Goal: Task Accomplishment & Management: Complete application form

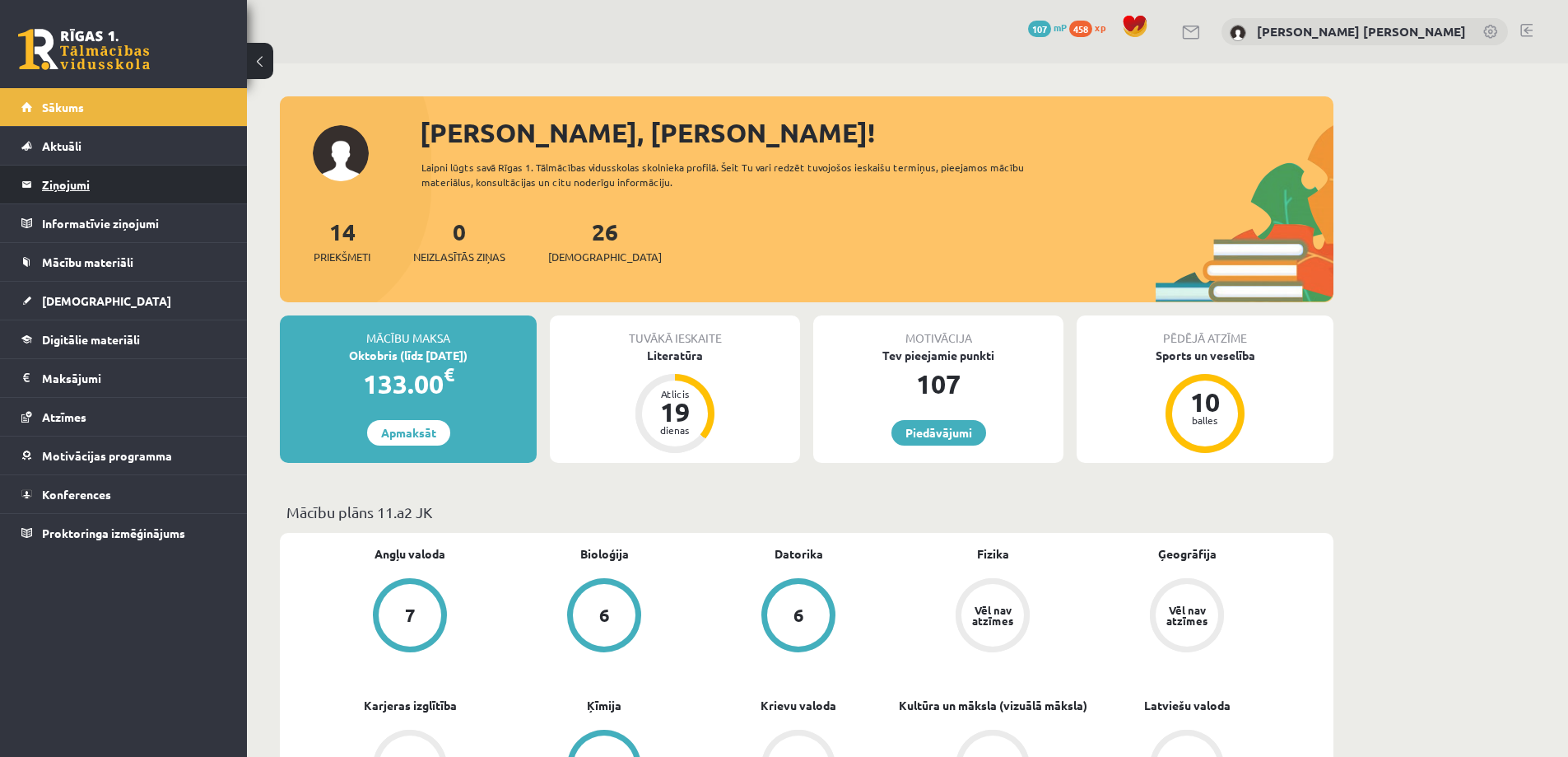
click at [53, 200] on legend "Ziņojumi 0" at bounding box center [134, 185] width 185 height 37
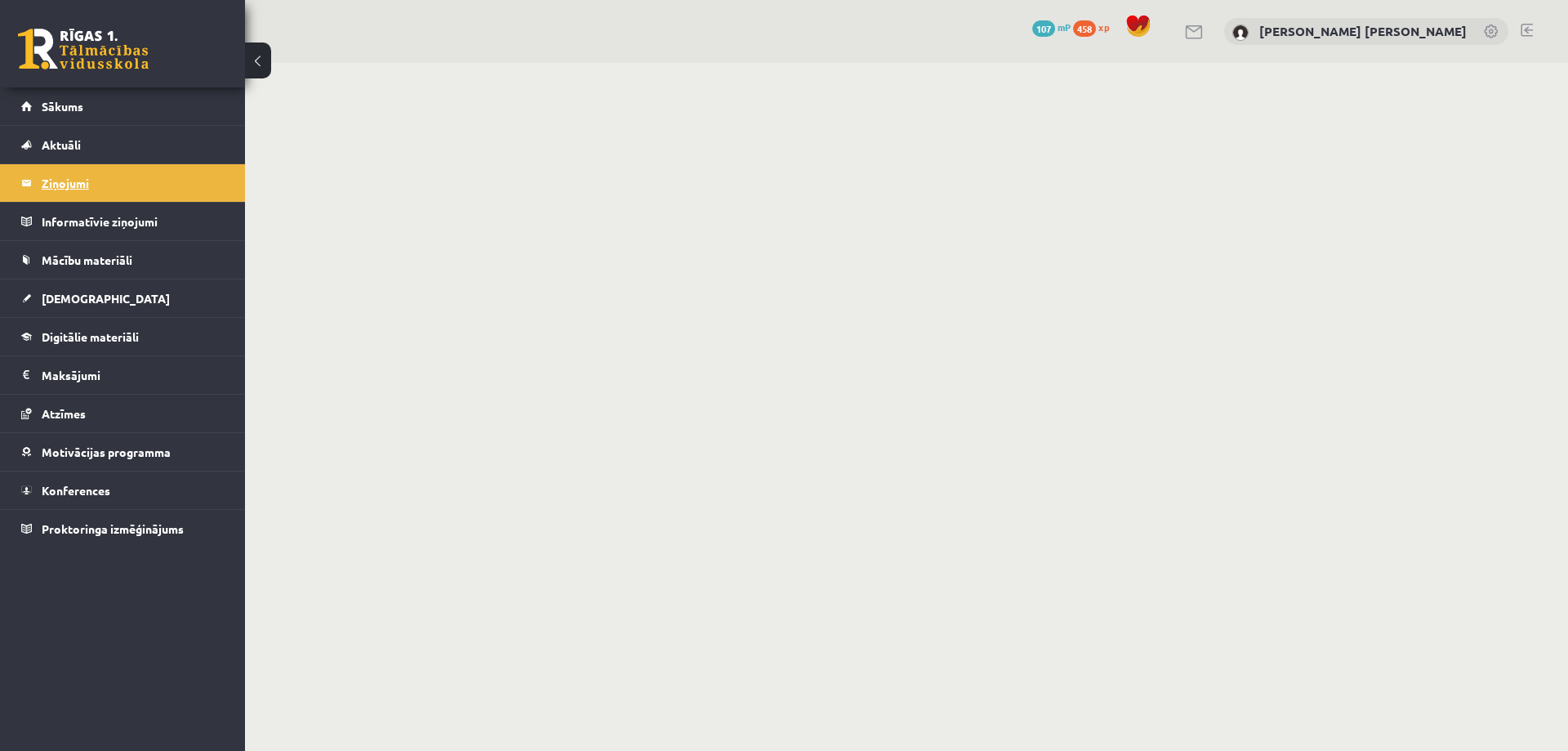
drag, startPoint x: 50, startPoint y: 198, endPoint x: 110, endPoint y: 177, distance: 63.6
click at [110, 177] on legend "Ziņojumi 0" at bounding box center [133, 183] width 183 height 37
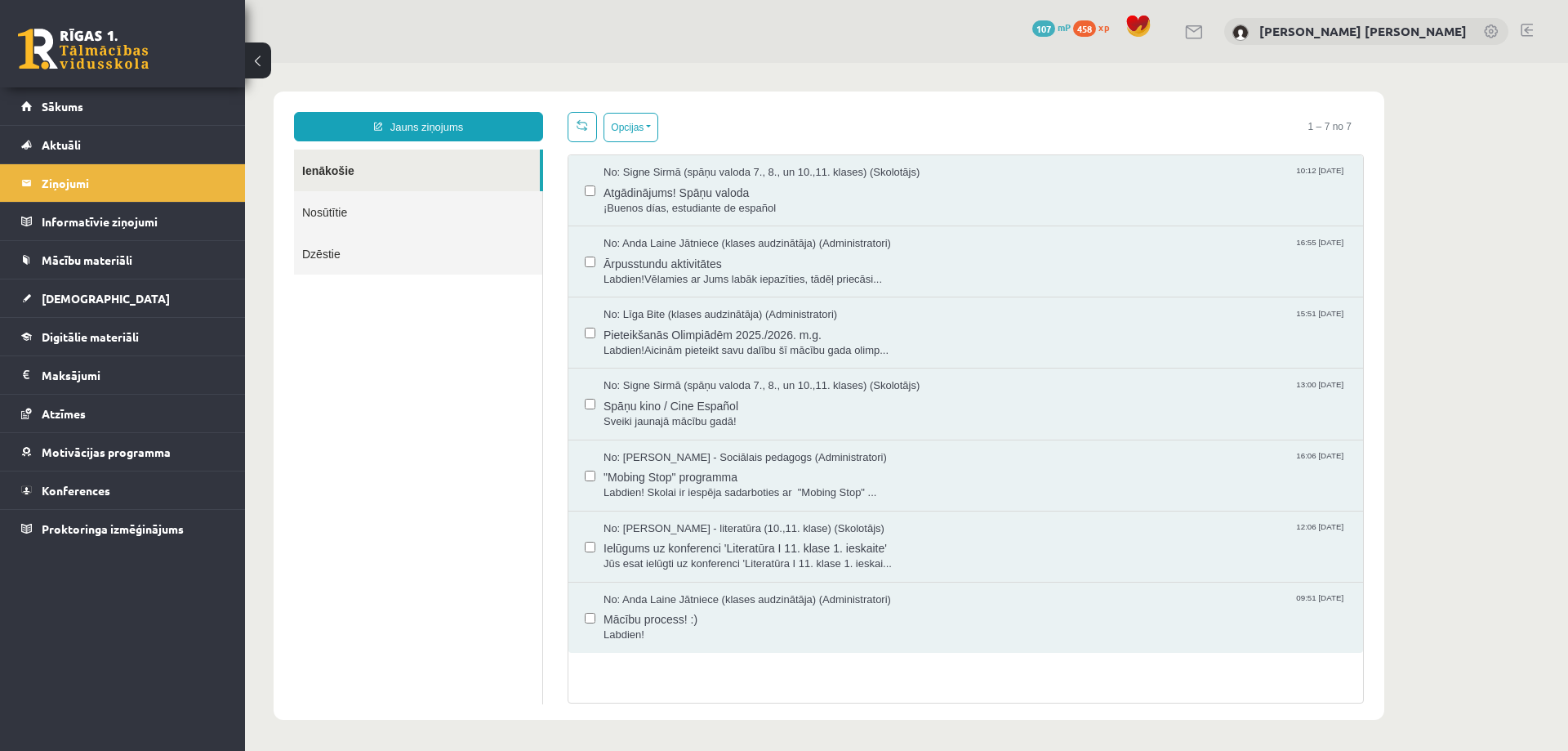
click at [340, 225] on link "Nosūtītie" at bounding box center [418, 211] width 249 height 42
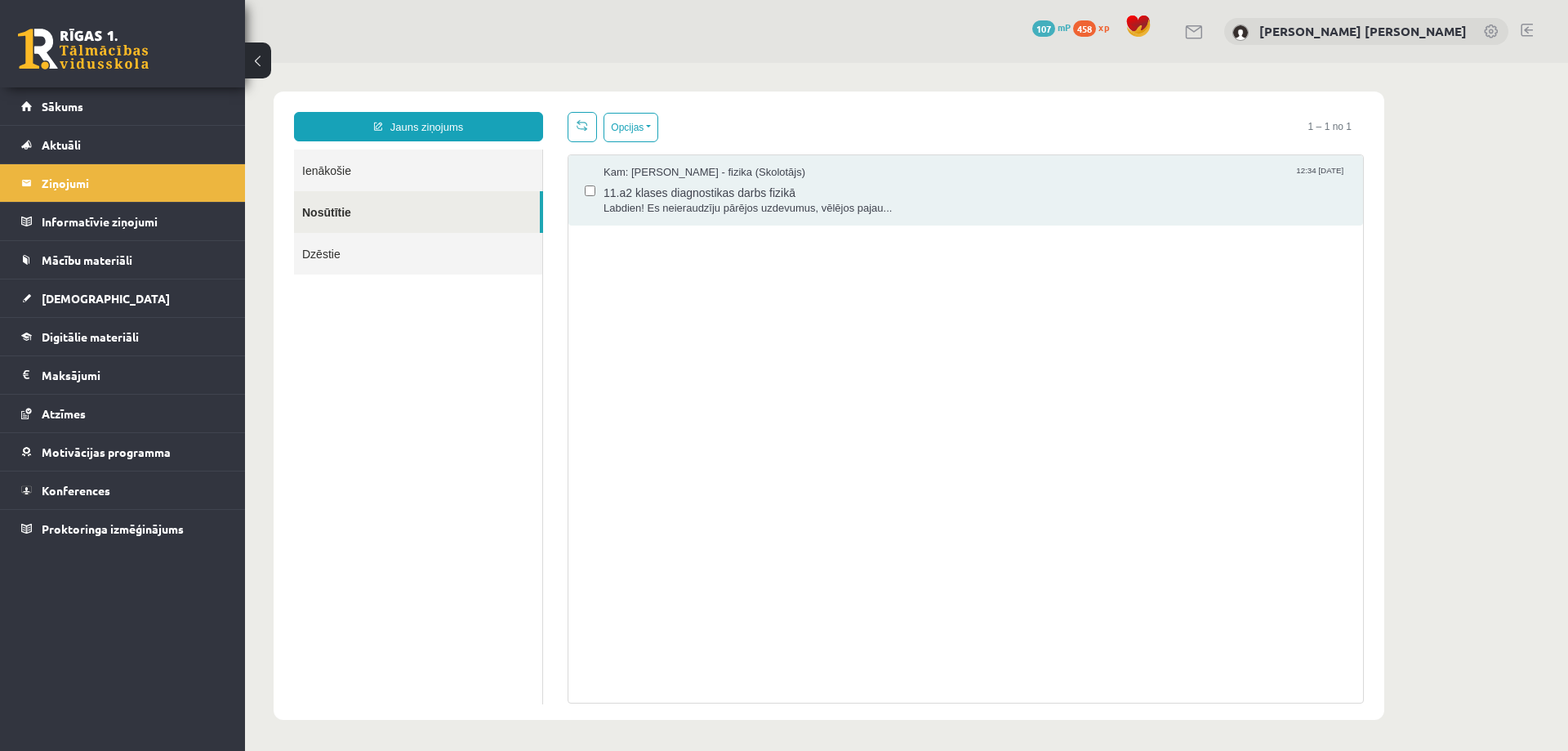
click at [360, 265] on link "Dzēstie" at bounding box center [418, 253] width 249 height 42
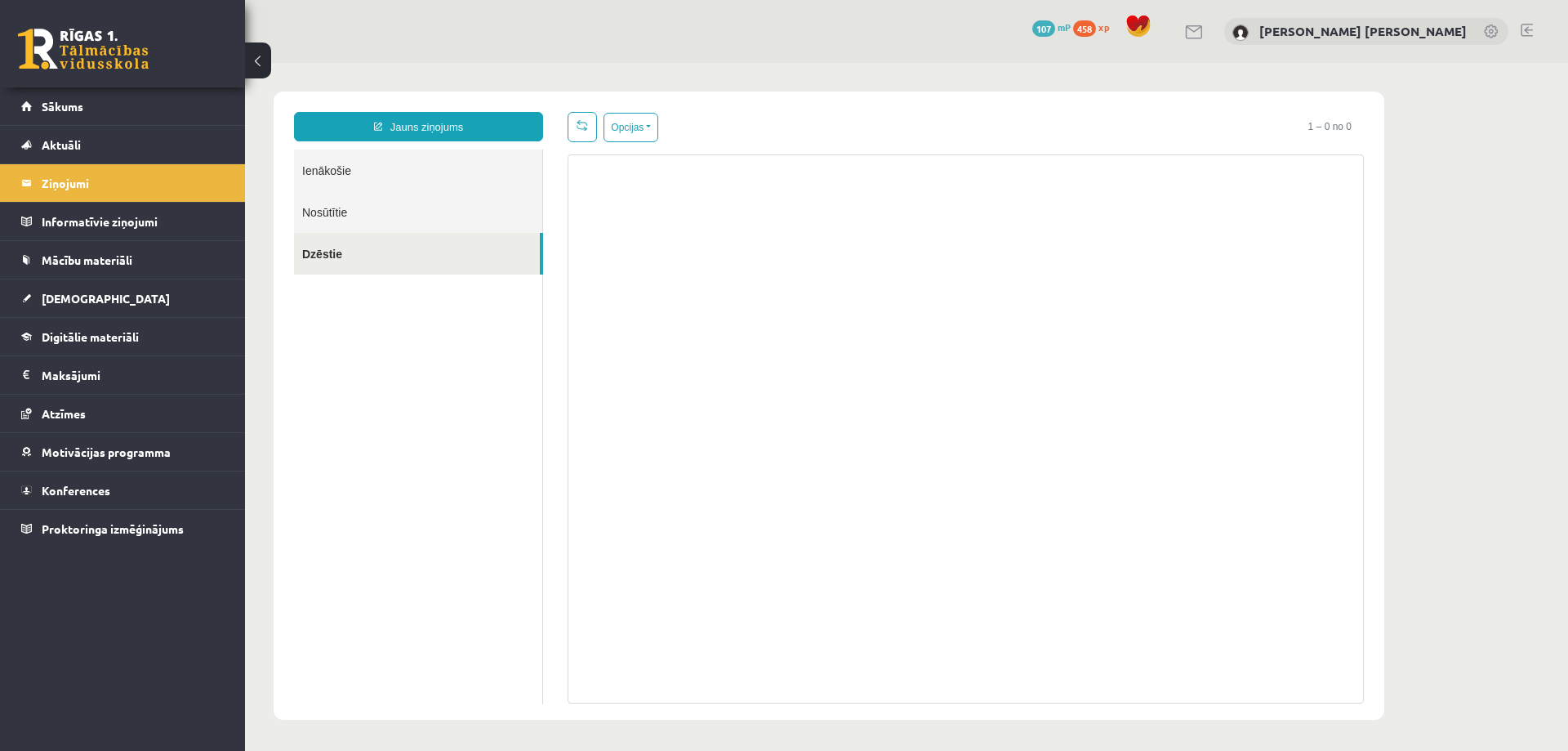
click at [356, 221] on link "Nosūtītie" at bounding box center [418, 211] width 249 height 42
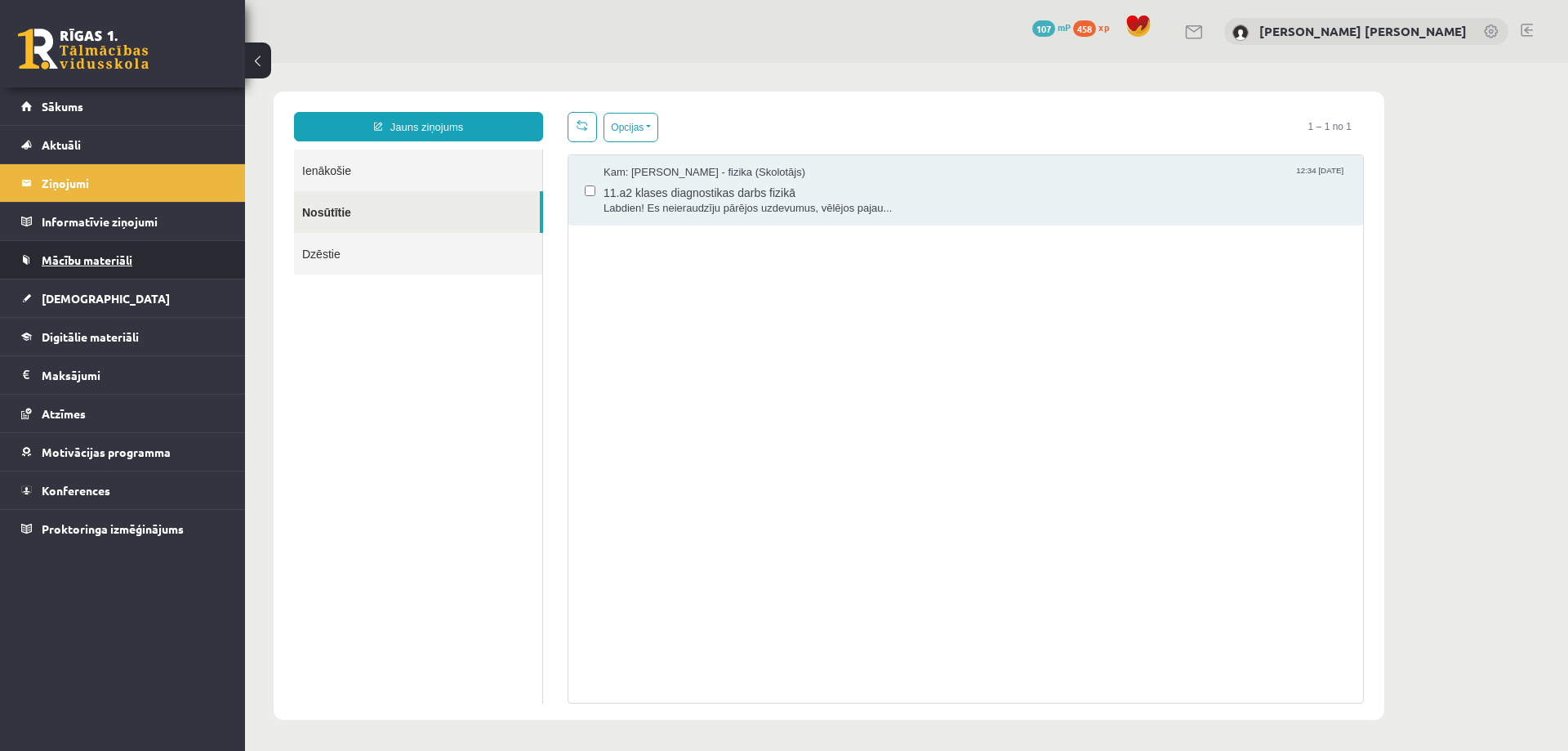
click at [137, 263] on link "Mācību materiāli" at bounding box center [123, 259] width 203 height 37
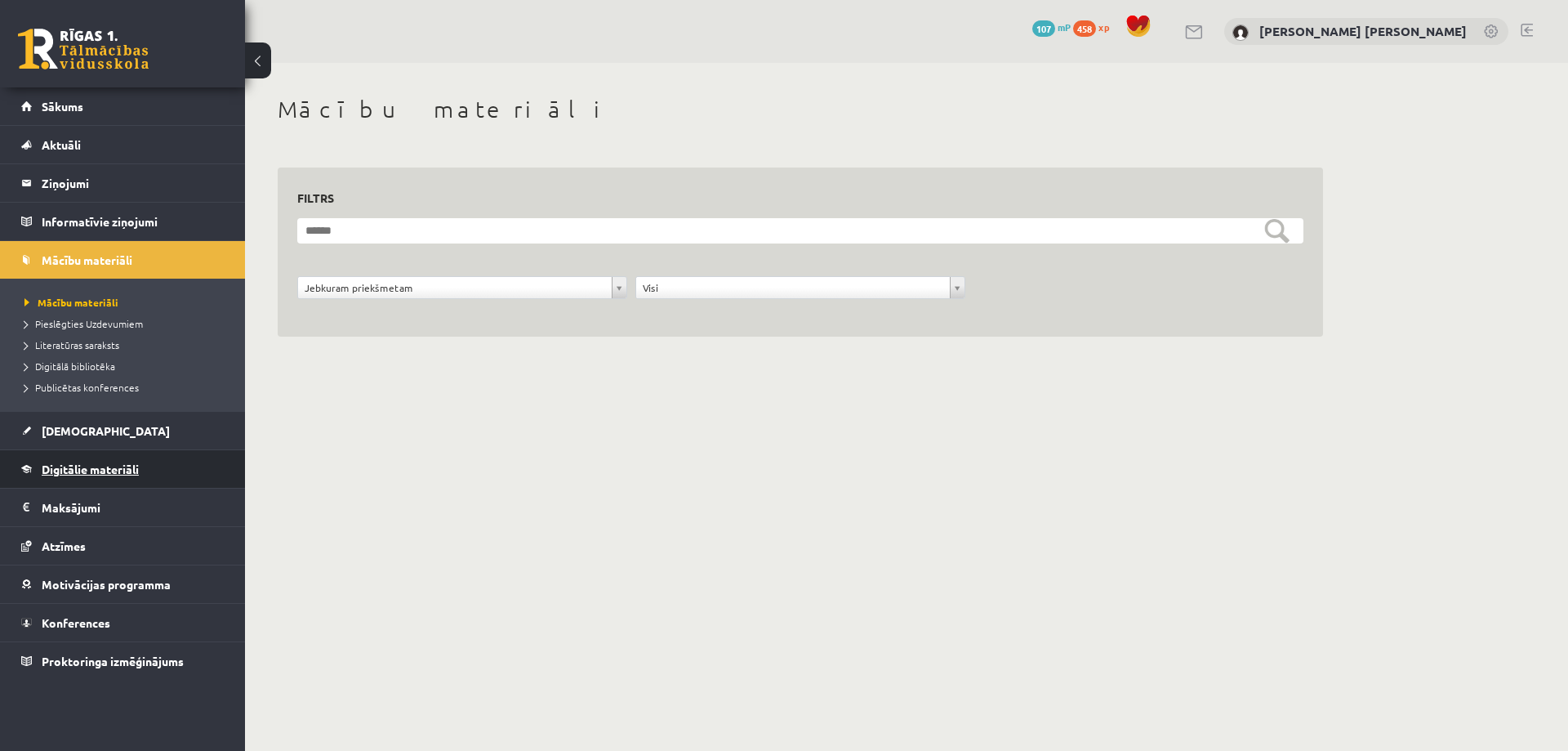
click at [147, 460] on link "Digitālie materiāli" at bounding box center [123, 469] width 203 height 37
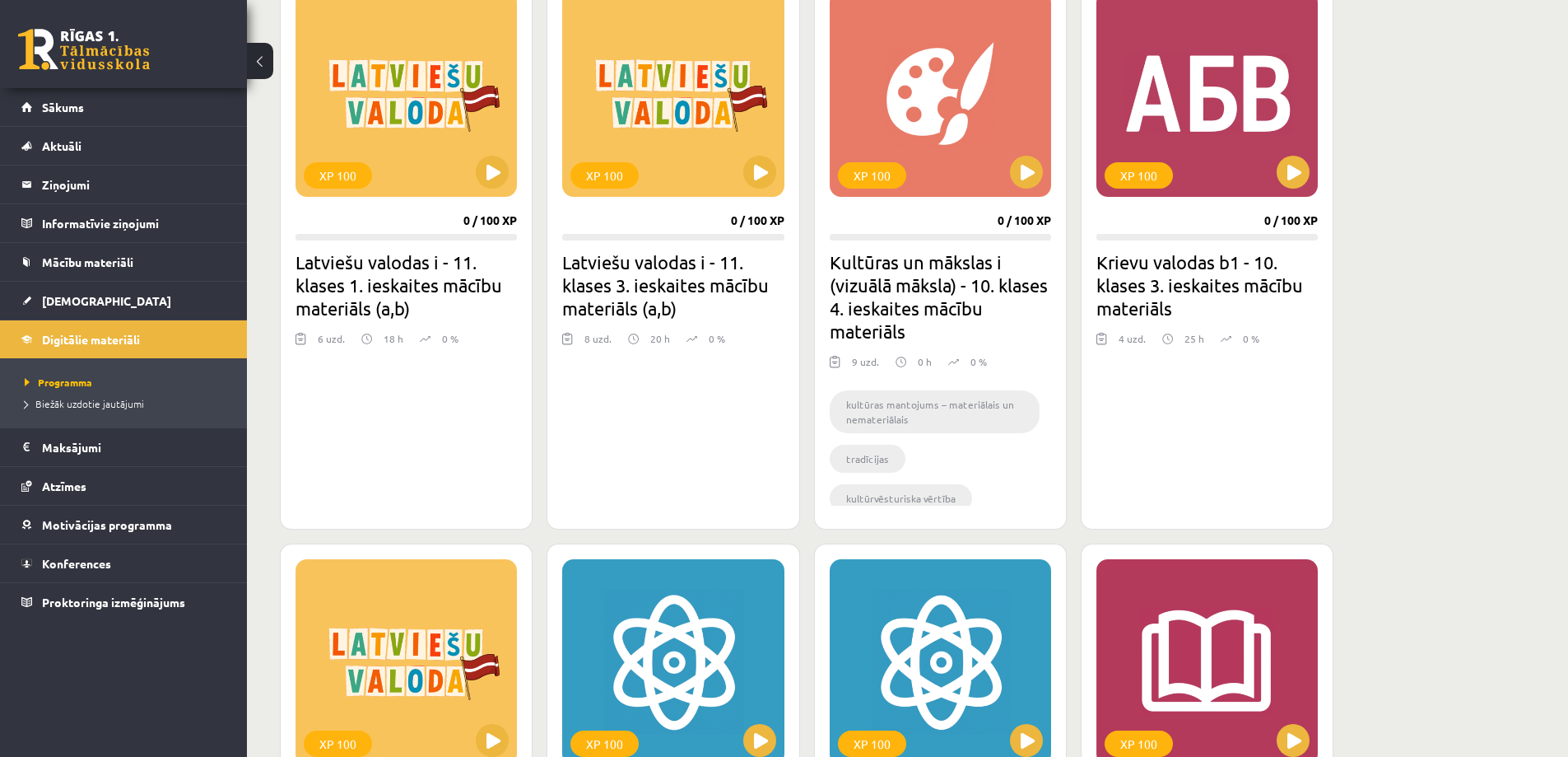
scroll to position [412, 0]
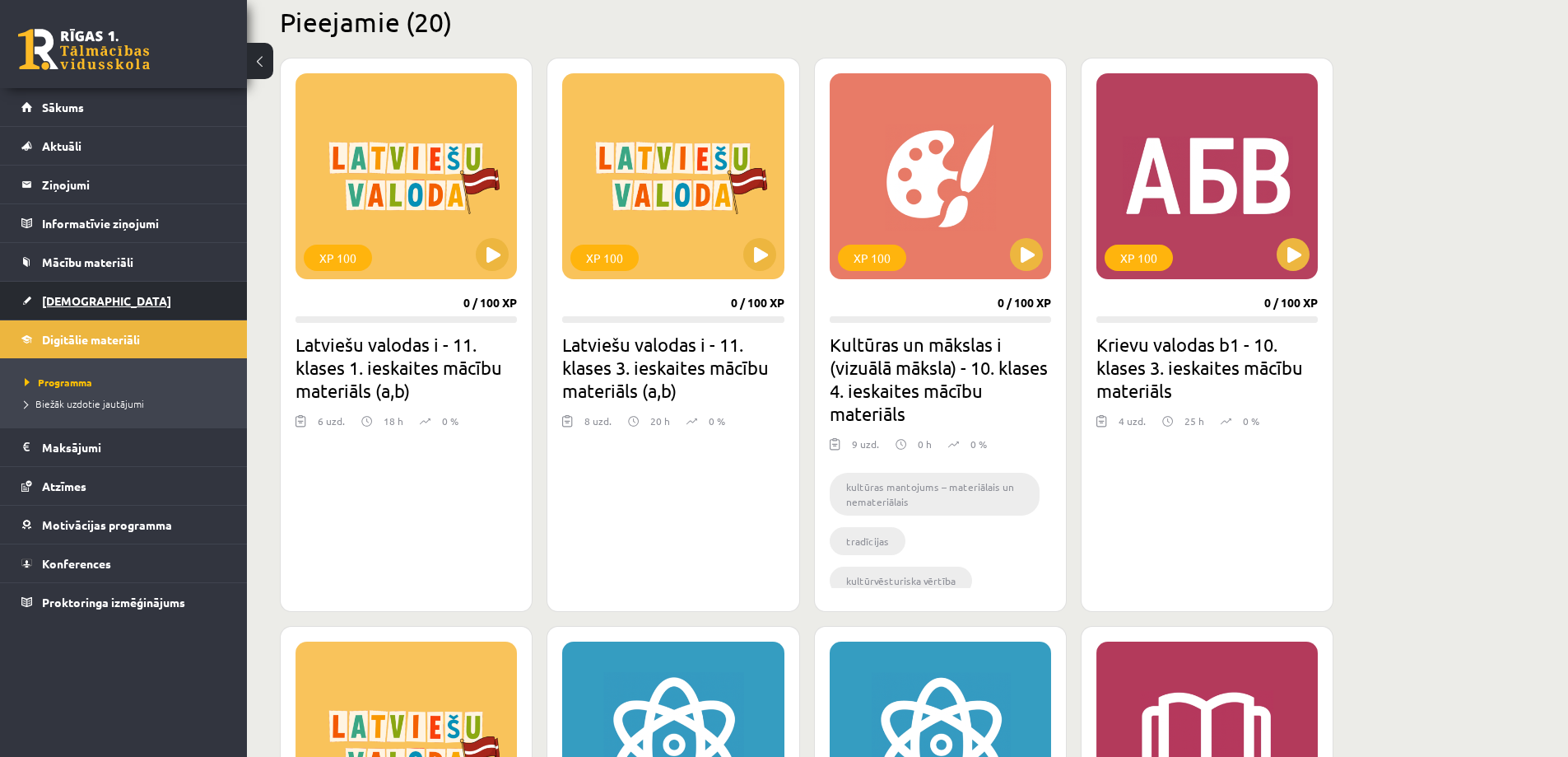
click at [85, 296] on span "[DEMOGRAPHIC_DATA]" at bounding box center [106, 300] width 129 height 15
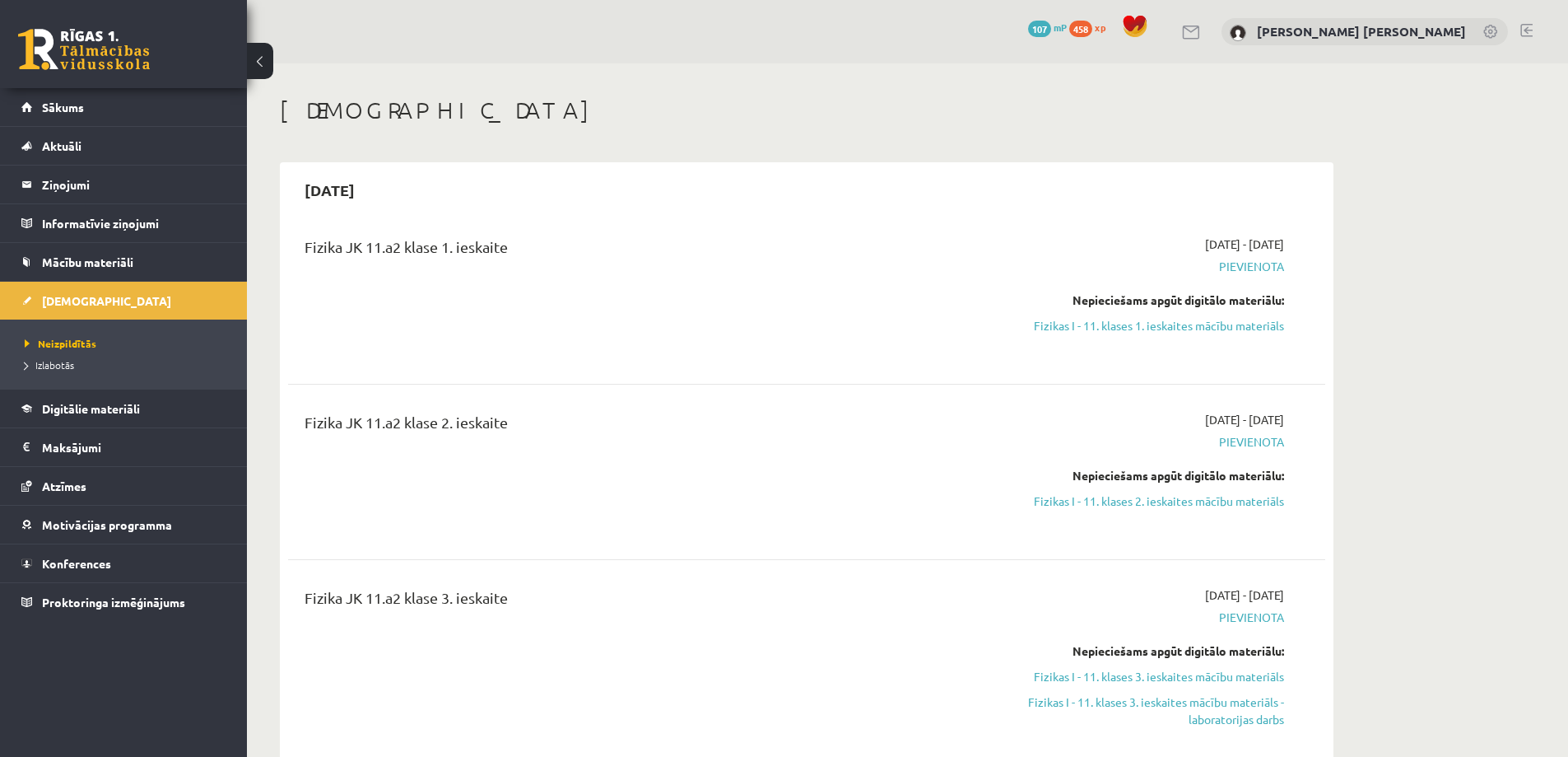
drag, startPoint x: 1062, startPoint y: 325, endPoint x: 949, endPoint y: 54, distance: 293.6
click at [1062, 326] on link "Fizikas I - 11. klases 1. ieskaites mācību materiāls" at bounding box center [1129, 325] width 310 height 17
click at [133, 252] on link "Mācību materiāli" at bounding box center [124, 261] width 205 height 37
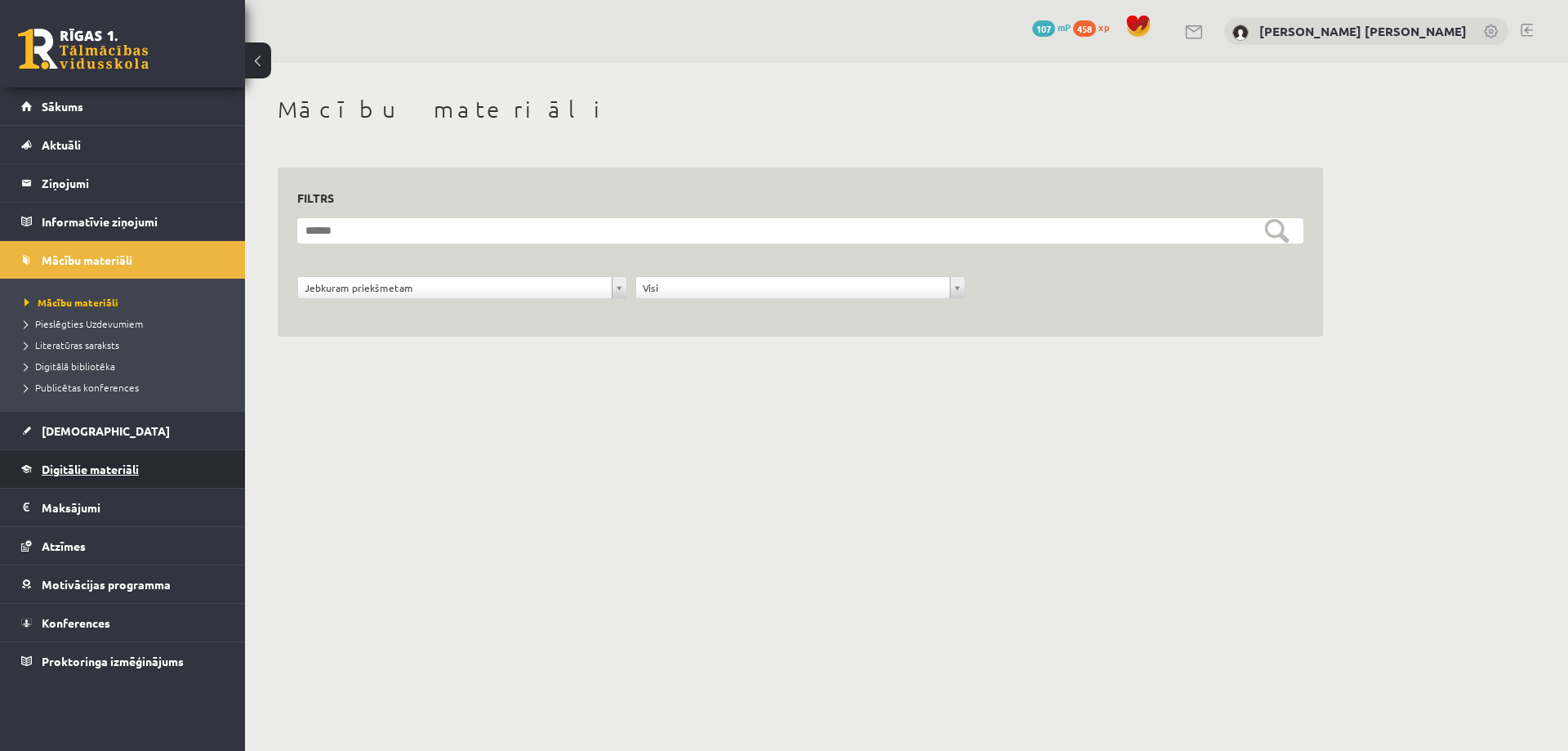
click at [105, 465] on span "Digitālie materiāli" at bounding box center [90, 469] width 97 height 15
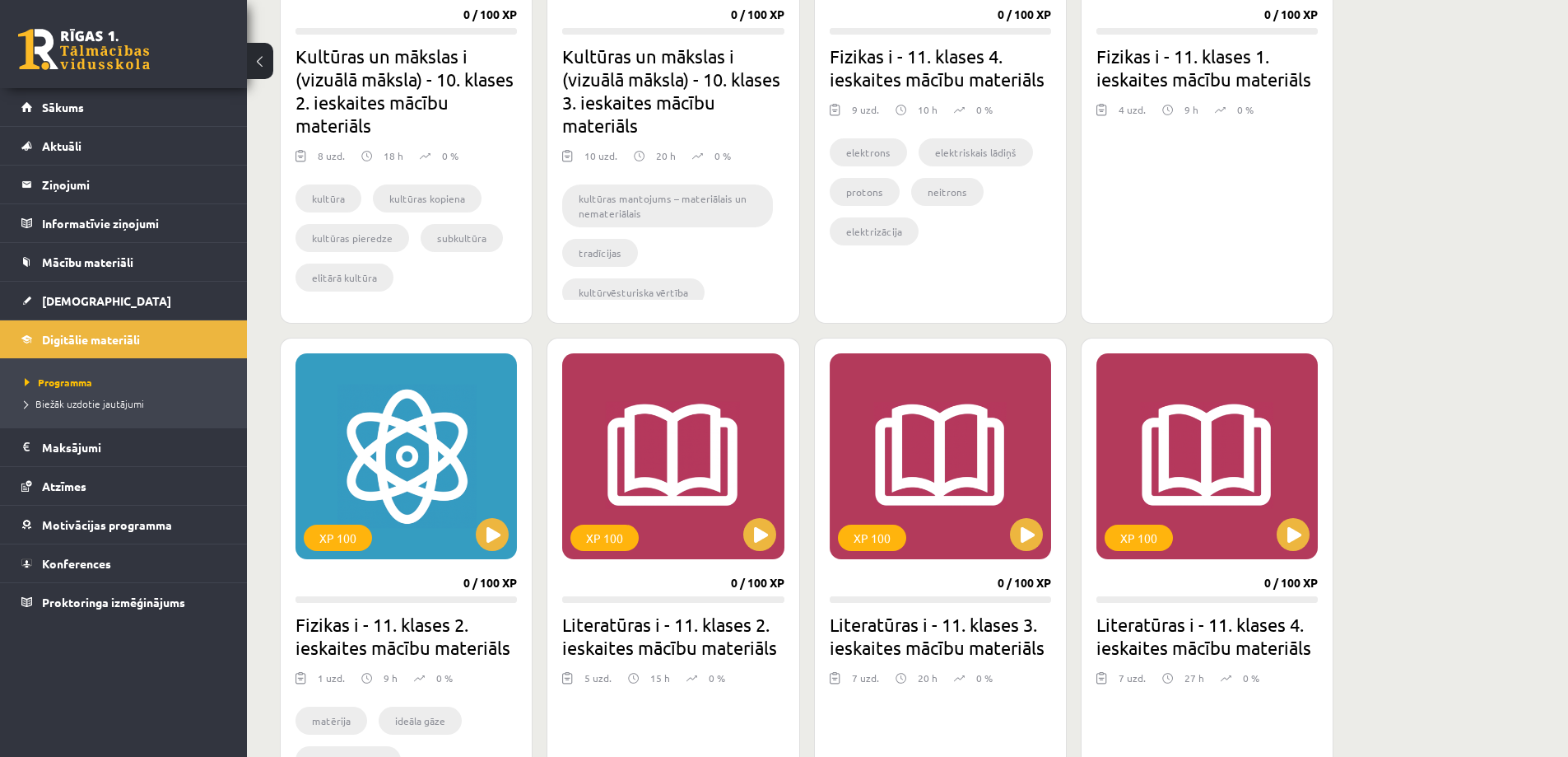
scroll to position [2029, 0]
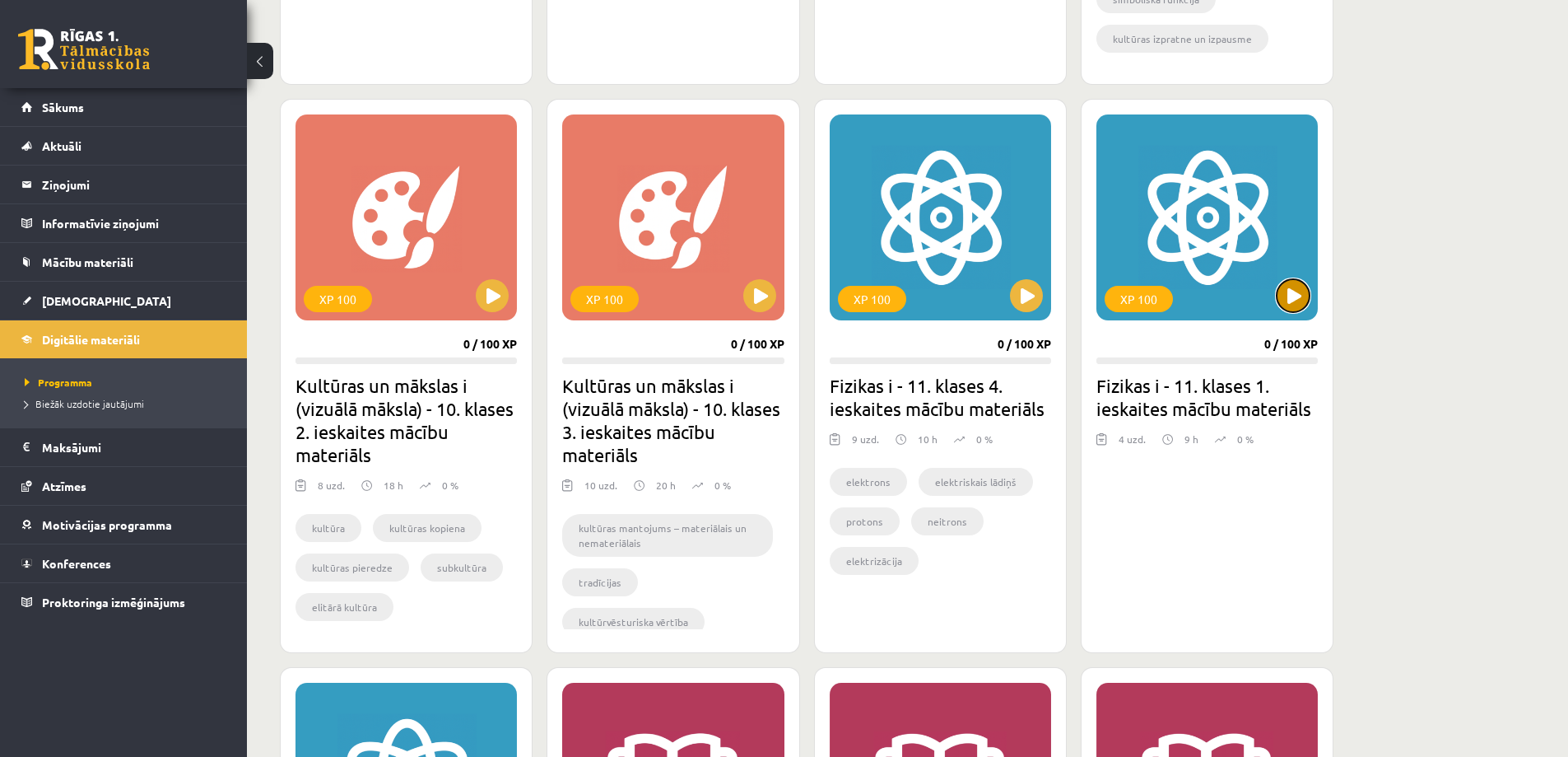
click at [1295, 286] on button at bounding box center [1293, 295] width 33 height 33
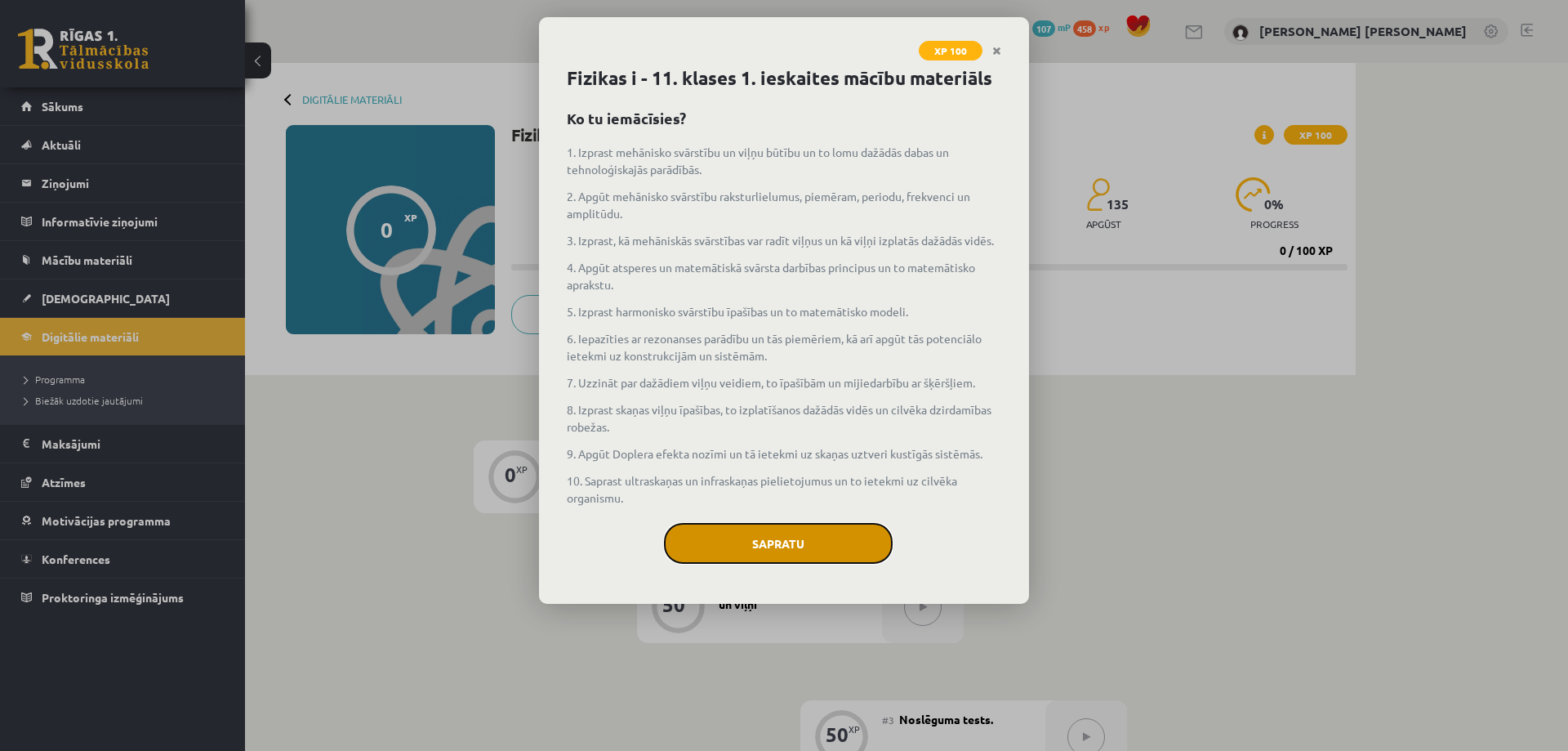
click at [837, 563] on button "Sapratu" at bounding box center [778, 543] width 229 height 41
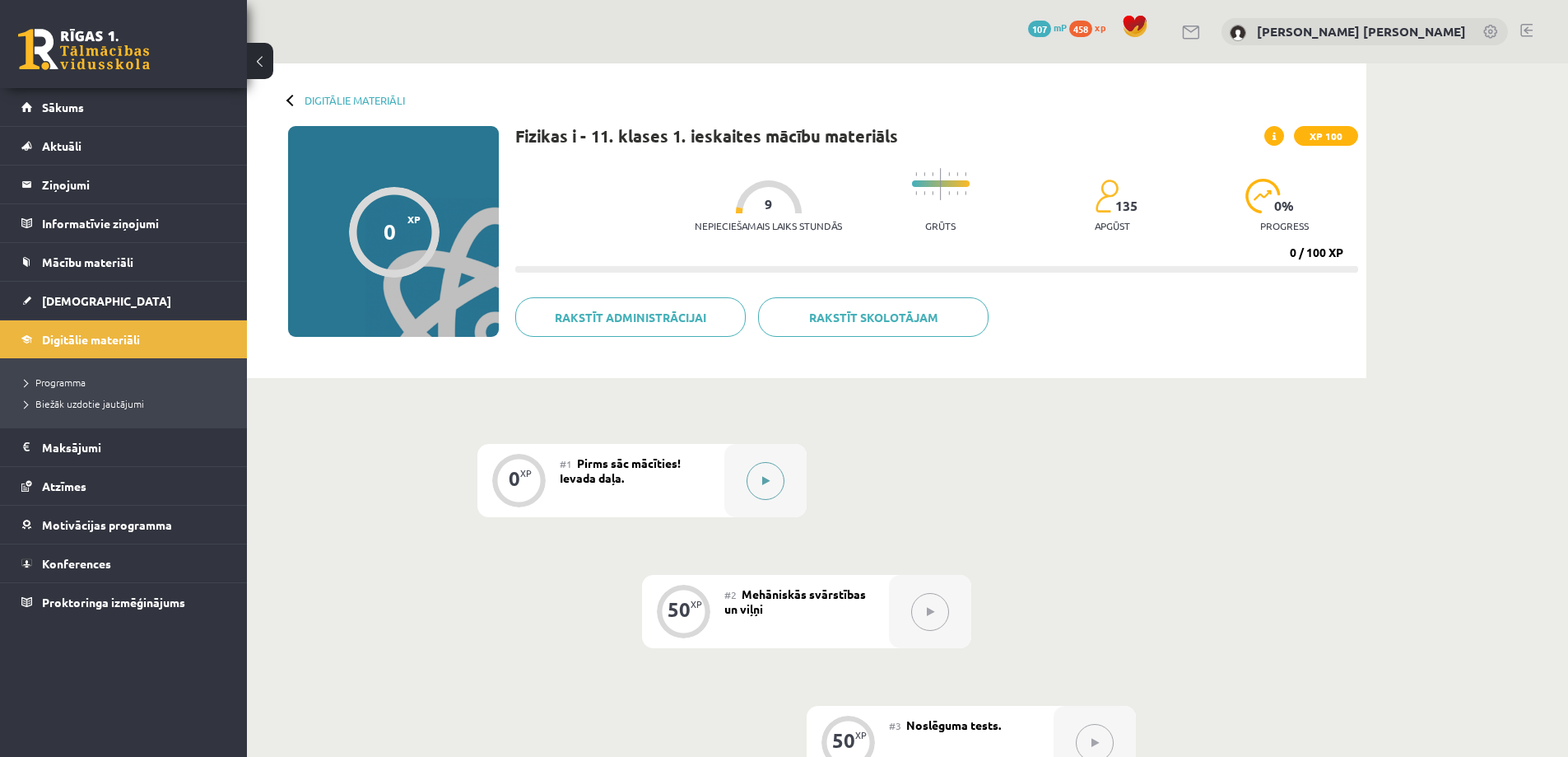
click at [763, 471] on button at bounding box center [766, 481] width 37 height 37
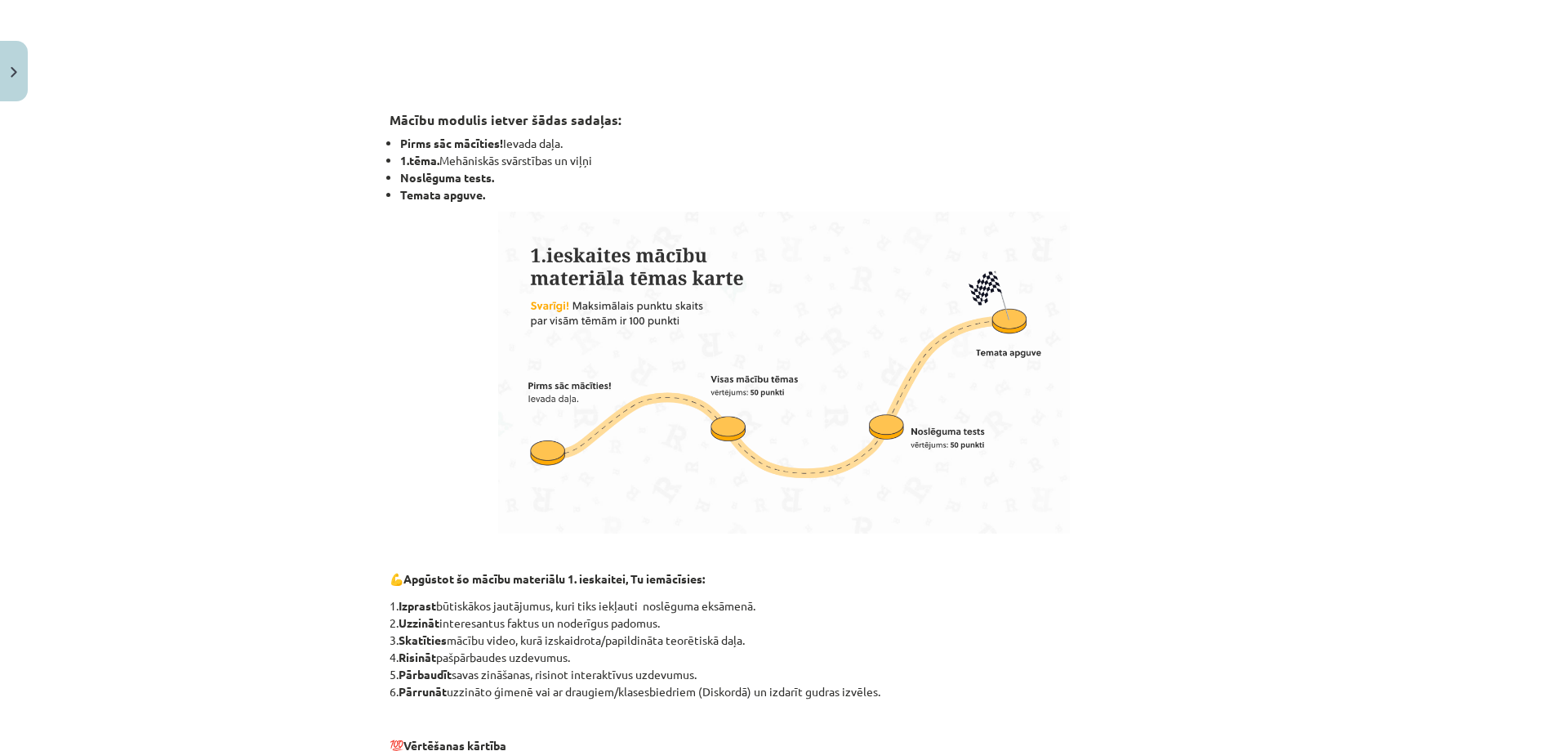
scroll to position [897, 0]
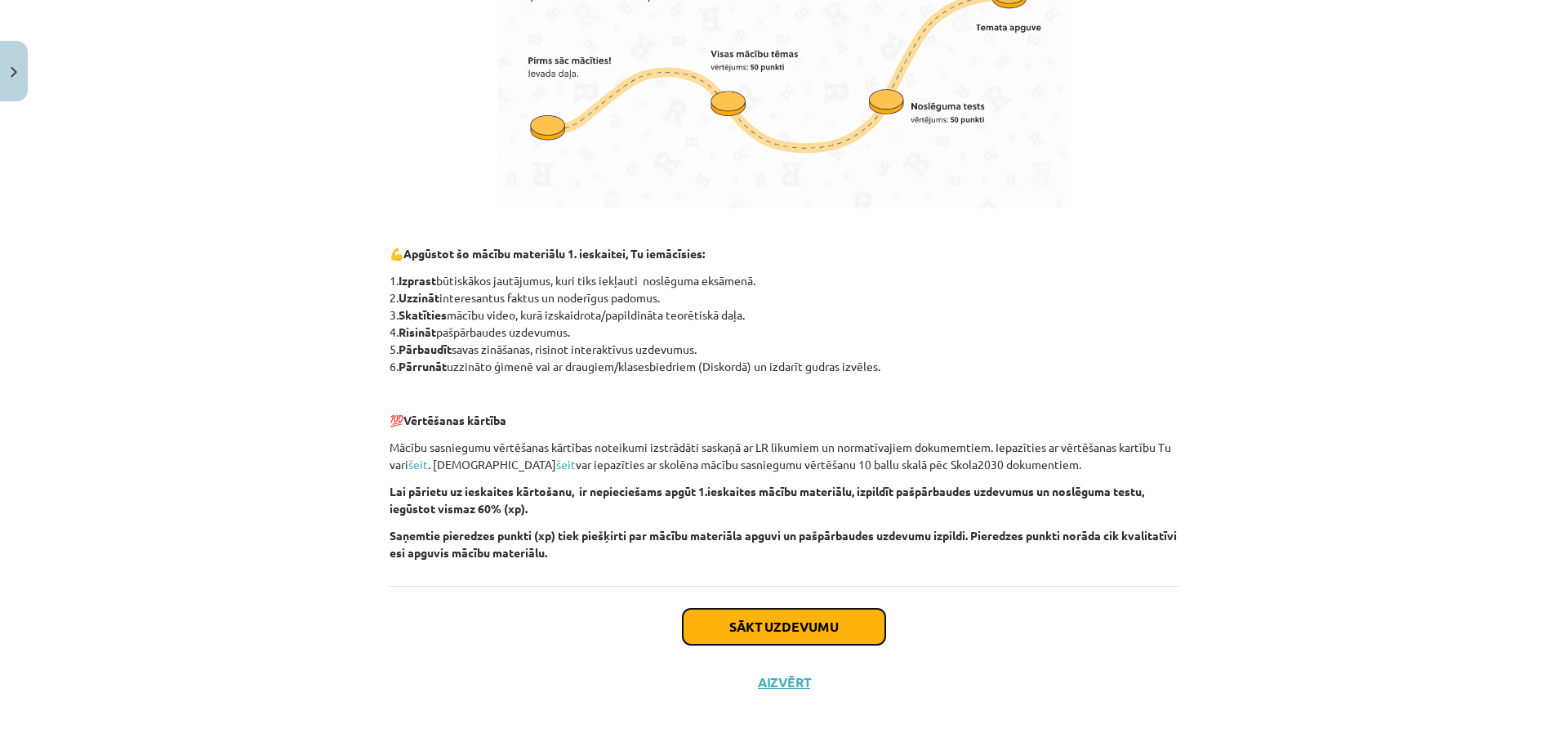
click at [841, 632] on button "Sākt uzdevumu" at bounding box center [784, 626] width 203 height 36
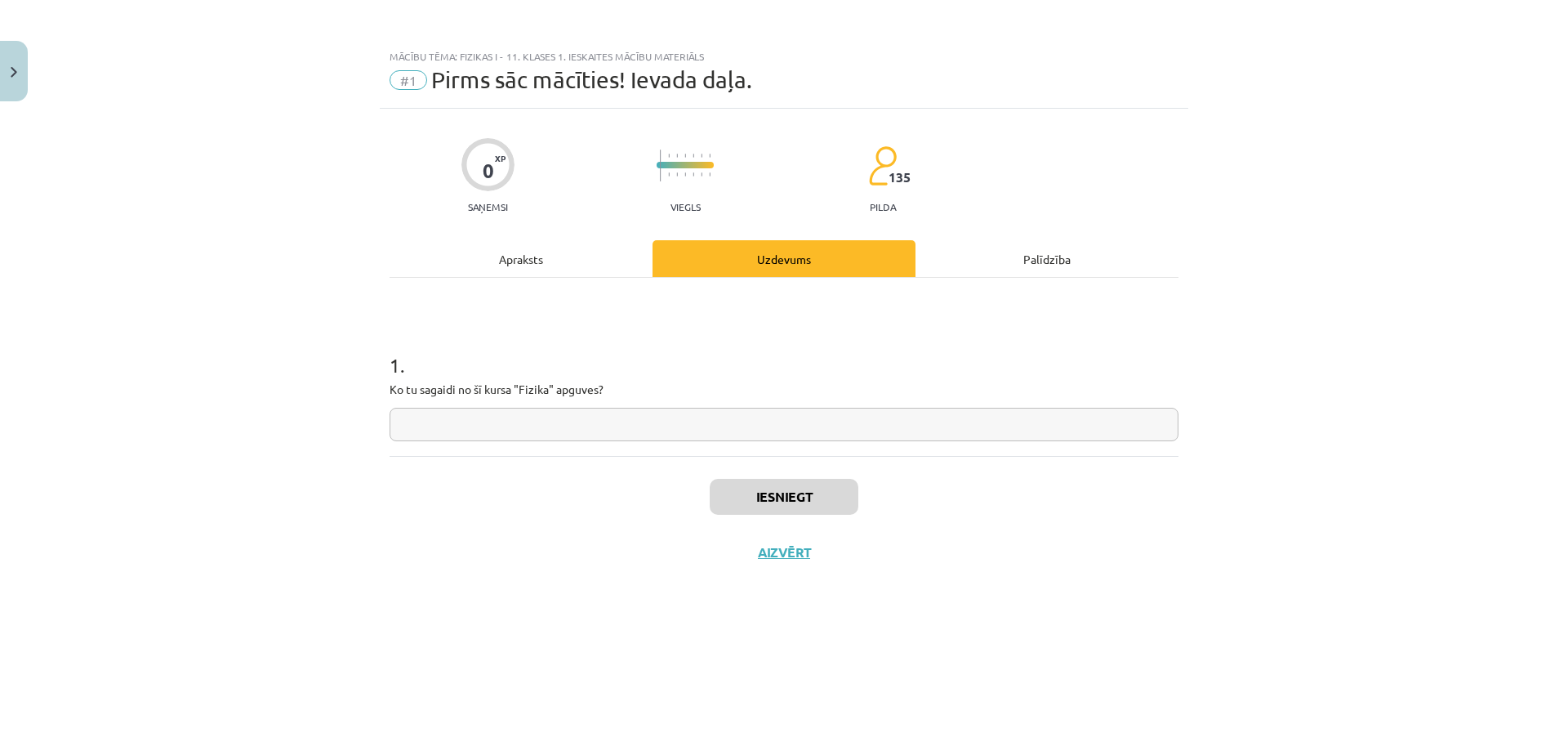
scroll to position [0, 0]
click at [631, 420] on input "text" at bounding box center [784, 425] width 789 height 34
type input "**********"
click at [744, 487] on button "Iesniegt" at bounding box center [784, 496] width 149 height 36
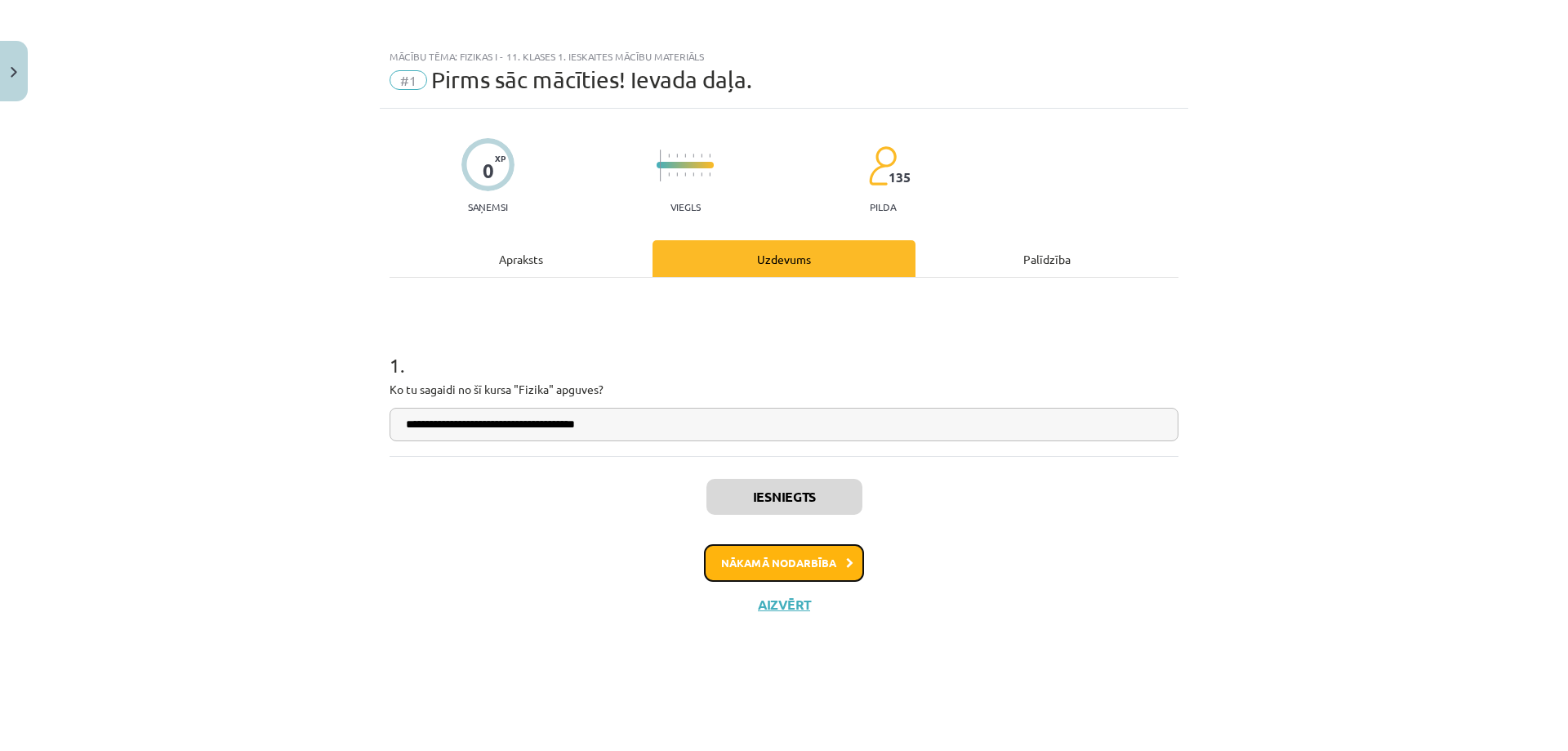
click at [791, 569] on button "Nākamā nodarbība" at bounding box center [784, 563] width 160 height 37
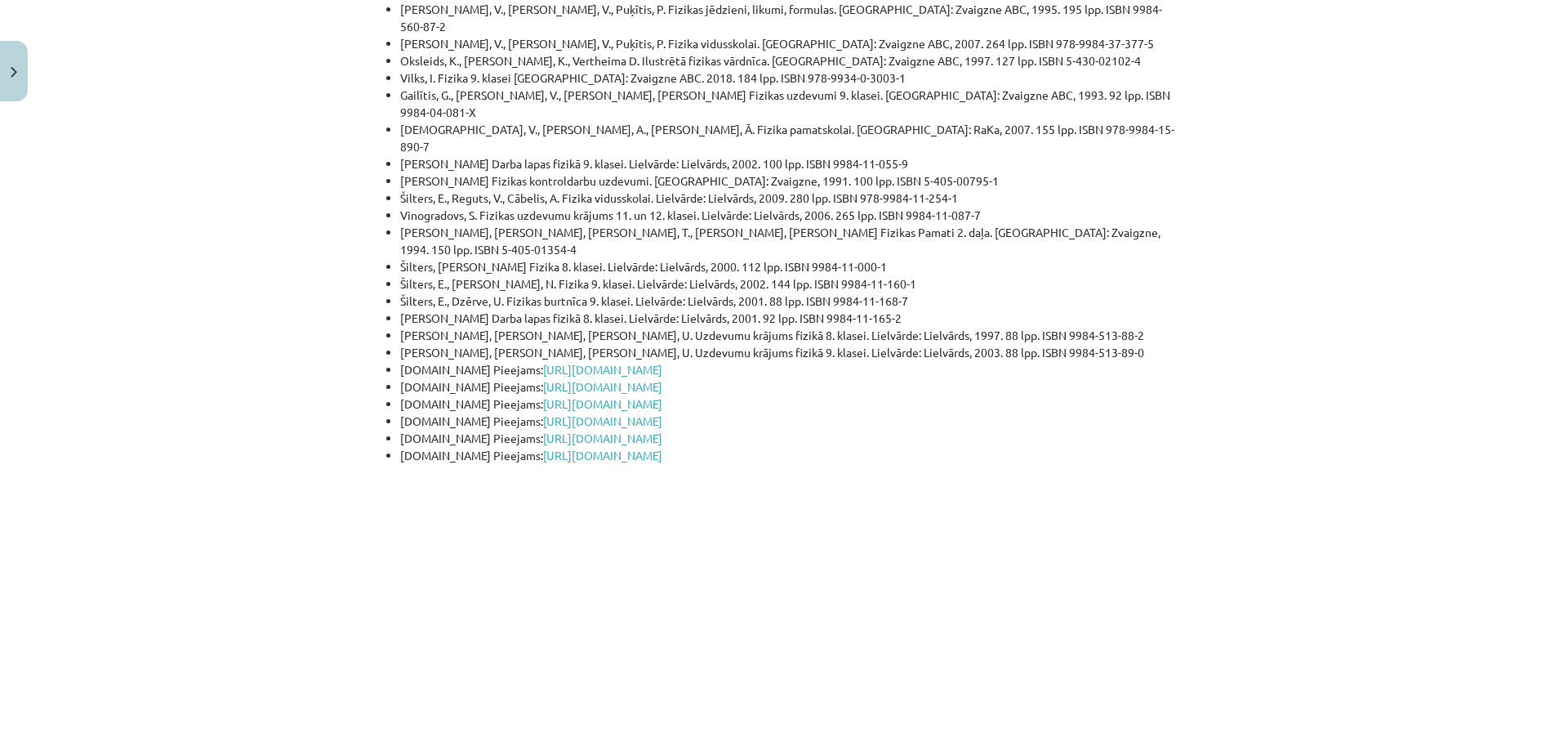
scroll to position [3865, 0]
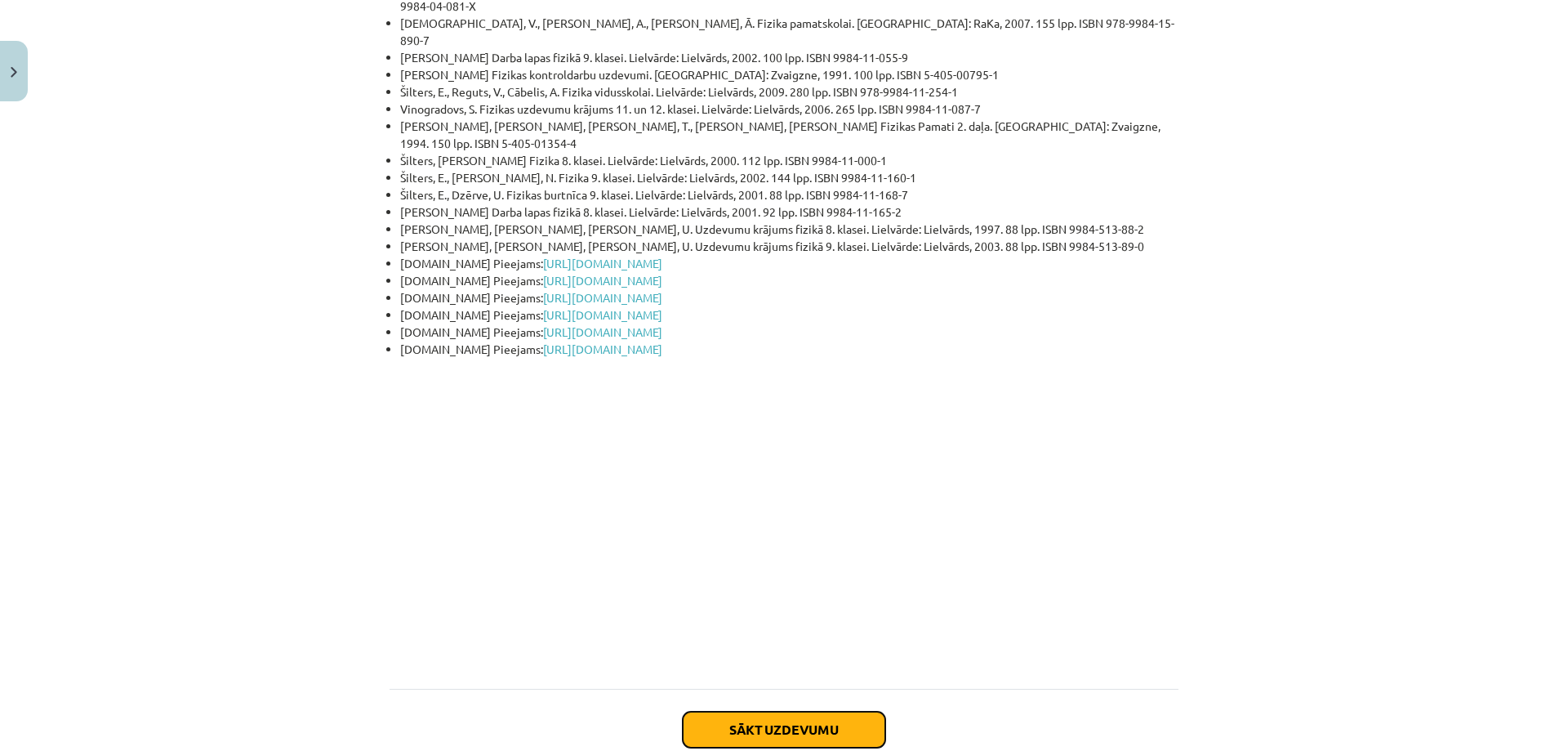
click at [728, 711] on button "Sākt uzdevumu" at bounding box center [784, 729] width 203 height 36
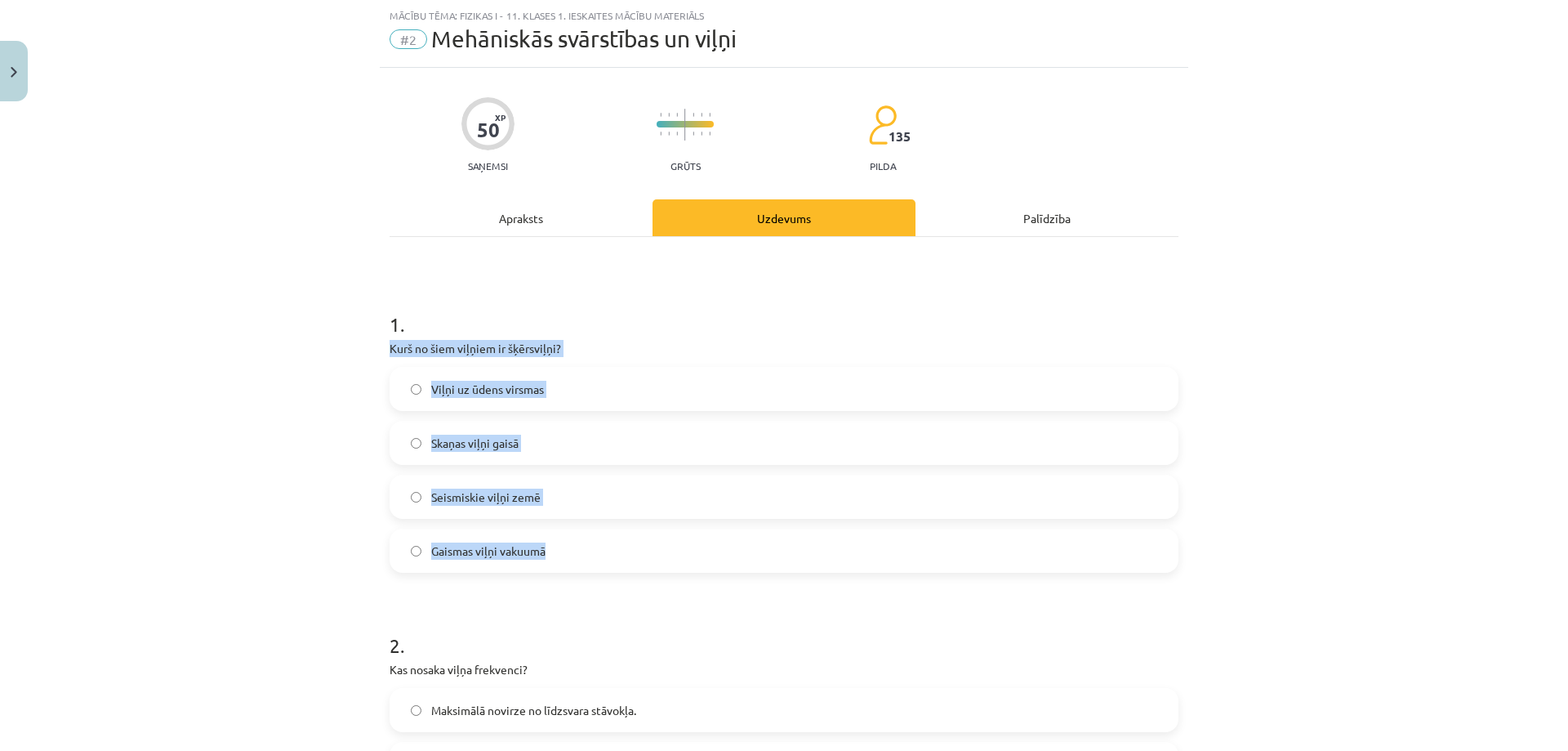
drag, startPoint x: 376, startPoint y: 341, endPoint x: 623, endPoint y: 548, distance: 322.3
copy div "Kurš no šiem viļņiem ir šķērsviļņi? Viļņi uz ūdens virsmas Skaņas viļņi gaisā S…"
click at [563, 567] on label "Gaismas viļņi vakuumā" at bounding box center [784, 550] width 786 height 41
click at [336, 500] on div "Mācību tēma: Fizikas i - 11. klases 1. ieskaites mācību materiāls #2 Mehāniskās…" at bounding box center [784, 375] width 1568 height 751
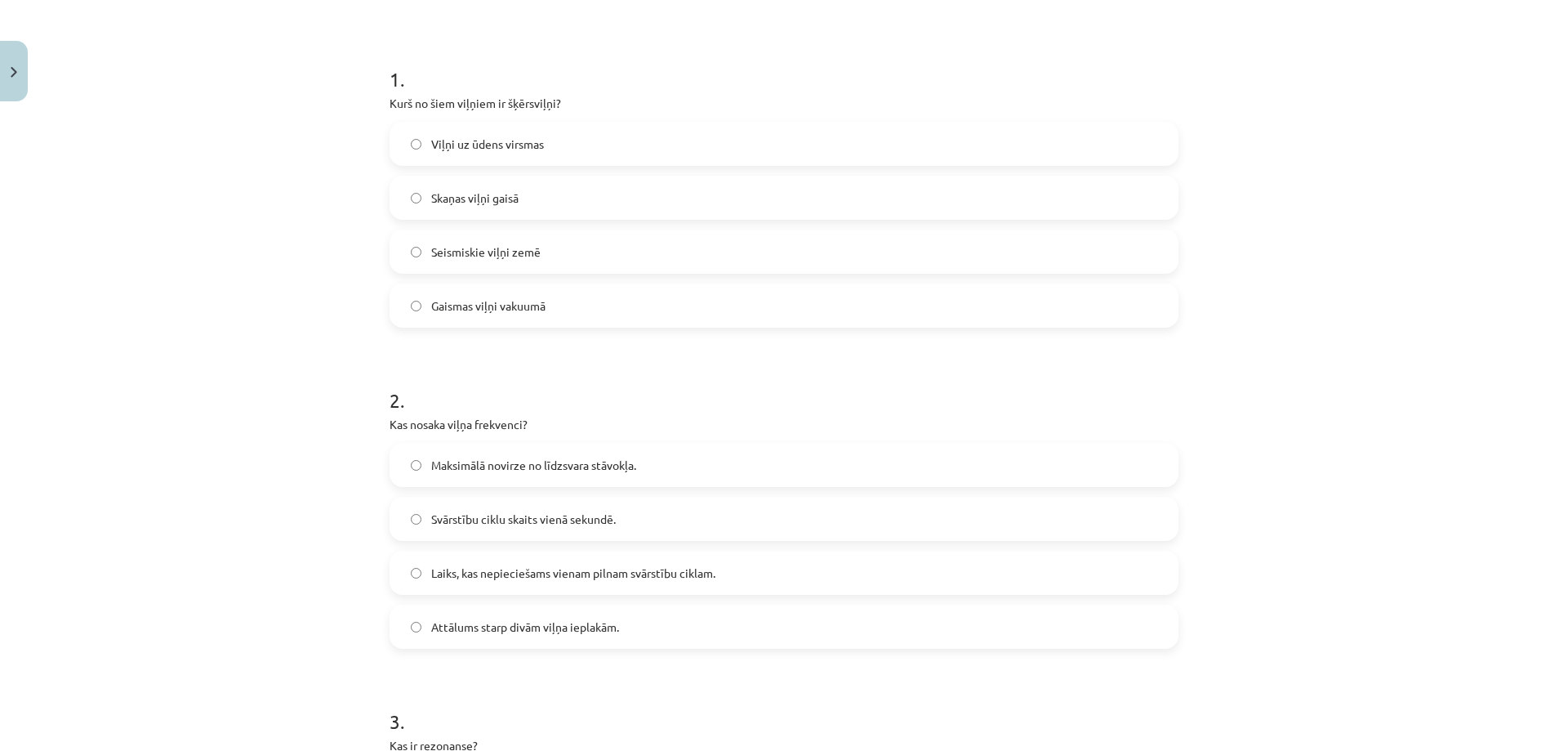
scroll to position [368, 0]
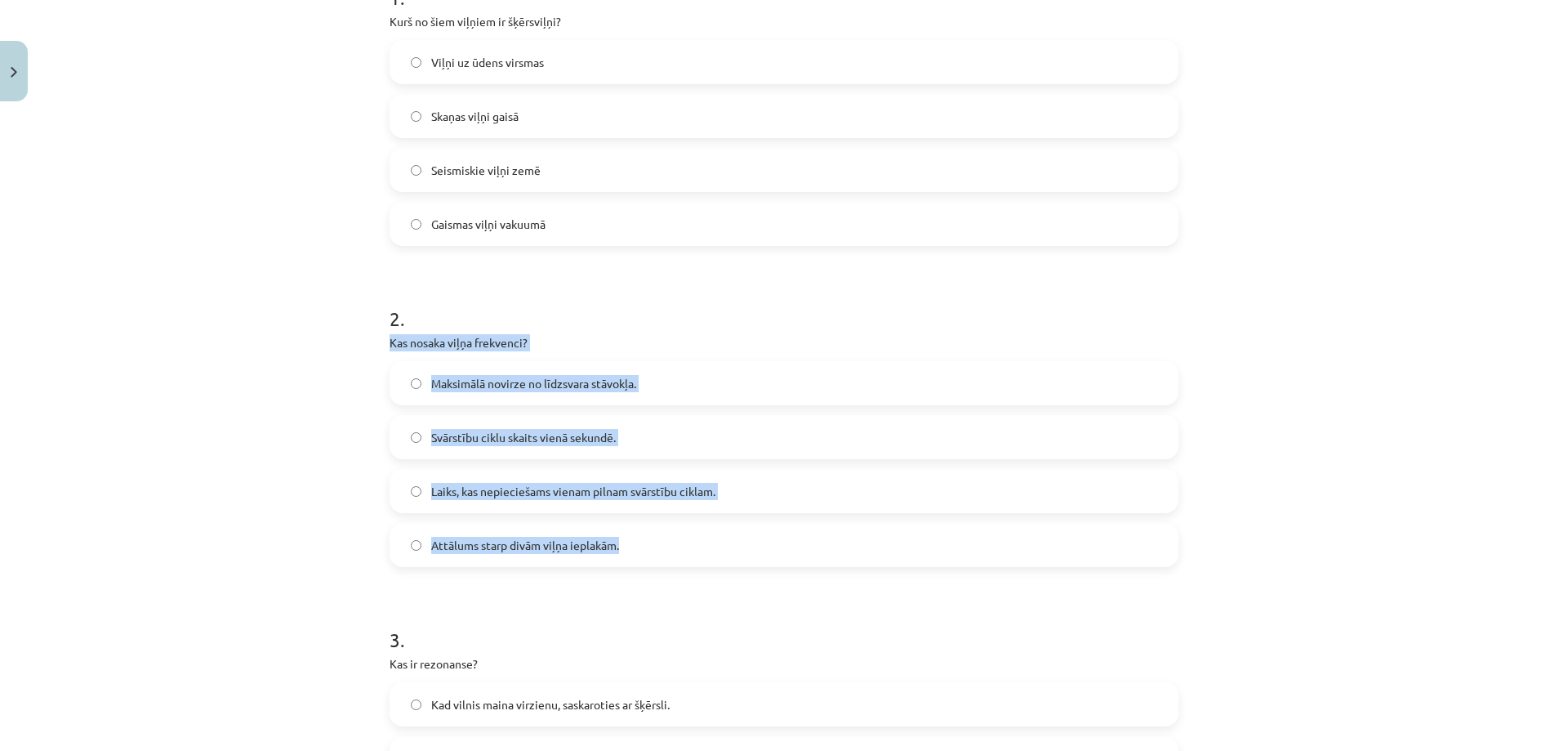
drag, startPoint x: 372, startPoint y: 339, endPoint x: 626, endPoint y: 556, distance: 334.1
click at [626, 556] on div "Mācību tēma: Fizikas i - 11. klases 1. ieskaites mācību materiāls #2 Mehāniskās…" at bounding box center [784, 375] width 1568 height 751
copy div "Kas nosaka viļņa frekvenci? Maksimālā novirze no līdzsvara stāvokļa. Svārstību …"
click at [643, 530] on label "Attālums starp divām viļņa ieplakām." at bounding box center [784, 545] width 786 height 41
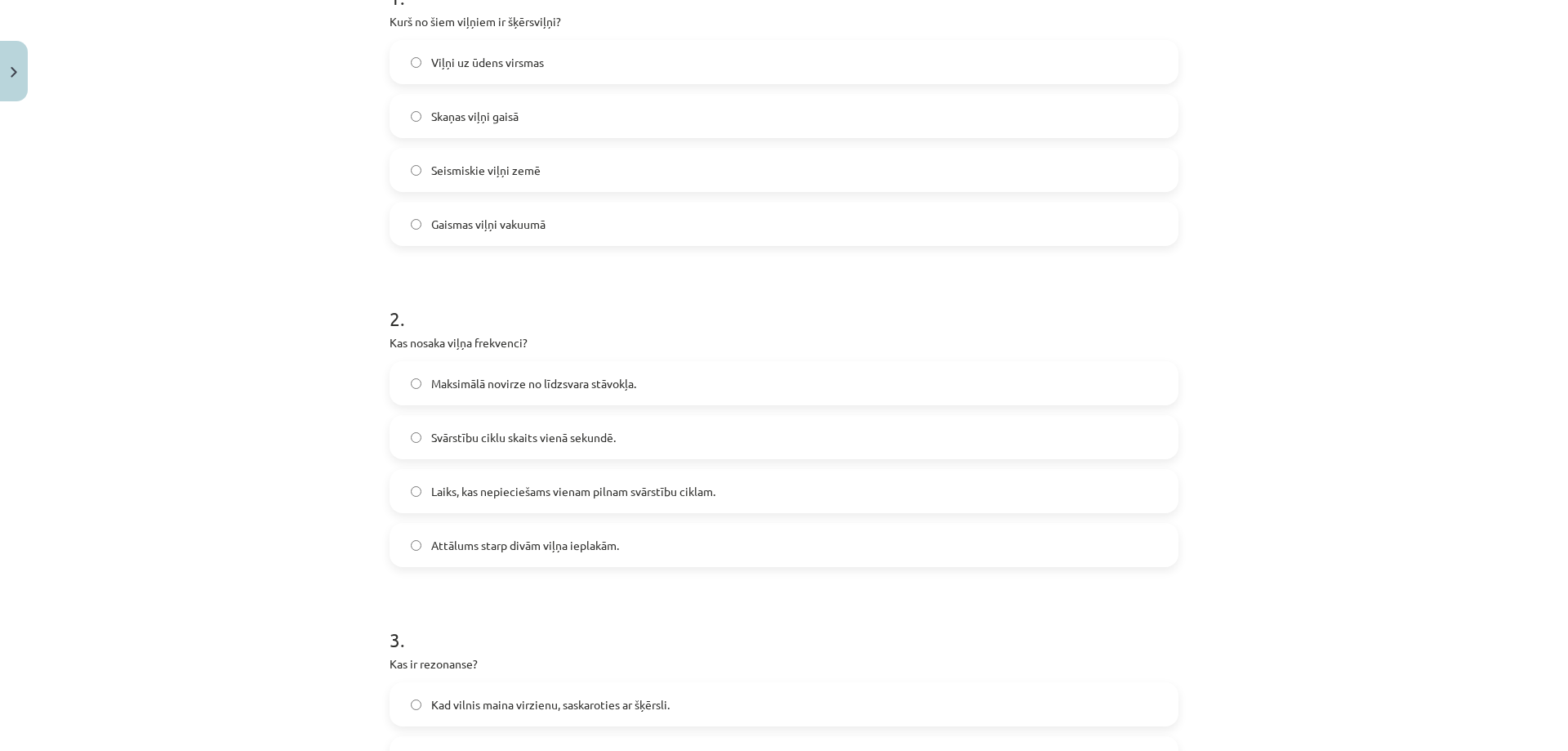
click at [560, 443] on span "Svārstību ciklu skaits vienā sekundē." at bounding box center [524, 437] width 185 height 17
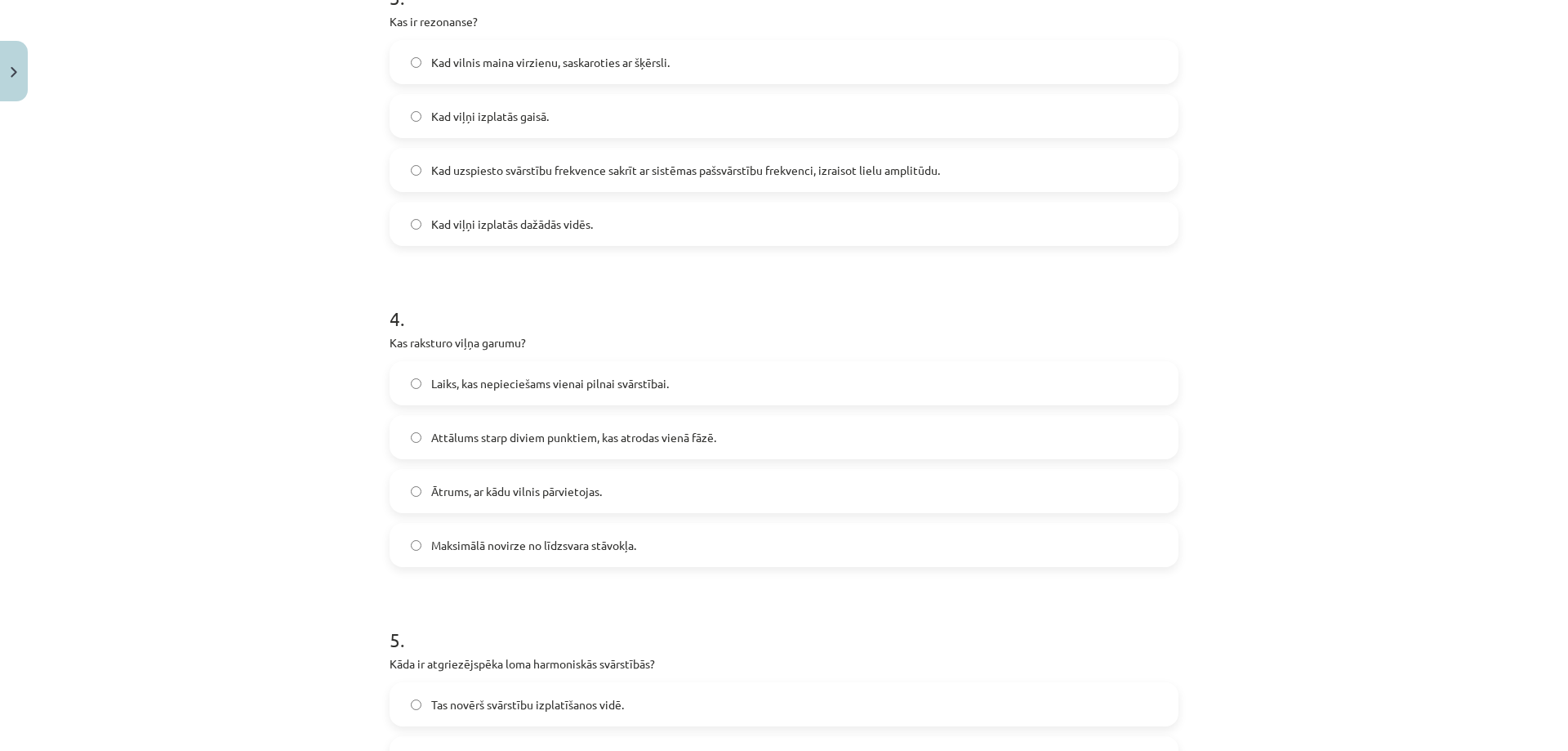
scroll to position [847, 0]
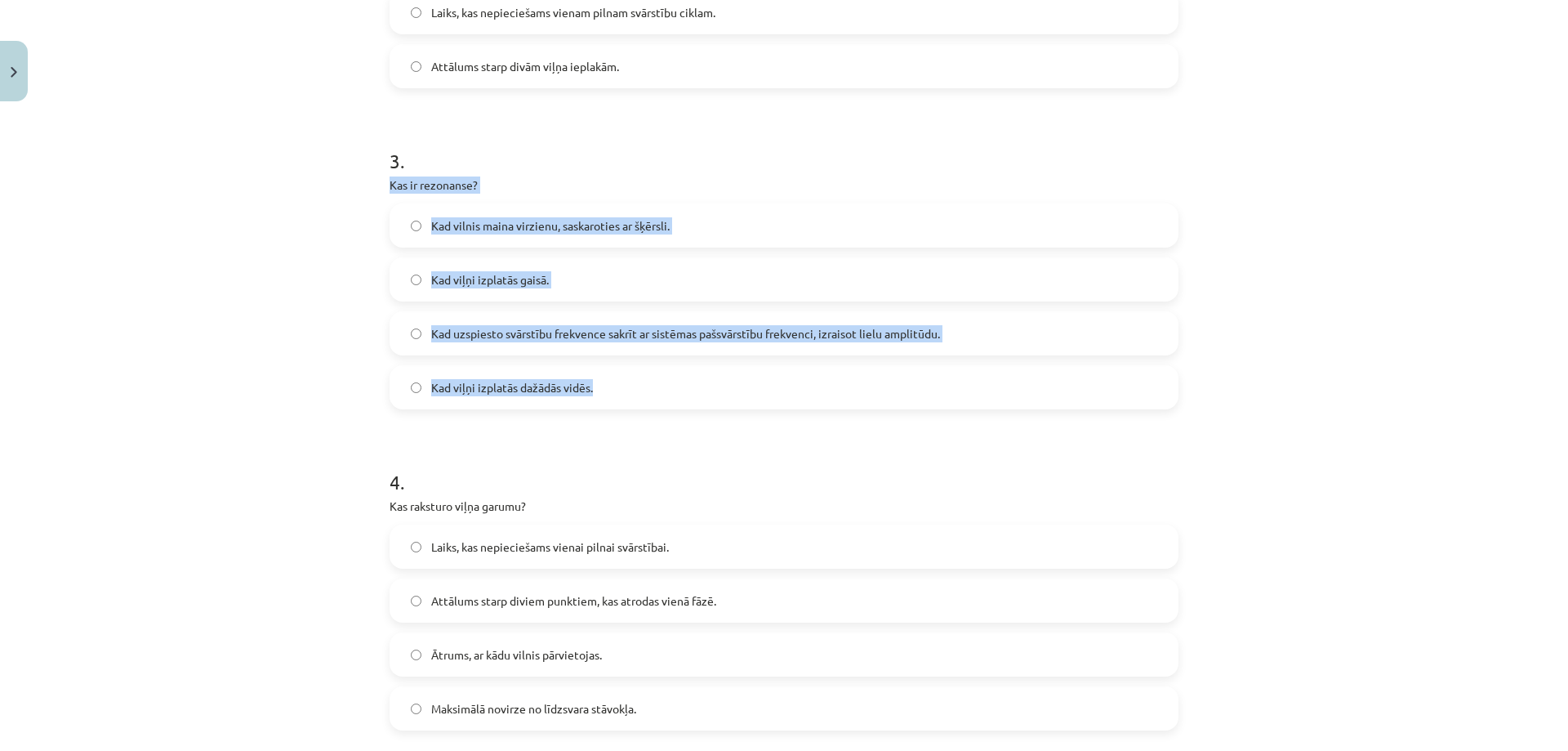
drag, startPoint x: 372, startPoint y: 179, endPoint x: 653, endPoint y: 382, distance: 346.7
click at [653, 382] on div "Mācību tēma: Fizikas i - 11. klases 1. ieskaites mācību materiāls #2 Mehāniskās…" at bounding box center [784, 375] width 1568 height 751
copy div "Kas ir rezonanse? Kad vilnis maina virzienu, saskaroties ar šķērsli. Kad viļņi …"
click at [650, 372] on label "Kad viļņi izplatās dažādās vidēs." at bounding box center [784, 387] width 786 height 41
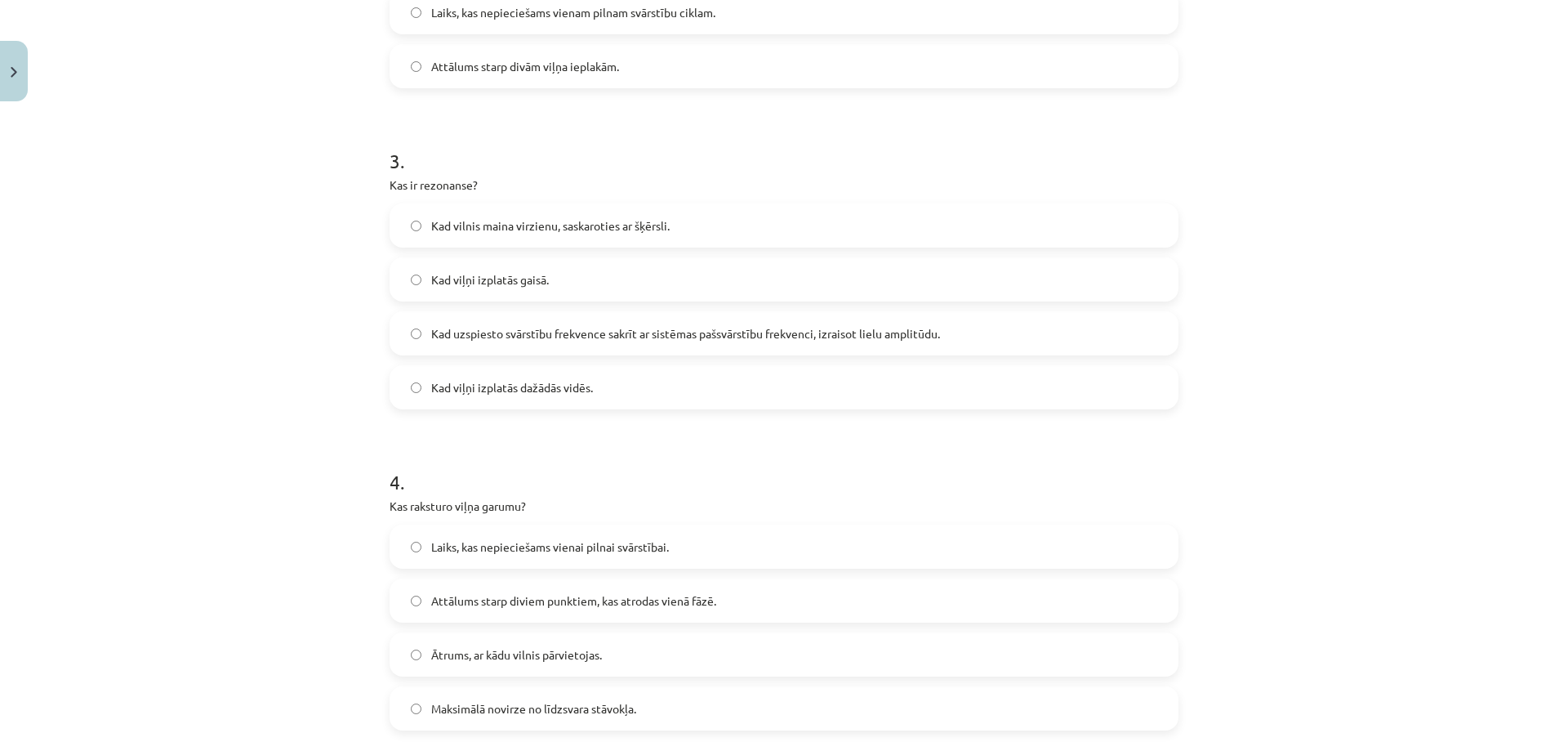
click at [644, 337] on span "Kad uzspiesto svārstību frekvence sakrīt ar sistēmas pašsvārstību frekvenci, iz…" at bounding box center [685, 333] width 509 height 17
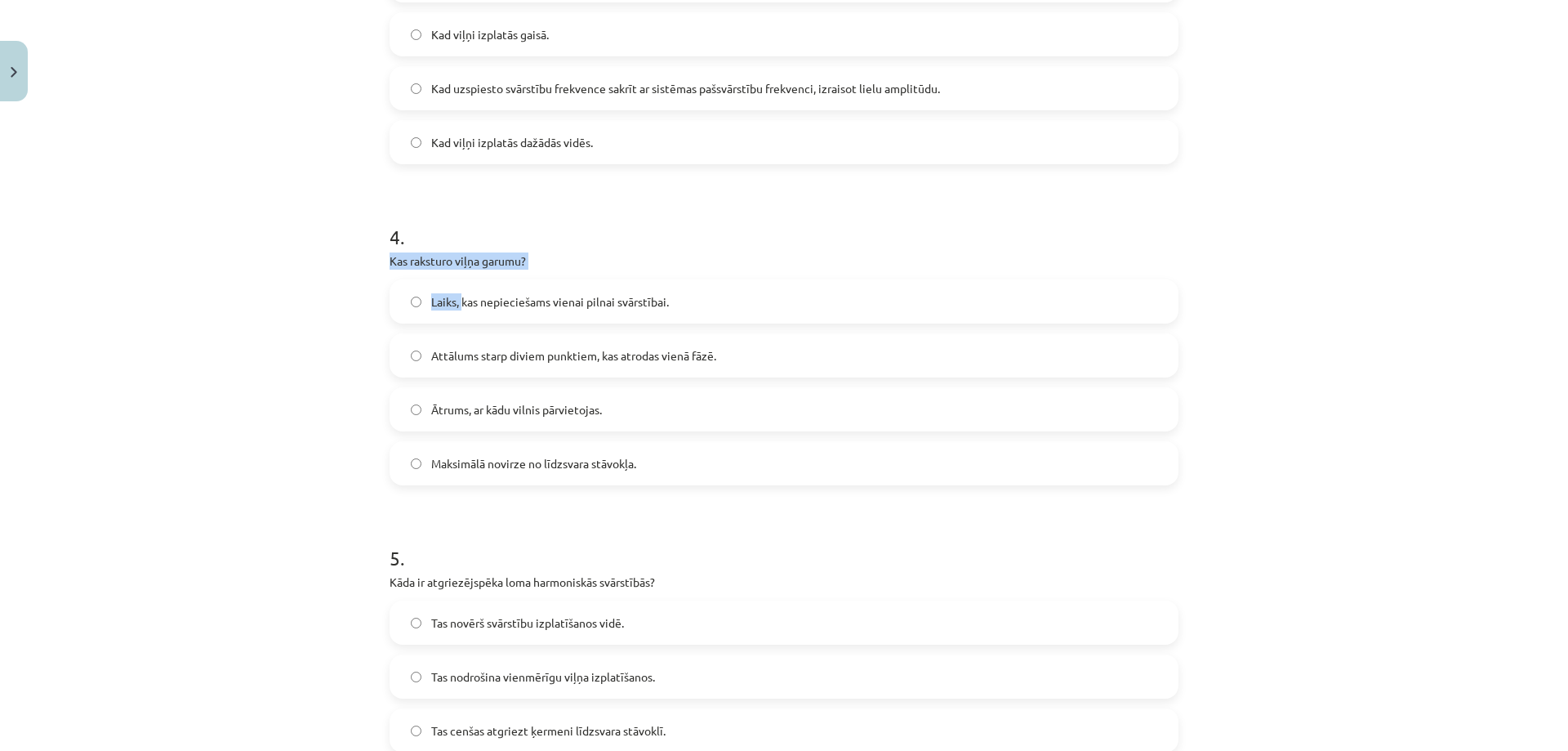
drag, startPoint x: 377, startPoint y: 258, endPoint x: 455, endPoint y: 275, distance: 79.8
click at [545, 245] on h1 "4 ." at bounding box center [784, 222] width 789 height 50
click at [558, 358] on span "Attālums starp diviem punktiem, kas atrodas vienā fāzē." at bounding box center [574, 356] width 285 height 17
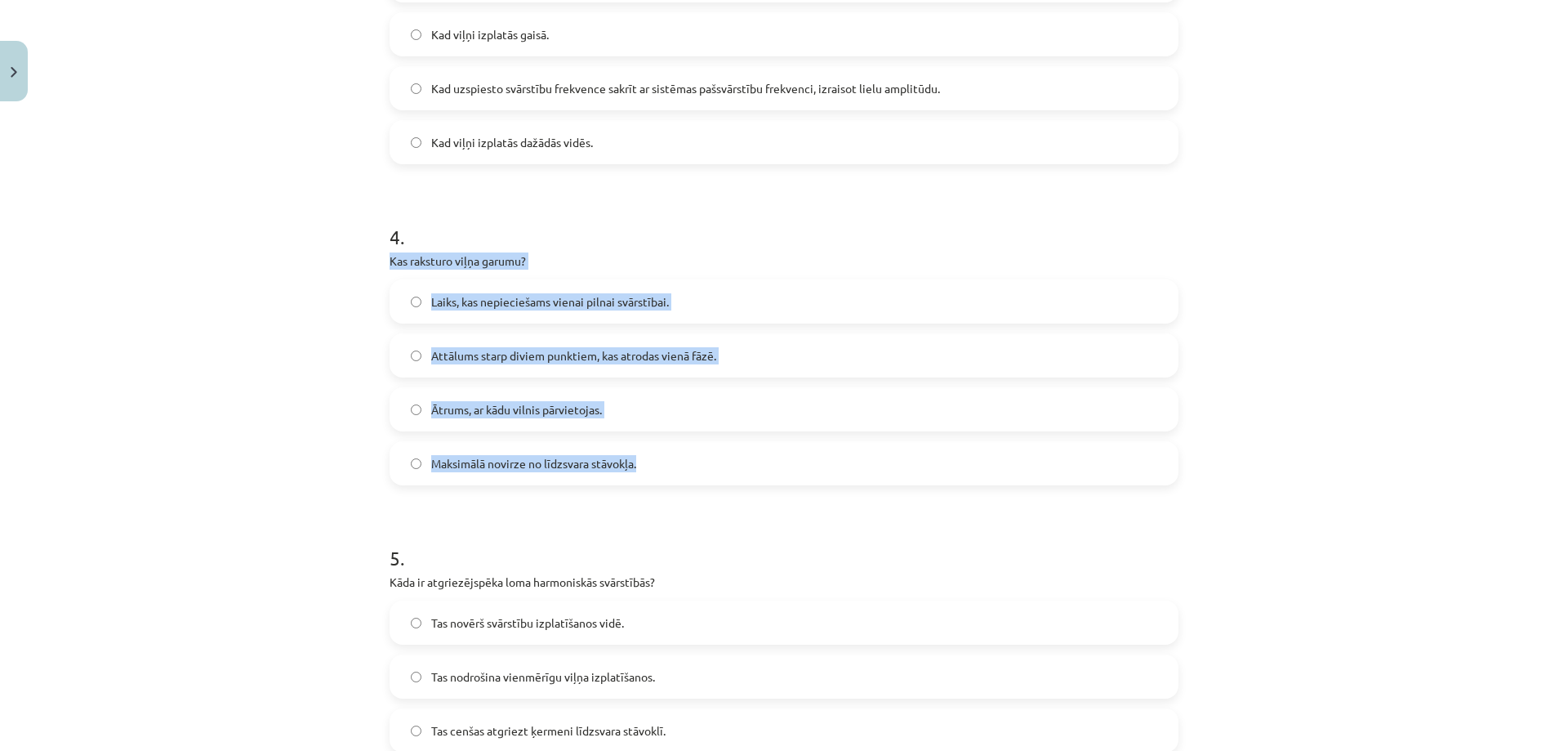
drag, startPoint x: 384, startPoint y: 264, endPoint x: 639, endPoint y: 477, distance: 332.3
copy div "Kas raksturo viļņa garumu? Laiks, kas nepieciešams vienai pilnai svārstībai. At…"
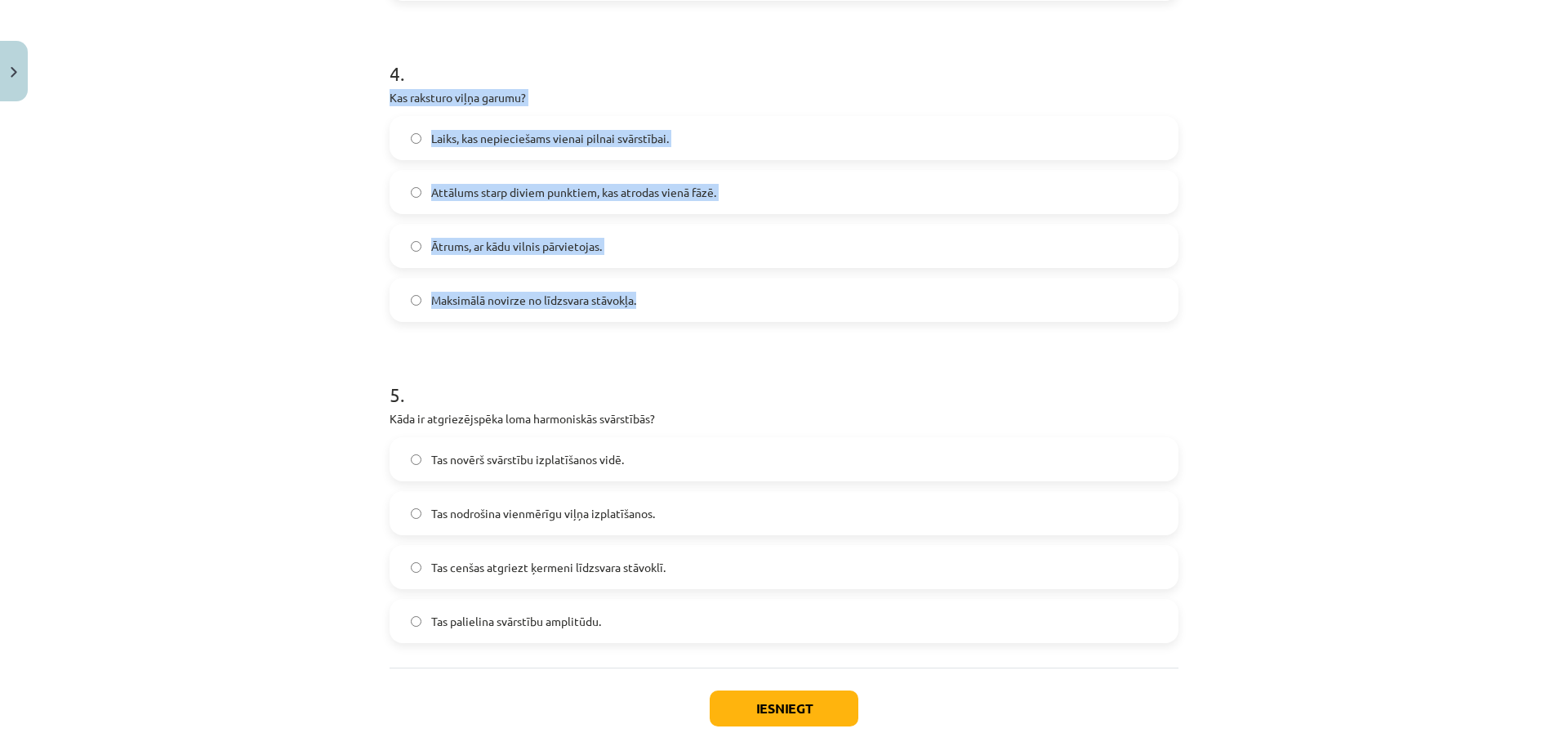
scroll to position [1337, 0]
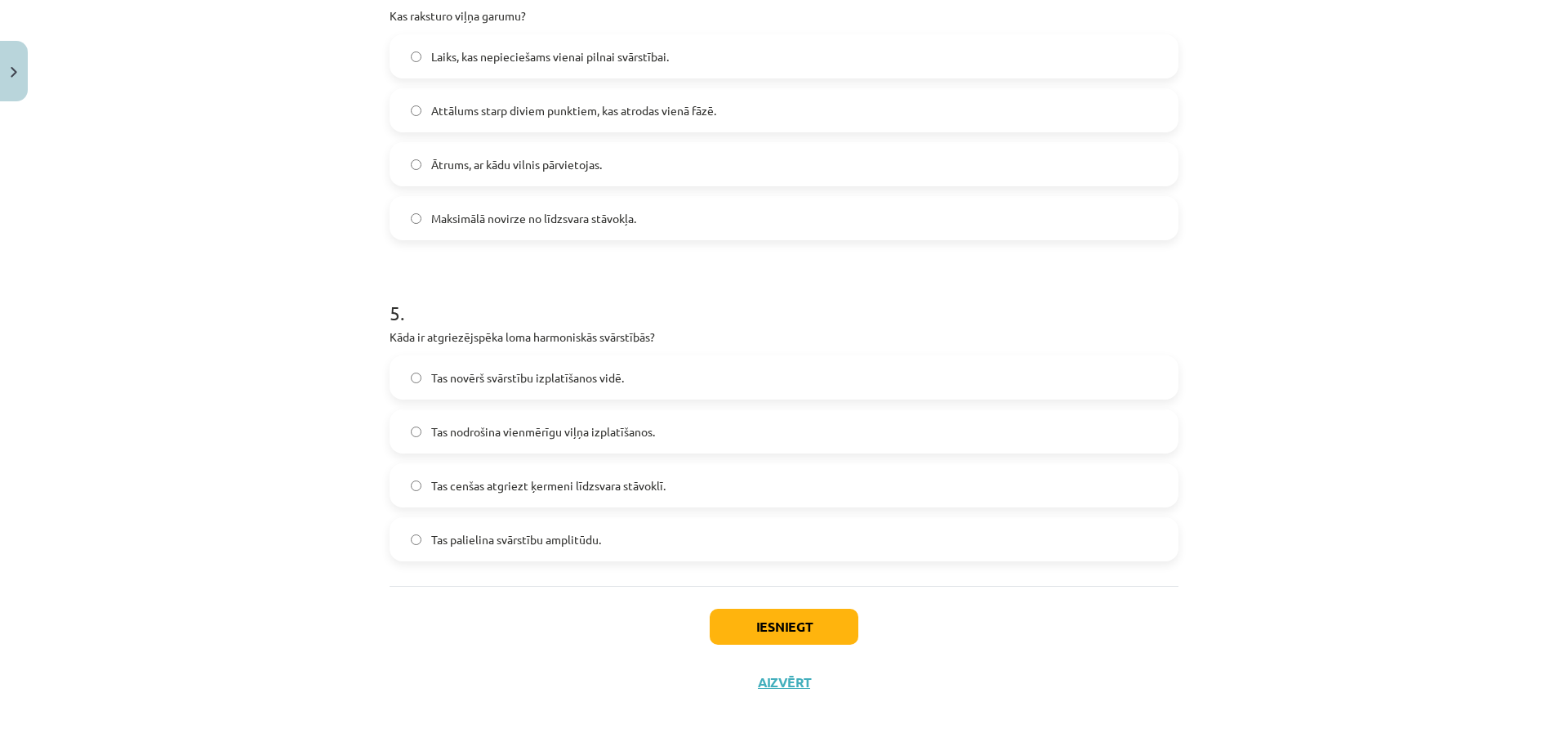
click at [317, 369] on div "Mācību tēma: Fizikas i - 11. klases 1. ieskaites mācību materiāls #2 Mehāniskās…" at bounding box center [784, 375] width 1568 height 751
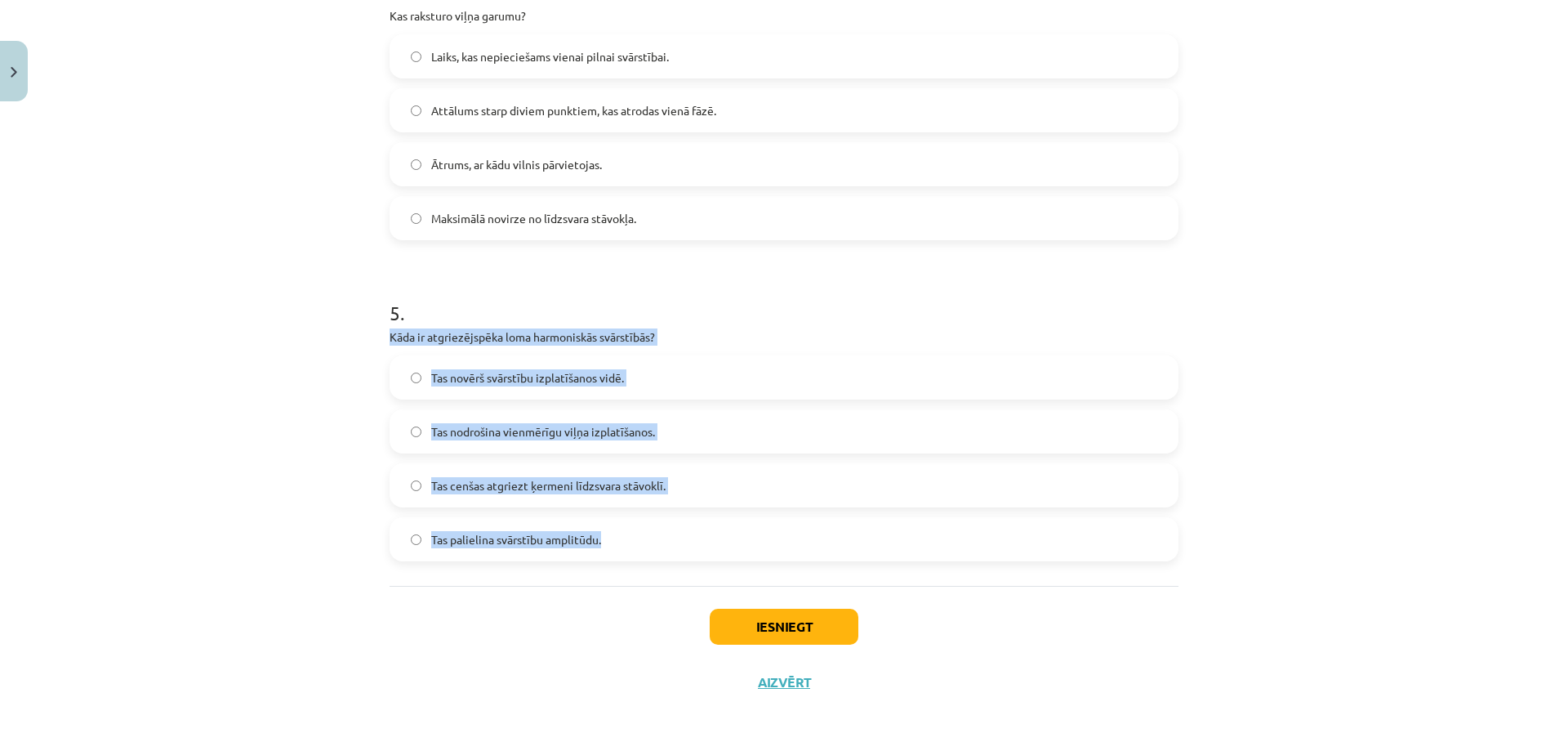
drag, startPoint x: 372, startPoint y: 328, endPoint x: 667, endPoint y: 537, distance: 361.5
click at [667, 537] on div "Mācību tēma: Fizikas i - 11. klases 1. ieskaites mācību materiāls #2 Mehāniskās…" at bounding box center [784, 375] width 1568 height 751
copy div "Kāda ir atgriezējspēka loma harmoniskās svārstībās? Tas novērš svārstību izplat…"
click at [676, 529] on label "Tas palielina svārstību amplitūdu." at bounding box center [784, 539] width 786 height 41
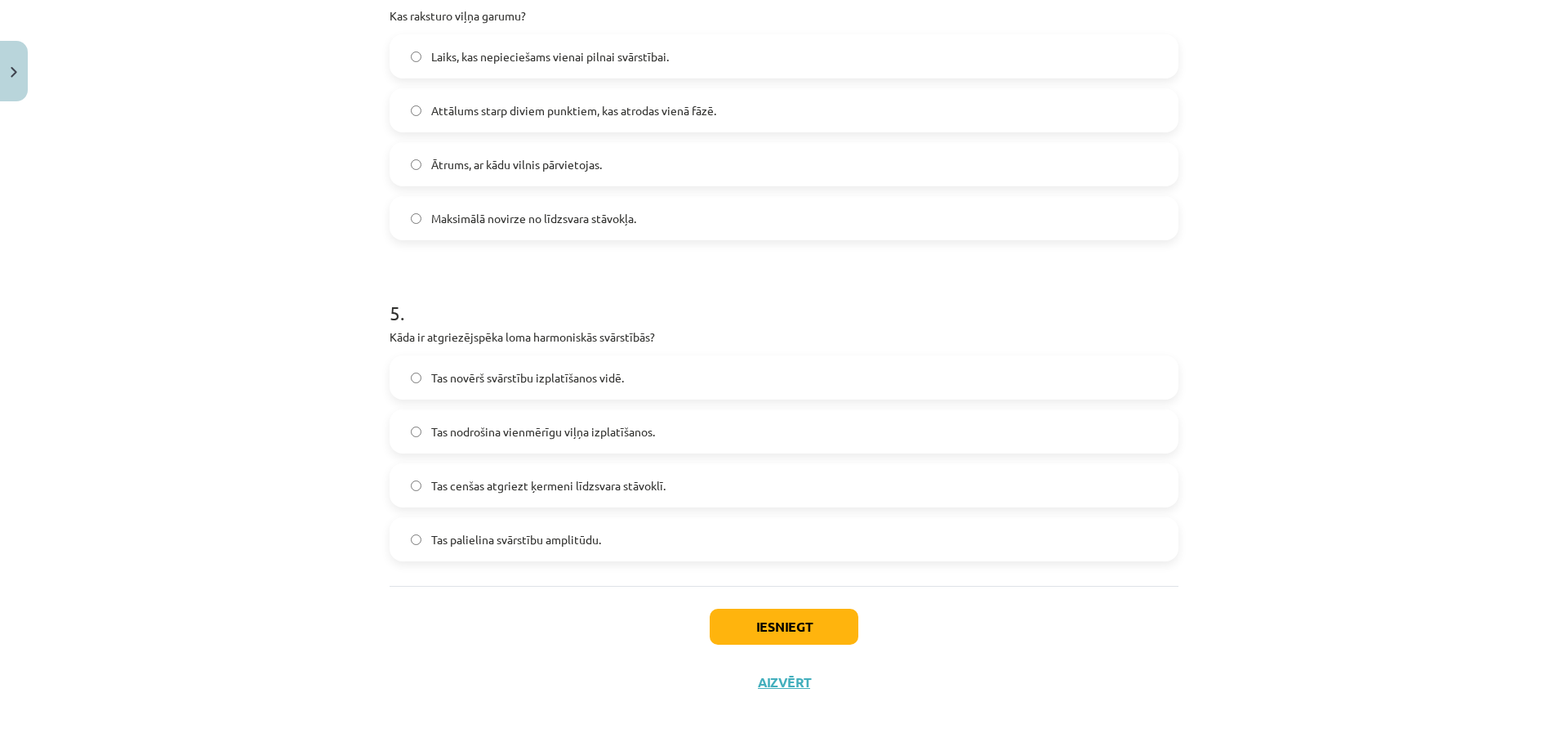
click at [654, 484] on span "Tas cenšas atgriezt ķermeni līdzsvara stāvoklī." at bounding box center [548, 485] width 234 height 17
click at [780, 614] on button "Iesniegt" at bounding box center [784, 626] width 149 height 36
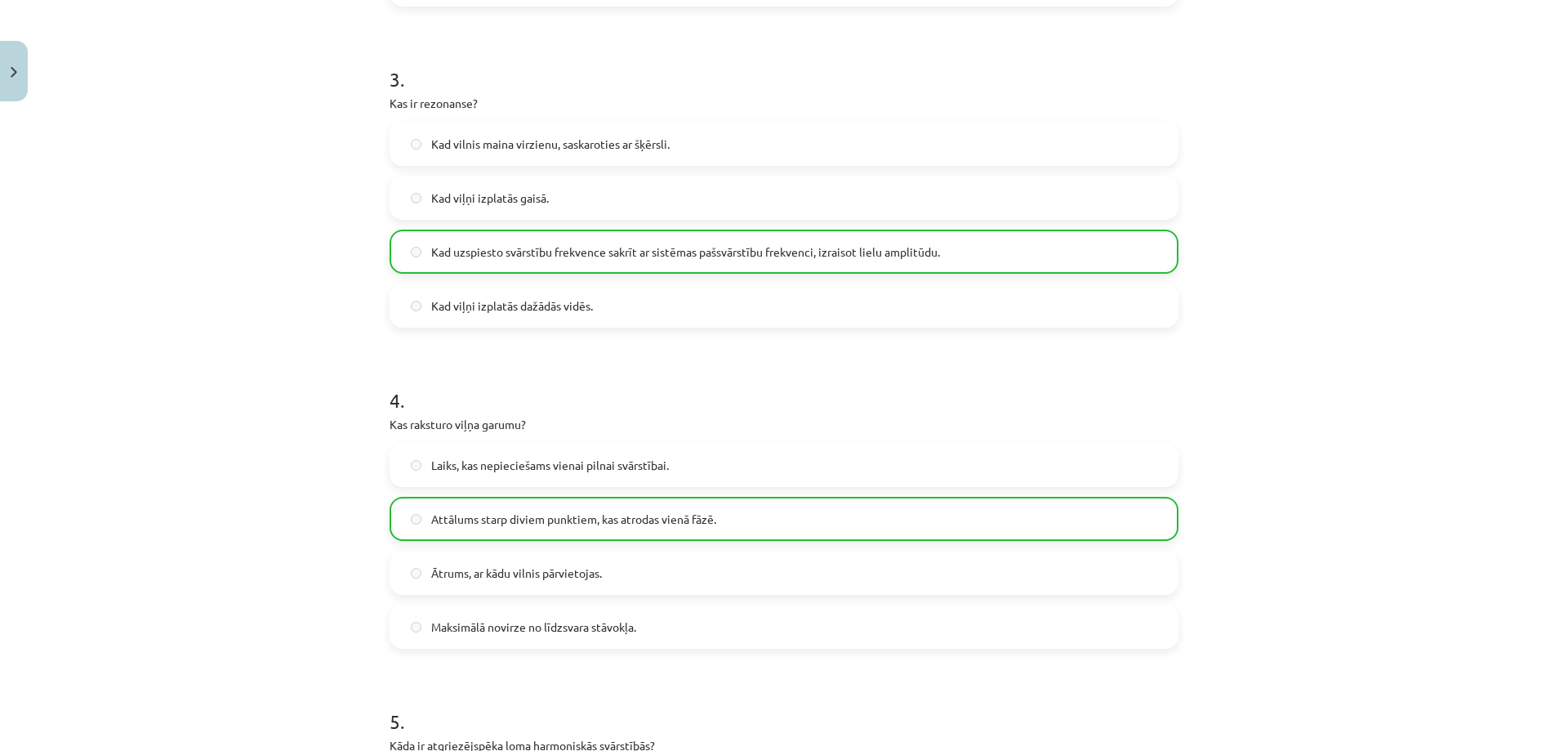
scroll to position [1389, 0]
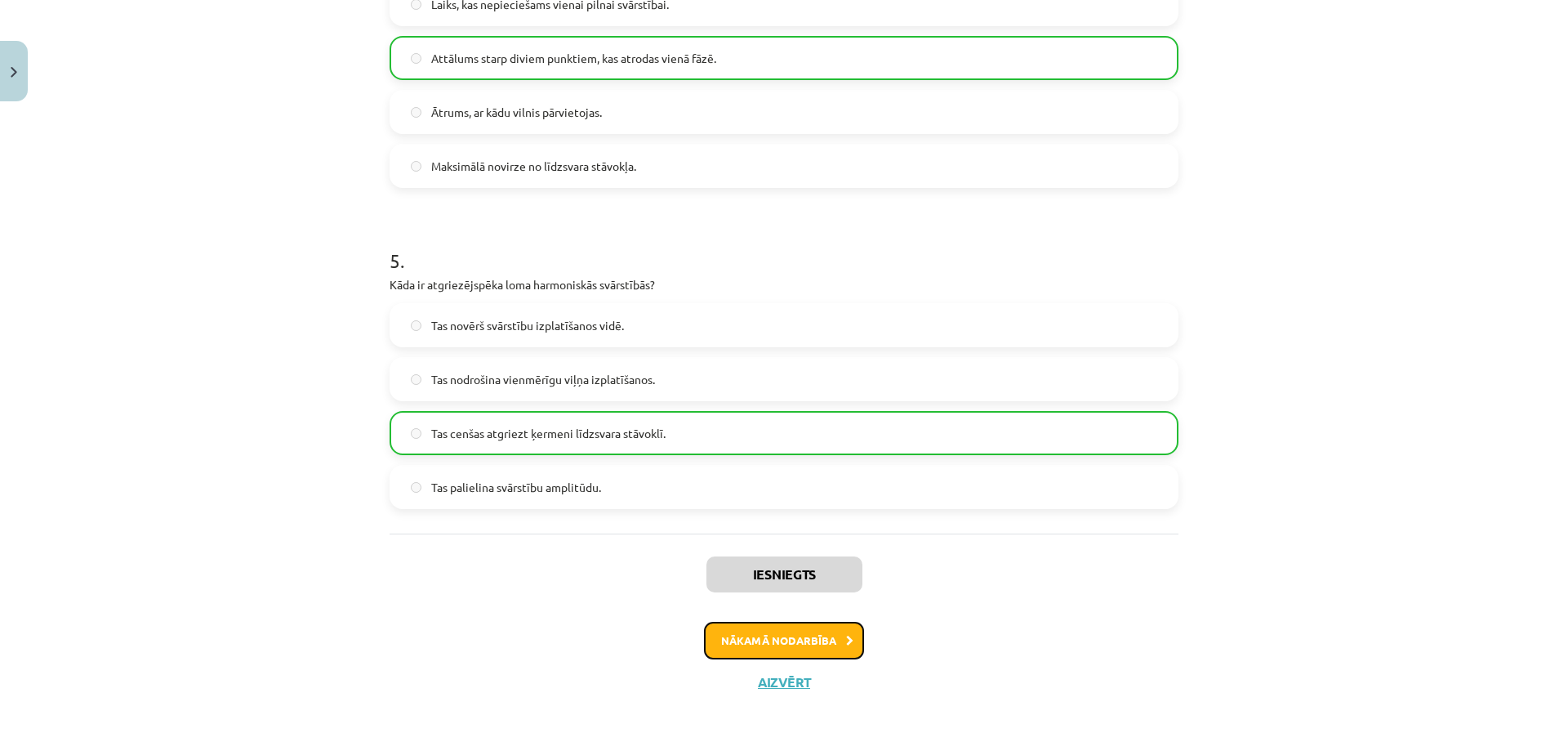
click at [799, 639] on button "Nākamā nodarbība" at bounding box center [784, 640] width 160 height 37
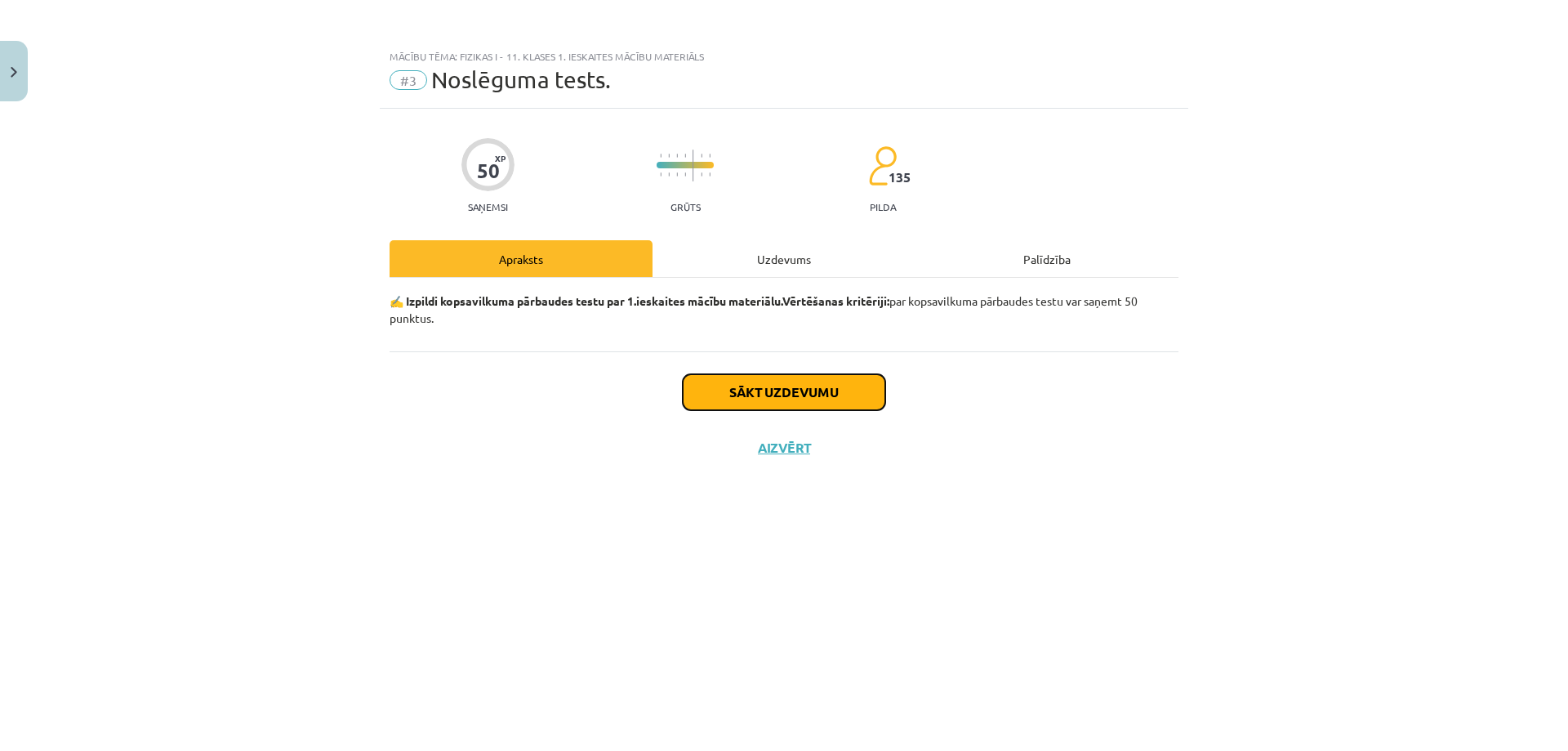
click at [838, 398] on button "Sākt uzdevumu" at bounding box center [784, 392] width 203 height 36
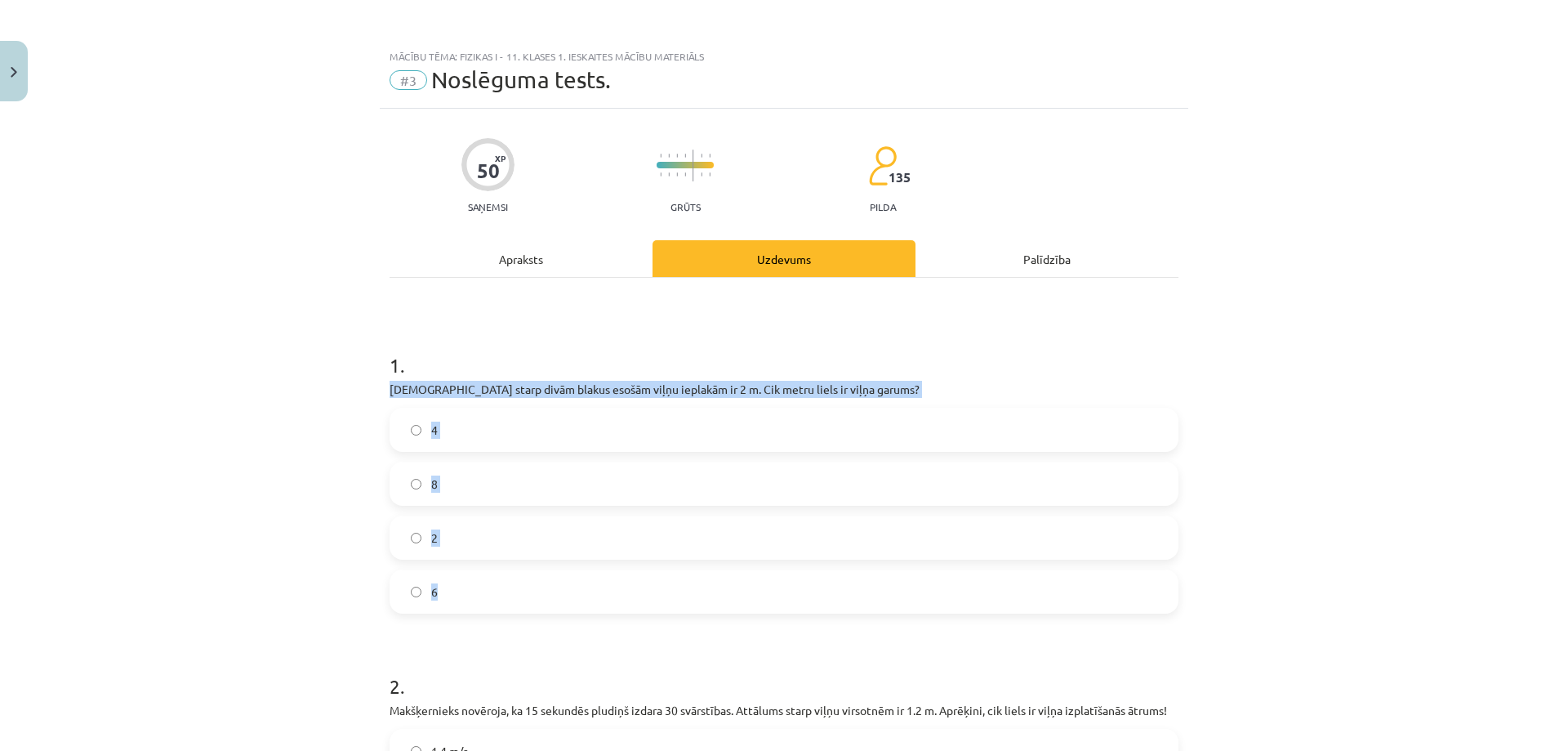
drag, startPoint x: 382, startPoint y: 387, endPoint x: 566, endPoint y: 577, distance: 264.5
copy div "Attālums starp divām blakus esošām viļņu ieplakām ir 2 m. Cik metru liels ir vi…"
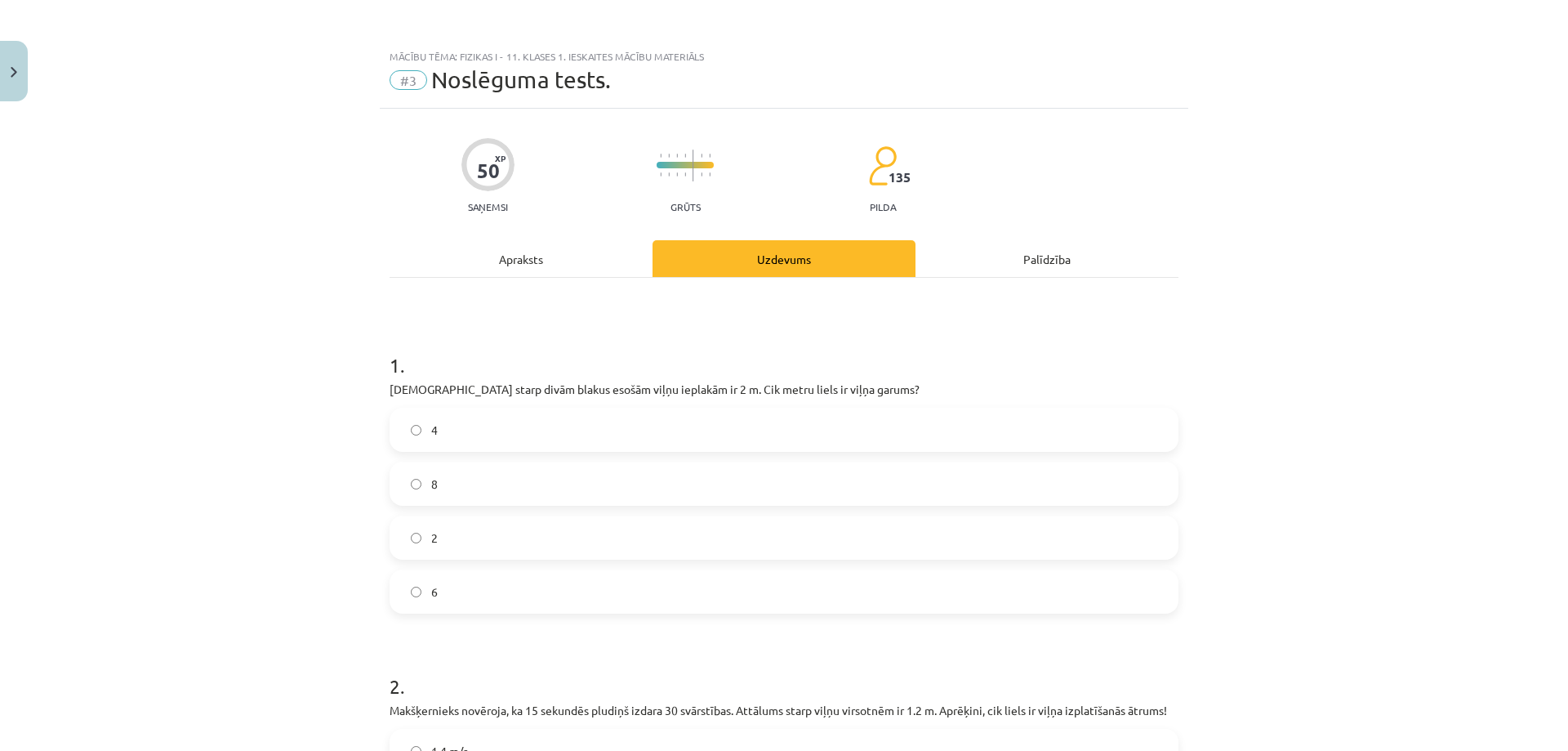
click at [457, 548] on label "2" at bounding box center [784, 538] width 786 height 41
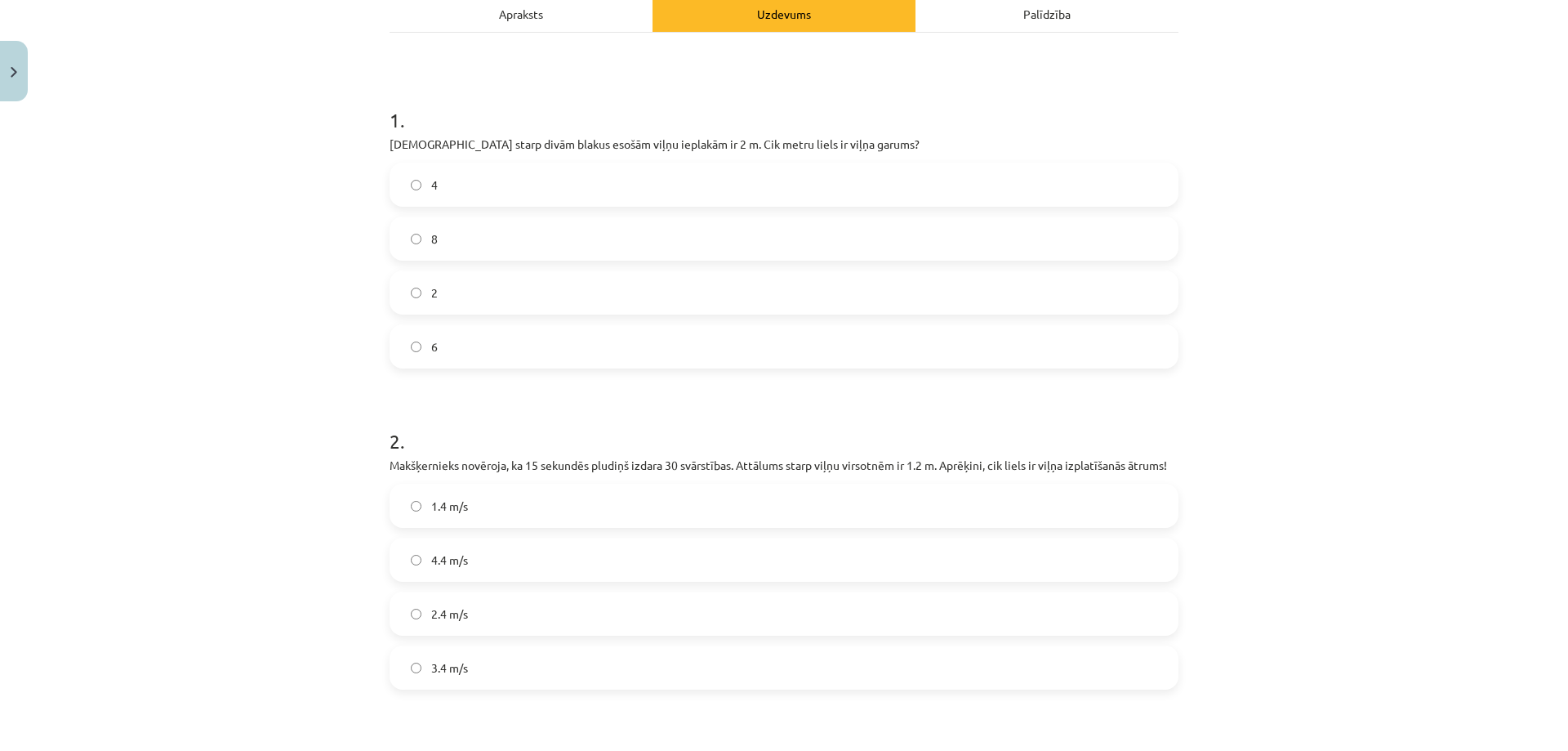
scroll to position [409, 0]
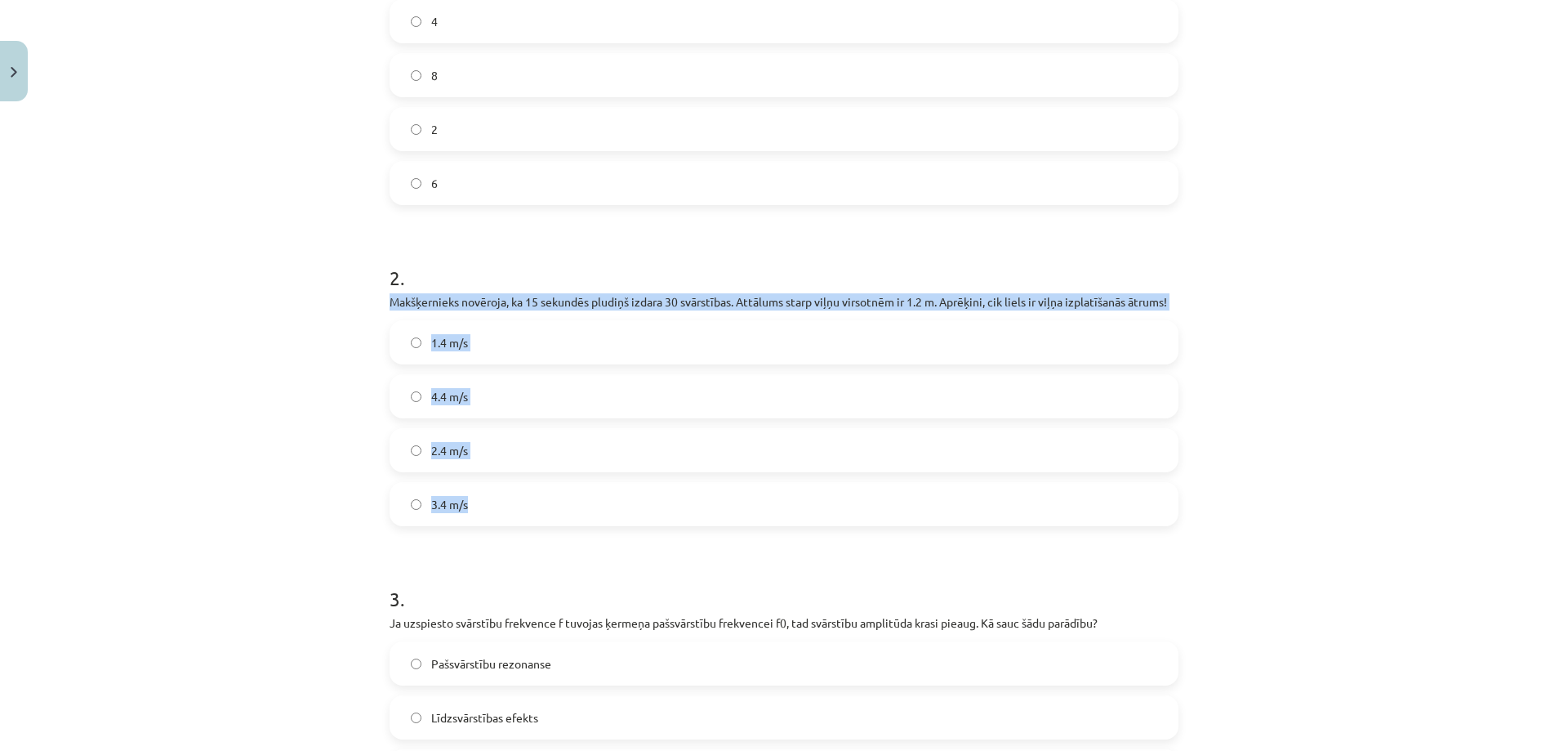
drag, startPoint x: 379, startPoint y: 300, endPoint x: 537, endPoint y: 494, distance: 250.2
copy div "Makšķernieks novēroja, ka 15 sekundēs pludiņš izdara 30 svārstības. Attālums st…"
click at [694, 408] on label "4.4 m/s" at bounding box center [784, 396] width 786 height 41
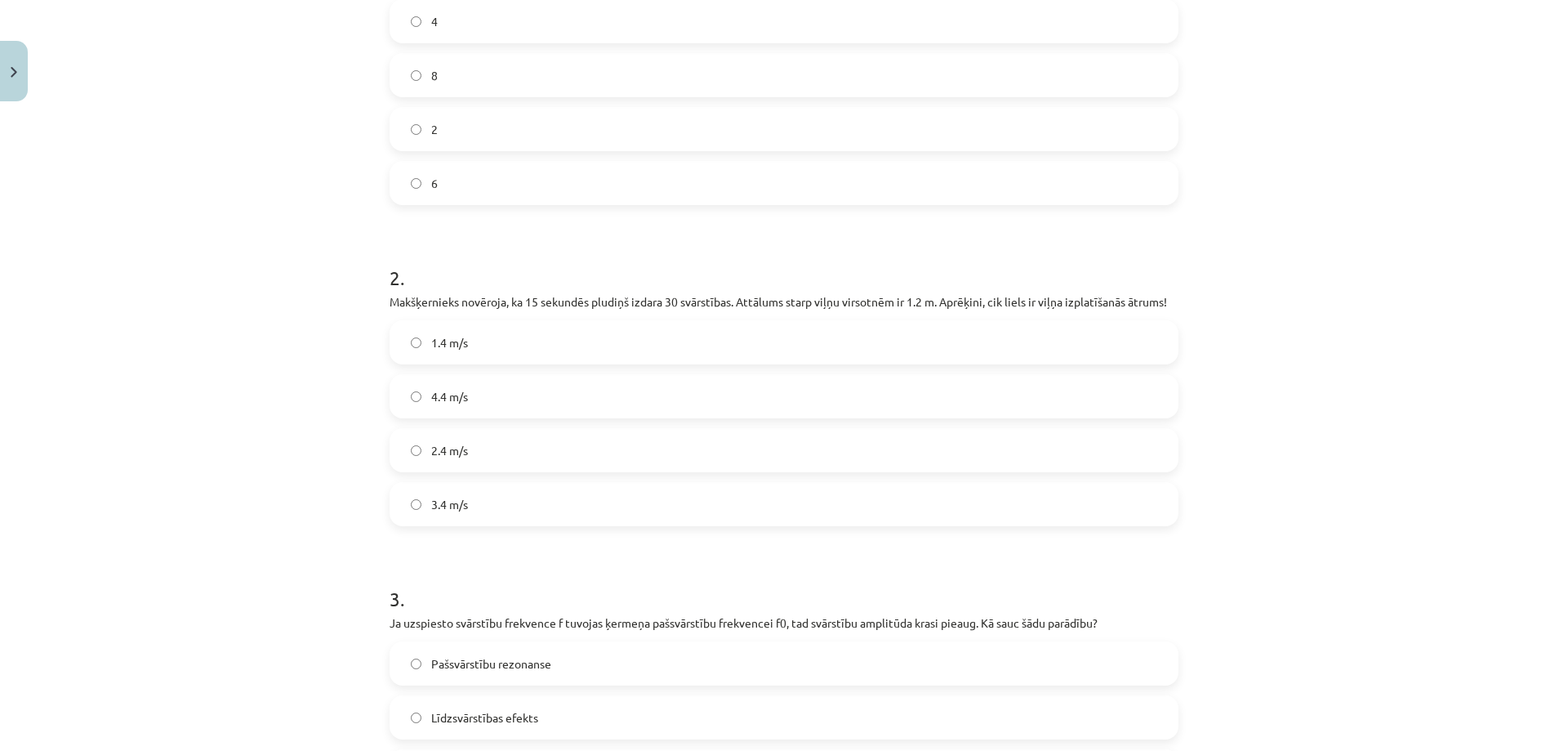
click at [555, 455] on label "2.4 m/s" at bounding box center [784, 450] width 786 height 41
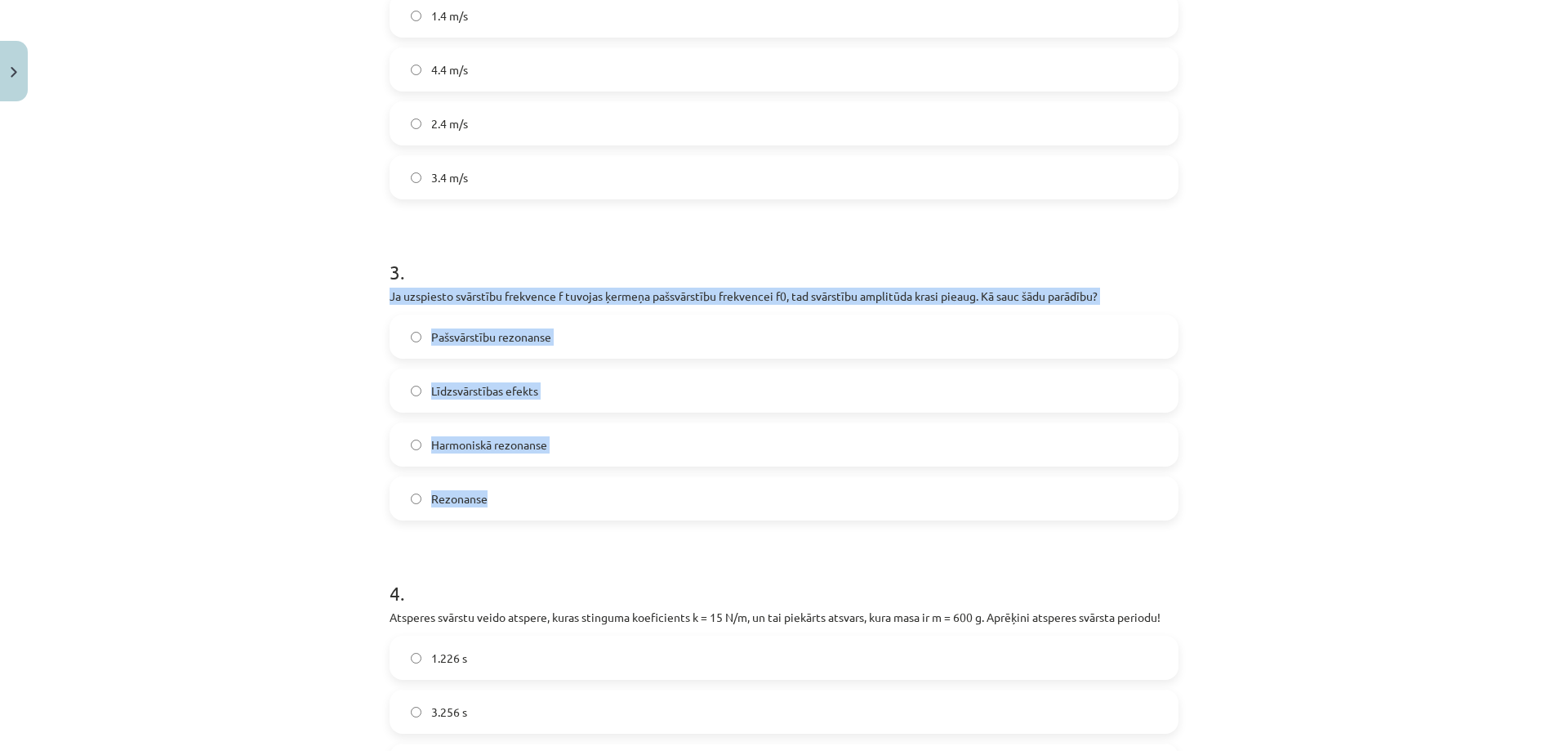
drag, startPoint x: 379, startPoint y: 295, endPoint x: 597, endPoint y: 494, distance: 295.2
copy div "Ja uzspiesto svārstību frekvence f tuvojas ķermeņa pašsvārstību frekvencei f0, …"
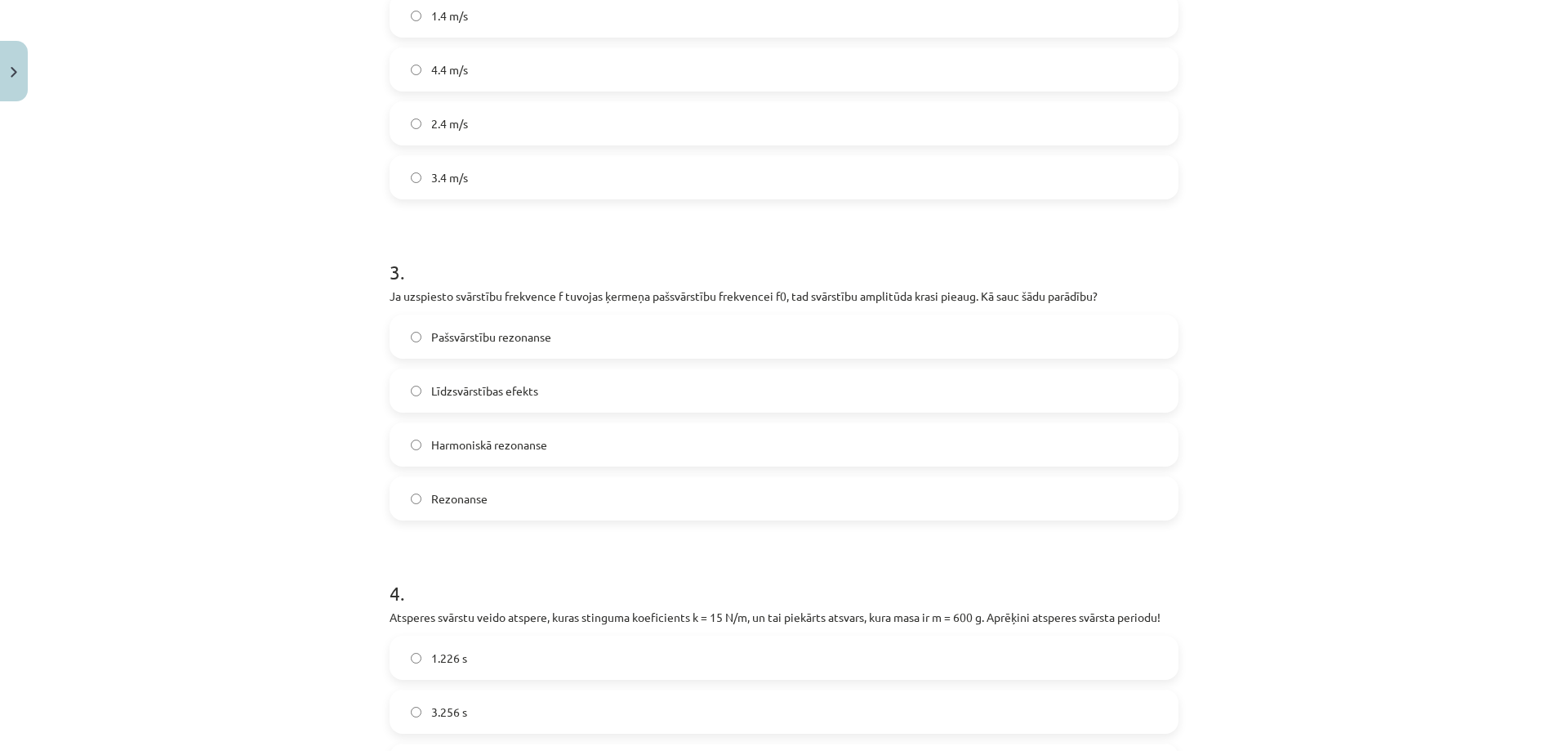
click at [503, 500] on label "Rezonanse" at bounding box center [784, 498] width 786 height 41
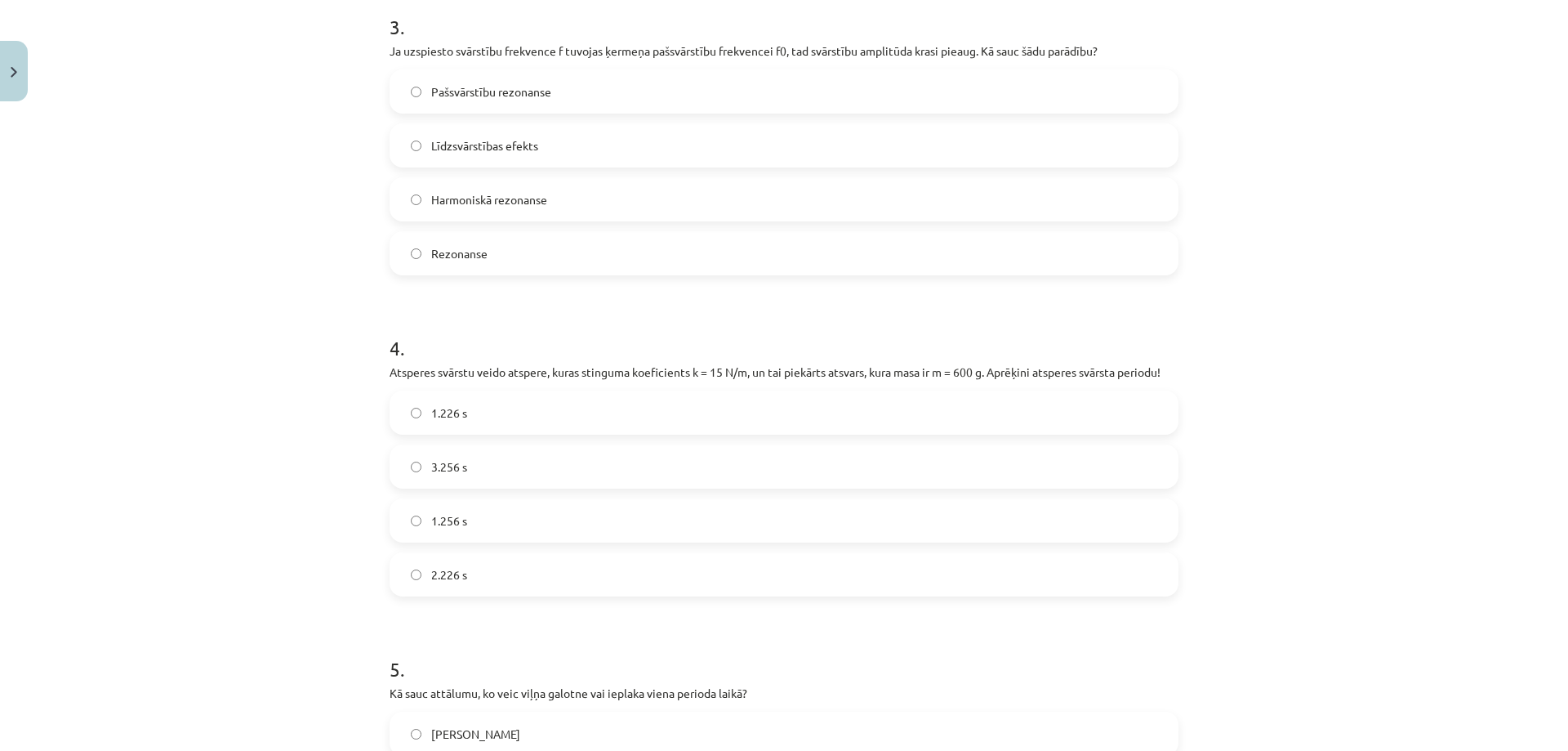
scroll to position [1144, 0]
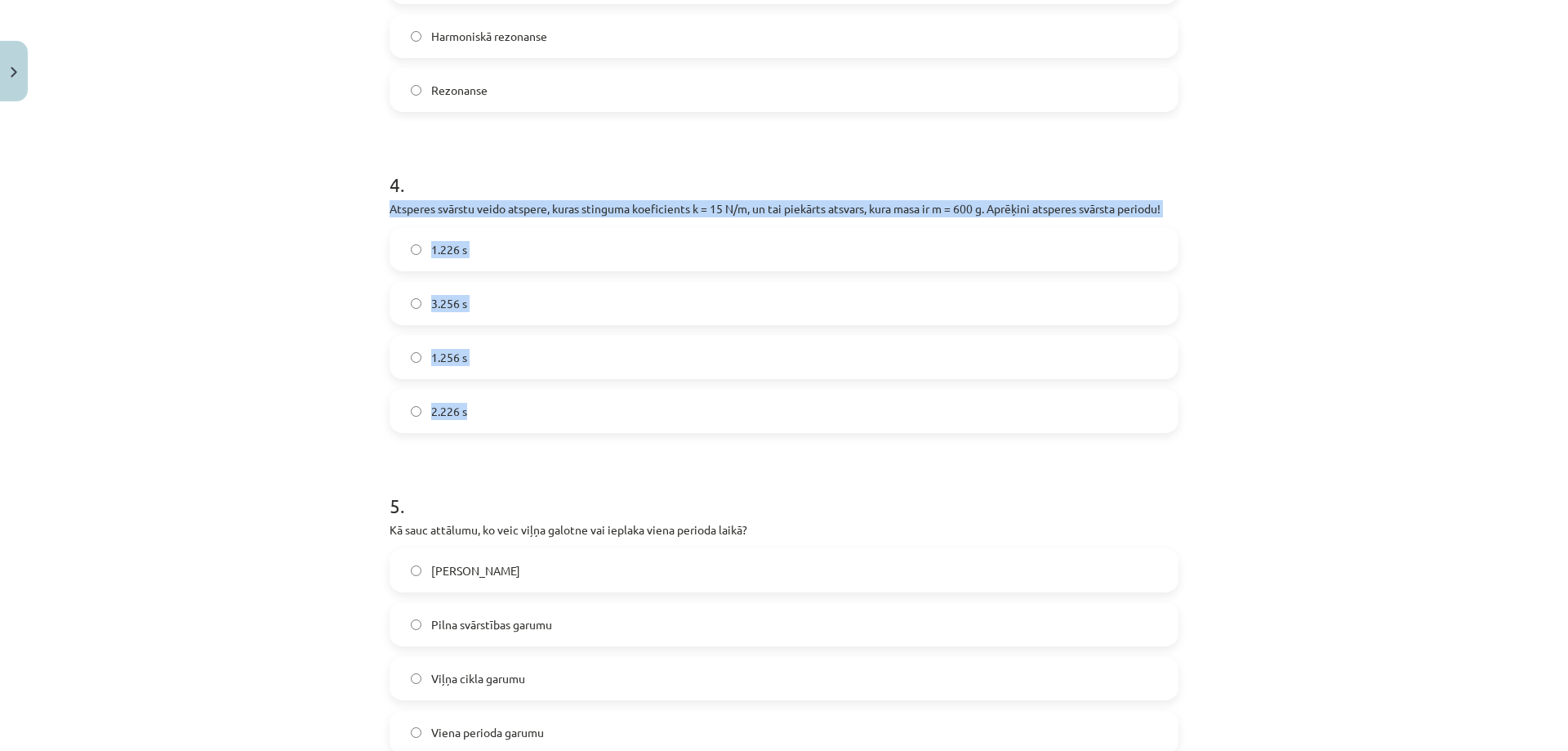
drag, startPoint x: 360, startPoint y: 197, endPoint x: 528, endPoint y: 384, distance: 251.4
click at [530, 402] on div "Mācību tēma: Fizikas i - 11. klases 1. ieskaites mācību materiāls #3 Noslēguma …" at bounding box center [784, 375] width 1568 height 751
copy div "Atsperes svārstu veido atspere, kuras stinguma koeficients k = 15 N/m, un tai p…"
click at [572, 319] on label "3.256 s" at bounding box center [784, 303] width 786 height 41
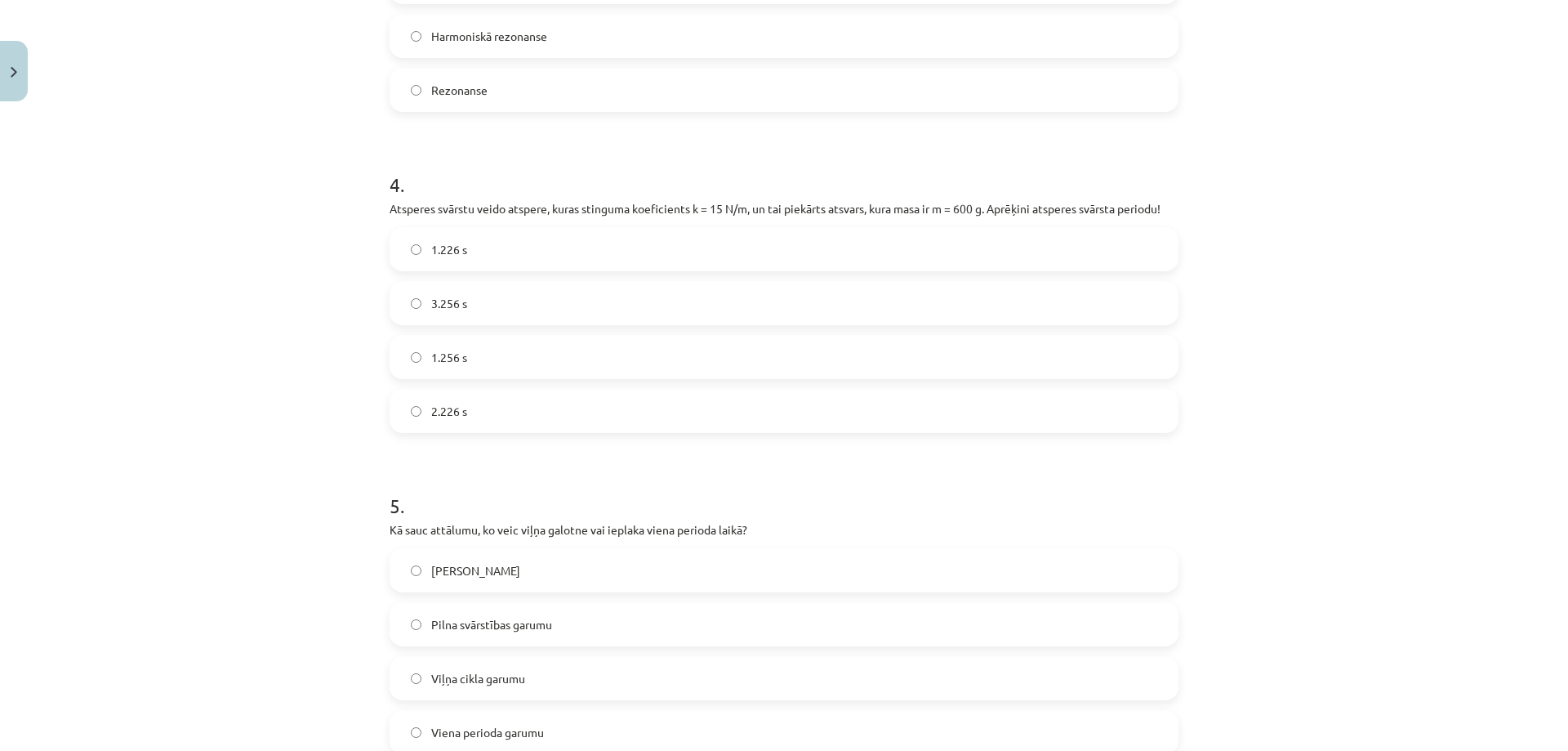
click at [551, 358] on label "1.256 s" at bounding box center [784, 357] width 786 height 41
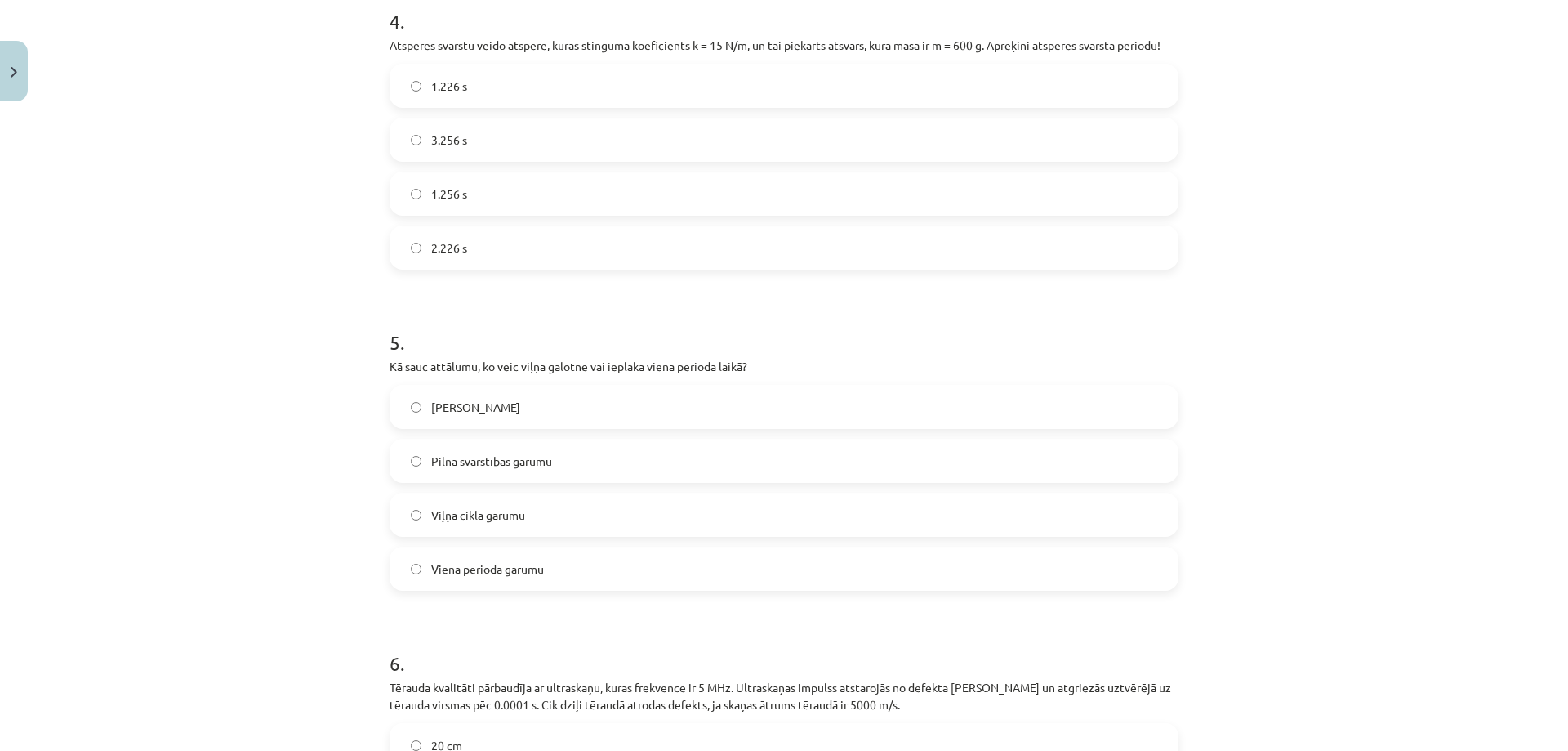
scroll to position [1471, 0]
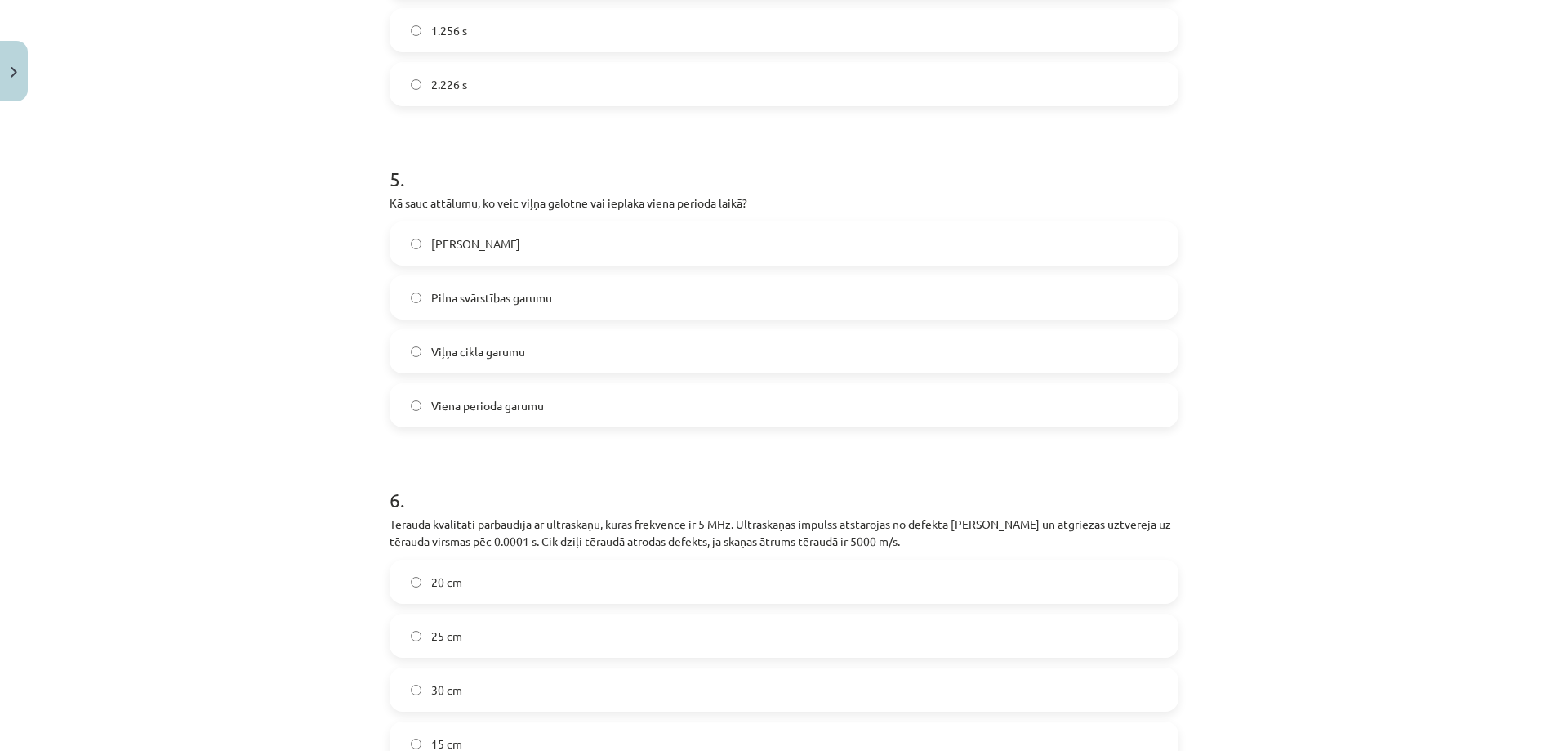
click at [485, 402] on span "Viena perioda garumu" at bounding box center [487, 405] width 112 height 17
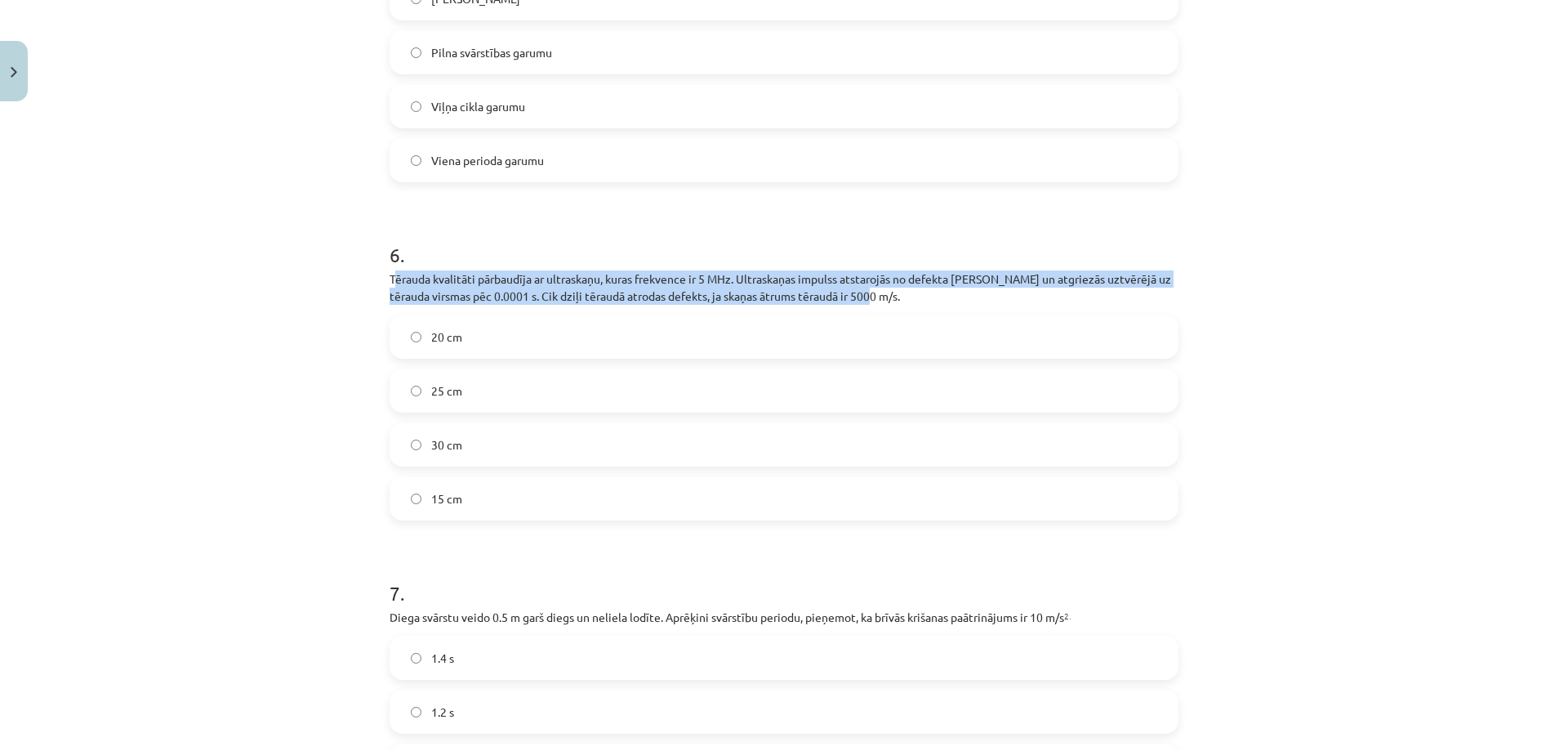
drag, startPoint x: 390, startPoint y: 277, endPoint x: 860, endPoint y: 299, distance: 470.5
click at [860, 299] on p "Tērauda kvalitāti pārbaudīja ar ultraskaņu, kuras frekvence ir 5 MHz. Ultraskaņ…" at bounding box center [784, 287] width 789 height 34
copy p "ērauda kvalitāti pārbaudīja ar ultraskaņu, kuras frekvence ir 5 MHz. Ultraskaņa…"
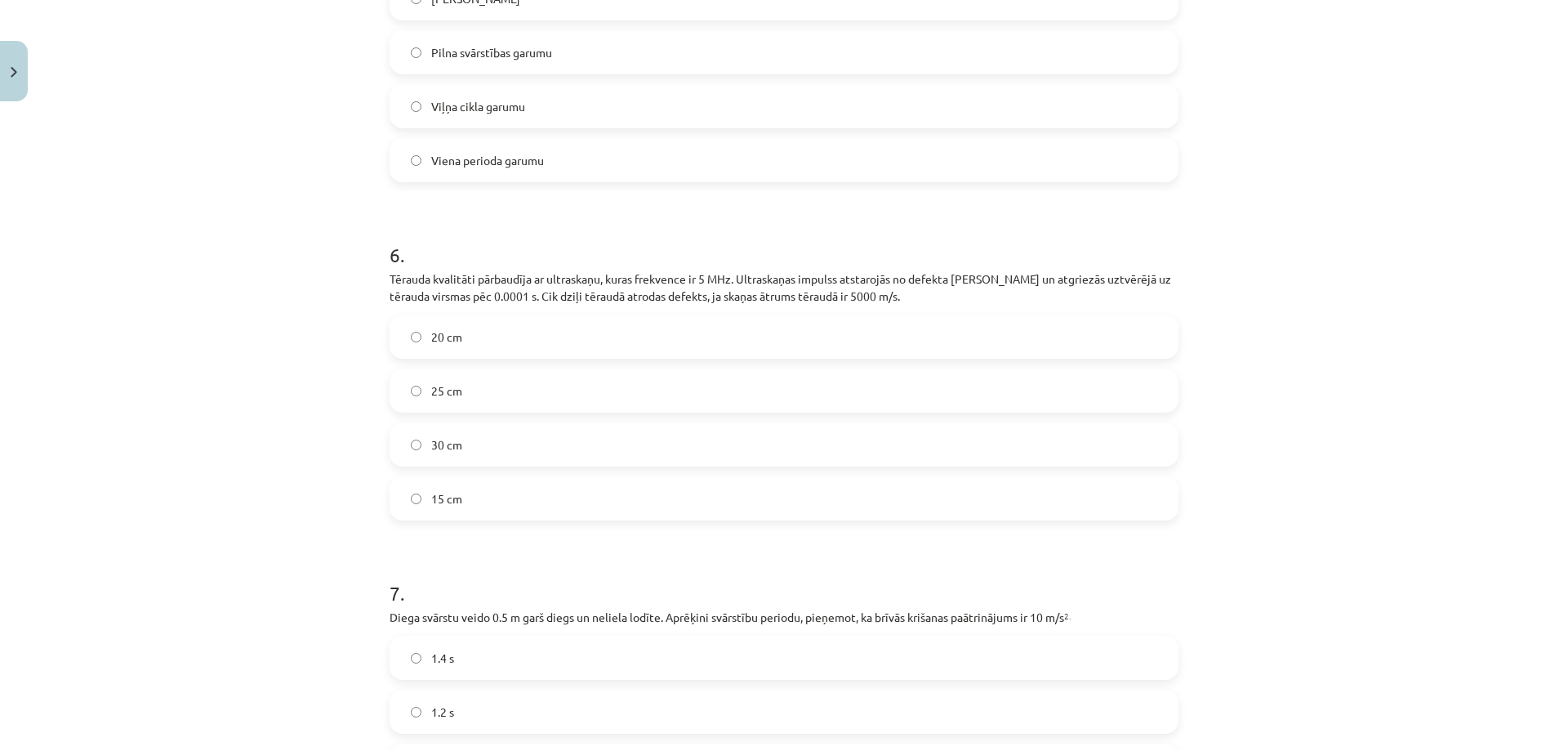
click at [479, 395] on label "25 cm" at bounding box center [784, 390] width 786 height 41
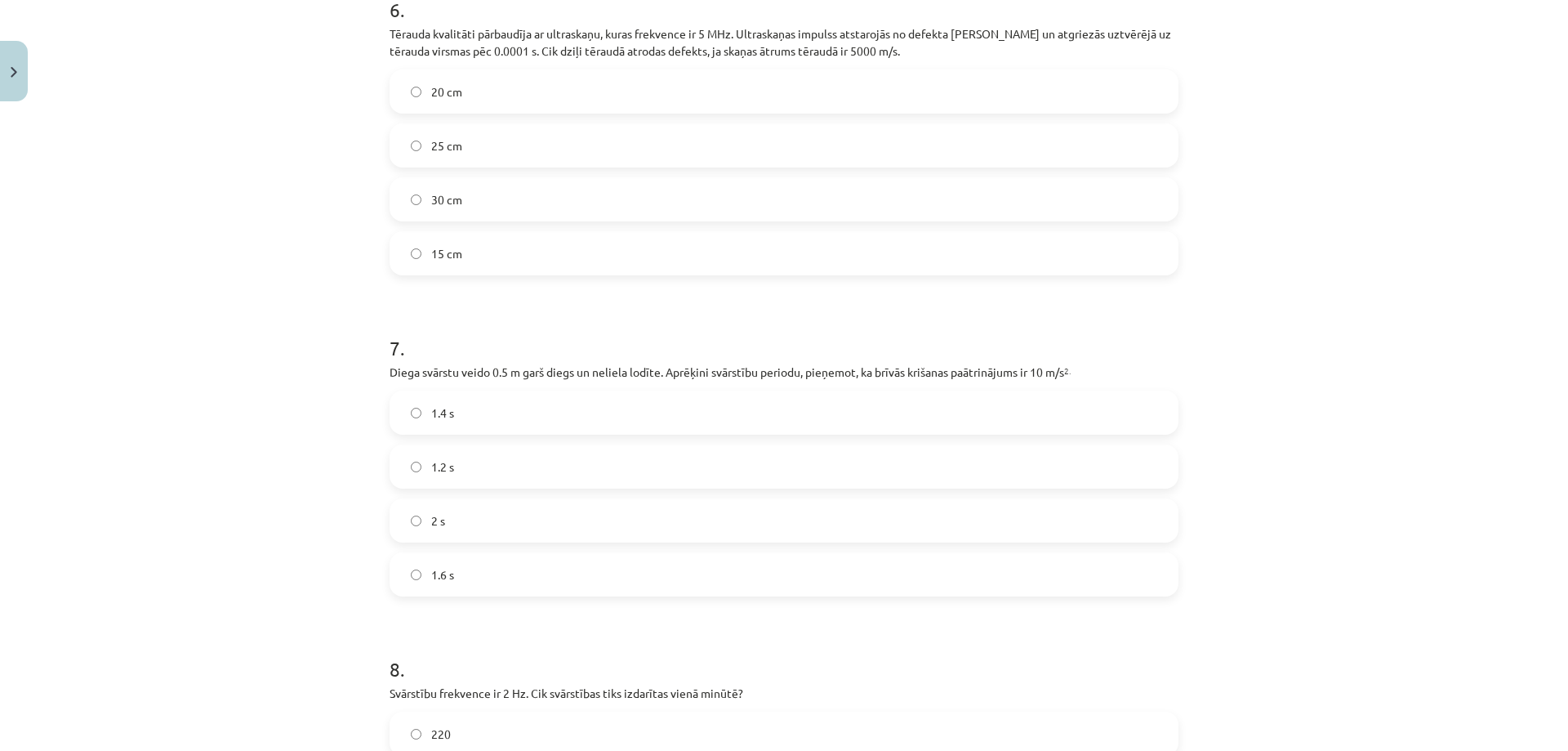
scroll to position [2042, 0]
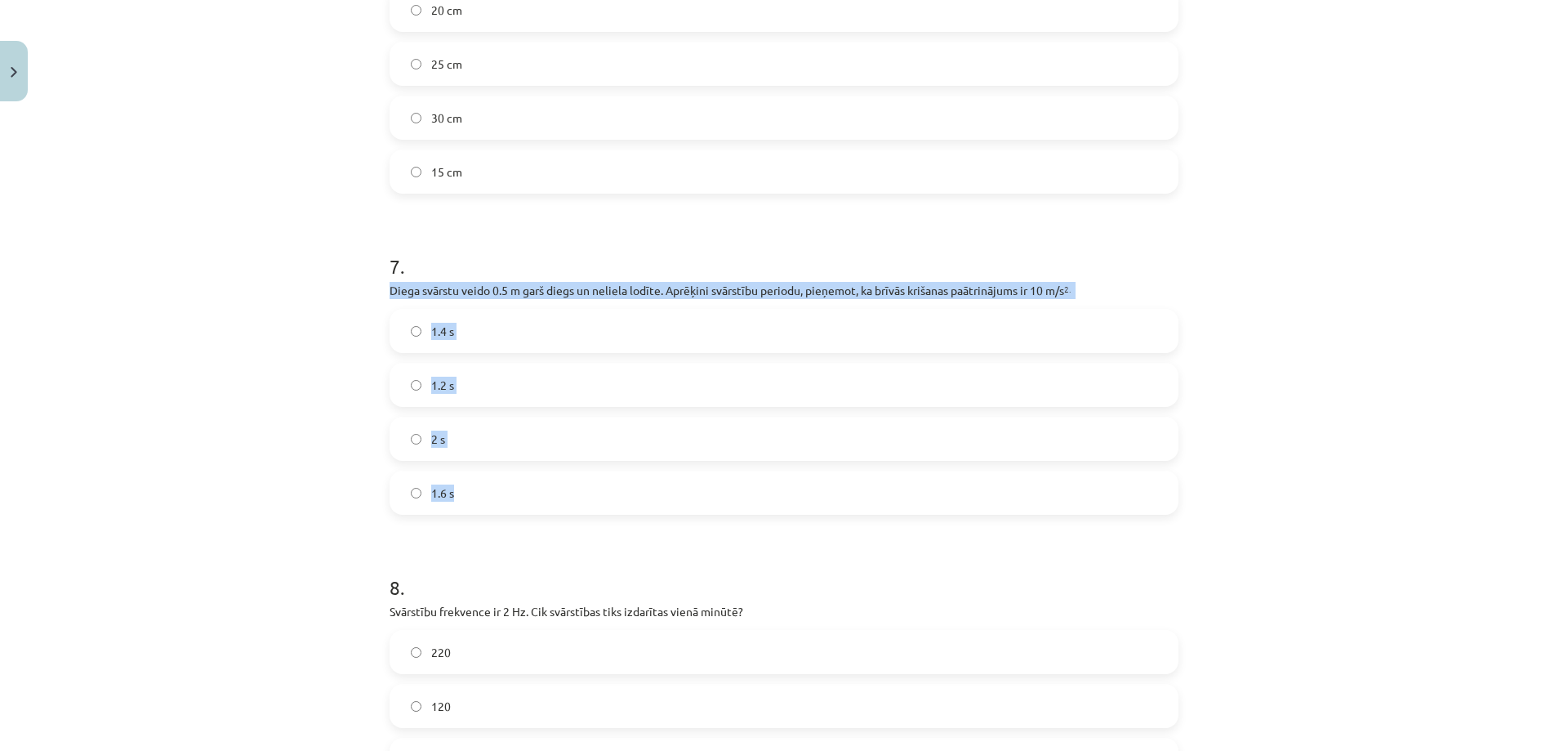
drag, startPoint x: 381, startPoint y: 287, endPoint x: 647, endPoint y: 469, distance: 322.3
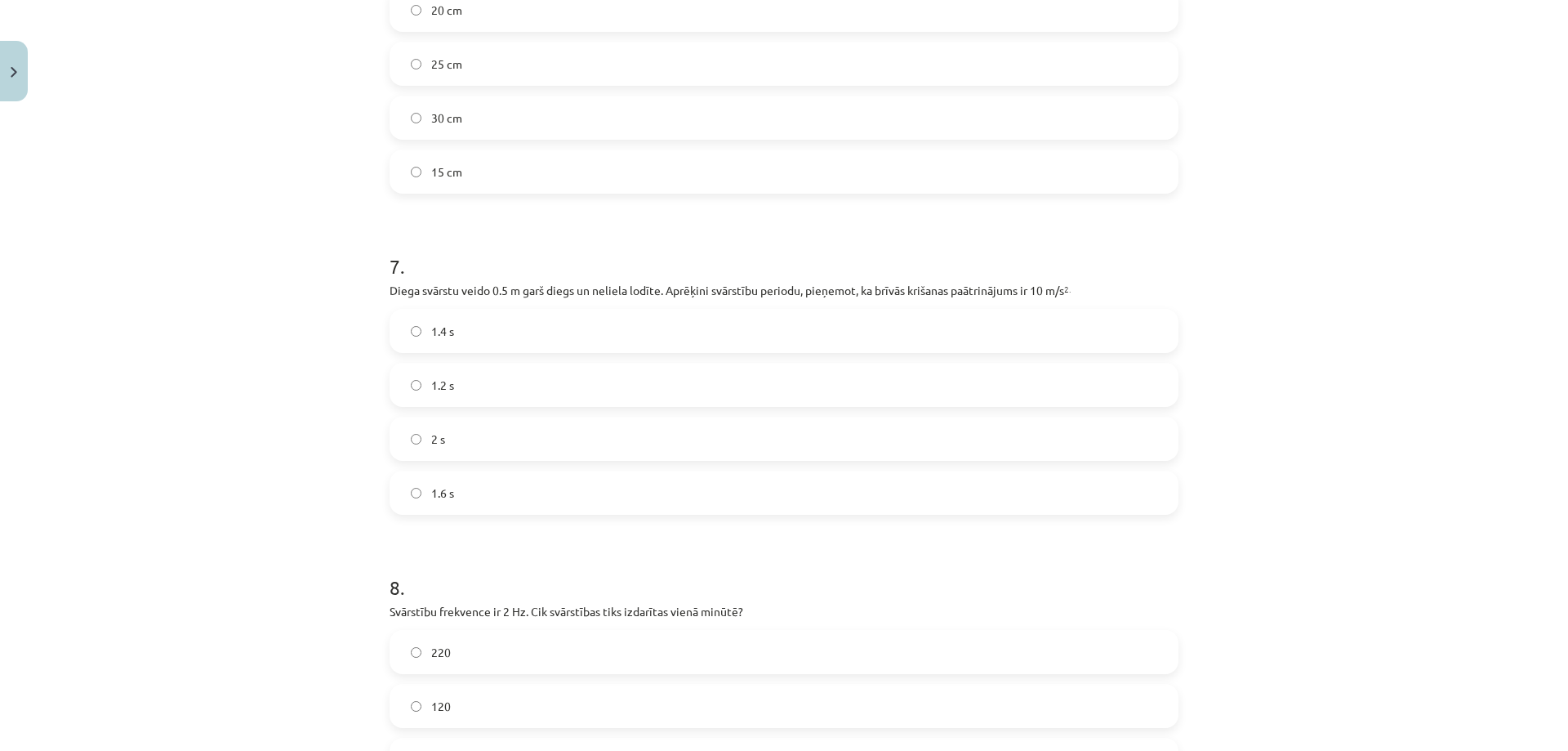
click at [595, 262] on h1 "7 ." at bounding box center [784, 251] width 789 height 50
click at [446, 344] on label "1.4 s" at bounding box center [784, 331] width 786 height 41
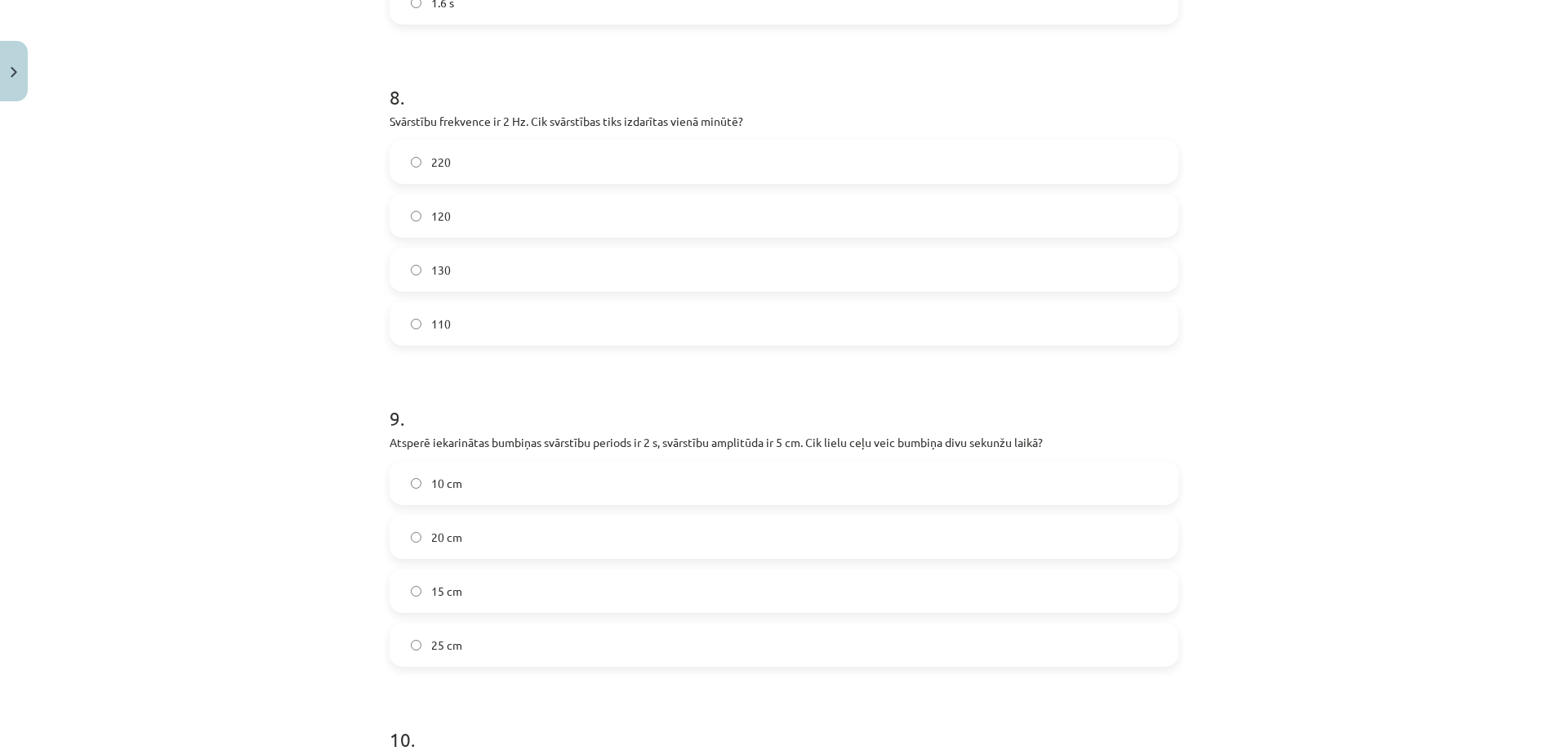
click at [452, 206] on label "120" at bounding box center [784, 216] width 786 height 41
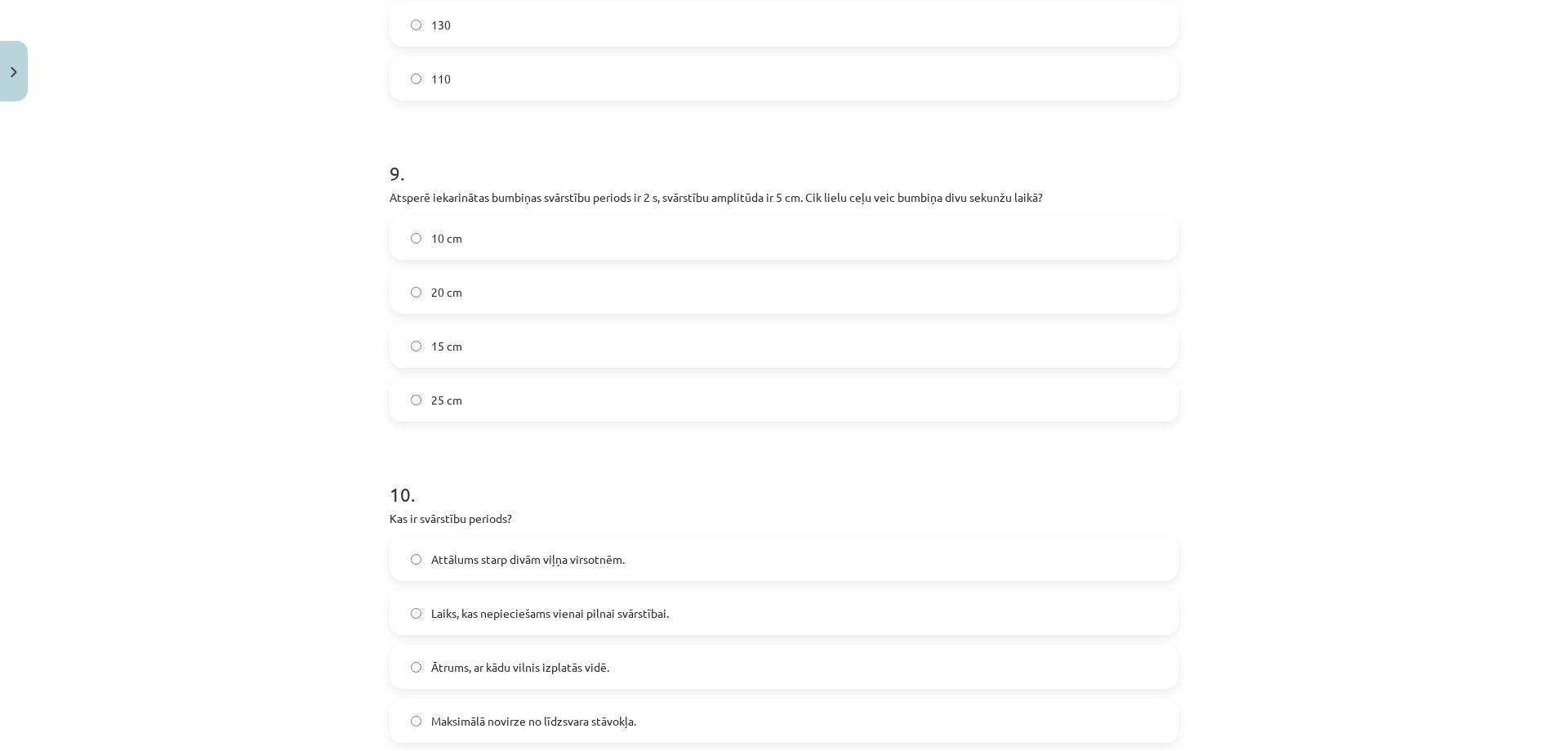
click at [486, 233] on label "10 cm" at bounding box center [784, 238] width 786 height 41
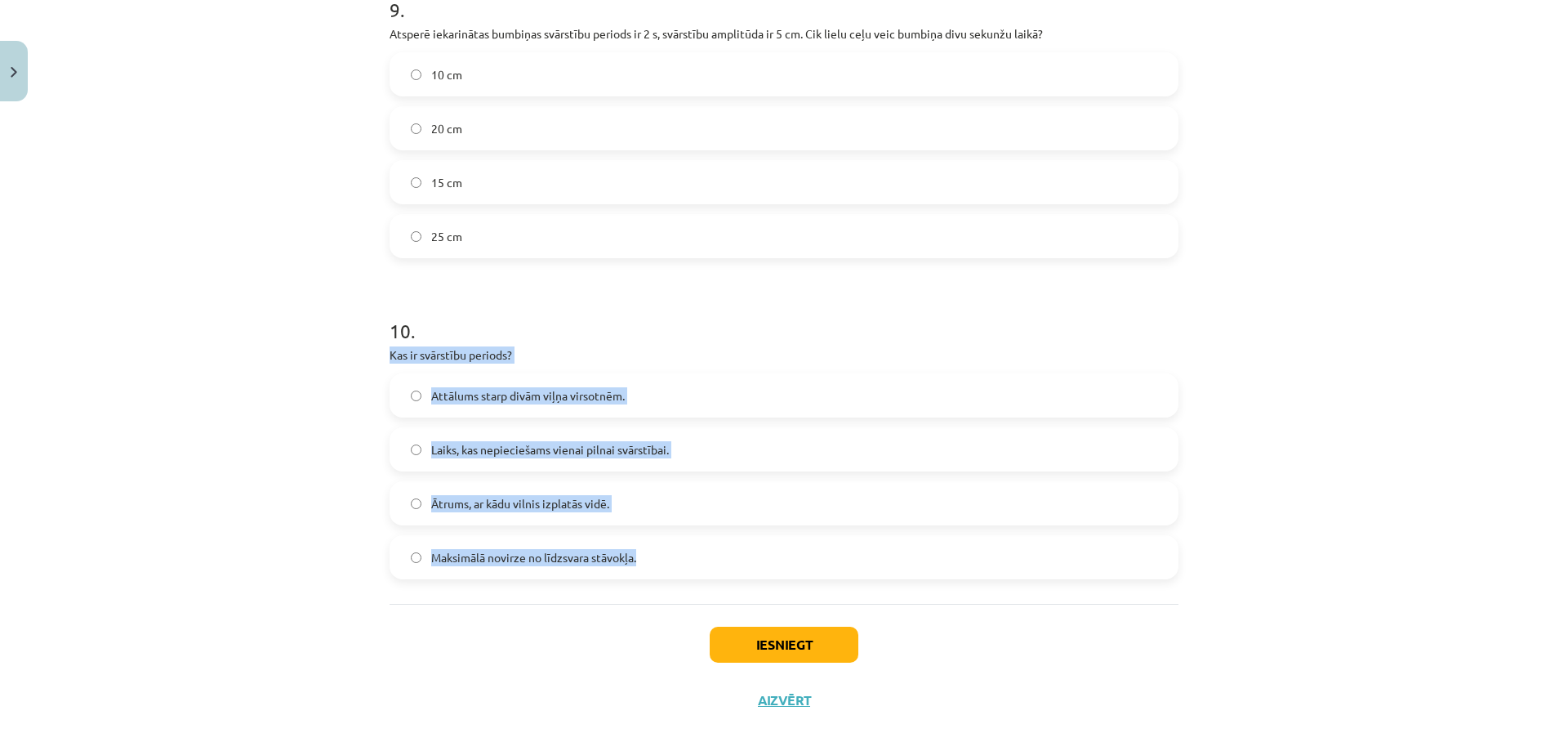
drag, startPoint x: 379, startPoint y: 353, endPoint x: 659, endPoint y: 549, distance: 341.8
click at [672, 444] on label "Laiks, kas nepieciešams vienai pilnai svārstībai." at bounding box center [784, 449] width 786 height 41
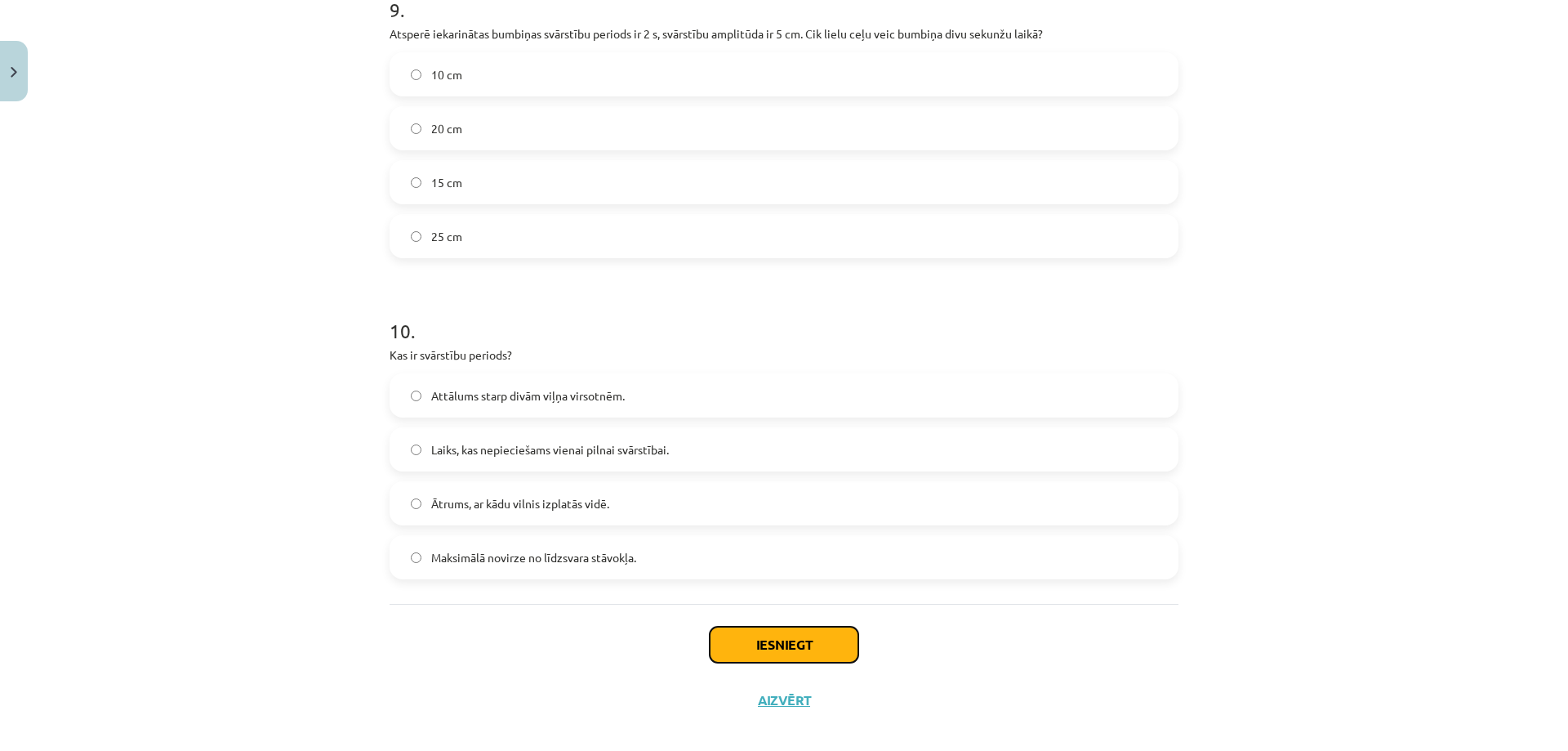
click at [801, 650] on button "Iesniegt" at bounding box center [784, 644] width 149 height 36
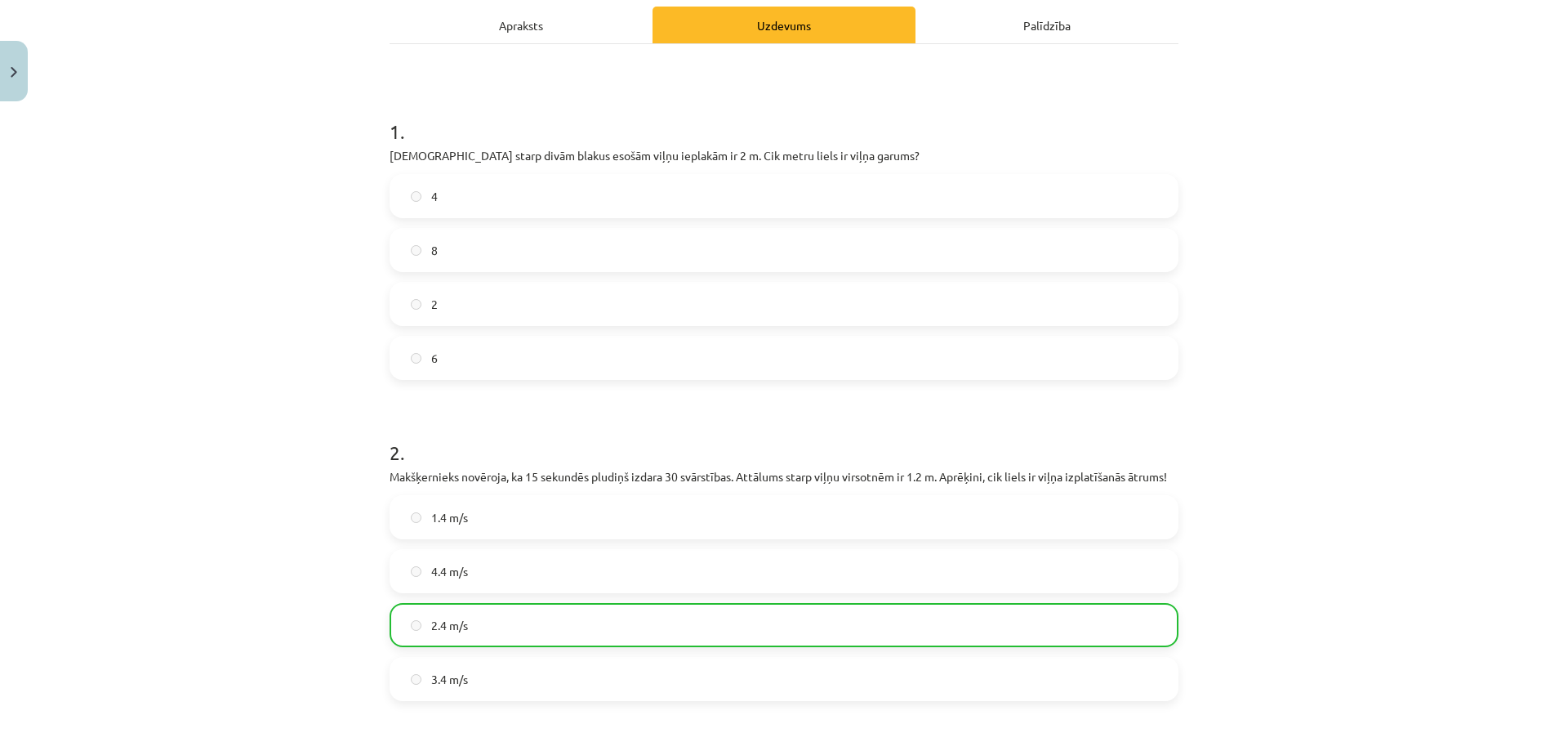
scroll to position [0, 0]
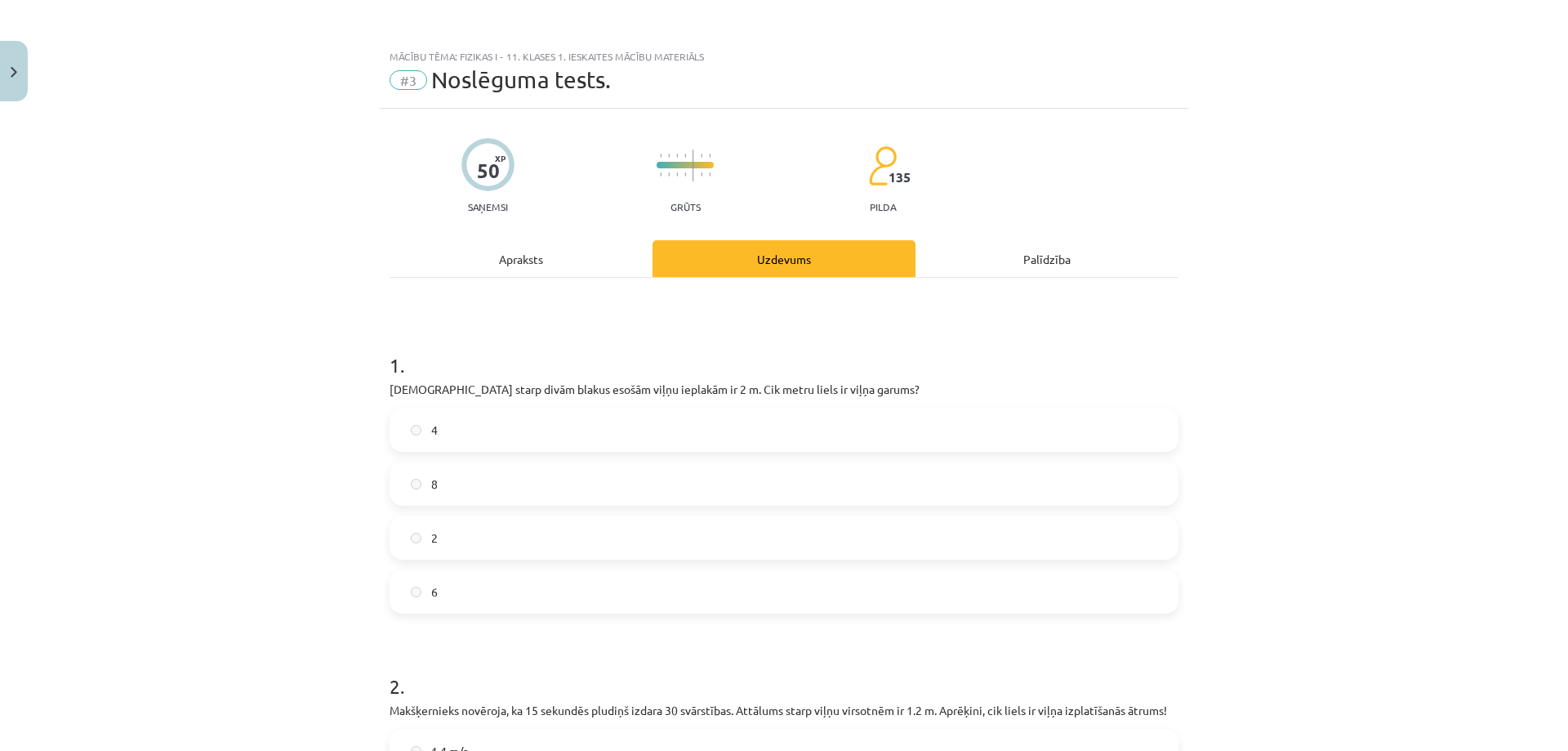
click at [645, 538] on label "2" at bounding box center [784, 538] width 786 height 41
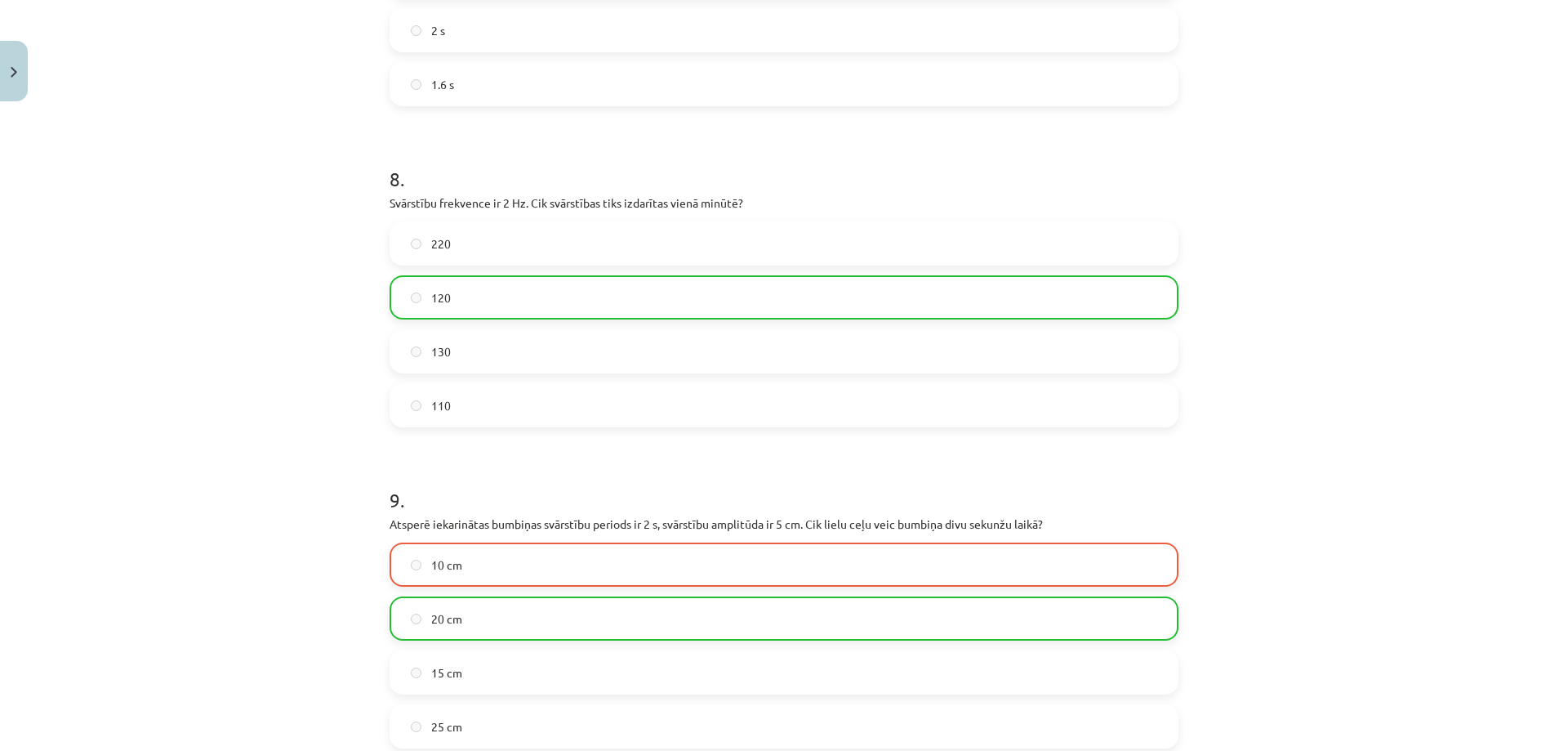
scroll to position [3011, 0]
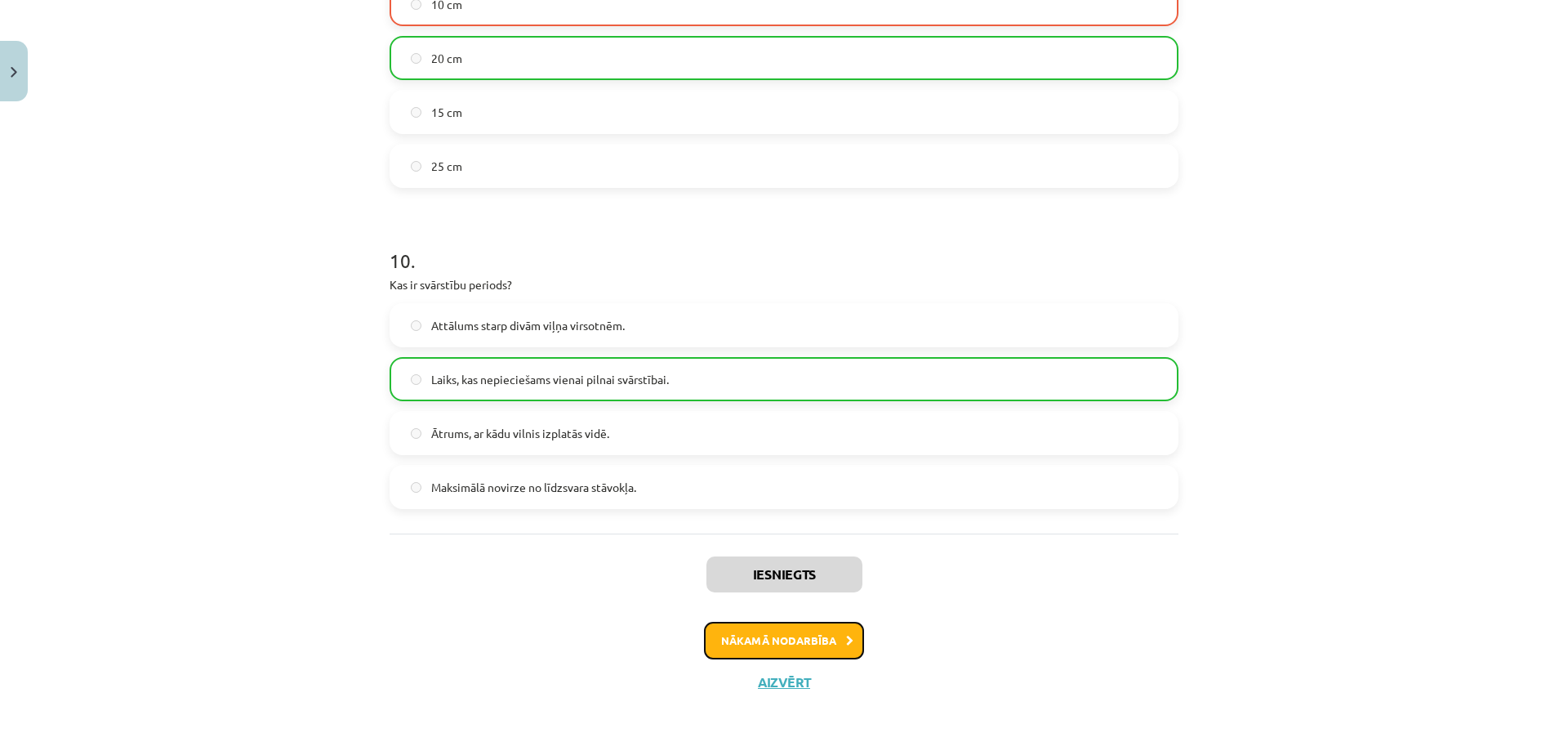
click at [809, 643] on button "Nākamā nodarbība" at bounding box center [784, 640] width 160 height 37
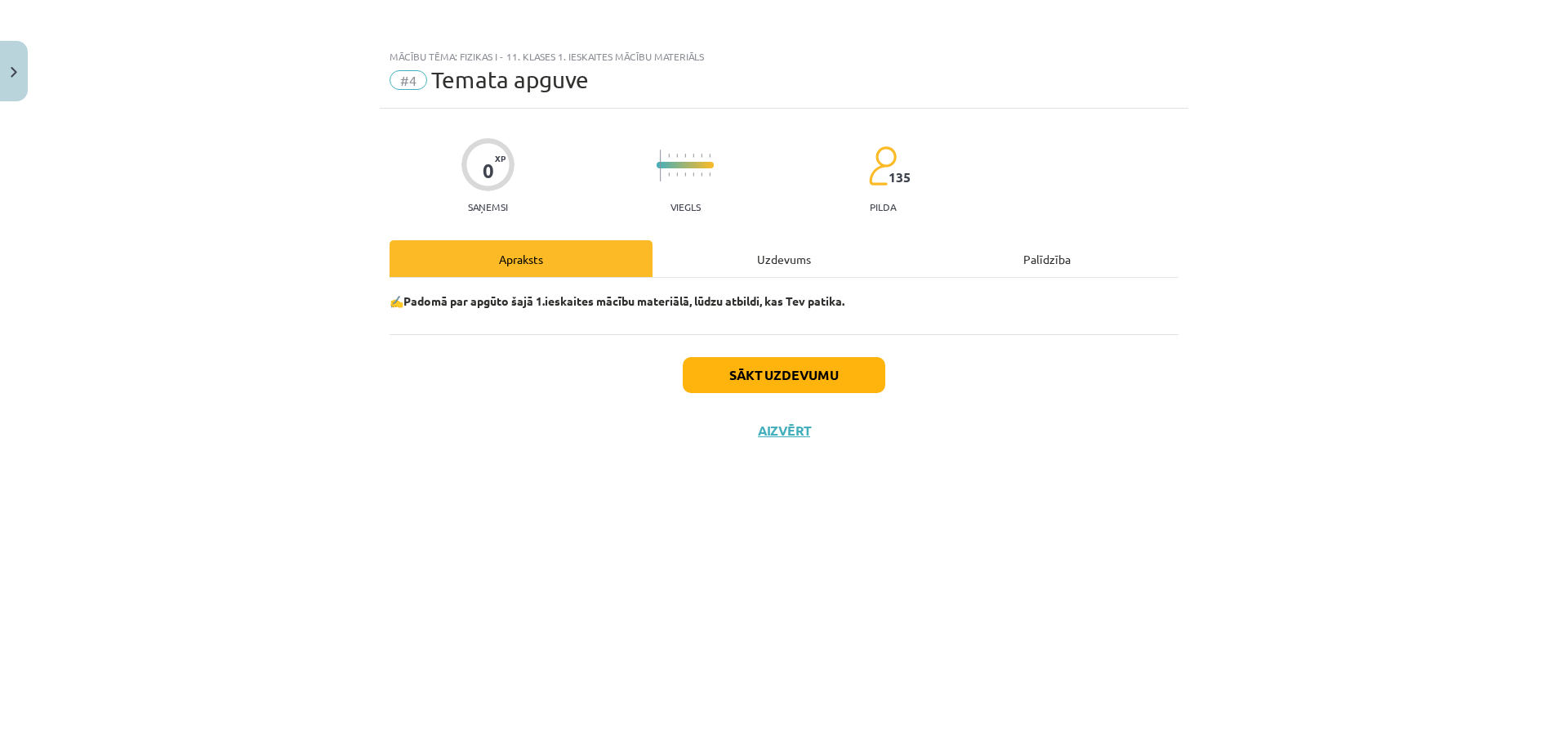
scroll to position [0, 0]
click at [744, 266] on div "Uzdevums" at bounding box center [784, 259] width 263 height 37
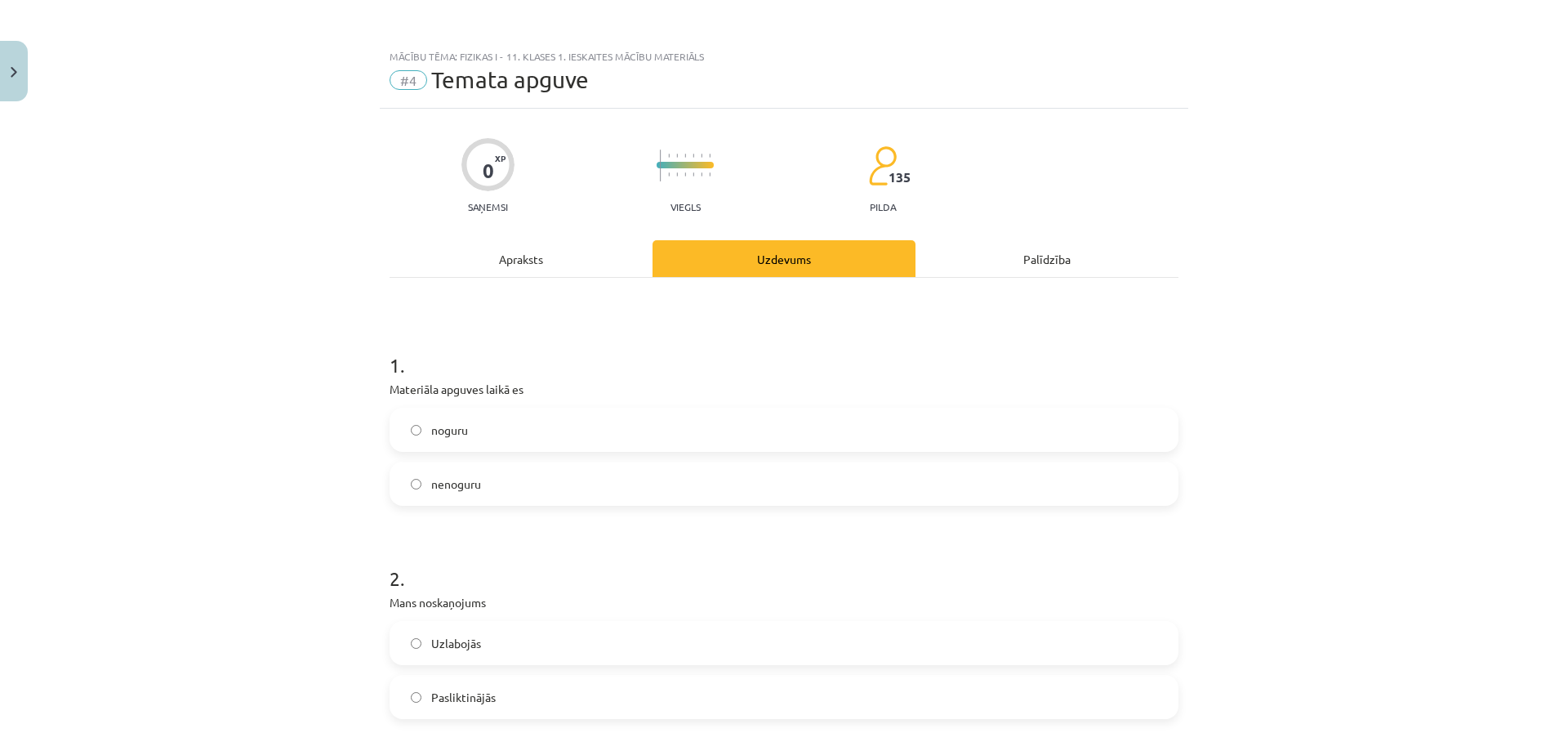
click at [519, 475] on label "nenoguru" at bounding box center [784, 484] width 786 height 41
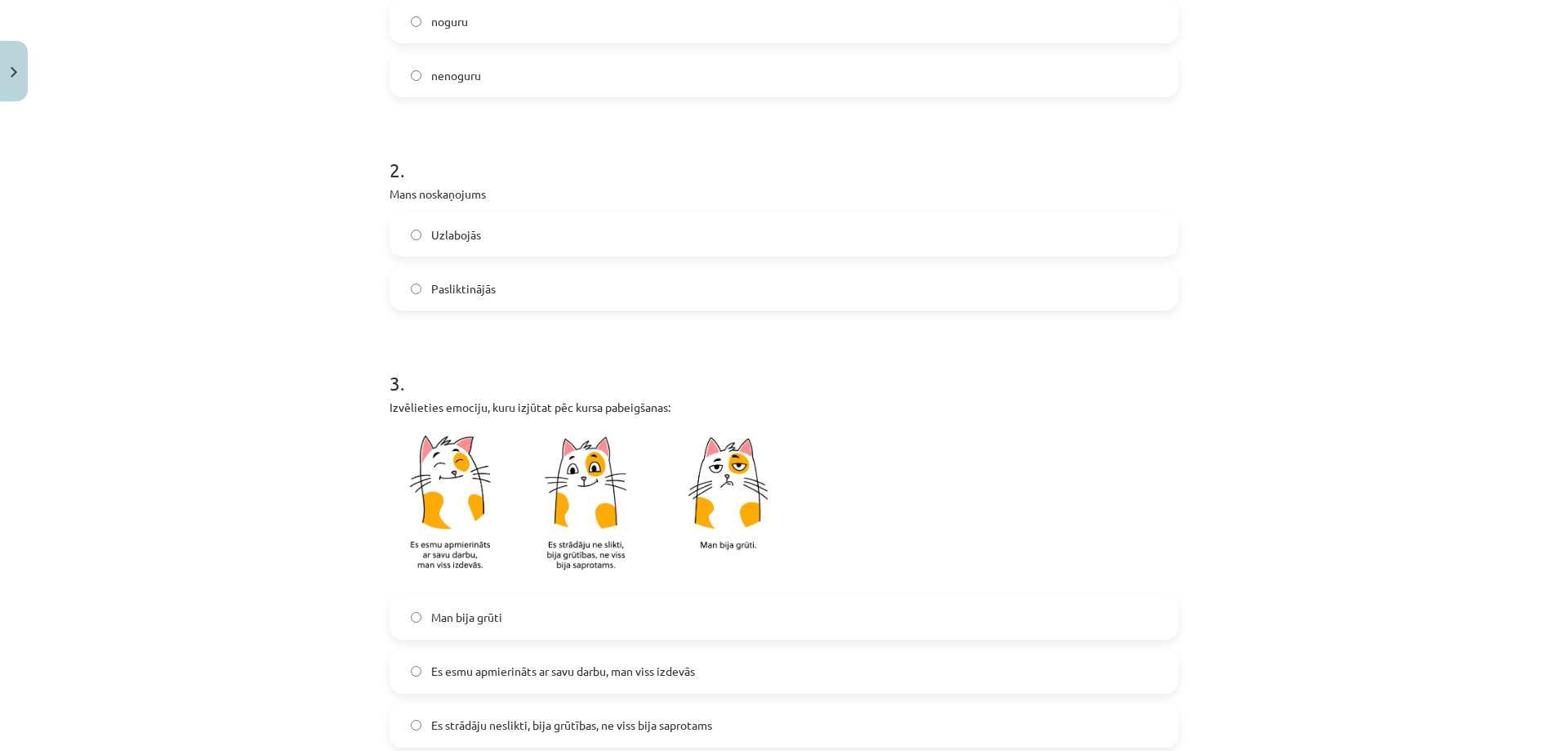
click at [466, 246] on label "Uzlabojās" at bounding box center [784, 234] width 786 height 41
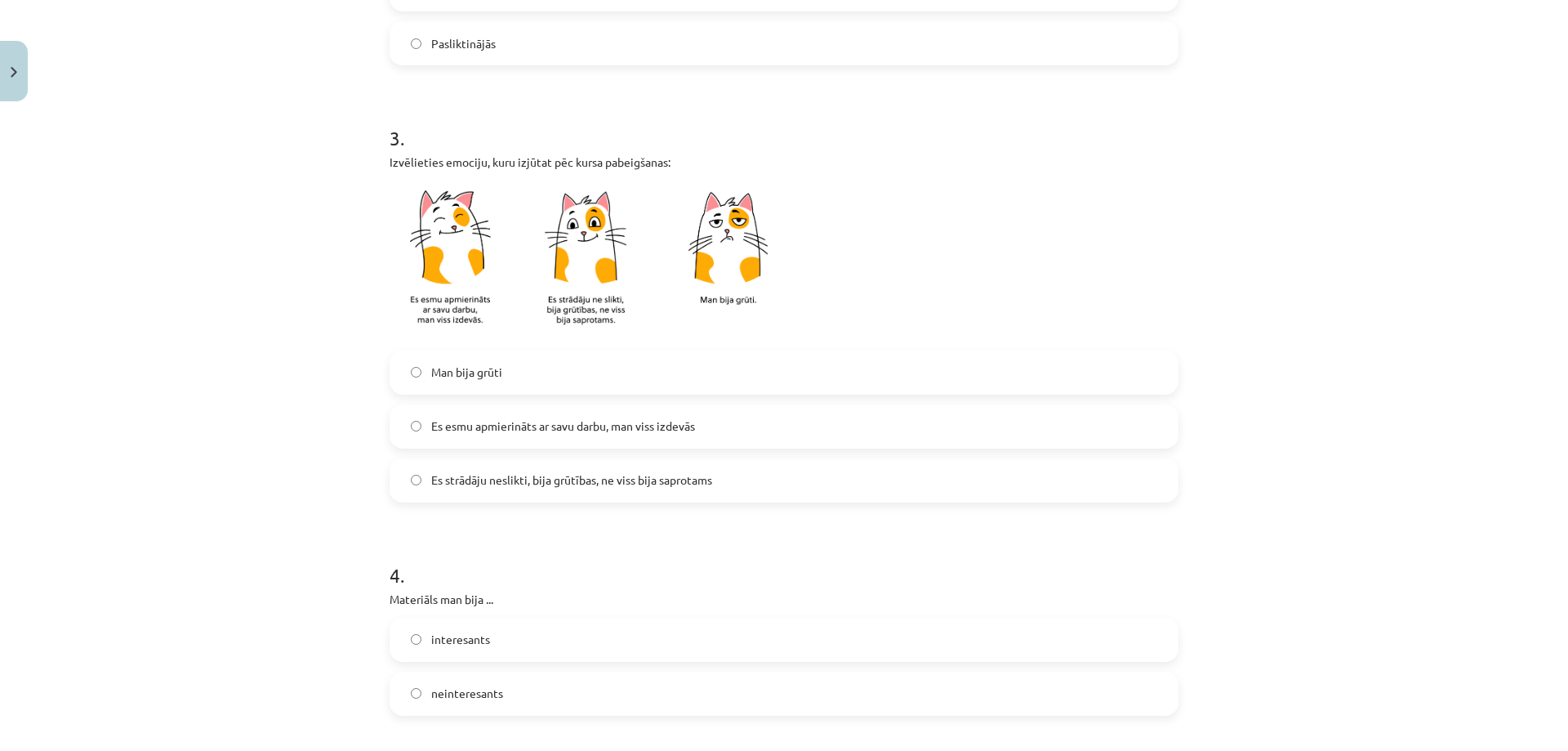
click at [539, 479] on span "Es strādāju neslikti, bija grūtības, ne viss bija saprotams" at bounding box center [572, 479] width 281 height 17
click at [540, 430] on span "Es esmu apmierināts ar savu darbu, man viss izdevās" at bounding box center [563, 425] width 264 height 17
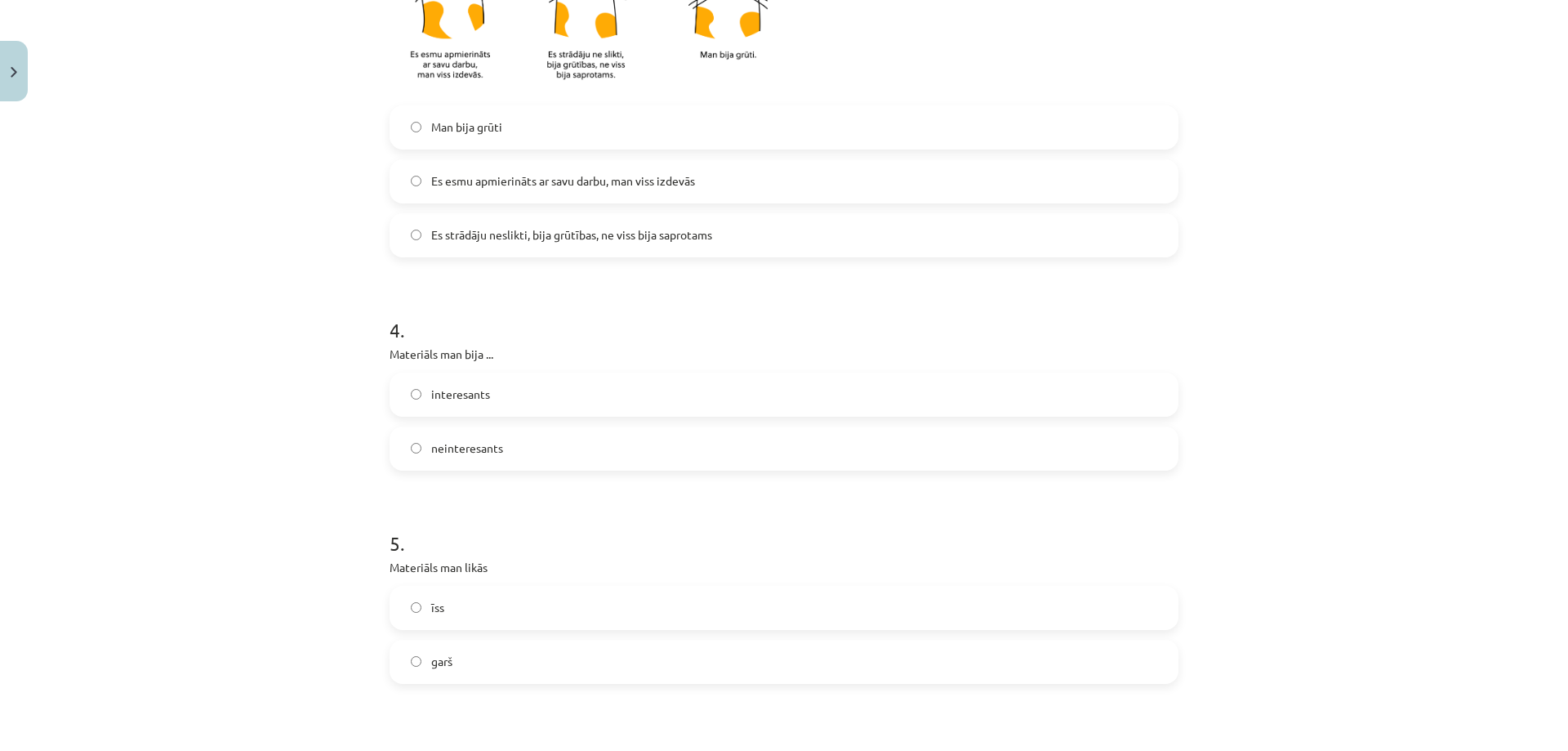
click at [487, 401] on label "interesants" at bounding box center [784, 395] width 786 height 41
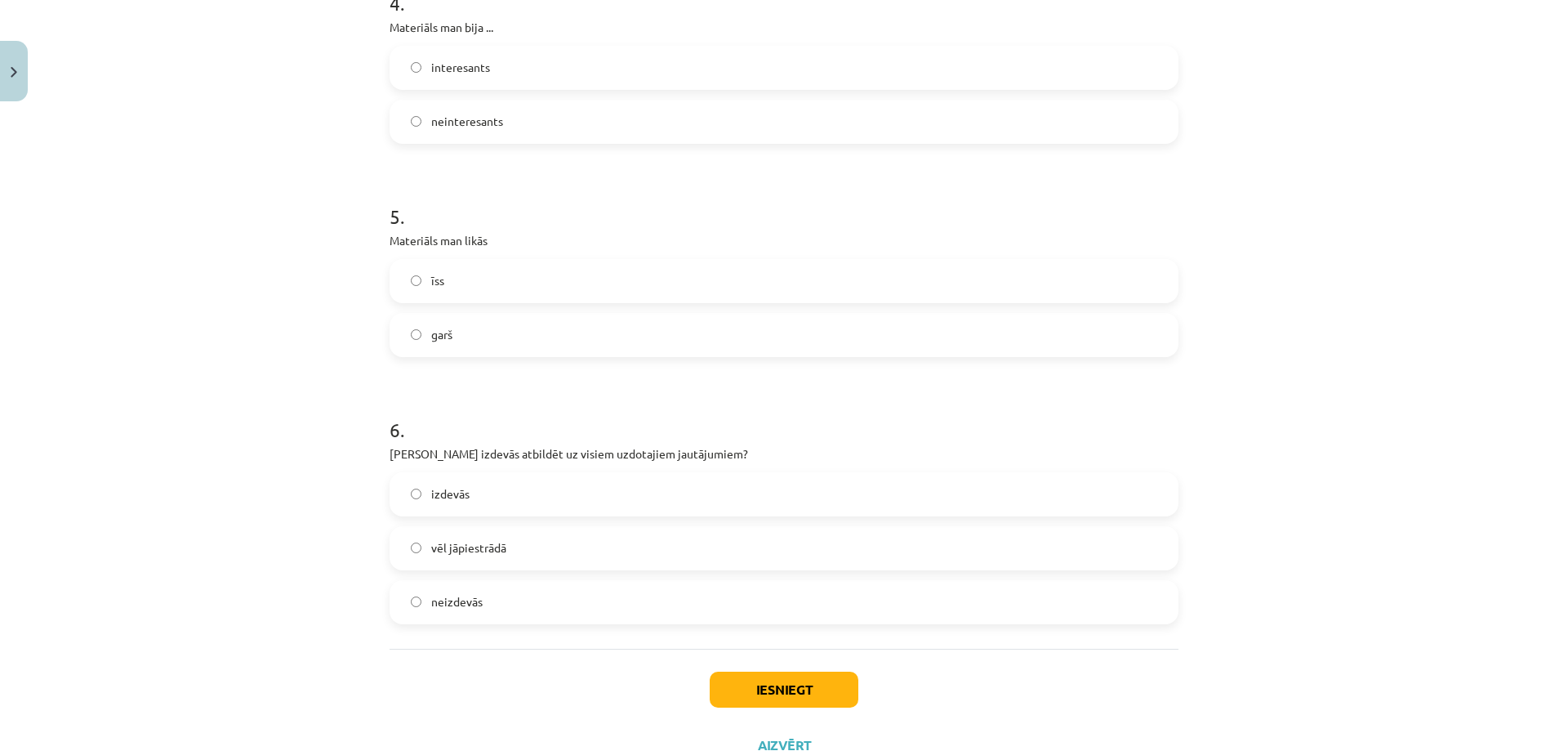
click at [445, 328] on span "garš" at bounding box center [442, 334] width 21 height 17
click at [438, 276] on label "īss" at bounding box center [784, 281] width 786 height 41
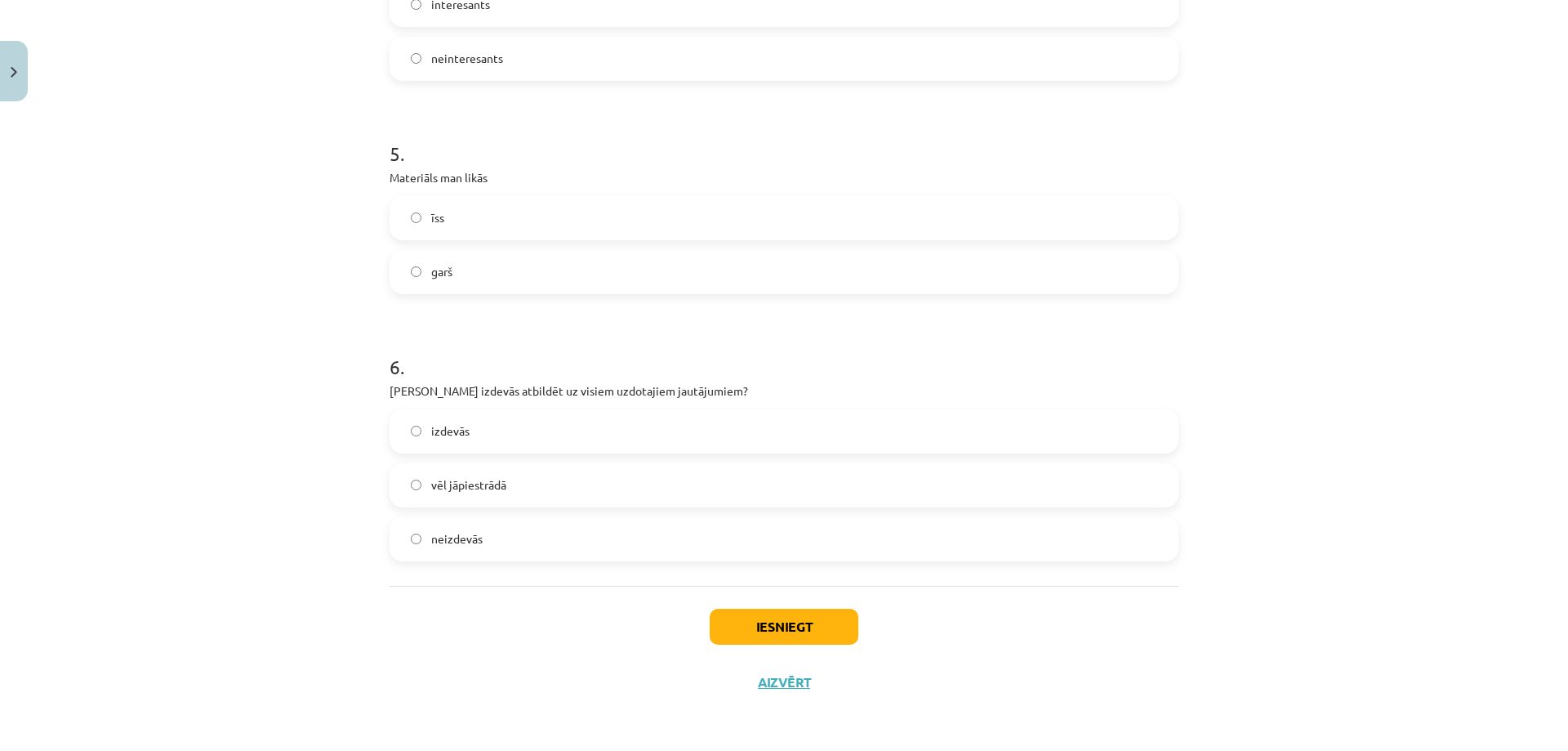
click at [478, 437] on label "izdevās" at bounding box center [784, 432] width 786 height 41
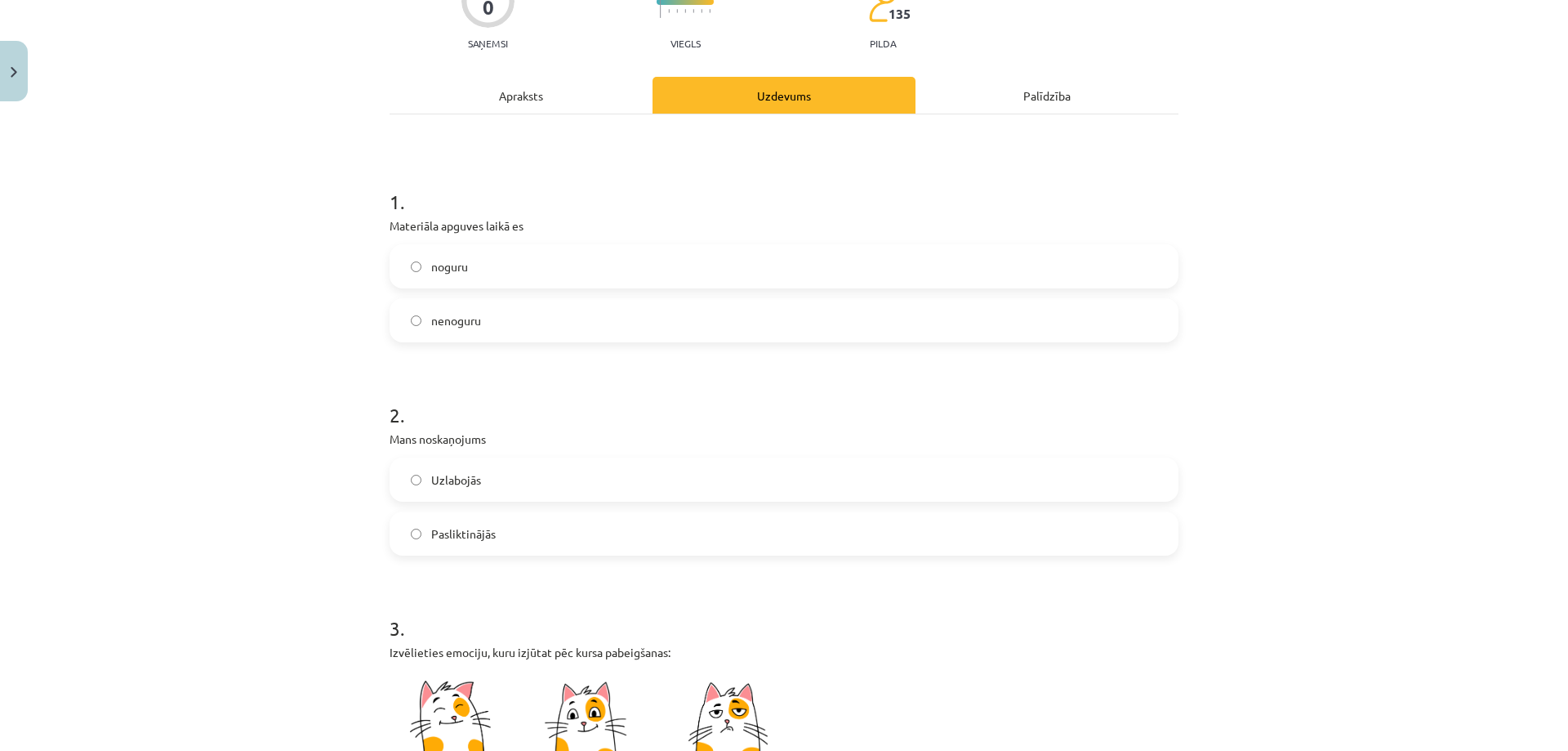
scroll to position [81, 0]
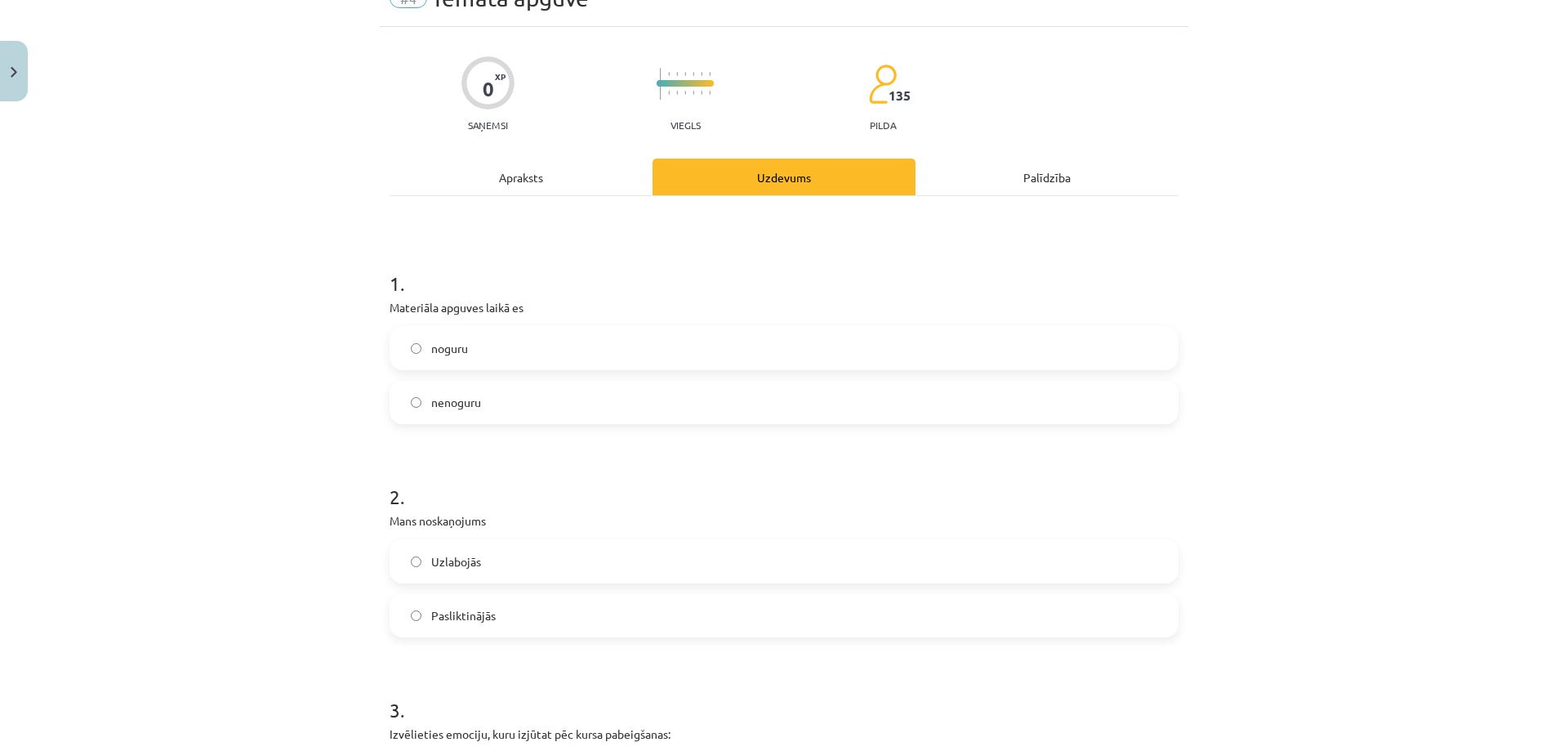
click at [530, 184] on div "Apraksts" at bounding box center [521, 177] width 263 height 37
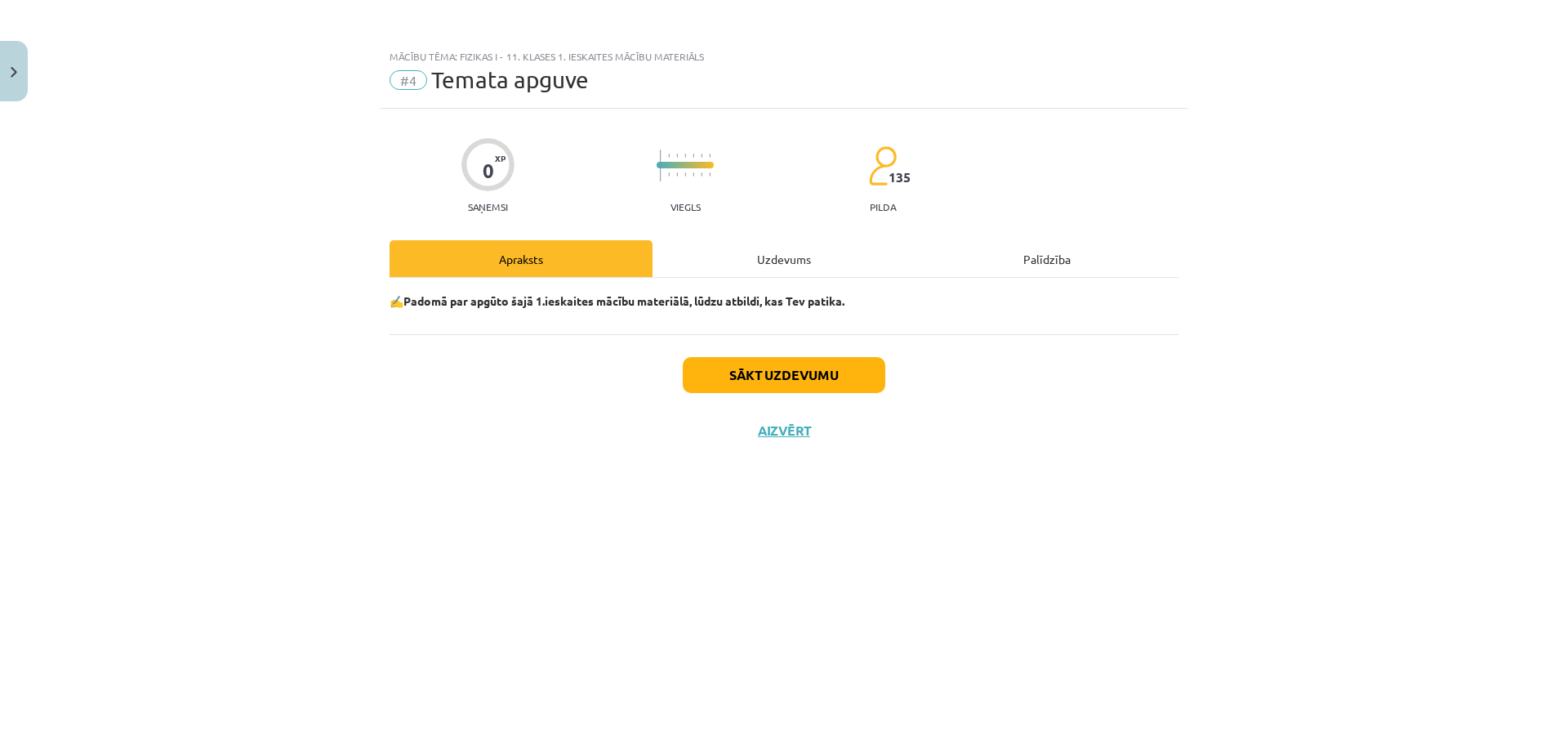
click at [717, 256] on div "Uzdevums" at bounding box center [784, 259] width 263 height 37
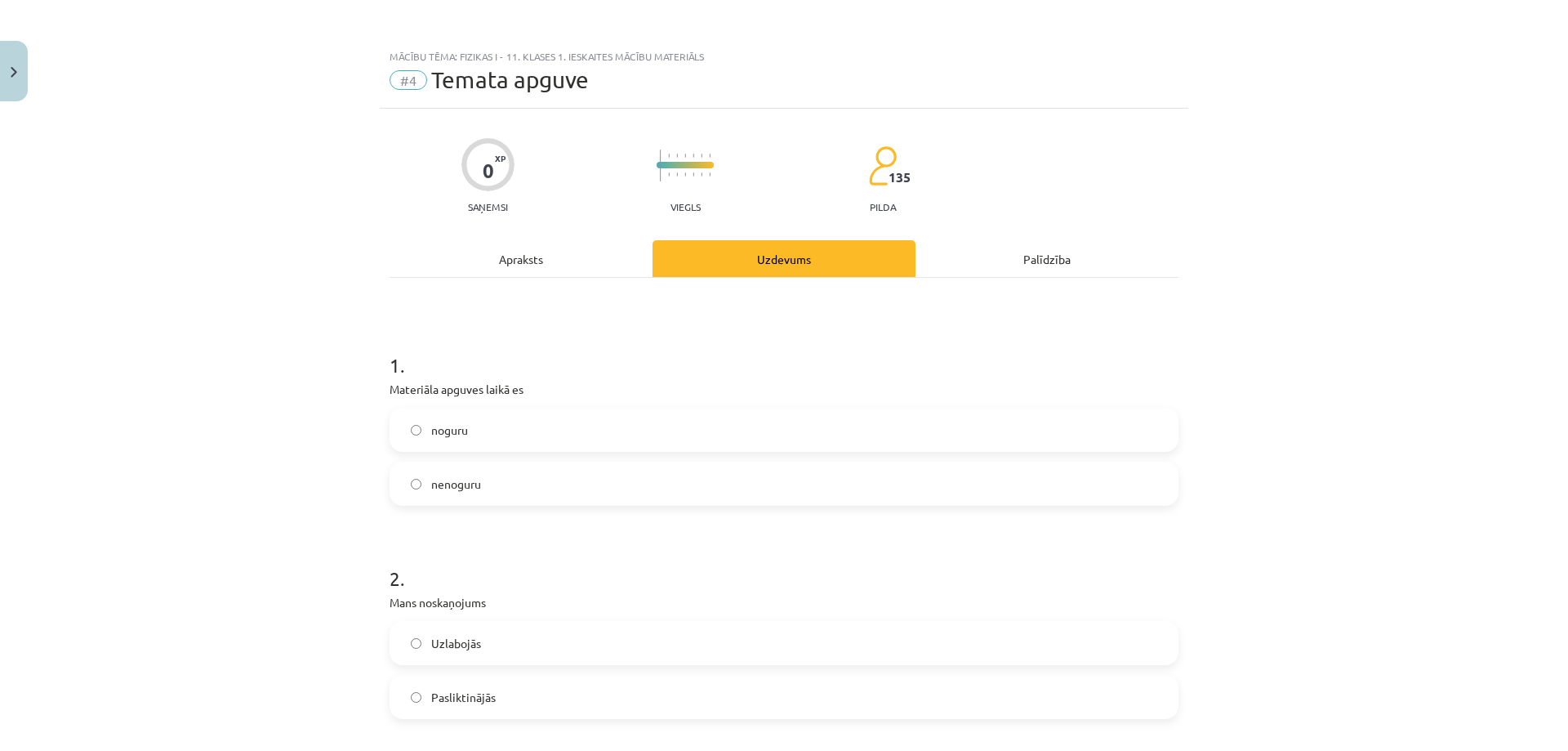
click at [587, 250] on div "Apraksts" at bounding box center [521, 259] width 263 height 37
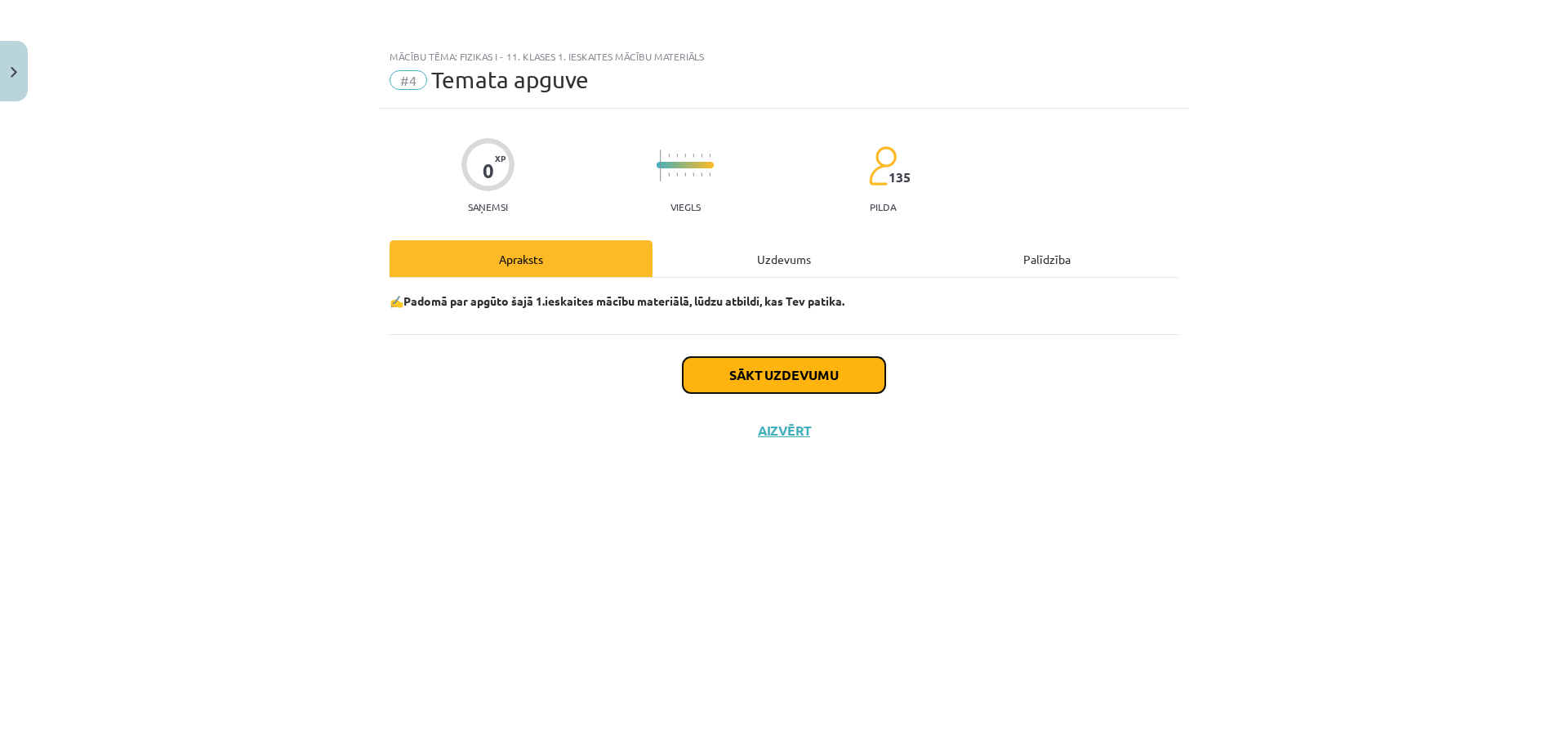
click at [740, 370] on button "Sākt uzdevumu" at bounding box center [784, 375] width 203 height 36
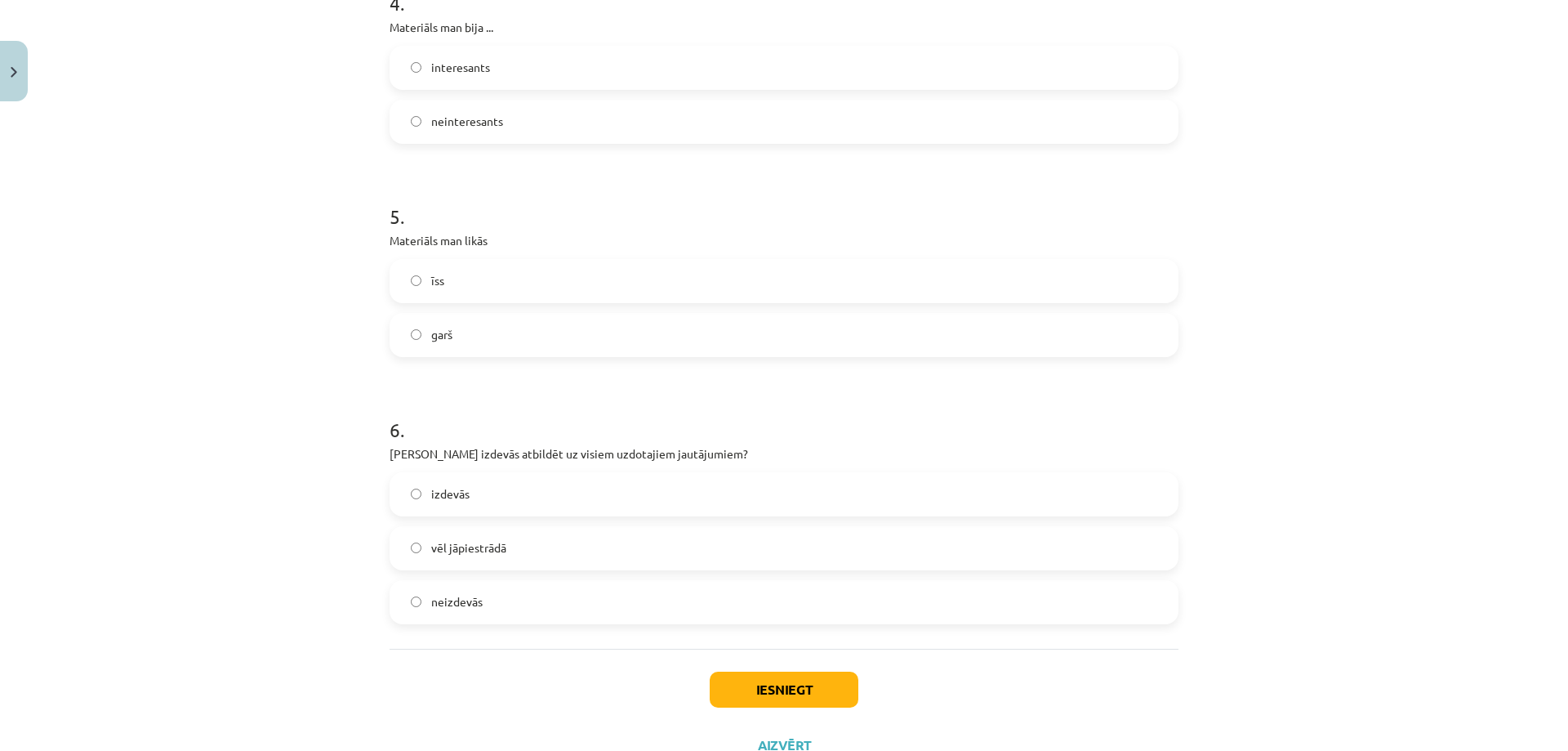
scroll to position [1289, 0]
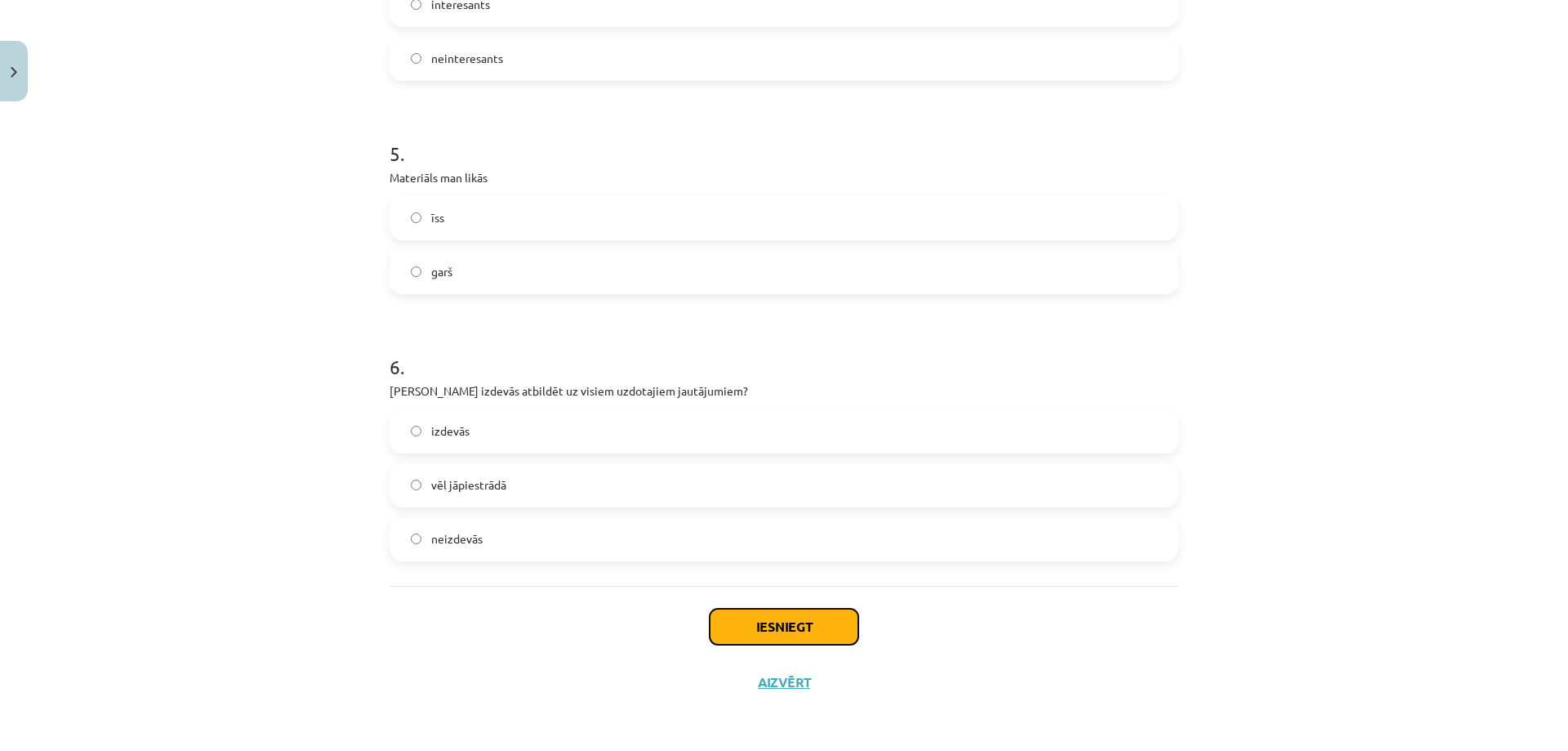
click at [765, 629] on button "Iesniegt" at bounding box center [784, 626] width 149 height 36
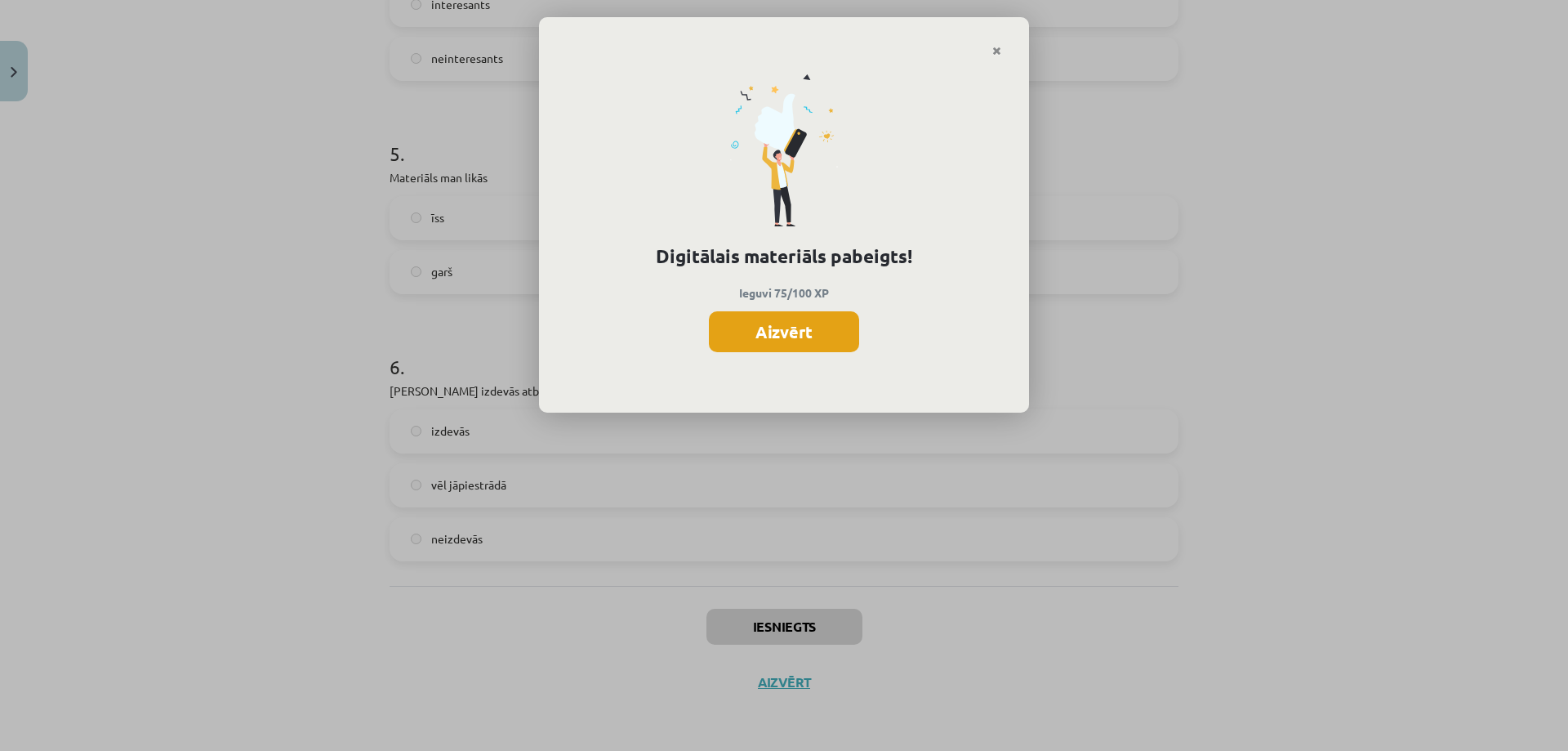
click at [744, 337] on button "Aizvērt" at bounding box center [784, 332] width 150 height 41
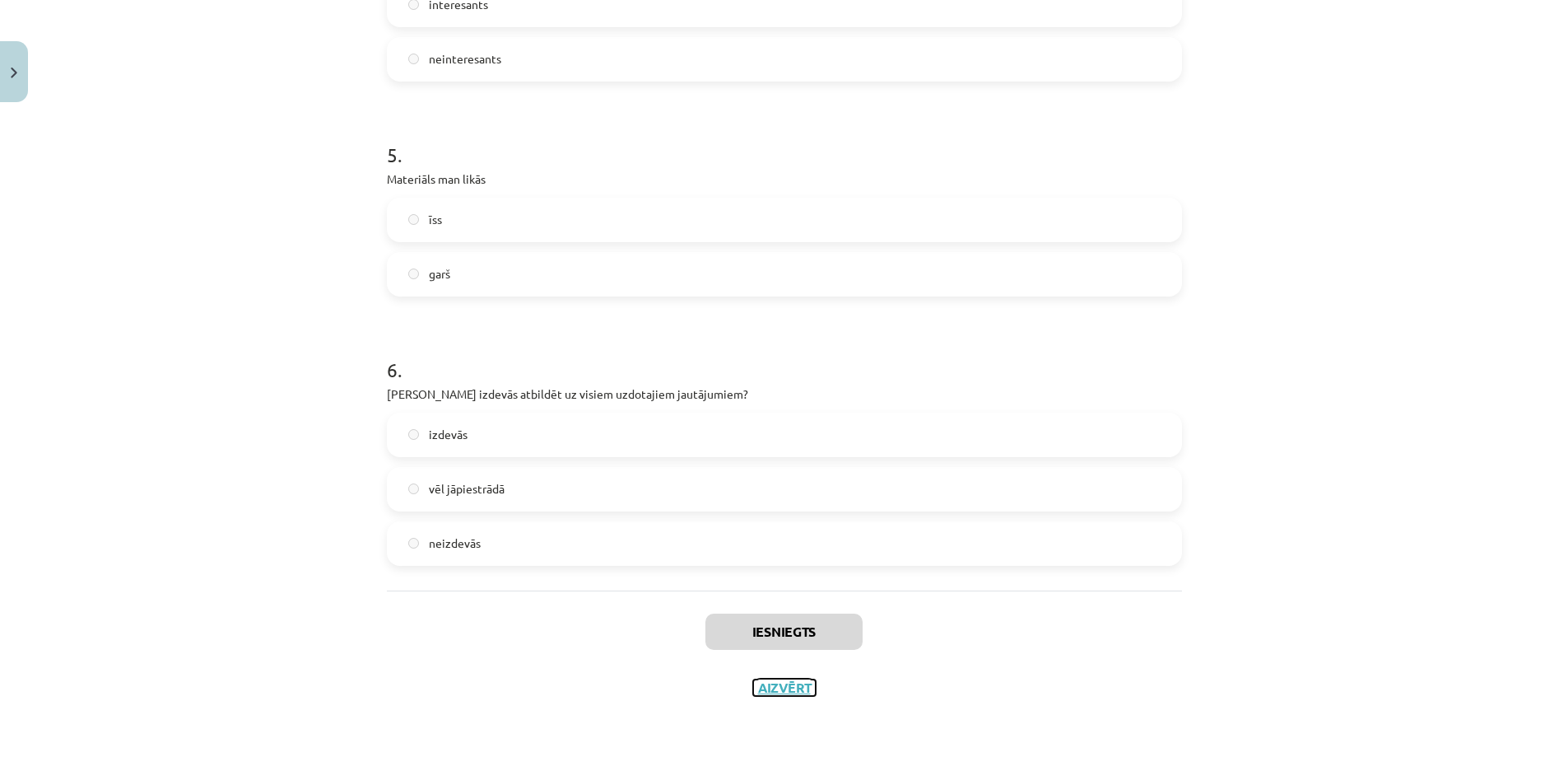
click at [795, 683] on button "Aizvērt" at bounding box center [784, 687] width 62 height 16
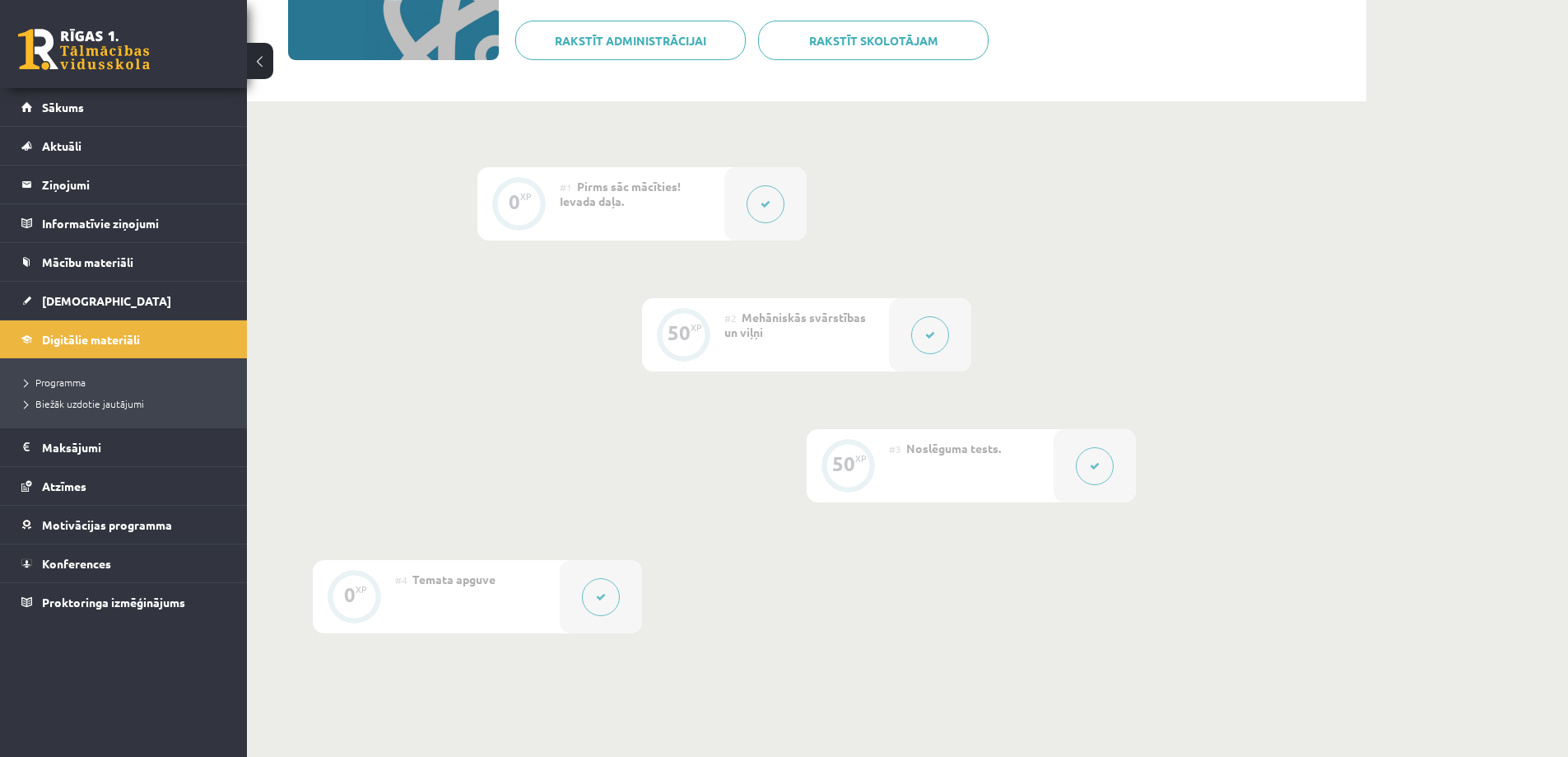
scroll to position [0, 0]
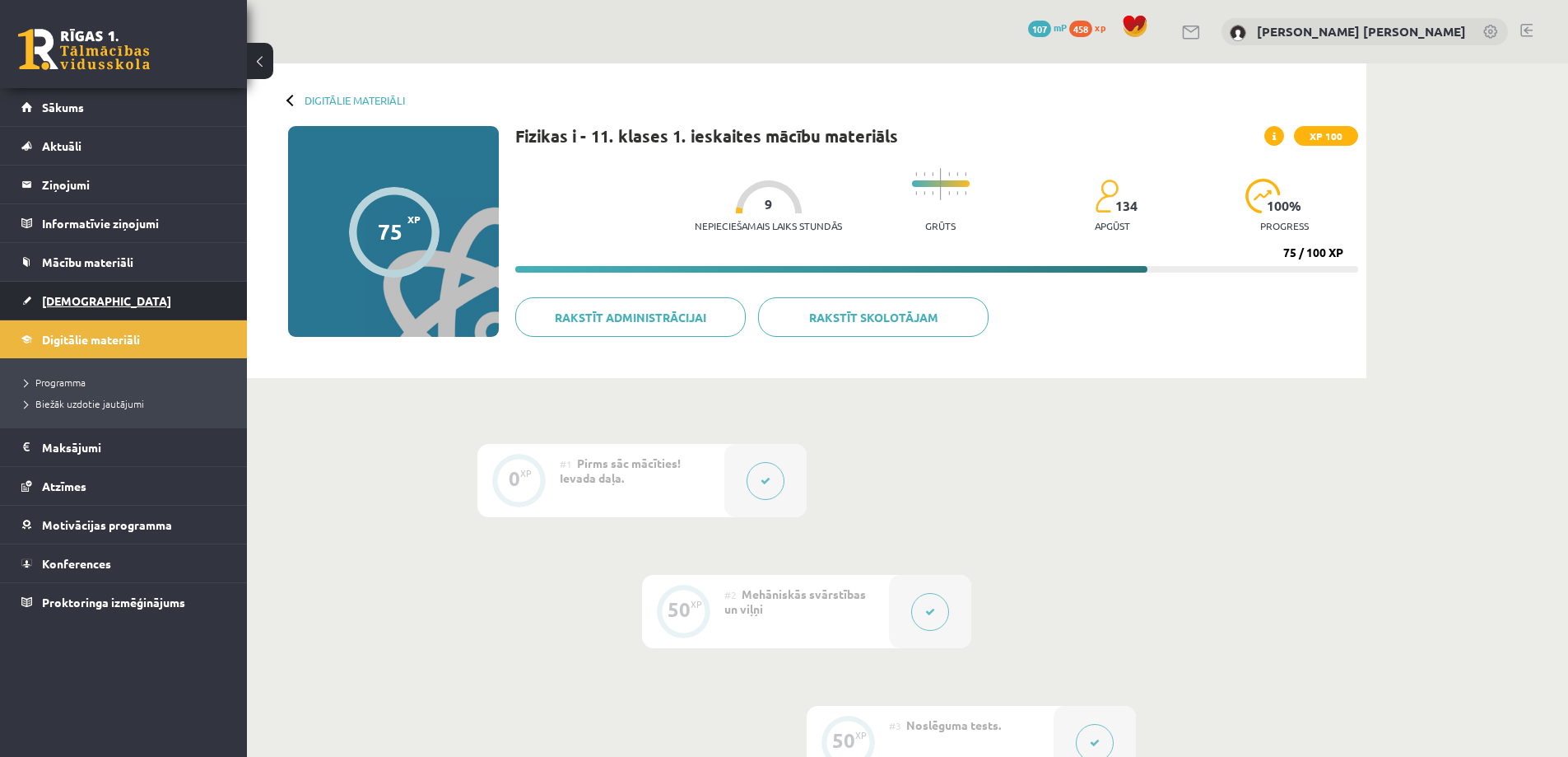
click at [92, 301] on span "[DEMOGRAPHIC_DATA]" at bounding box center [106, 300] width 129 height 15
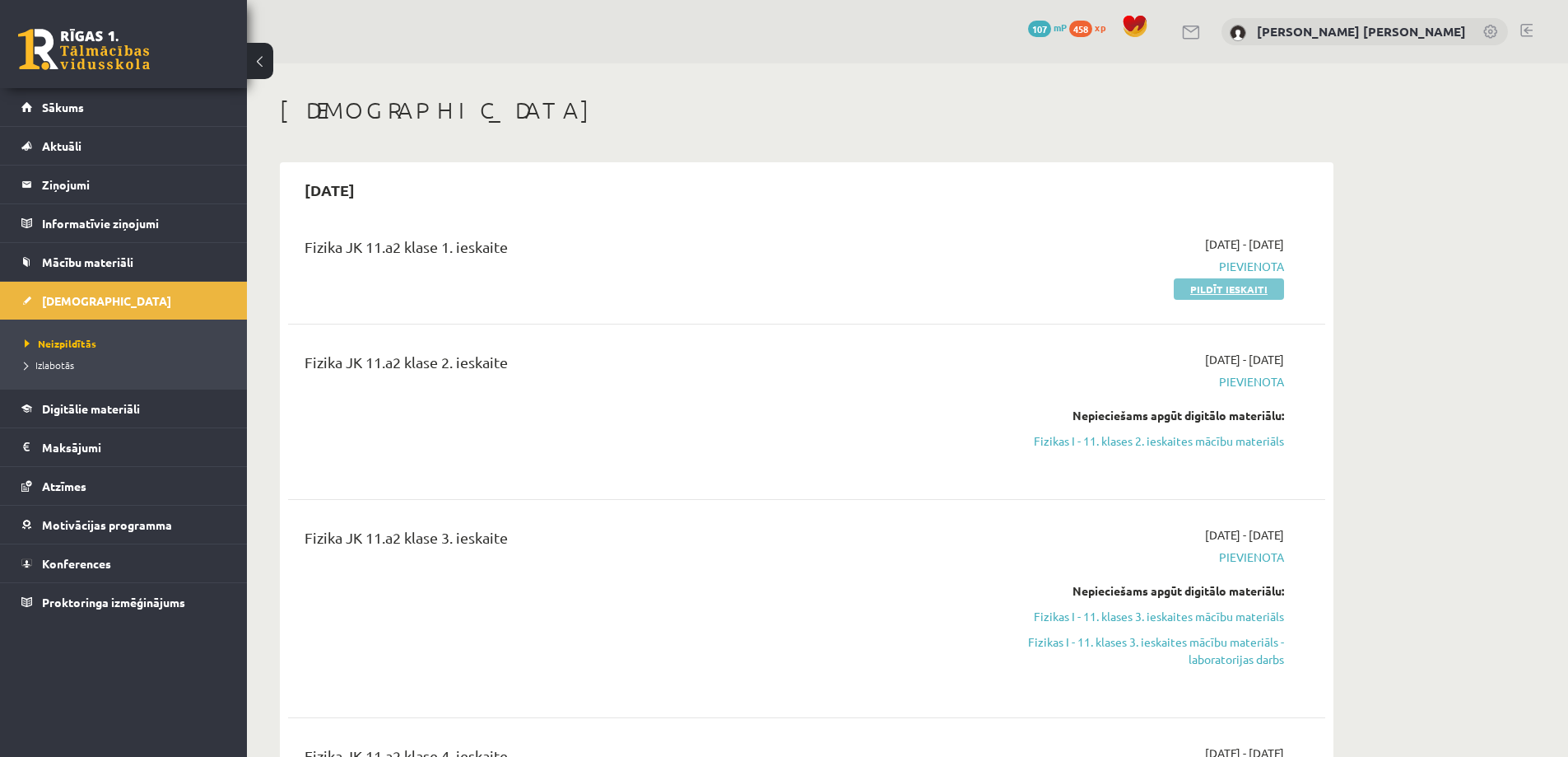
click at [1210, 285] on link "Pildīt ieskaiti" at bounding box center [1229, 289] width 111 height 21
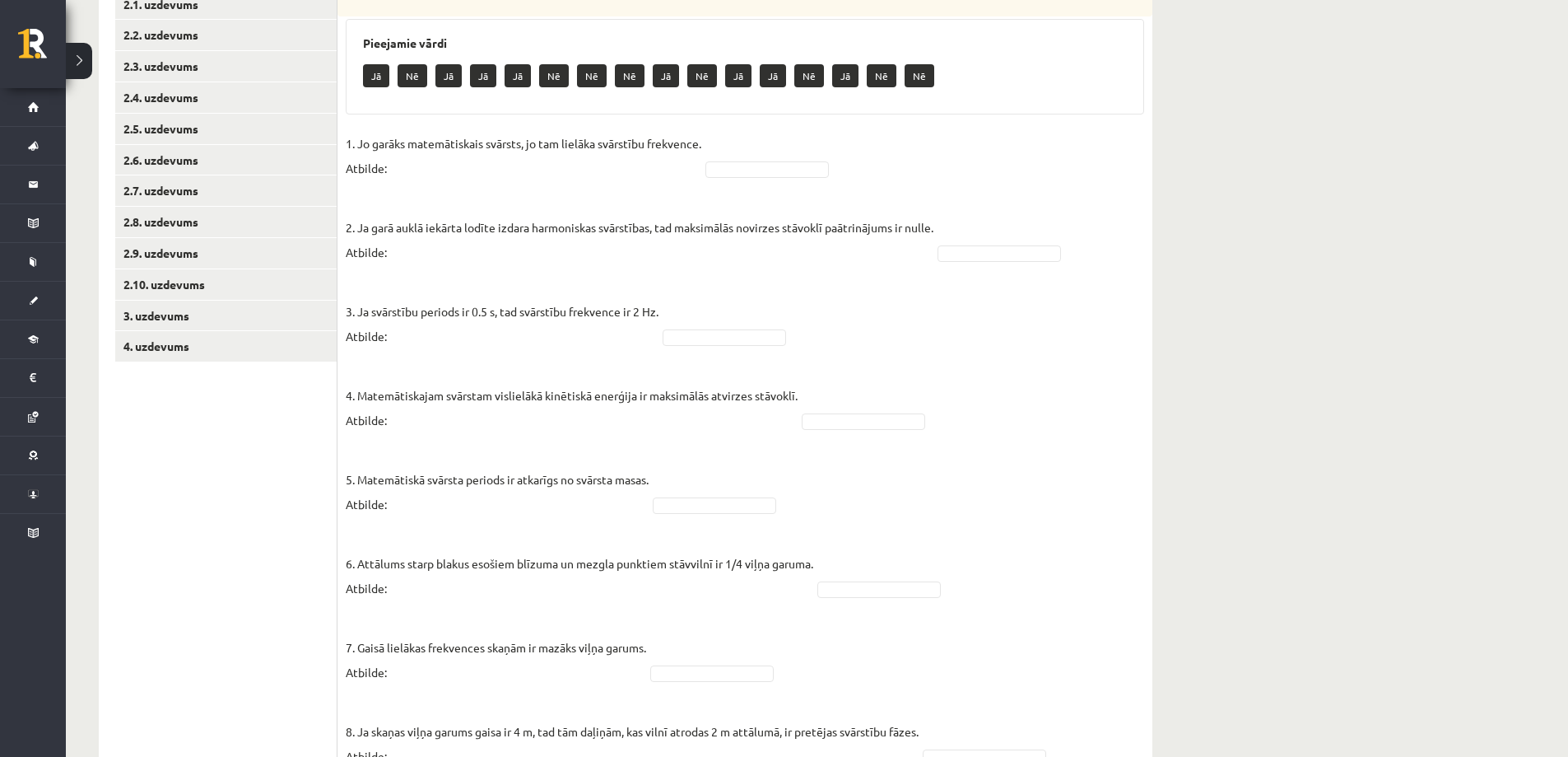
scroll to position [255, 0]
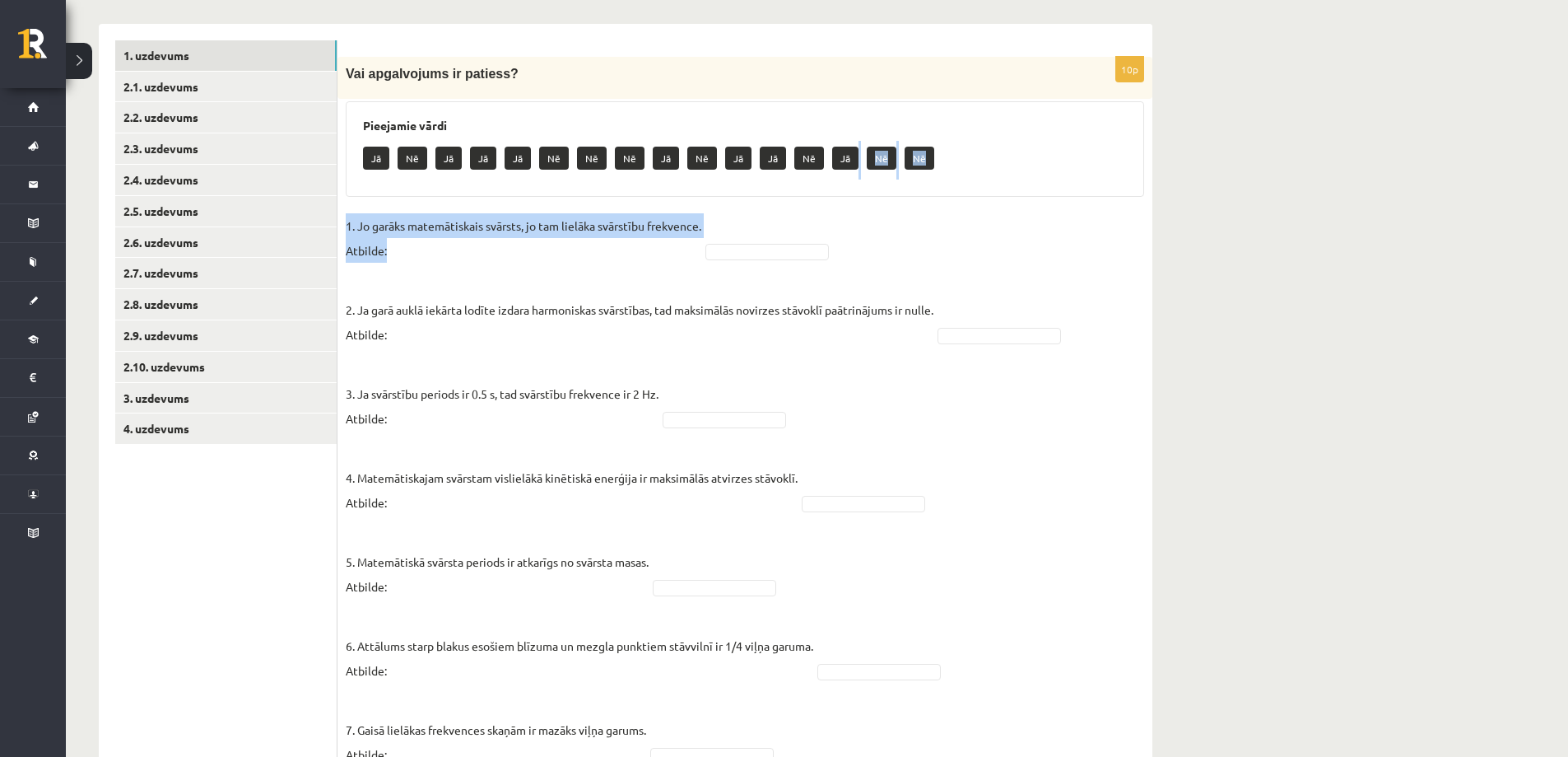
drag, startPoint x: 849, startPoint y: 158, endPoint x: 782, endPoint y: 234, distance: 101.3
click at [782, 234] on div "10p Vai apgalvojums ir patiess? Pieejamie vārdi Jā Nē Jā Jā Jā Nē Nē Nē Jā Nē J…" at bounding box center [745, 547] width 815 height 980
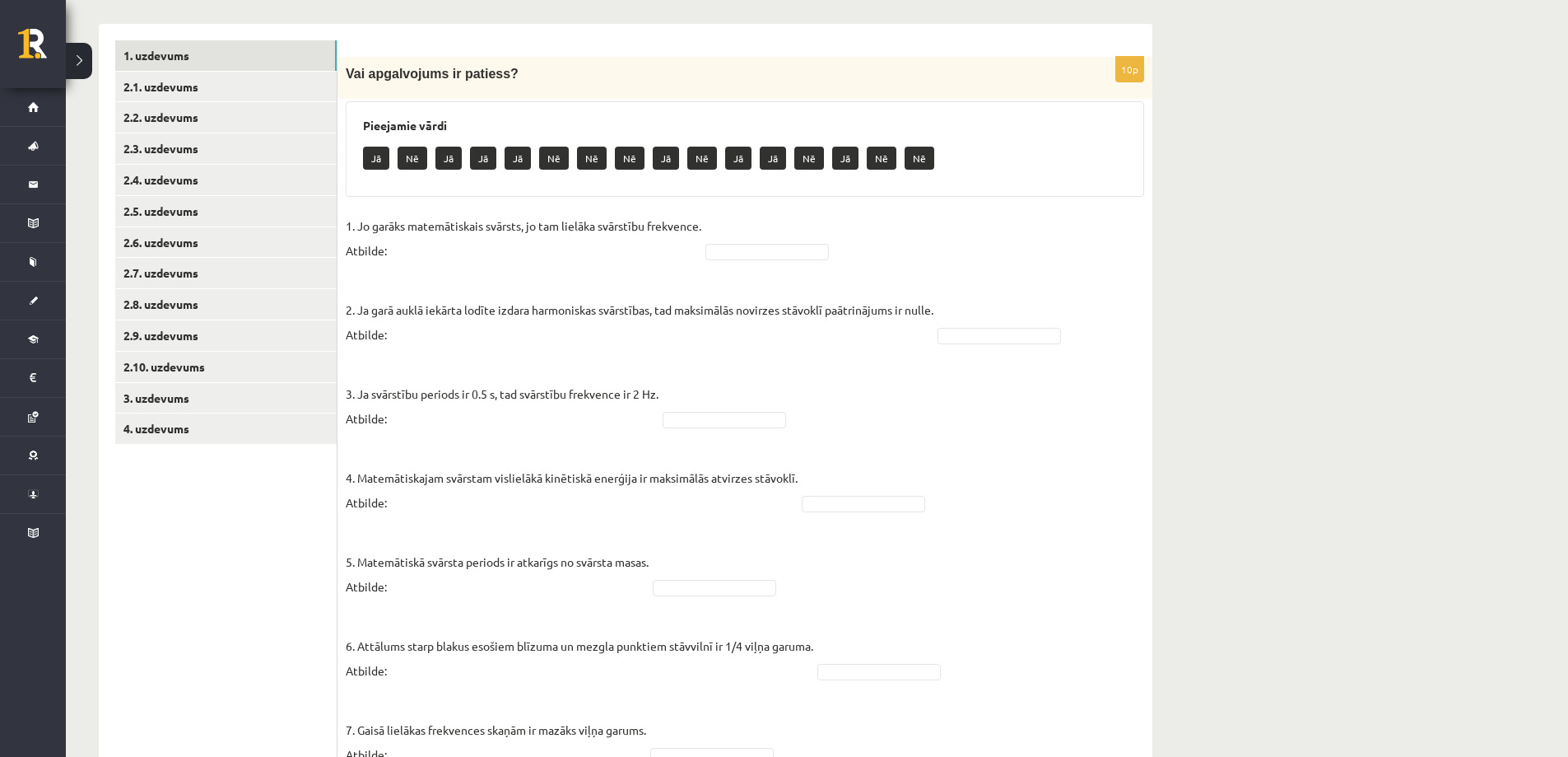
click at [780, 234] on fieldset "1. Jo garāks matemātiskais svārsts, jo tam lielāka svārstību frekvence. Atbilde…" at bounding box center [745, 621] width 799 height 815
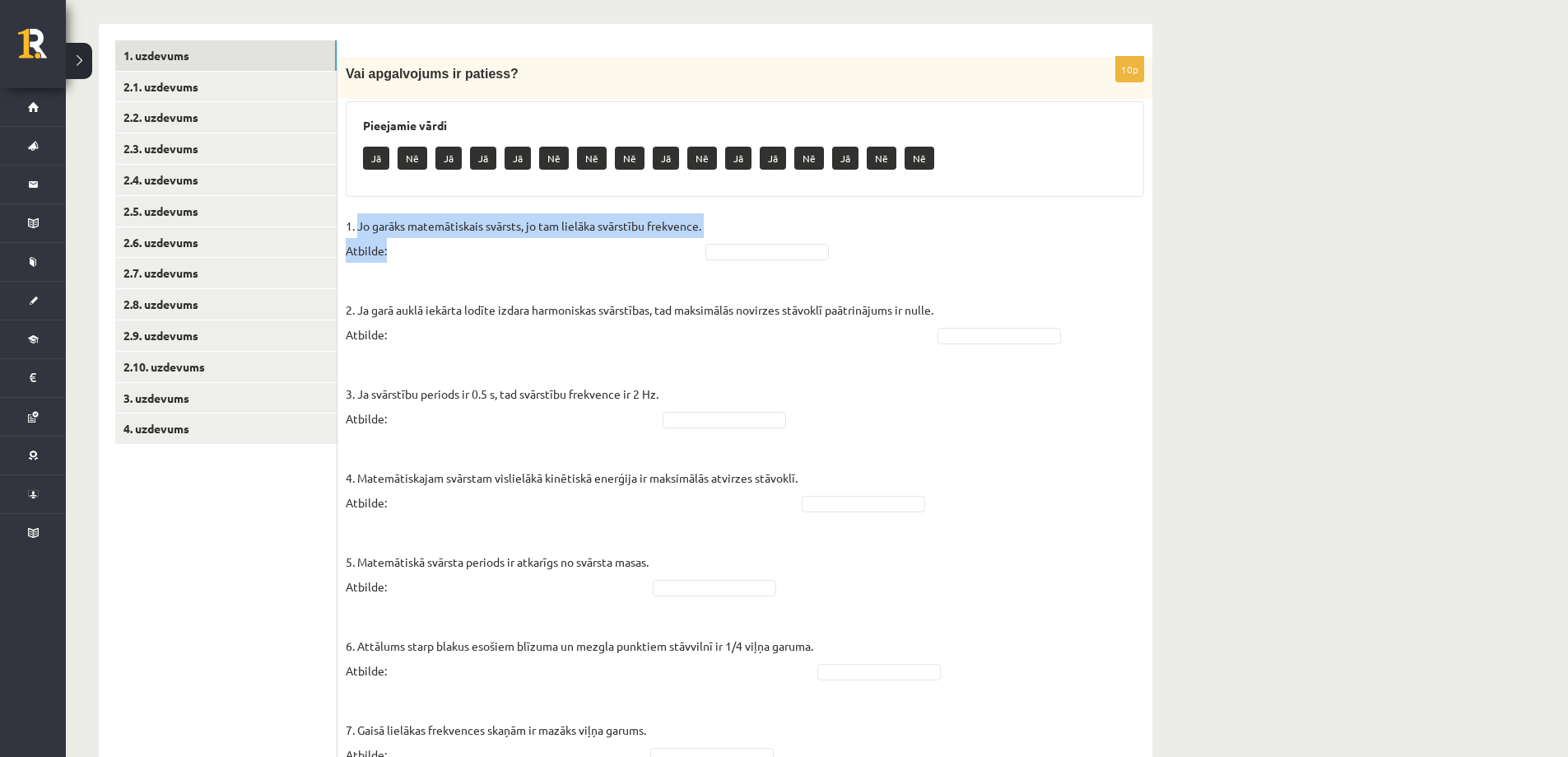
drag, startPoint x: 360, startPoint y: 225, endPoint x: 723, endPoint y: 215, distance: 363.1
click at [723, 215] on fieldset "1. Jo garāks matemātiskais svārsts, jo tam lielāka svārstību frekvence. Atbilde…" at bounding box center [745, 621] width 799 height 815
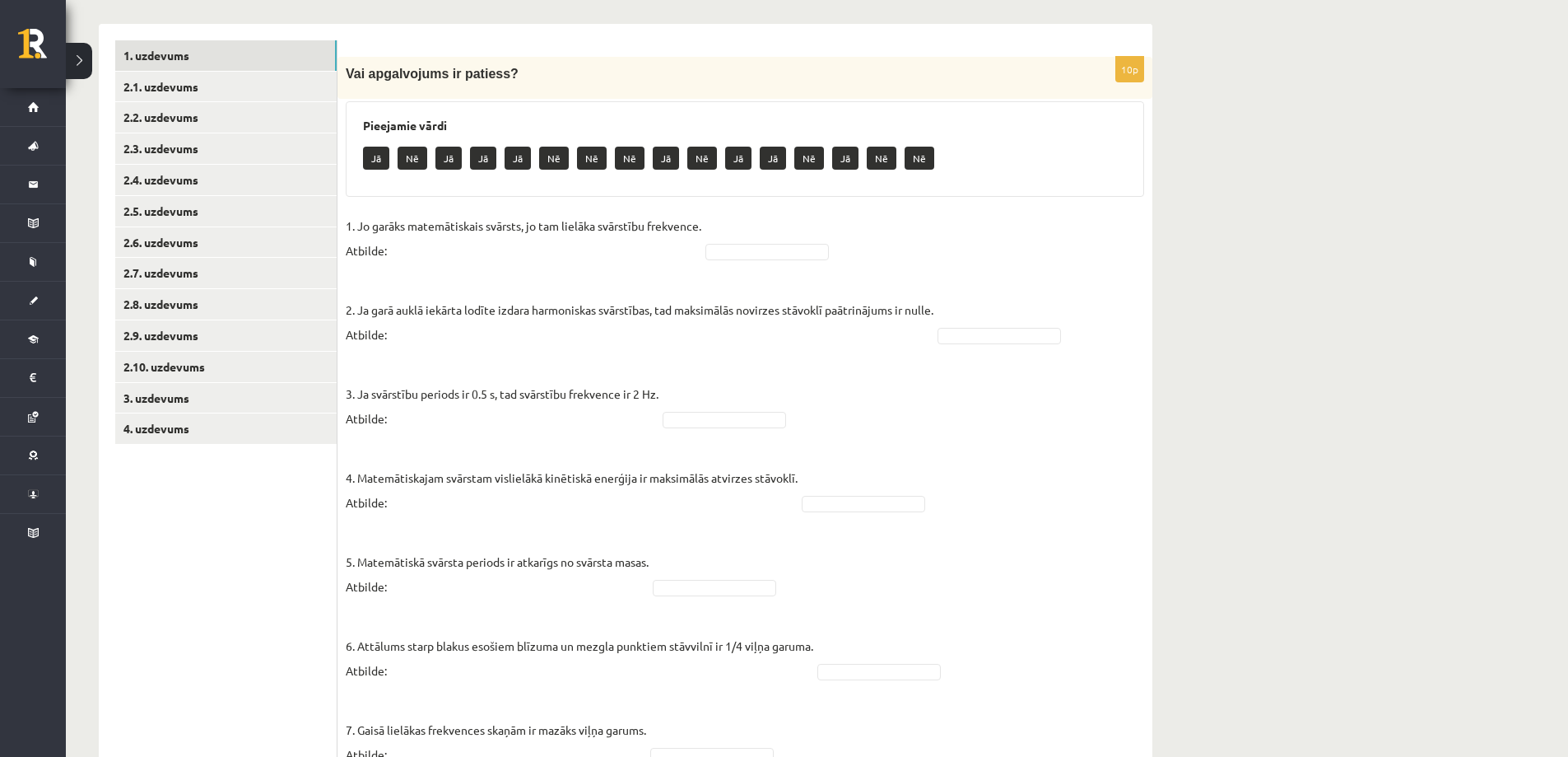
click at [723, 219] on fieldset "1. Jo garāks matemātiskais svārsts, jo tam lielāka svārstību frekvence. Atbilde…" at bounding box center [745, 621] width 799 height 815
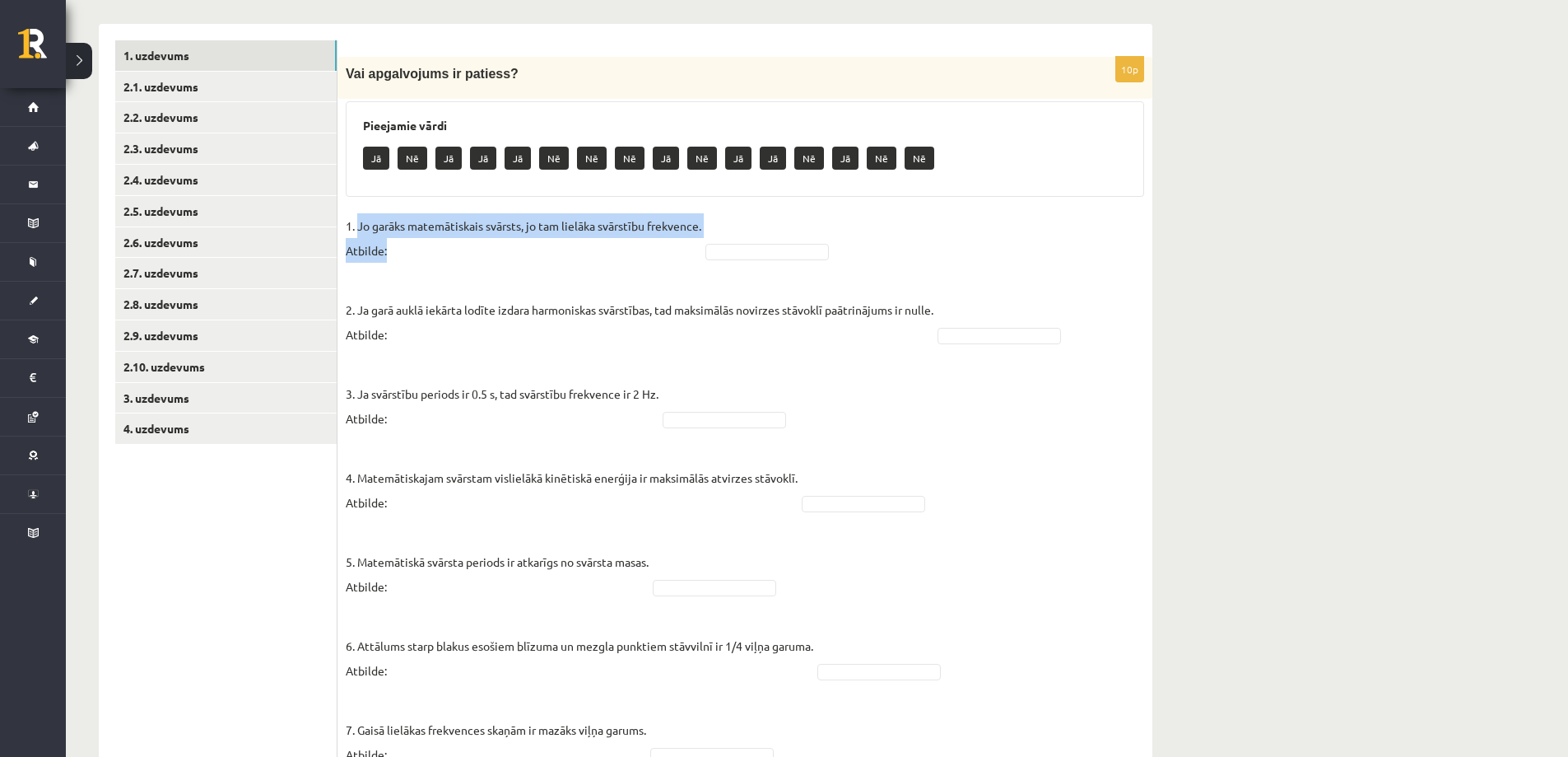
drag, startPoint x: 709, startPoint y: 223, endPoint x: 357, endPoint y: 227, distance: 352.0
click at [357, 227] on fieldset "1. Jo garāks matemātiskais svārsts, jo tam lielāka svārstību frekvence. Atbilde…" at bounding box center [745, 621] width 799 height 815
copy p "Jo garāks matemātiskais svārsts, jo tam lielāka svārstību frekvence. Atbilde:"
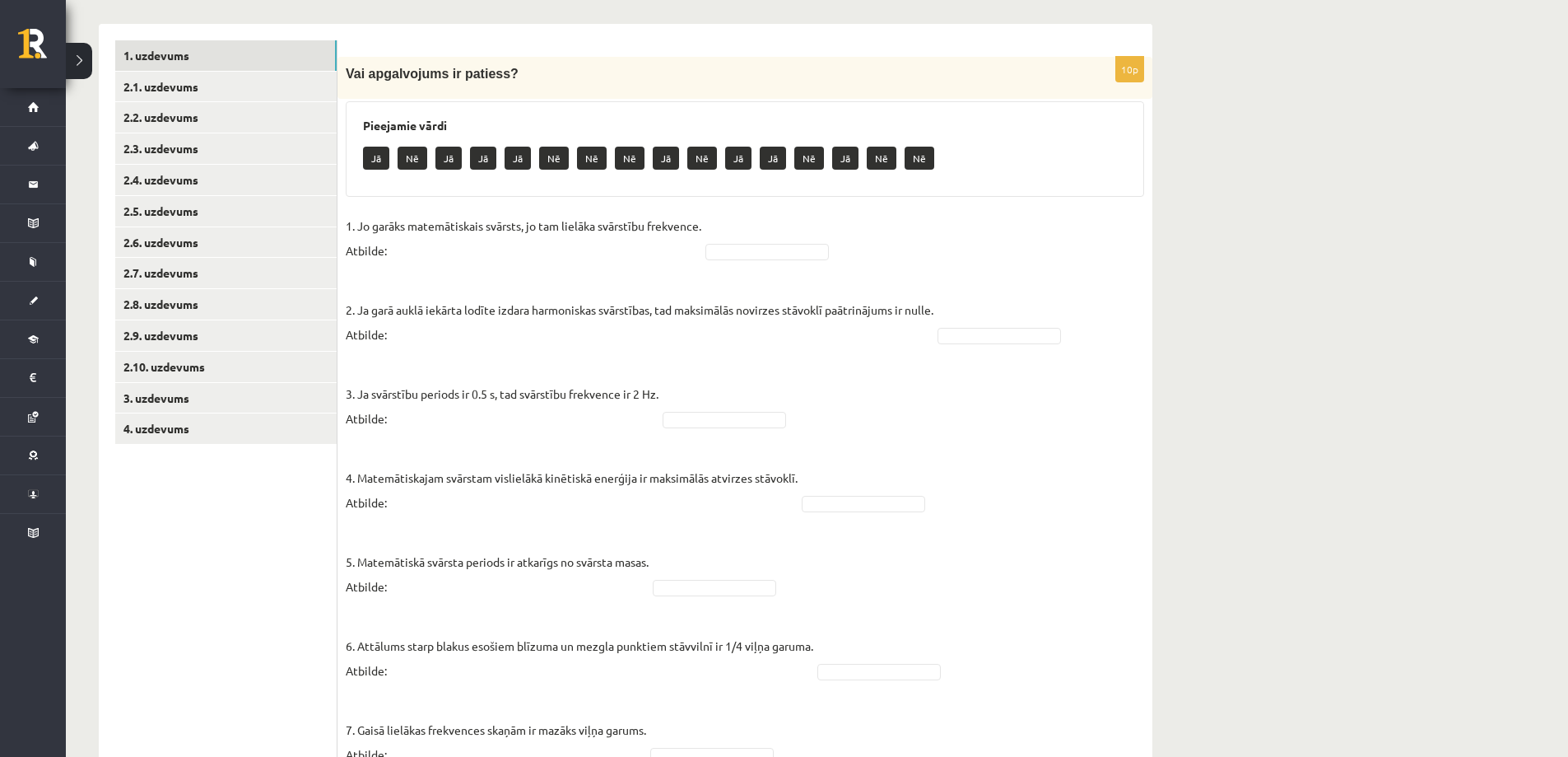
click at [797, 239] on fieldset "1. Jo garāks matemātiskais svārsts, jo tam lielāka svārstību frekvence. Atbilde…" at bounding box center [745, 621] width 799 height 815
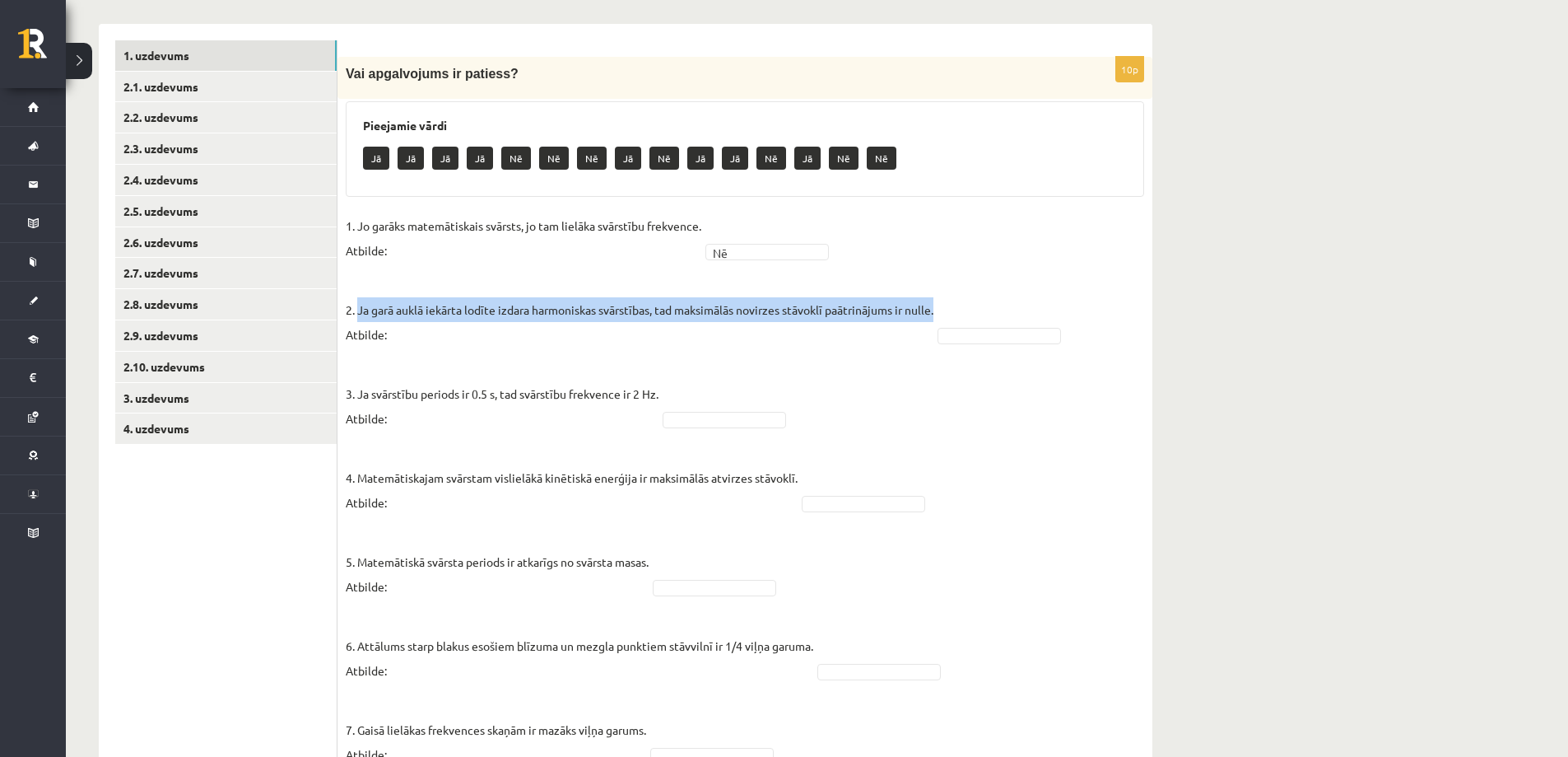
drag, startPoint x: 359, startPoint y: 310, endPoint x: 927, endPoint y: 308, distance: 568.0
click at [927, 308] on p "2. Ja garā auklā iekārta lodīte izdara harmoniskas svārstības, tad maksimālās n…" at bounding box center [639, 309] width 587 height 74
copy p "Ja garā auklā iekārta lodīte izdara harmoniskas svārstības, tad maksimālās novi…"
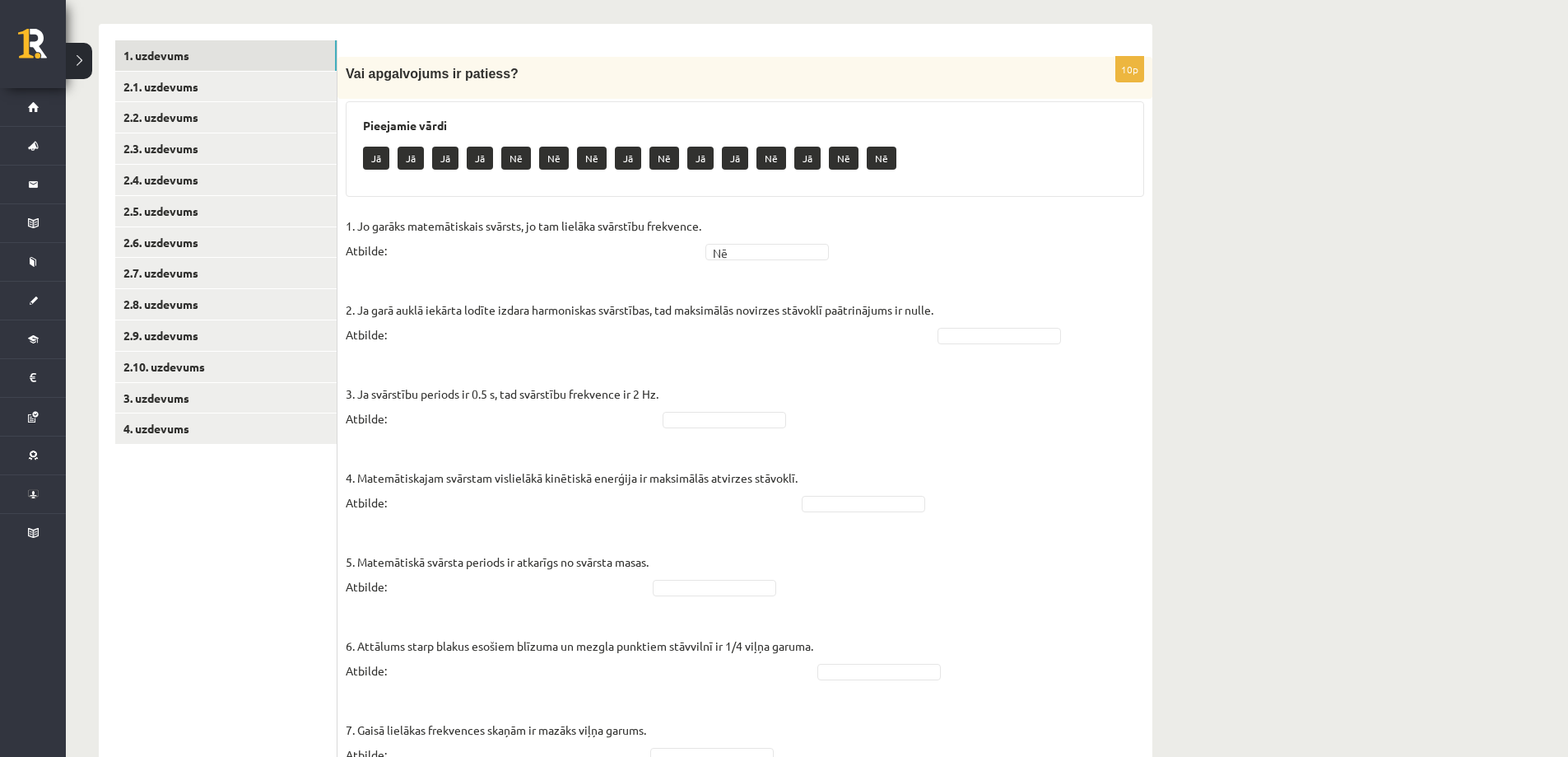
click at [478, 257] on p "1. Jo garāks matemātiskais svārsts, jo tam lielāka svārstību frekvence. Atbilde:" at bounding box center [523, 237] width 356 height 49
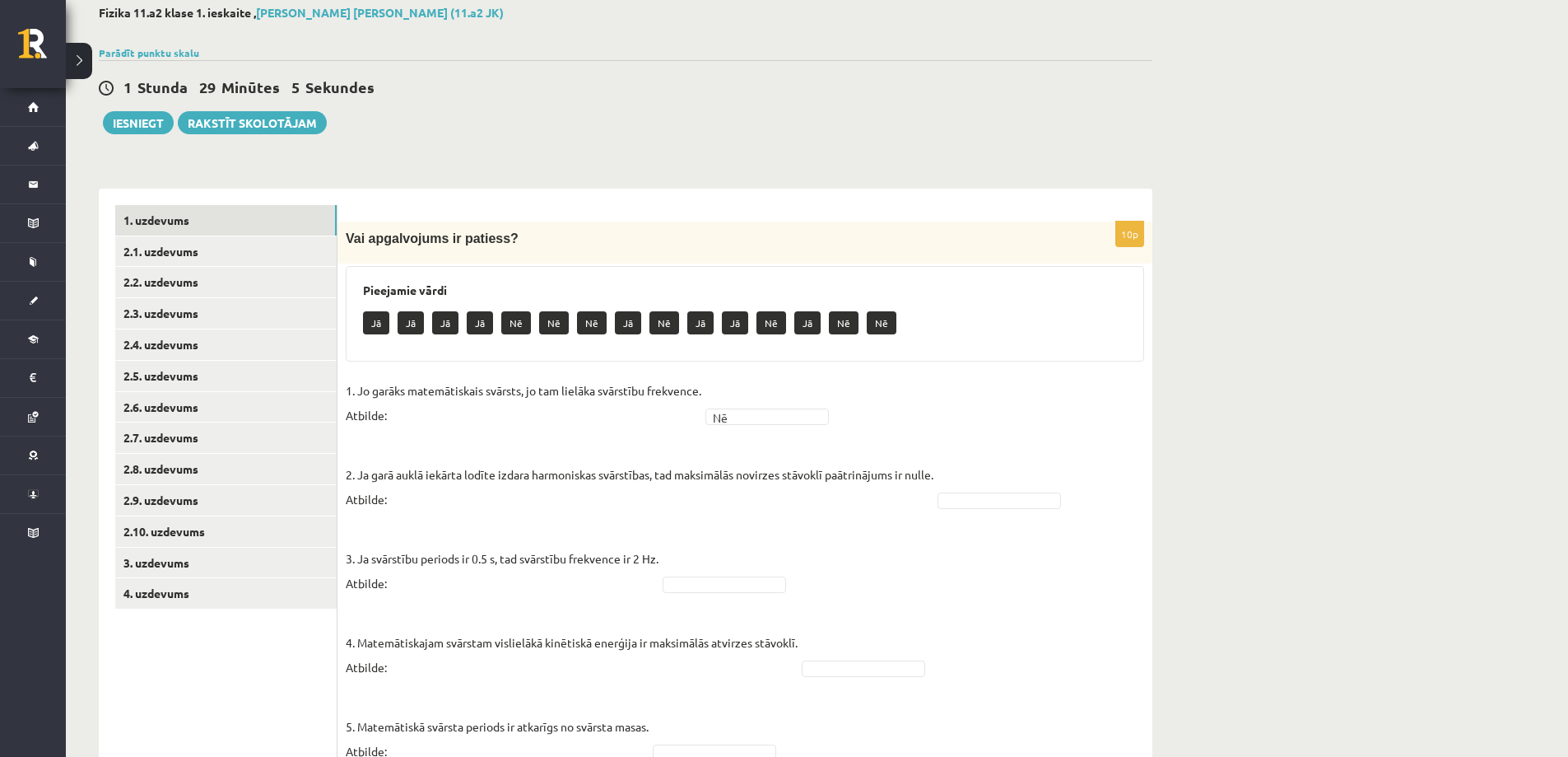
scroll to position [173, 0]
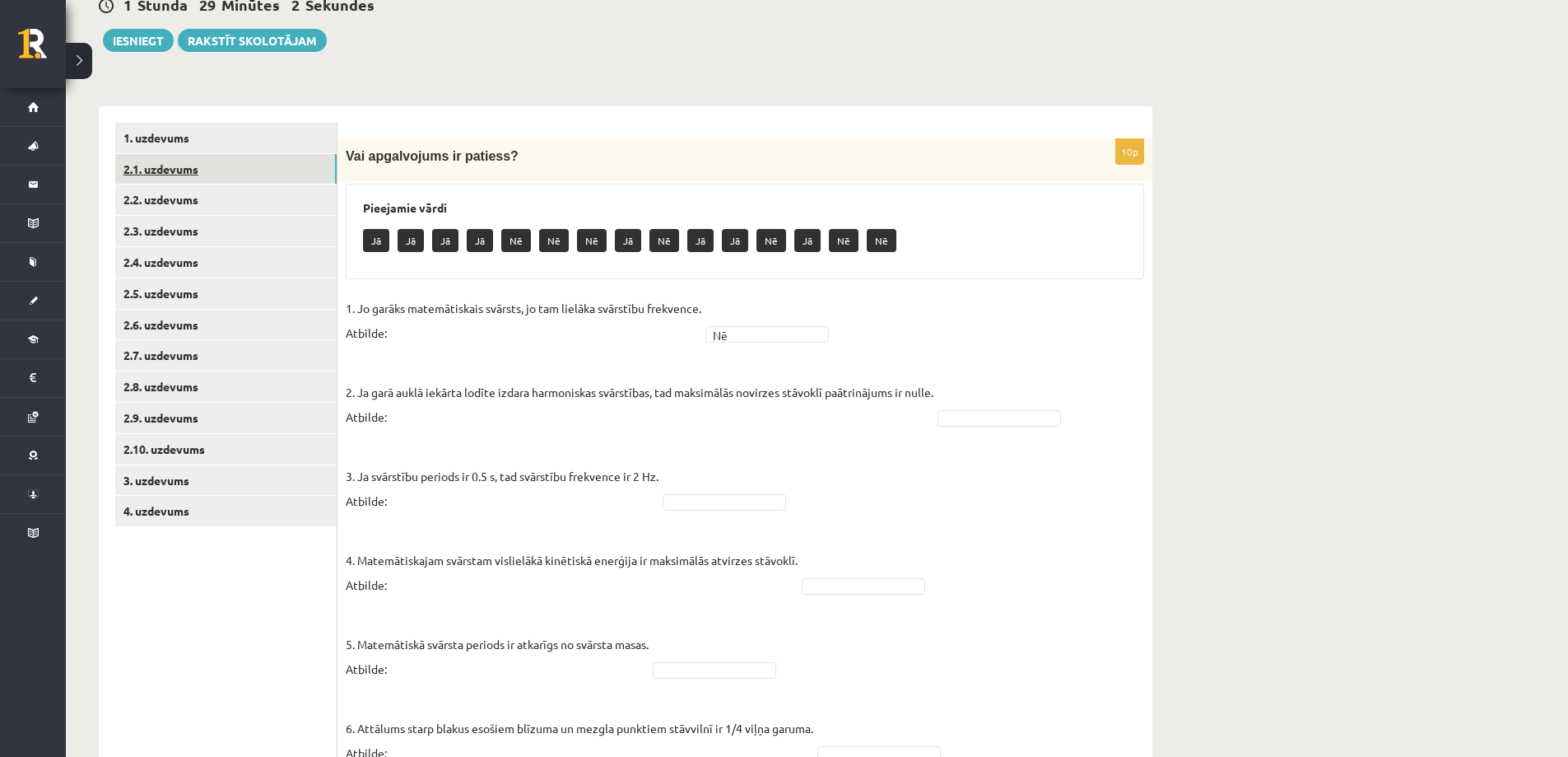
click at [267, 174] on link "2.1. uzdevums" at bounding box center [226, 169] width 221 height 30
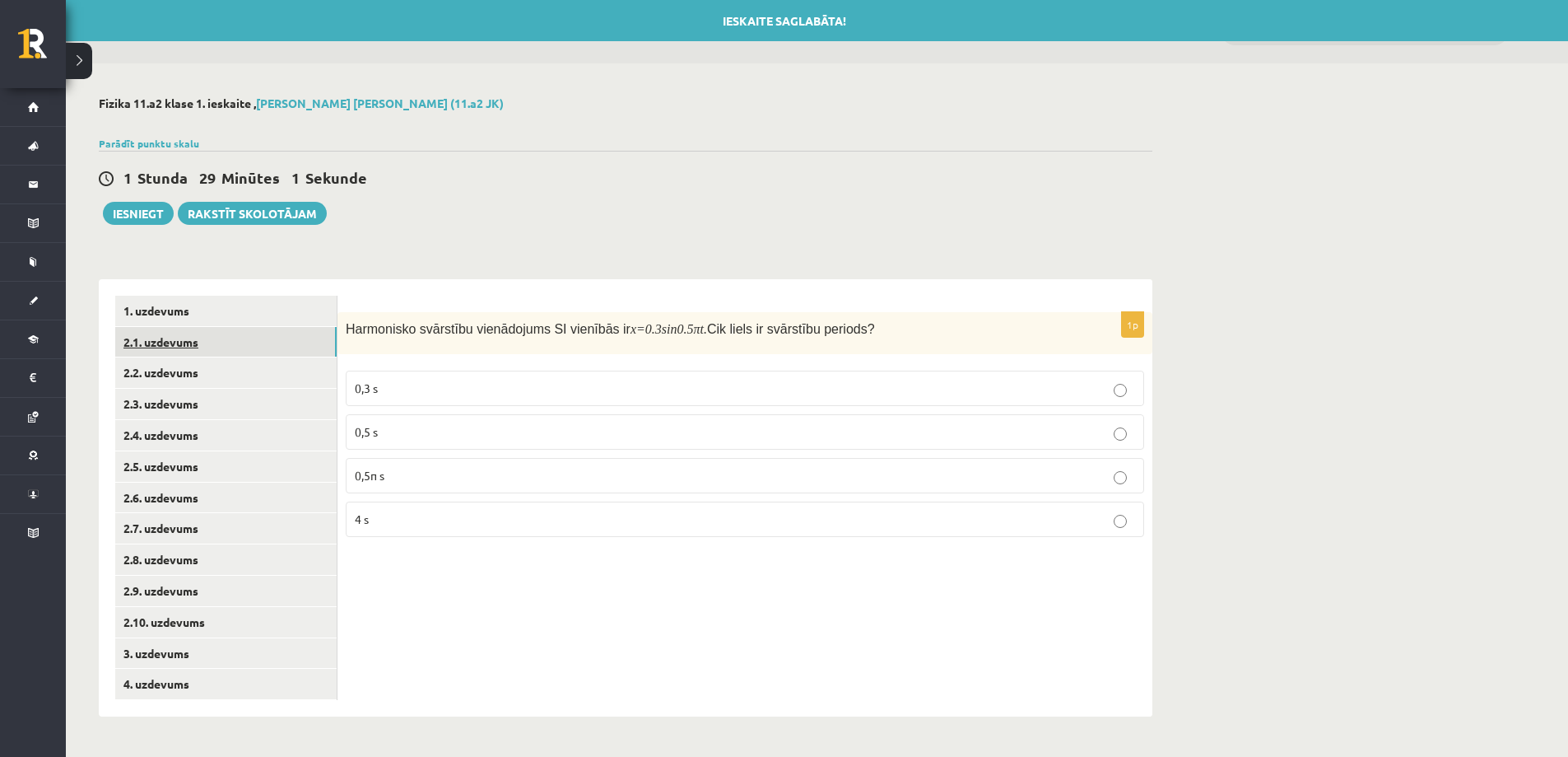
scroll to position [0, 0]
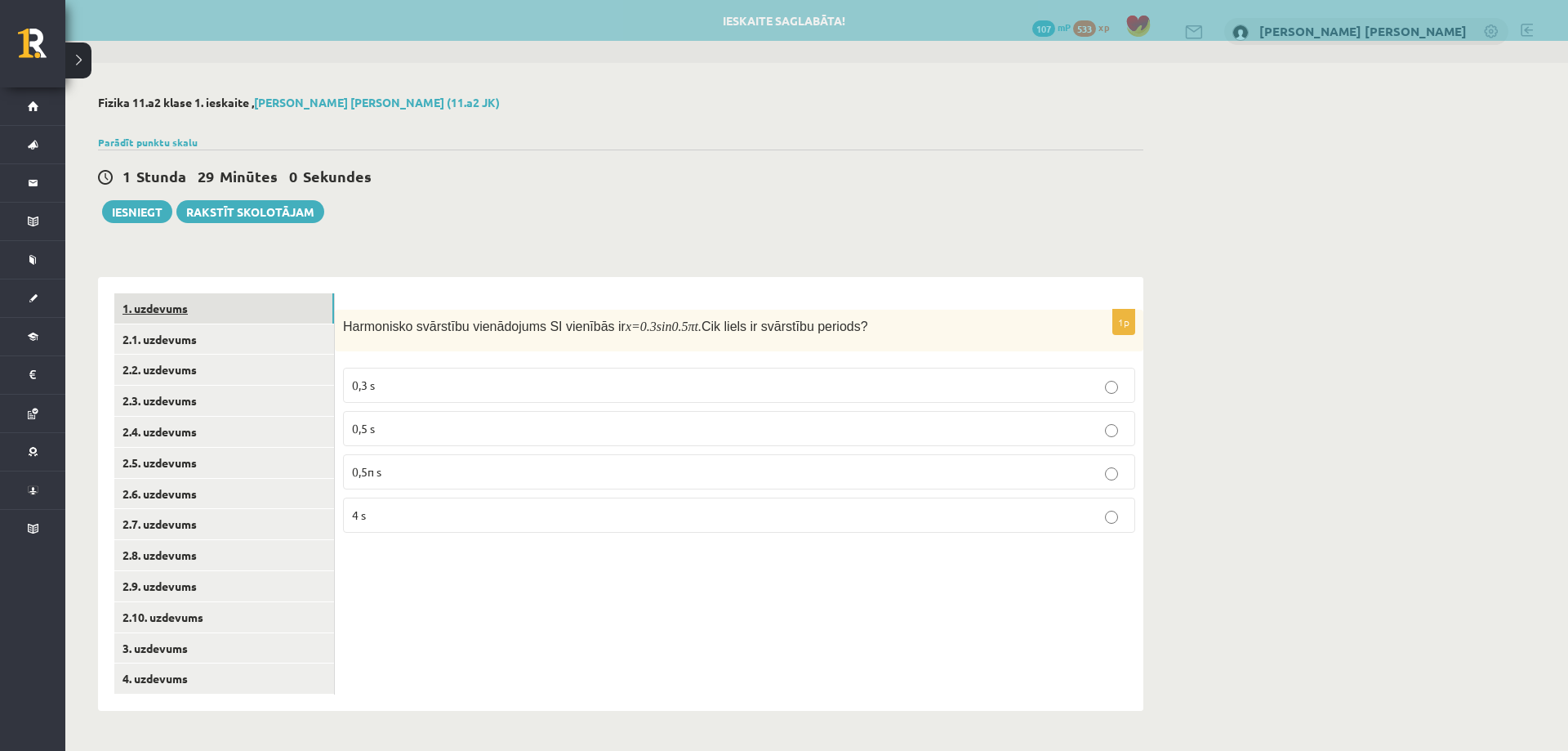
click at [256, 307] on link "1. uzdevums" at bounding box center [224, 309] width 219 height 30
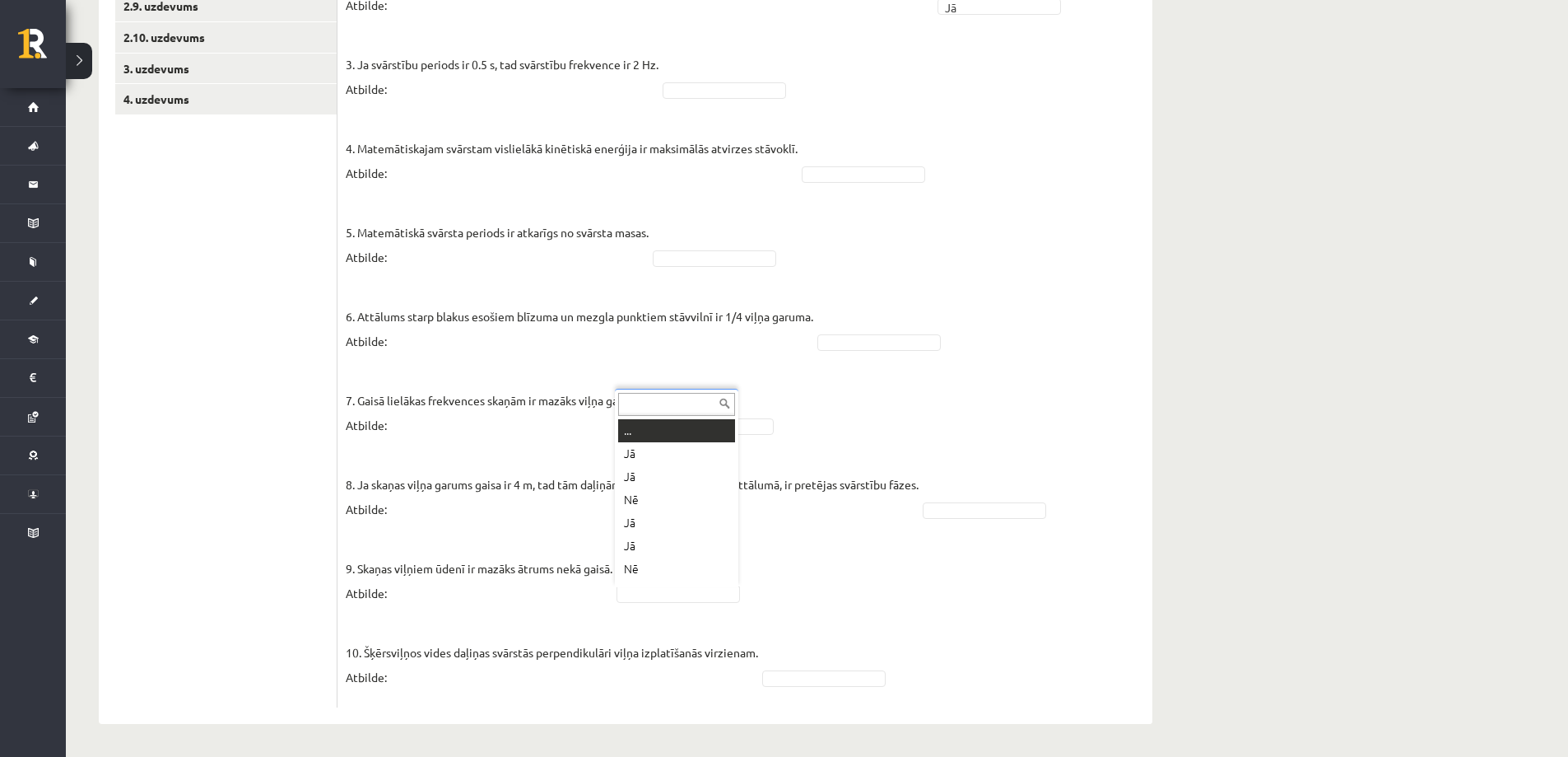
scroll to position [20, 0]
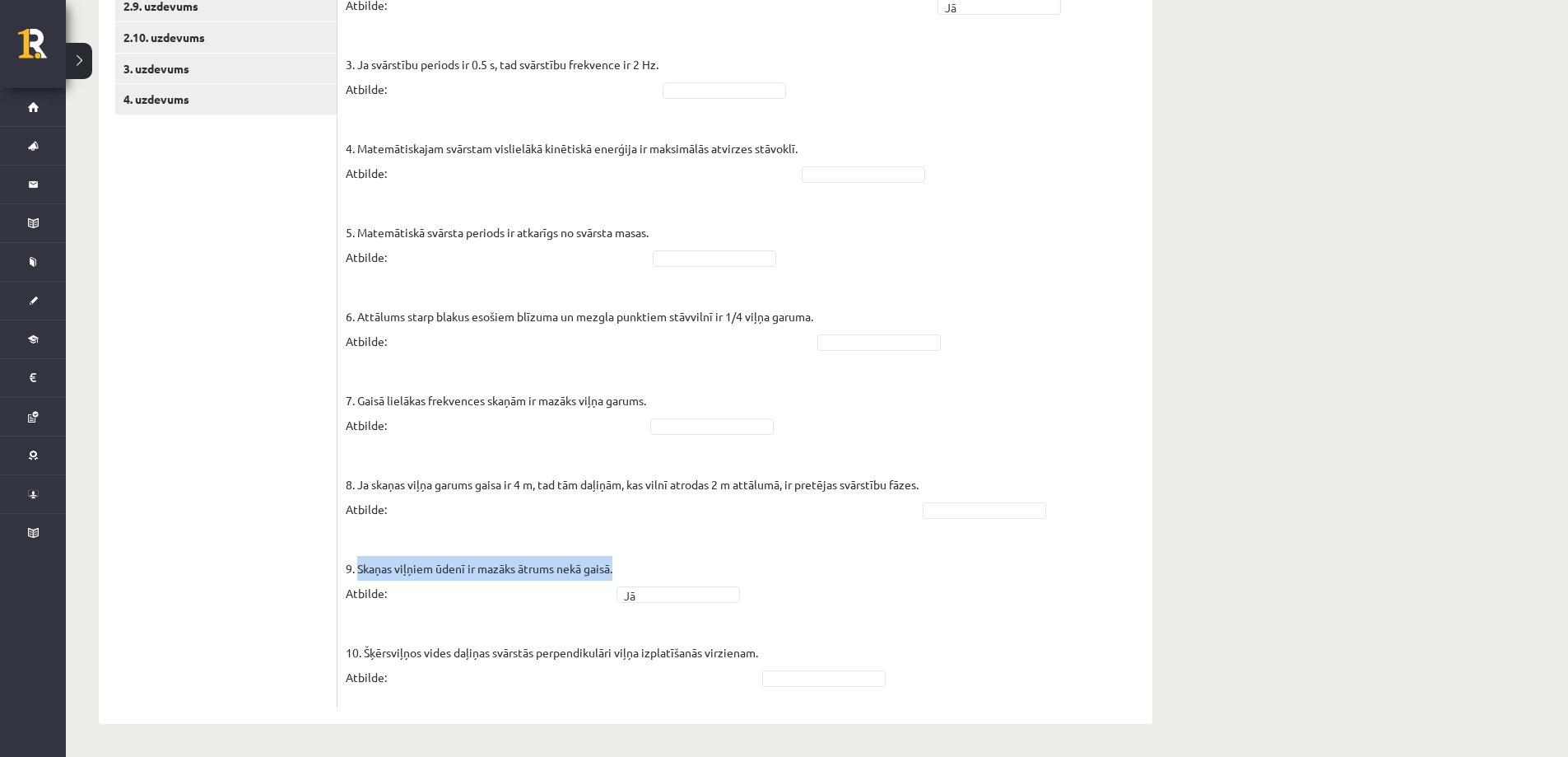
drag, startPoint x: 360, startPoint y: 567, endPoint x: 610, endPoint y: 565, distance: 250.0
click at [610, 565] on p "9. Skaņas viļņiem ūdenī ir mazāks ātrums nekā gaisā. Atbilde:" at bounding box center [479, 568] width 267 height 74
copy p "Skaņas viļņiem ūdenī ir mazāks ātrums nekā gaisā."
click at [759, 554] on fieldset "1. Jo garāks matemātiskais svārsts, jo tam lielāka svārstību frekvence. Atbilde…" at bounding box center [745, 292] width 799 height 815
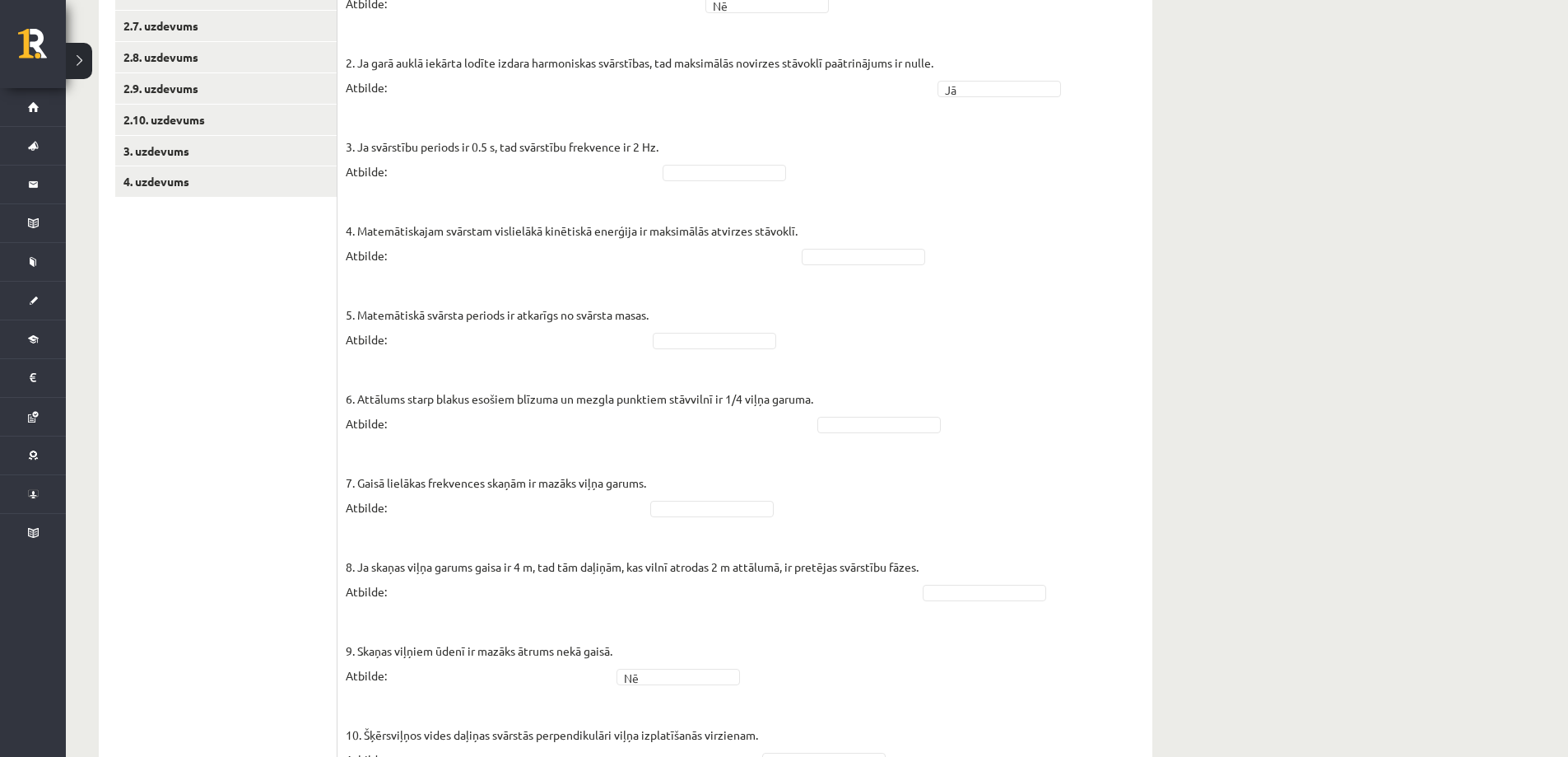
scroll to position [585, 0]
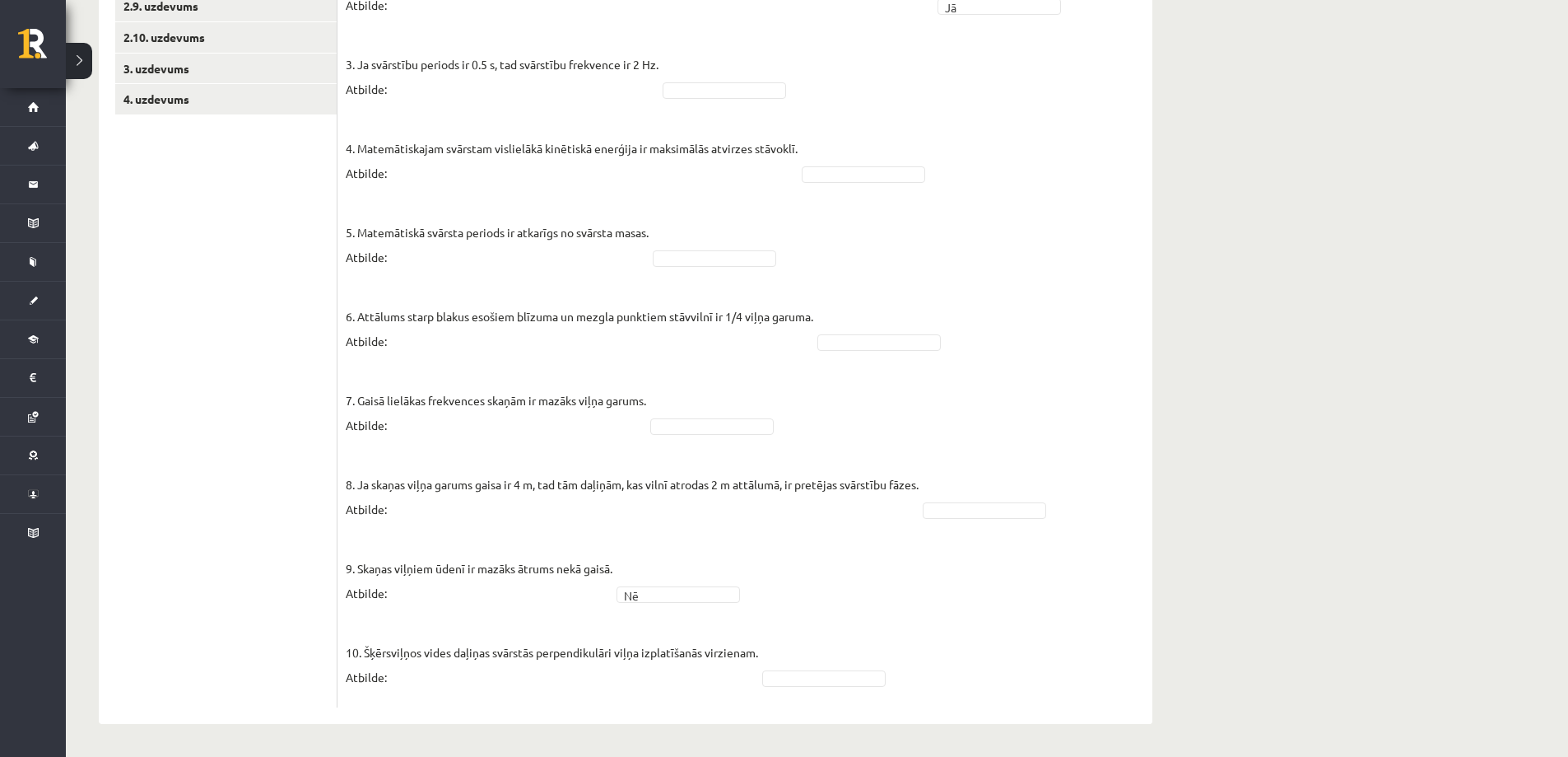
click at [672, 669] on p "10. Šķērsviļņos vides daļiņas svārstās perpendikulāri viļņa izplatīšanās virzie…" at bounding box center [552, 652] width 413 height 74
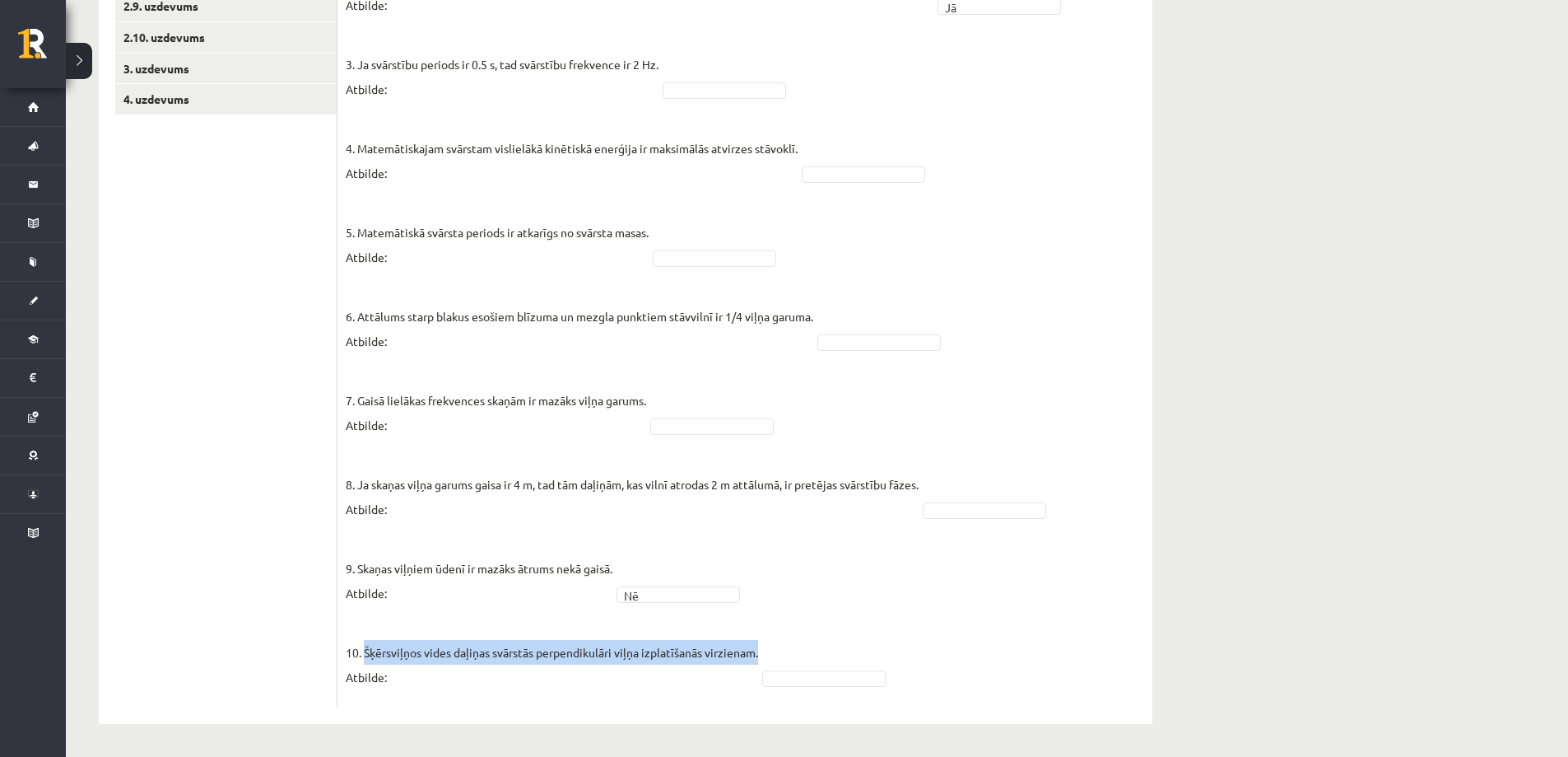
copy p "Šķērsviļņos vides daļiņas svārstās perpendikulāri viļņa izplatīšanās virzienam."
drag, startPoint x: 365, startPoint y: 653, endPoint x: 750, endPoint y: 654, distance: 385.0
click at [750, 654] on p "10. Šķērsviļņos vides daļiņas svārstās perpendikulāri viļņa izplatīšanās virzie…" at bounding box center [552, 652] width 413 height 74
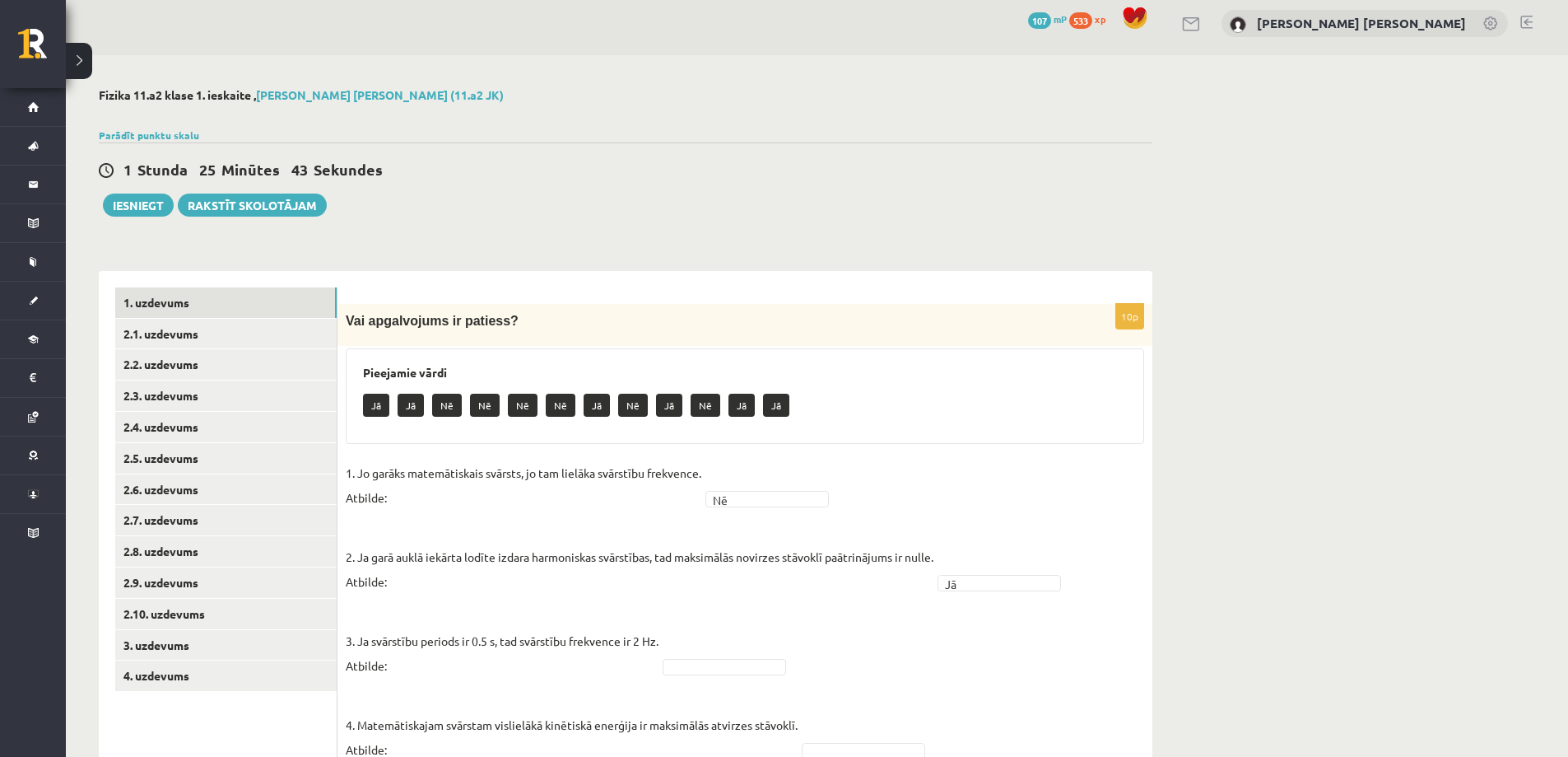
scroll to position [255, 0]
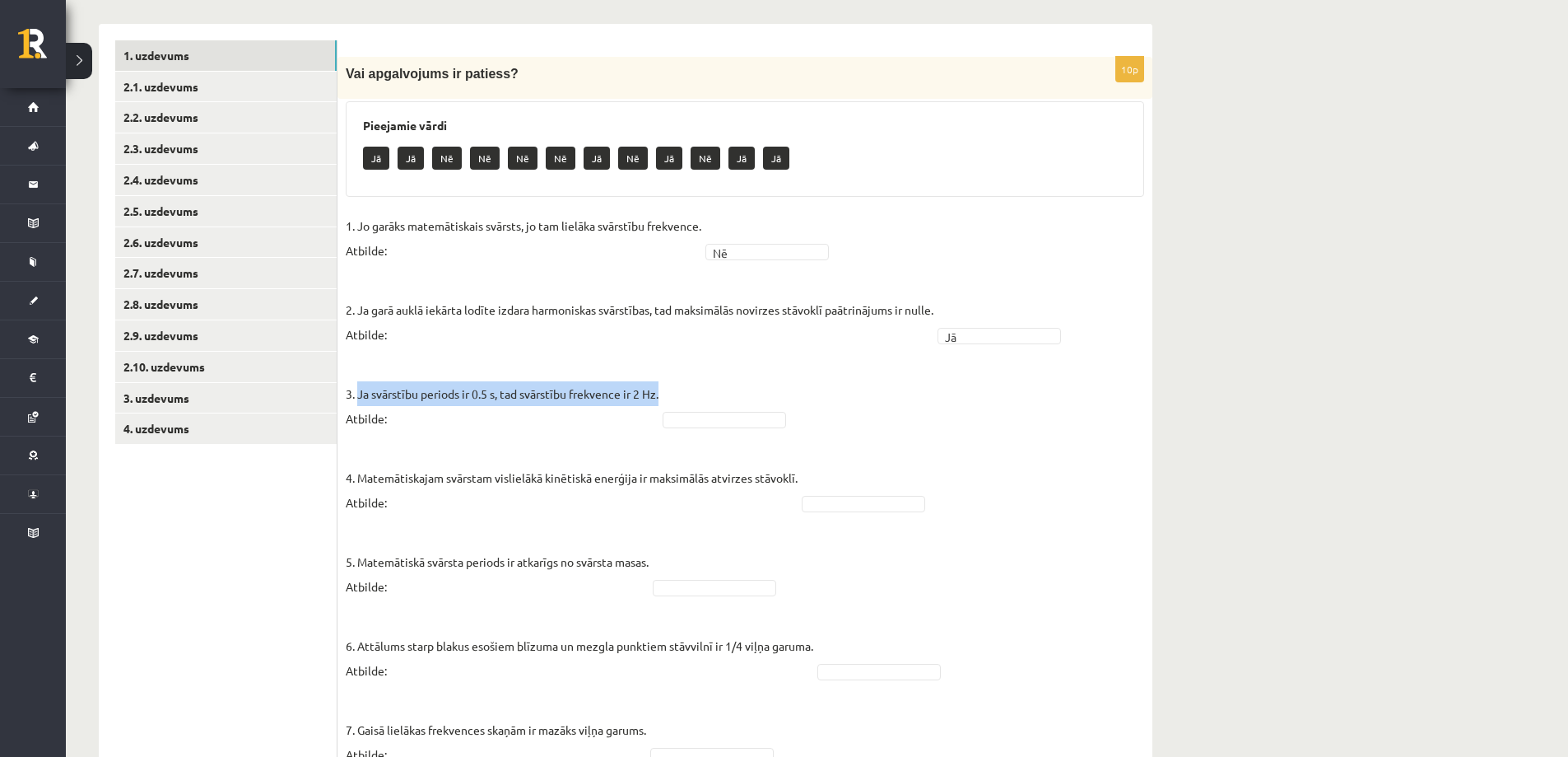
drag, startPoint x: 360, startPoint y: 391, endPoint x: 653, endPoint y: 387, distance: 293.0
click at [653, 387] on p "3. Ja svārstību periods ir 0.5 s, tad svārstību frekvence ir 2 Hz. Atbilde:" at bounding box center [502, 393] width 313 height 74
copy p "Ja svārstību periods ir 0.5 s, tad svārstību frekvence ir 2 Hz."
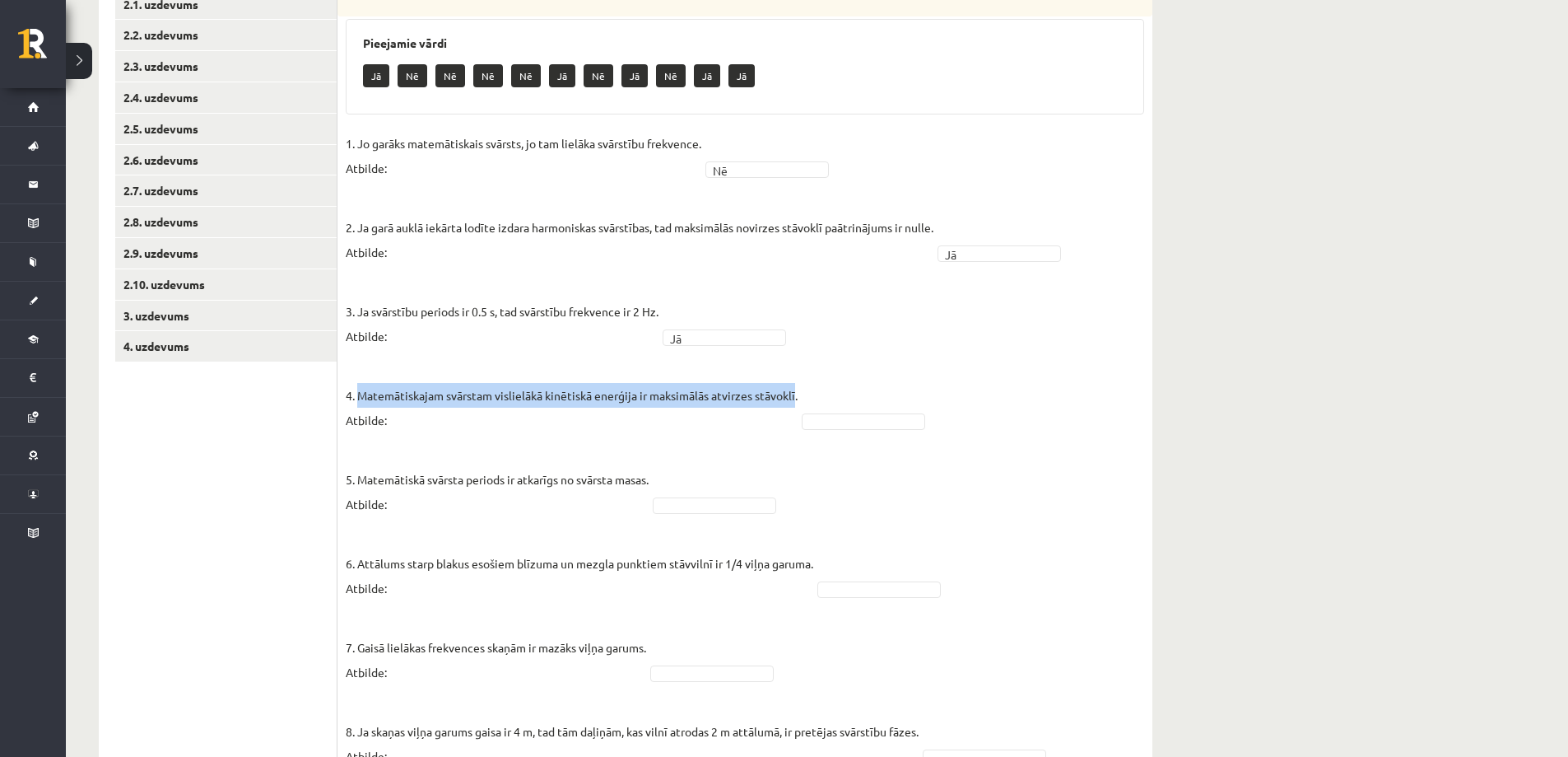
drag, startPoint x: 358, startPoint y: 397, endPoint x: 792, endPoint y: 392, distance: 434.0
click at [792, 392] on p "4. Matemātiskajam svārstam vislielākā kinētiskā enerģija ir maksimālās atvirzes…" at bounding box center [571, 395] width 452 height 74
copy p "Matemātiskajam svārstam vislielākā kinētiskā enerģija ir maksimālās atvirzes st…"
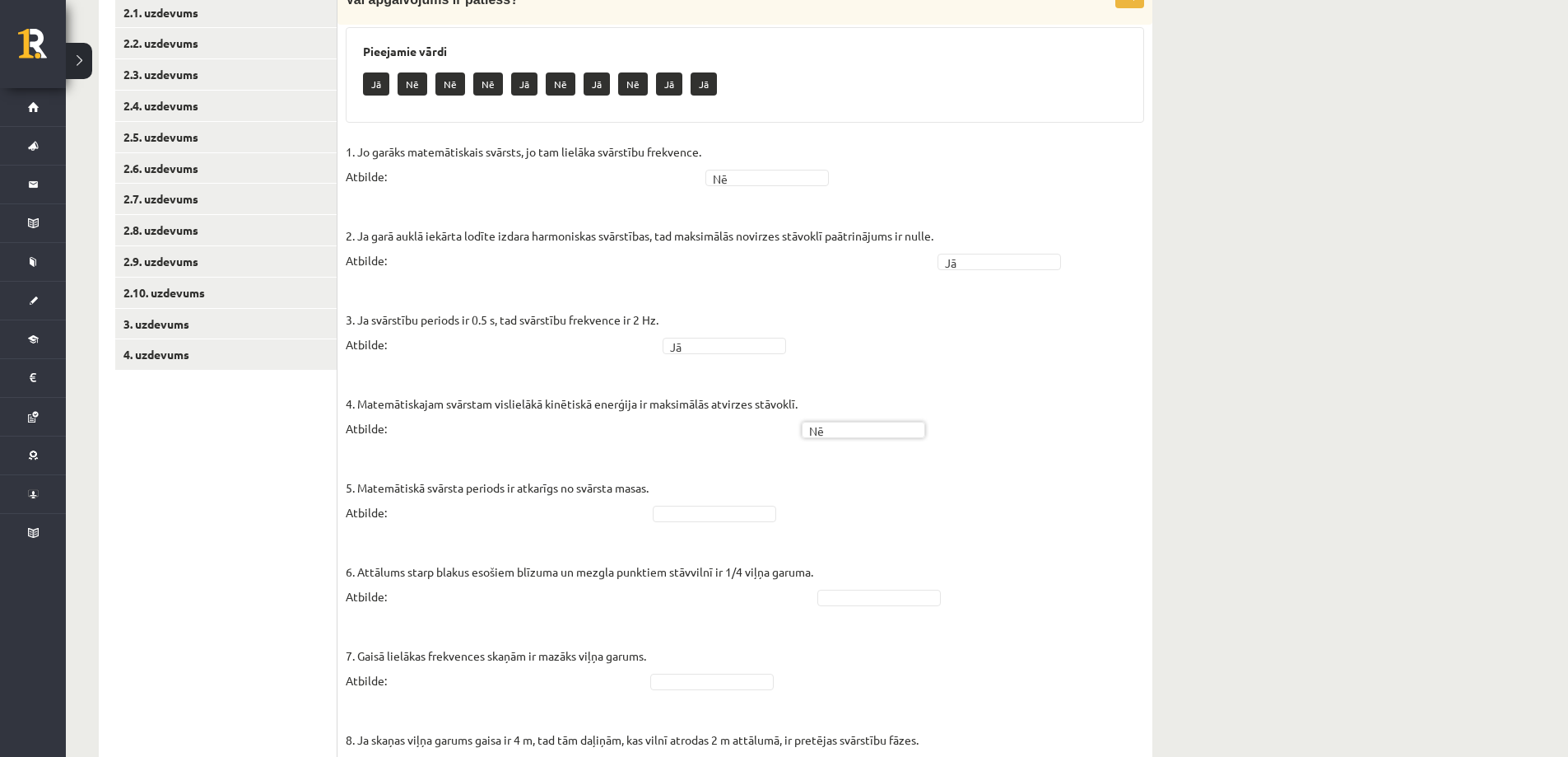
scroll to position [494, 0]
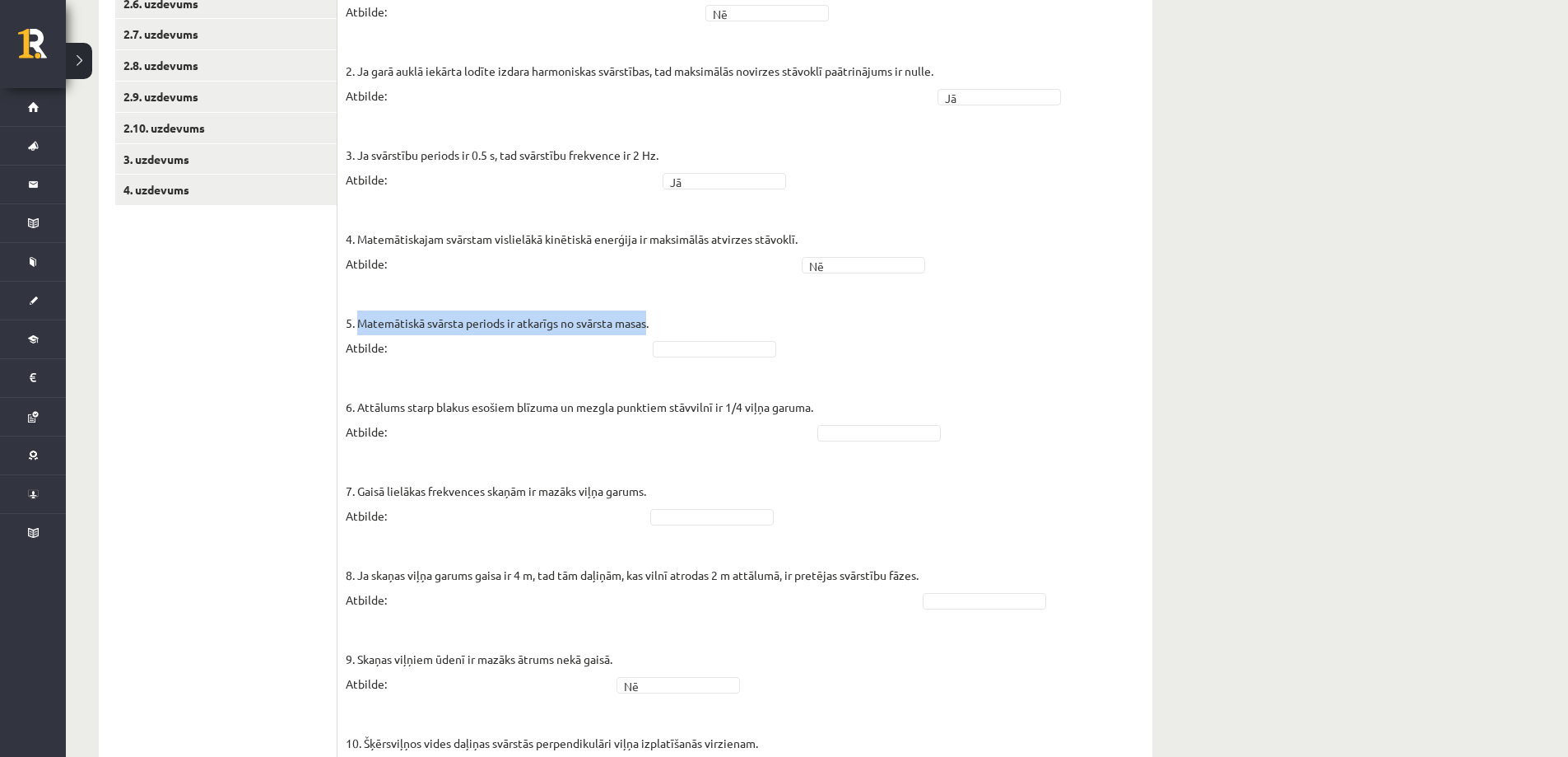
drag, startPoint x: 357, startPoint y: 321, endPoint x: 646, endPoint y: 329, distance: 289.1
click at [646, 329] on p "5. Matemātiskā svārsta periods ir atkarīgs no svārsta masas. Atbilde:" at bounding box center [497, 322] width 303 height 74
copy p "Matemātiskā svārsta periods ir atkarīgs no svārsta masas"
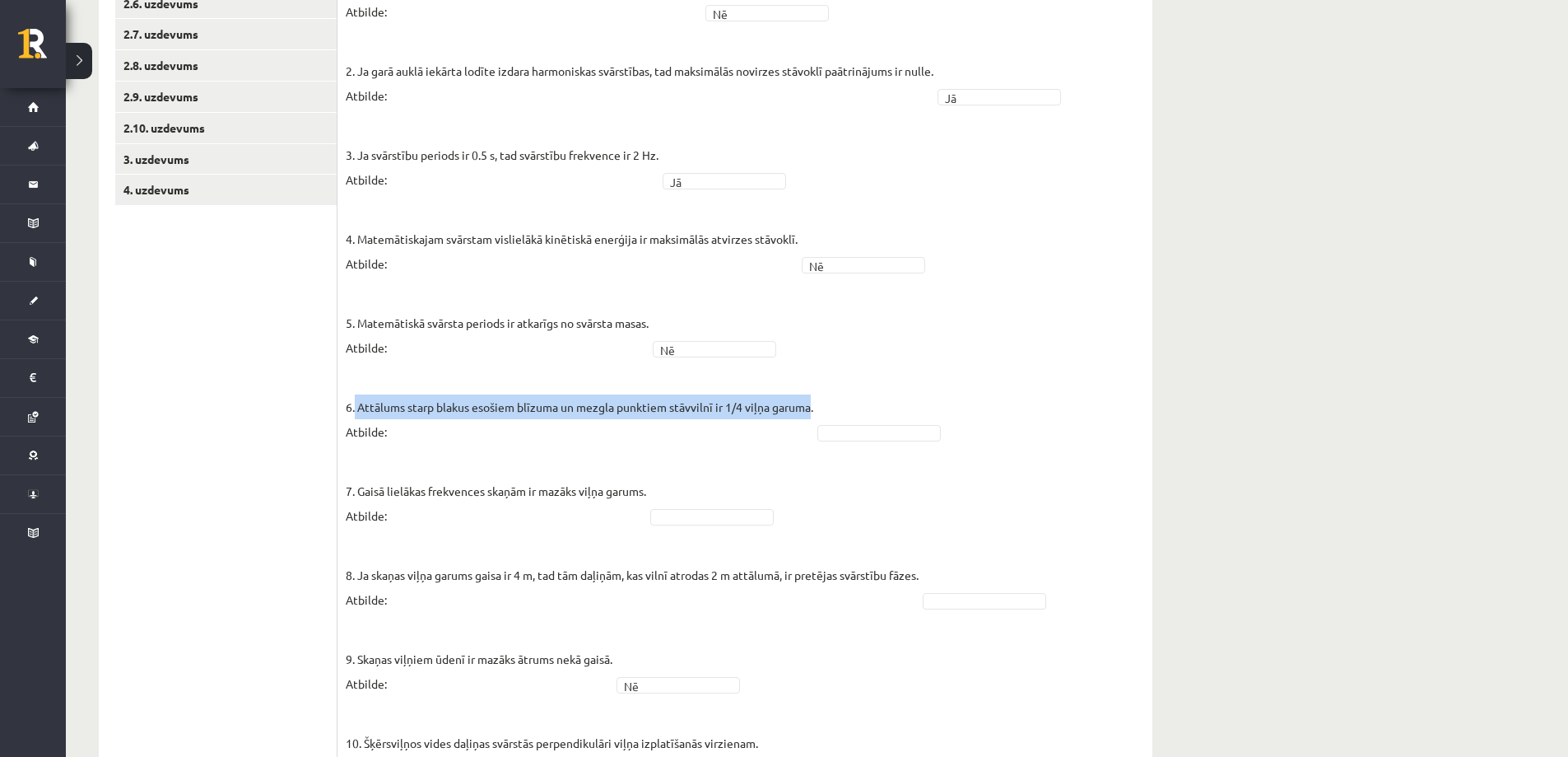
drag, startPoint x: 356, startPoint y: 404, endPoint x: 809, endPoint y: 416, distance: 453.2
click at [809, 416] on p "6. Attālums starp blakus esošiem blīzuma un mezgla punktiem stāvvilnī ir 1/4 vi…" at bounding box center [579, 407] width 468 height 74
copy p "Attālums starp blakus esošiem blīzuma un mezgla punktiem stāvvilnī ir 1/4 viļņa…"
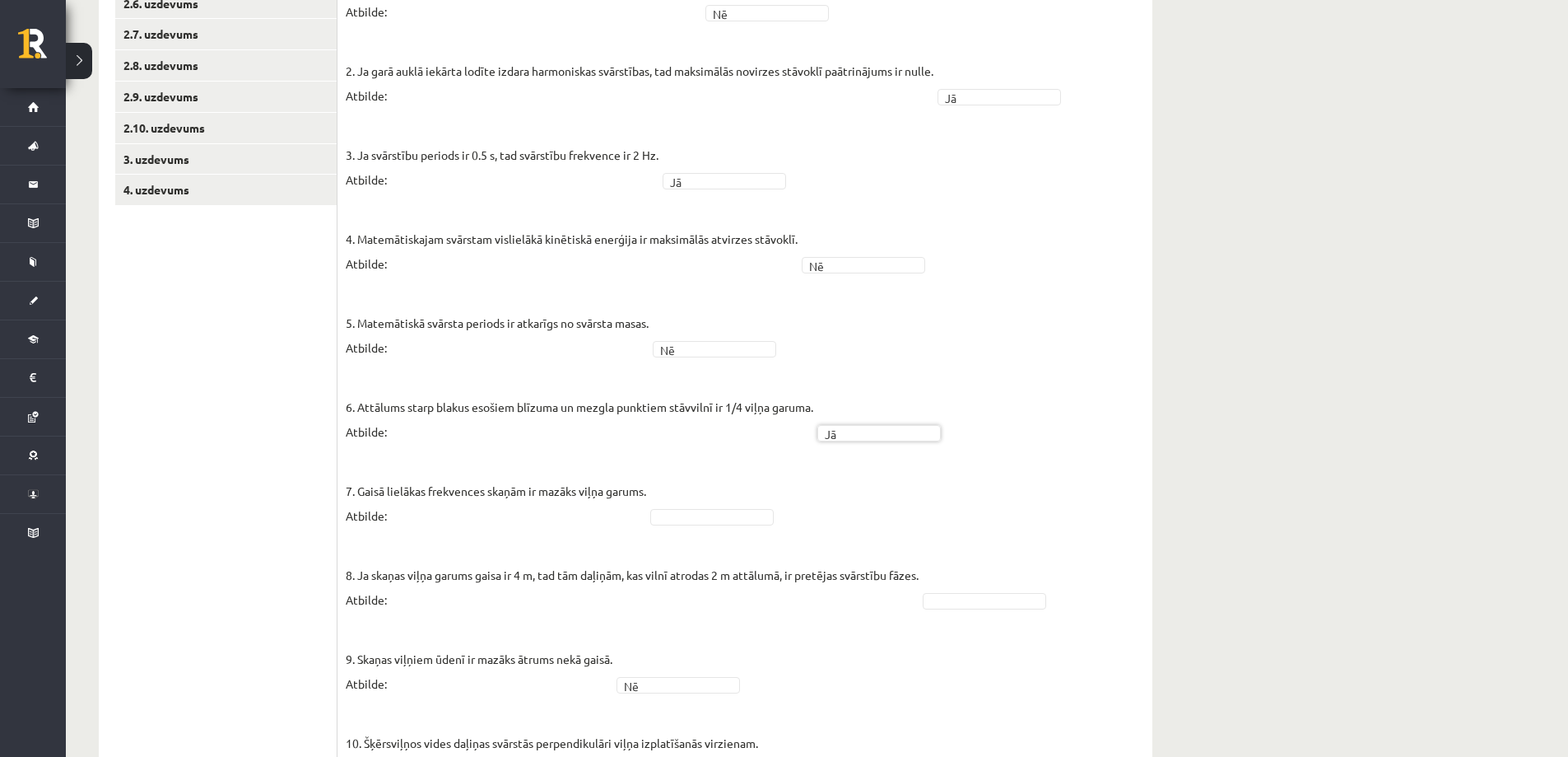
scroll to position [577, 0]
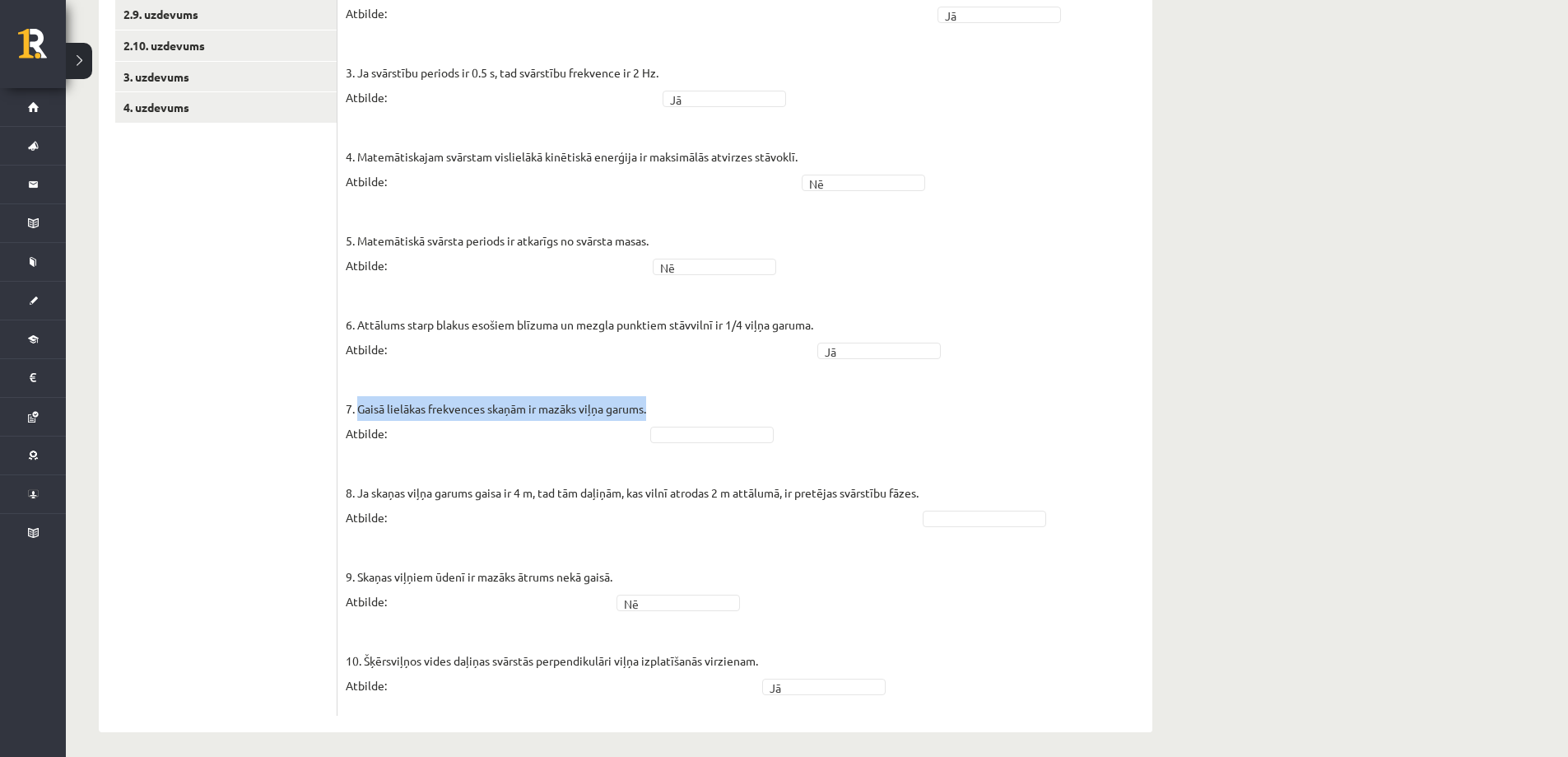
drag, startPoint x: 357, startPoint y: 403, endPoint x: 645, endPoint y: 409, distance: 288.1
click at [645, 409] on p "7. Gaisā lielākas frekvences skaņām ir mazāks viļņa garums. Atbilde:" at bounding box center [496, 408] width 300 height 74
copy p "Gaisā lielākas frekvences skaņām ir mazāks viļņa garums."
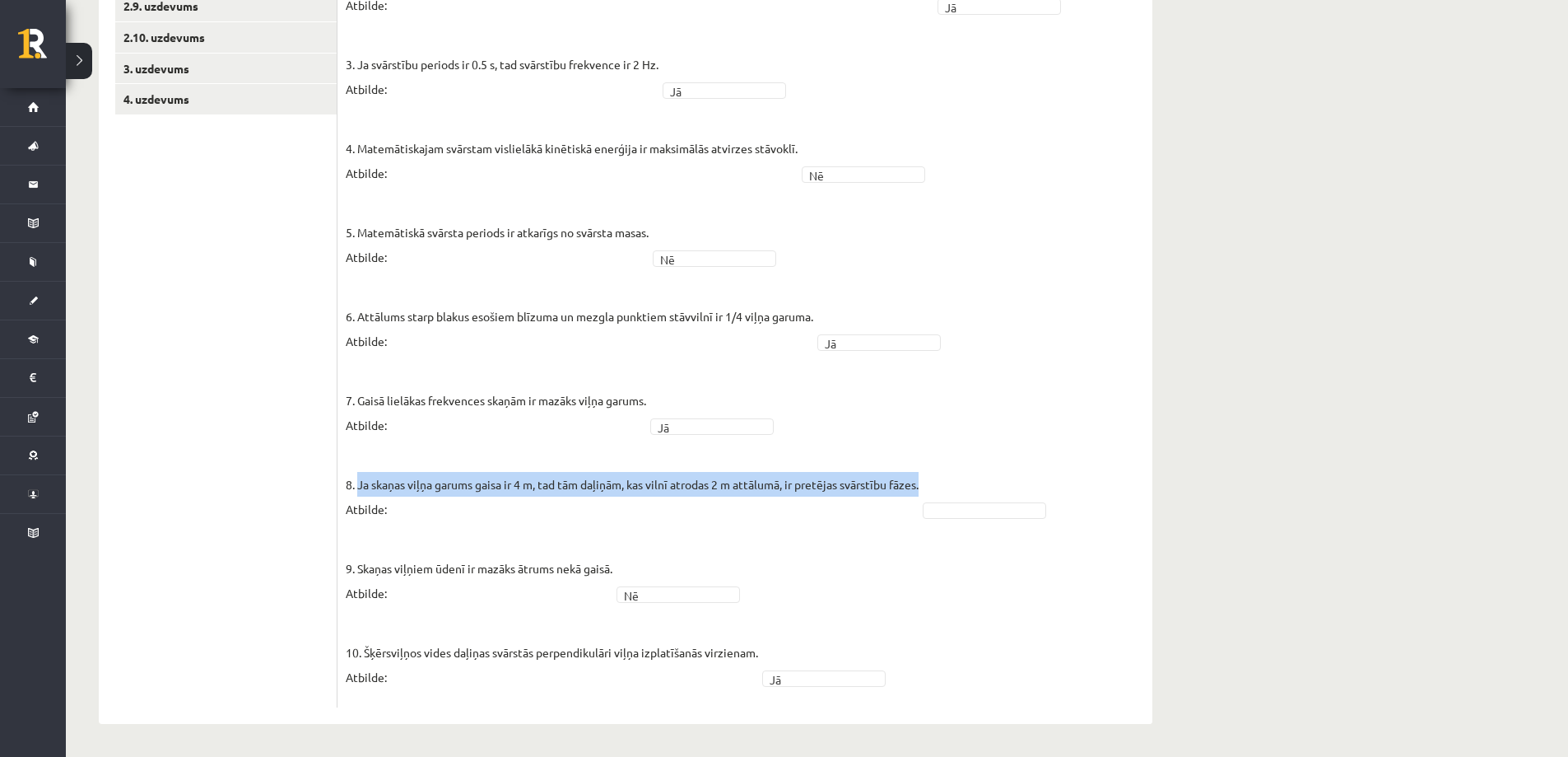
drag, startPoint x: 359, startPoint y: 486, endPoint x: 915, endPoint y: 473, distance: 556.2
click at [915, 473] on p "8. Ja skaņas viļņa garums gaisa ir 4 m, tad tām daļiņām, kas vilnī atrodas 2 m …" at bounding box center [632, 484] width 573 height 74
copy p "Ja skaņas viļņa garums gaisa ir 4 m, tad tām daļiņām, kas vilnī atrodas 2 m att…"
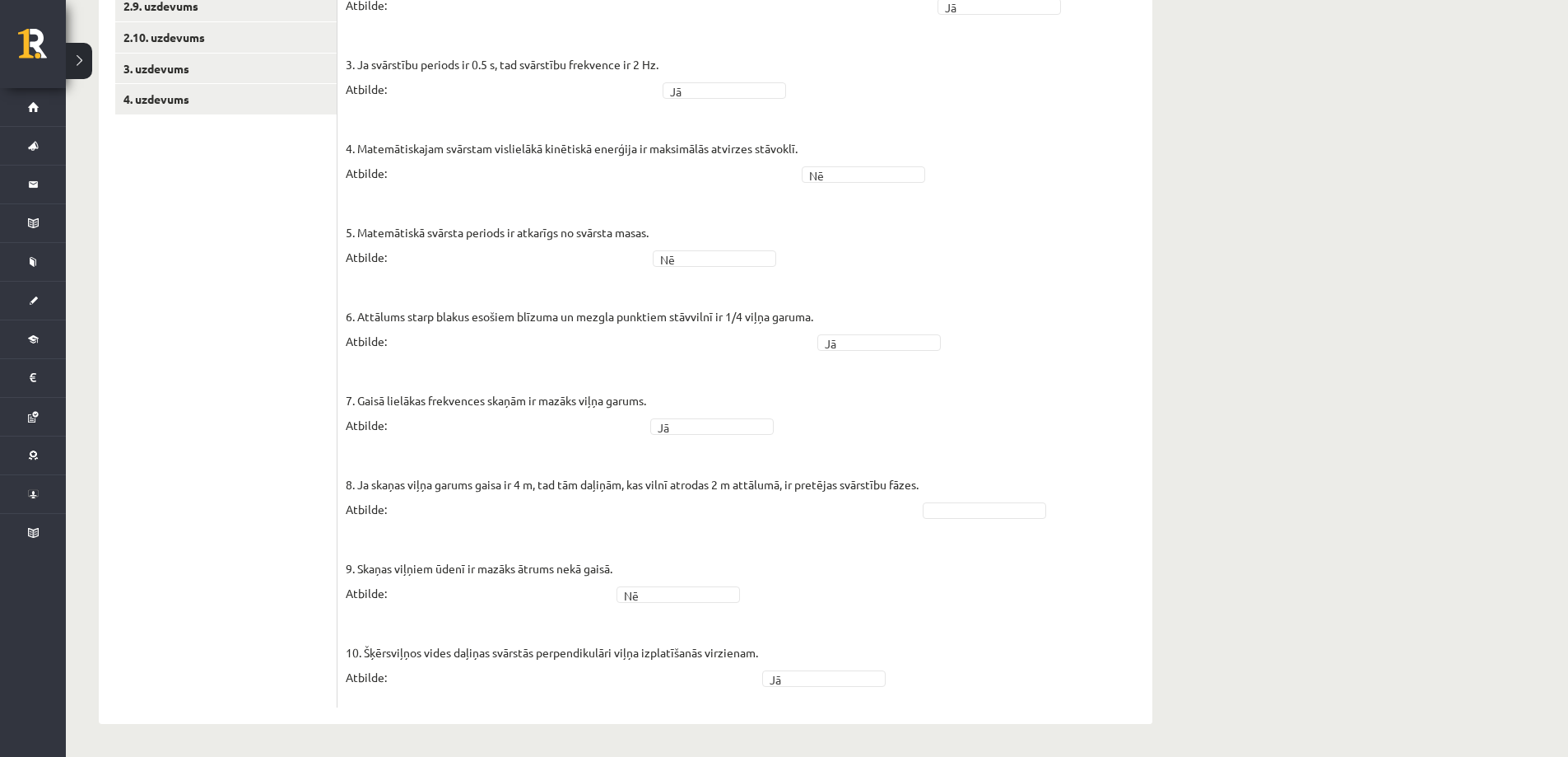
click at [780, 504] on p "8. Ja skaņas viļņa garums gaisa ir 4 m, tad tām daļiņām, kas vilnī atrodas 2 m …" at bounding box center [632, 484] width 573 height 74
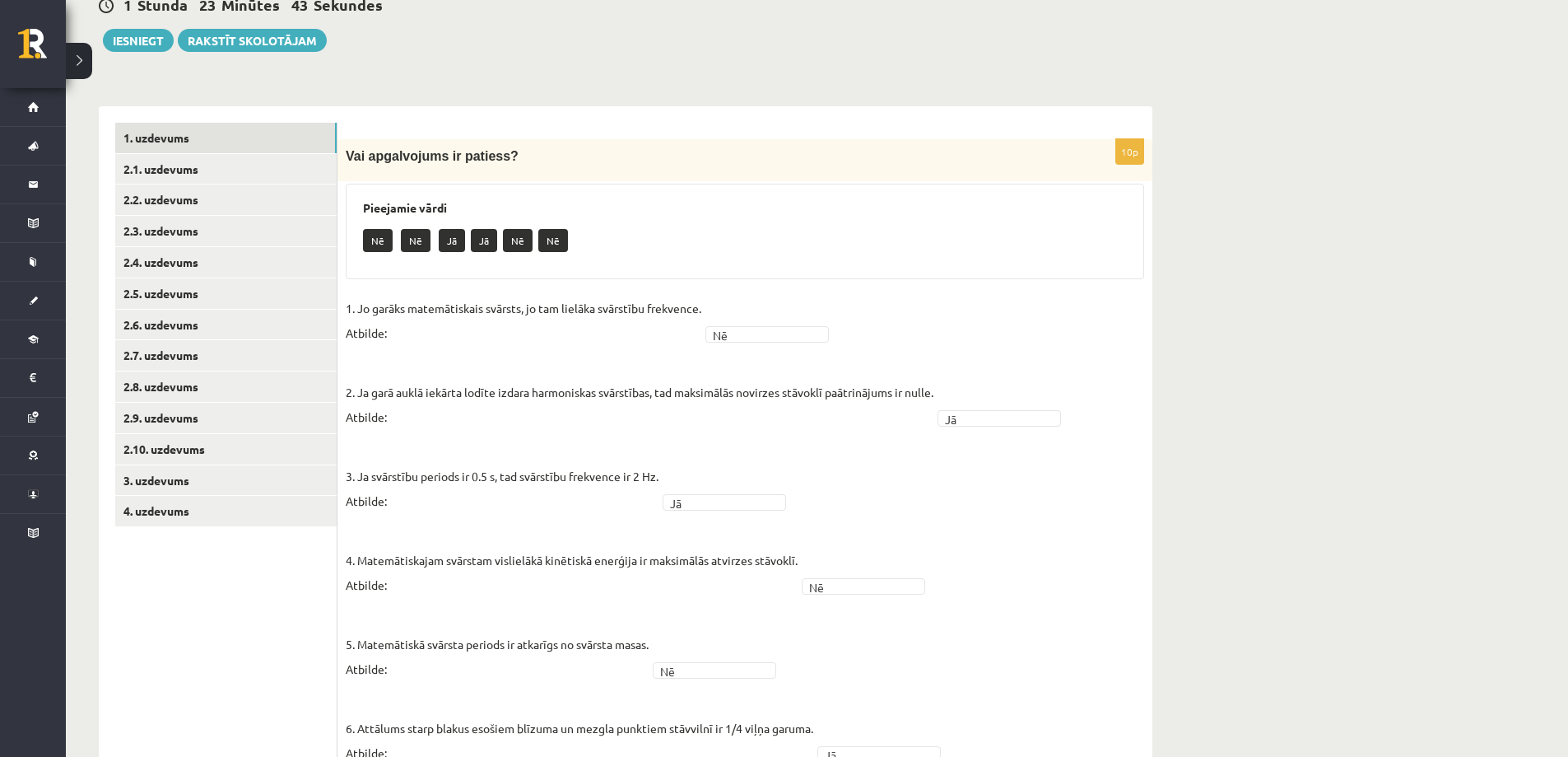
scroll to position [91, 0]
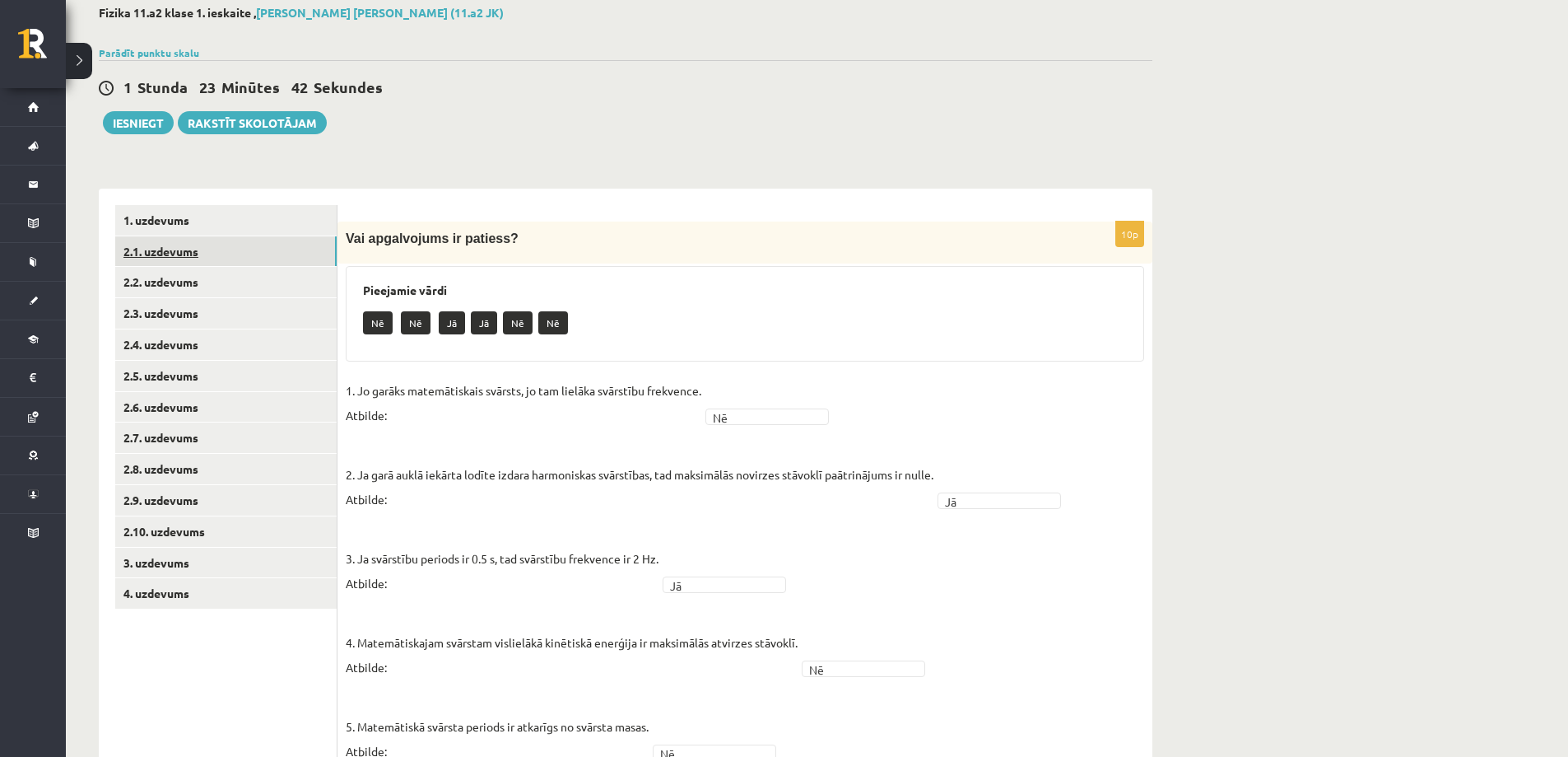
click at [234, 251] on link "2.1. uzdevums" at bounding box center [226, 251] width 221 height 30
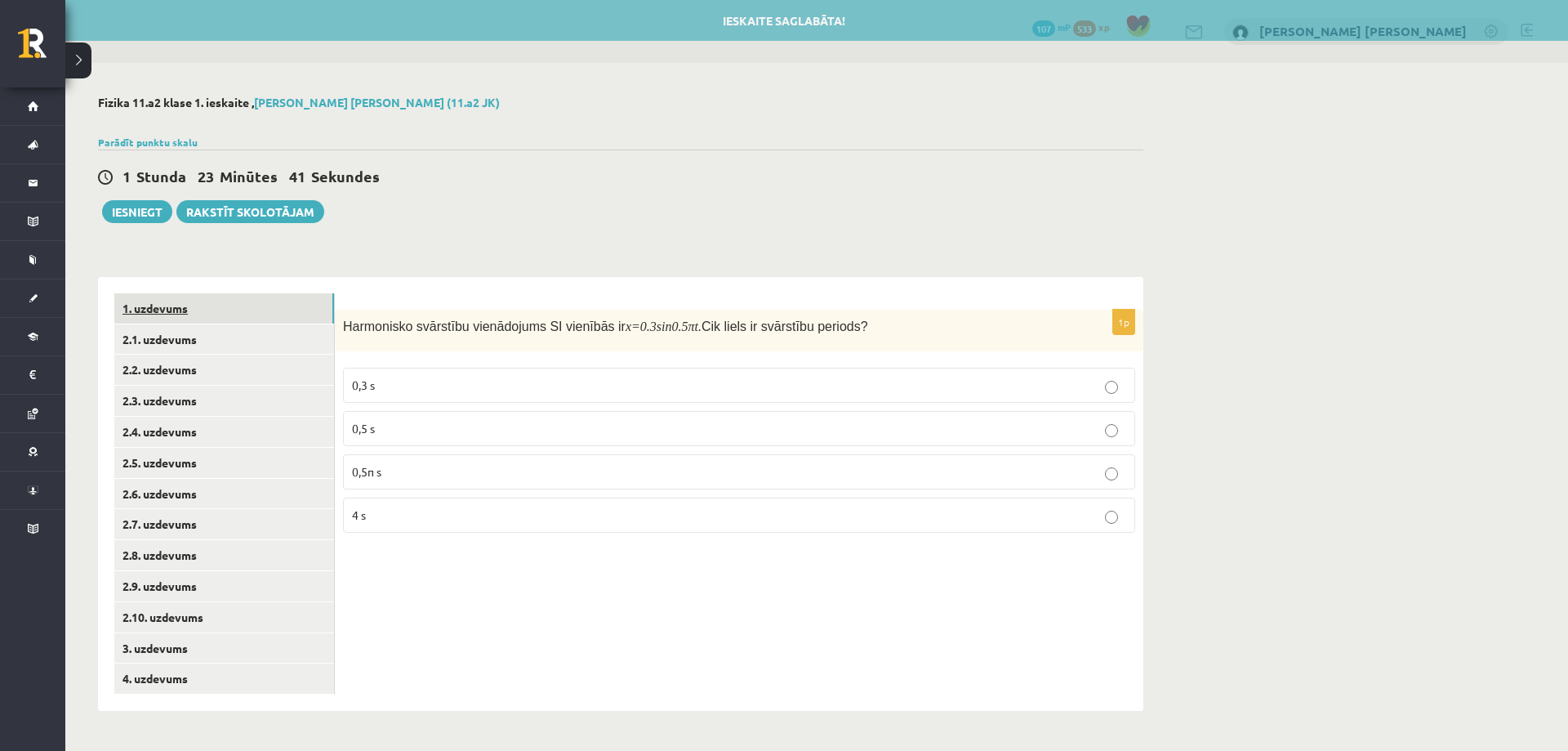
click at [243, 314] on link "1. uzdevums" at bounding box center [224, 309] width 219 height 30
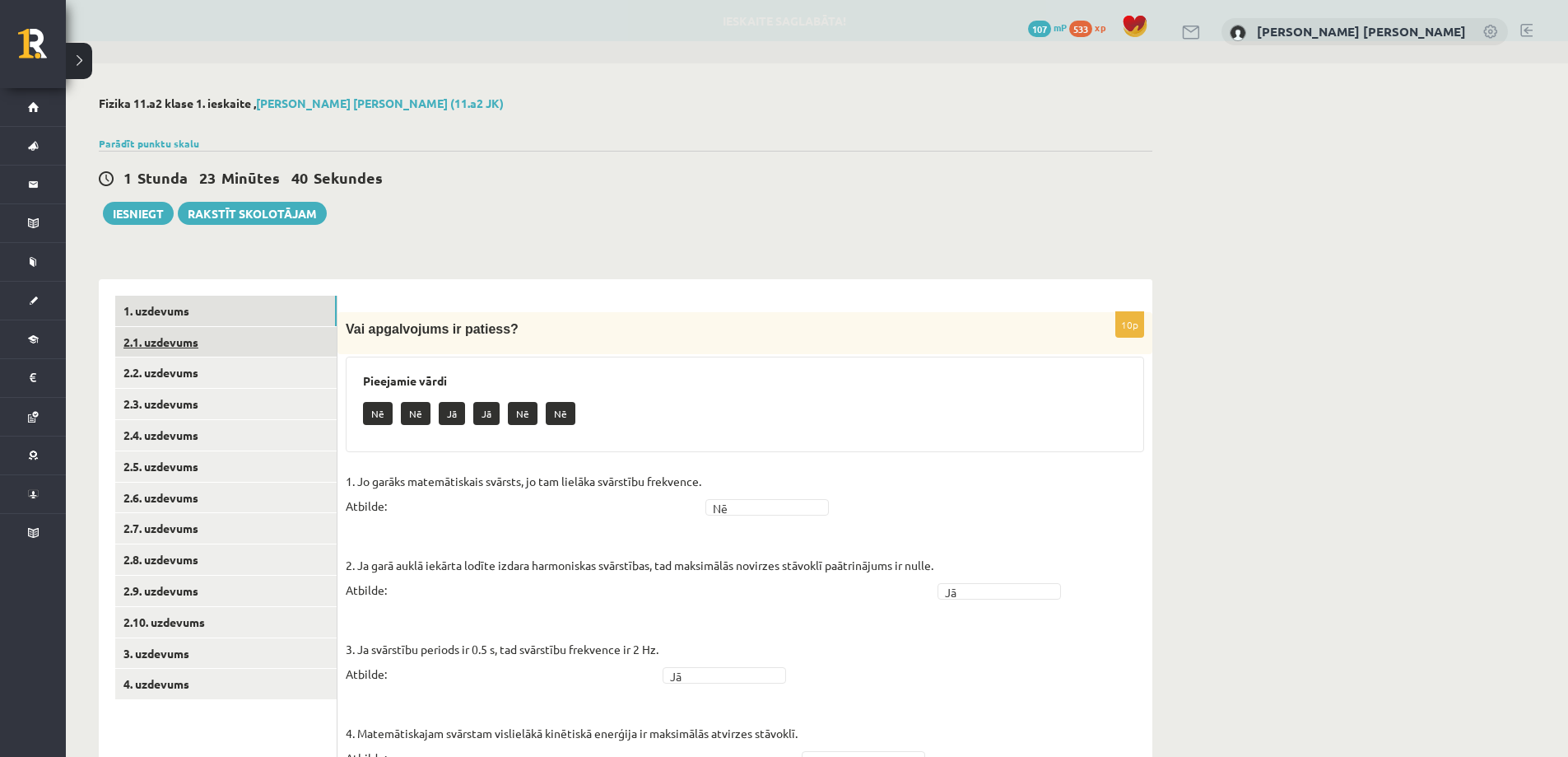
click at [236, 341] on link "2.1. uzdevums" at bounding box center [226, 342] width 221 height 30
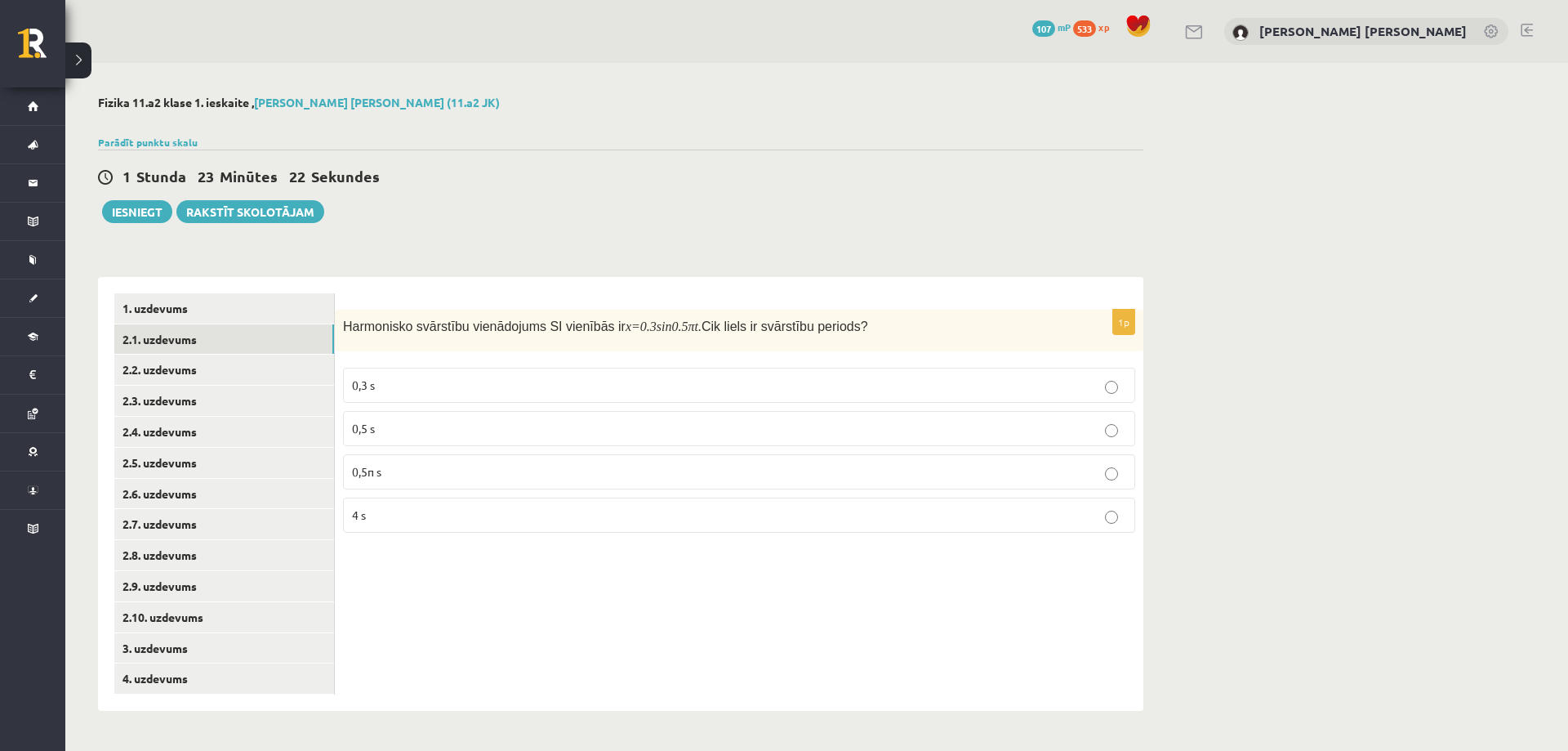
drag, startPoint x: 344, startPoint y: 323, endPoint x: 870, endPoint y: 327, distance: 526.0
click at [870, 327] on p "Harmonisko svārstību vienādojums SI vienībās ir x =0.3 sin 0.5 πt . Cik liels i…" at bounding box center [699, 326] width 711 height 17
click at [470, 251] on div "Fizika 11.a2 klase 1. ieskaite , Juris Eduards Pleikšnis (11.a2 JK) Parādīt pun…" at bounding box center [621, 402] width 1111 height 680
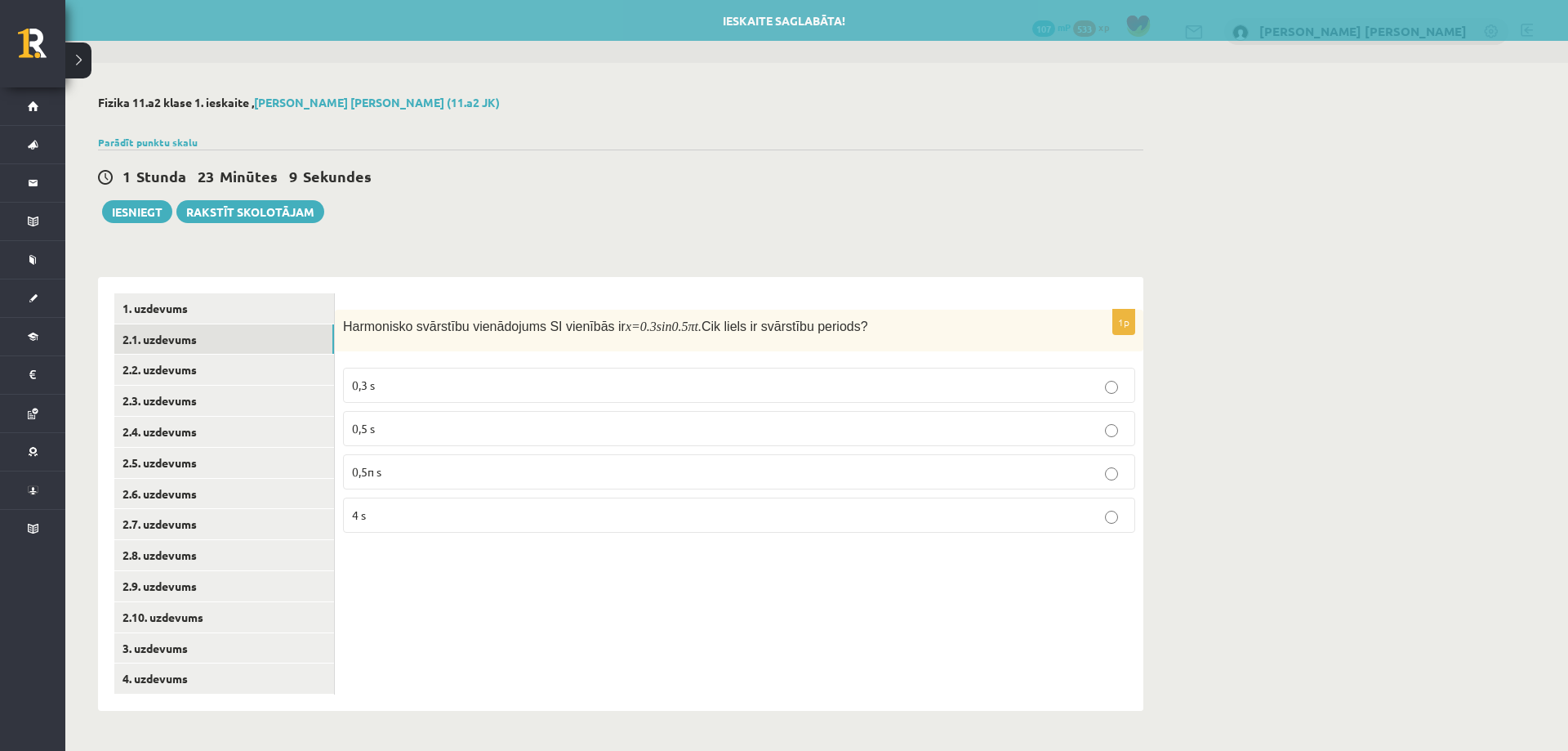
click at [491, 528] on label "4 s" at bounding box center [739, 515] width 792 height 35
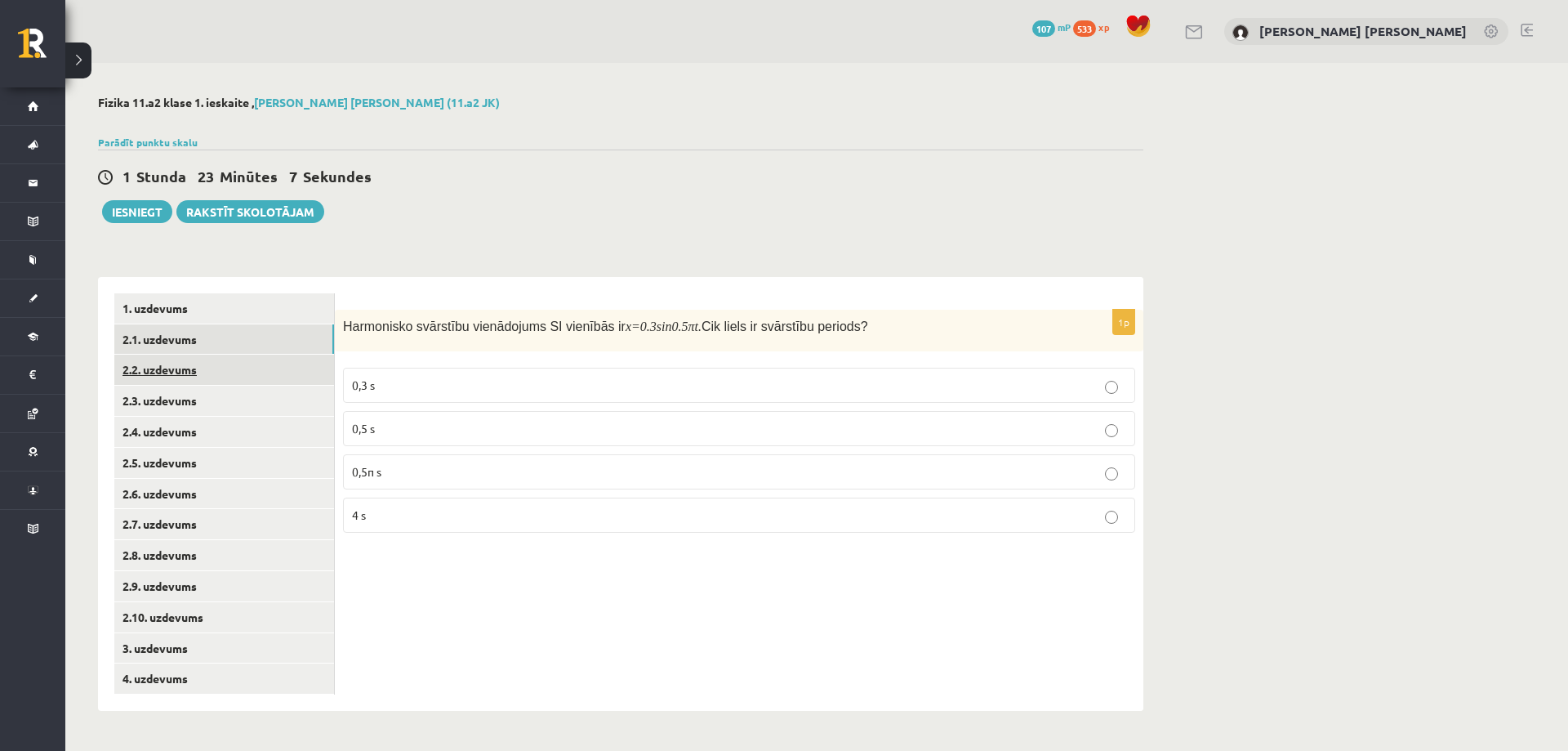
click at [175, 370] on link "2.2. uzdevums" at bounding box center [224, 370] width 219 height 30
click at [386, 467] on p "2 Hz" at bounding box center [739, 471] width 775 height 17
click at [233, 409] on link "2.3. uzdevums" at bounding box center [224, 401] width 219 height 30
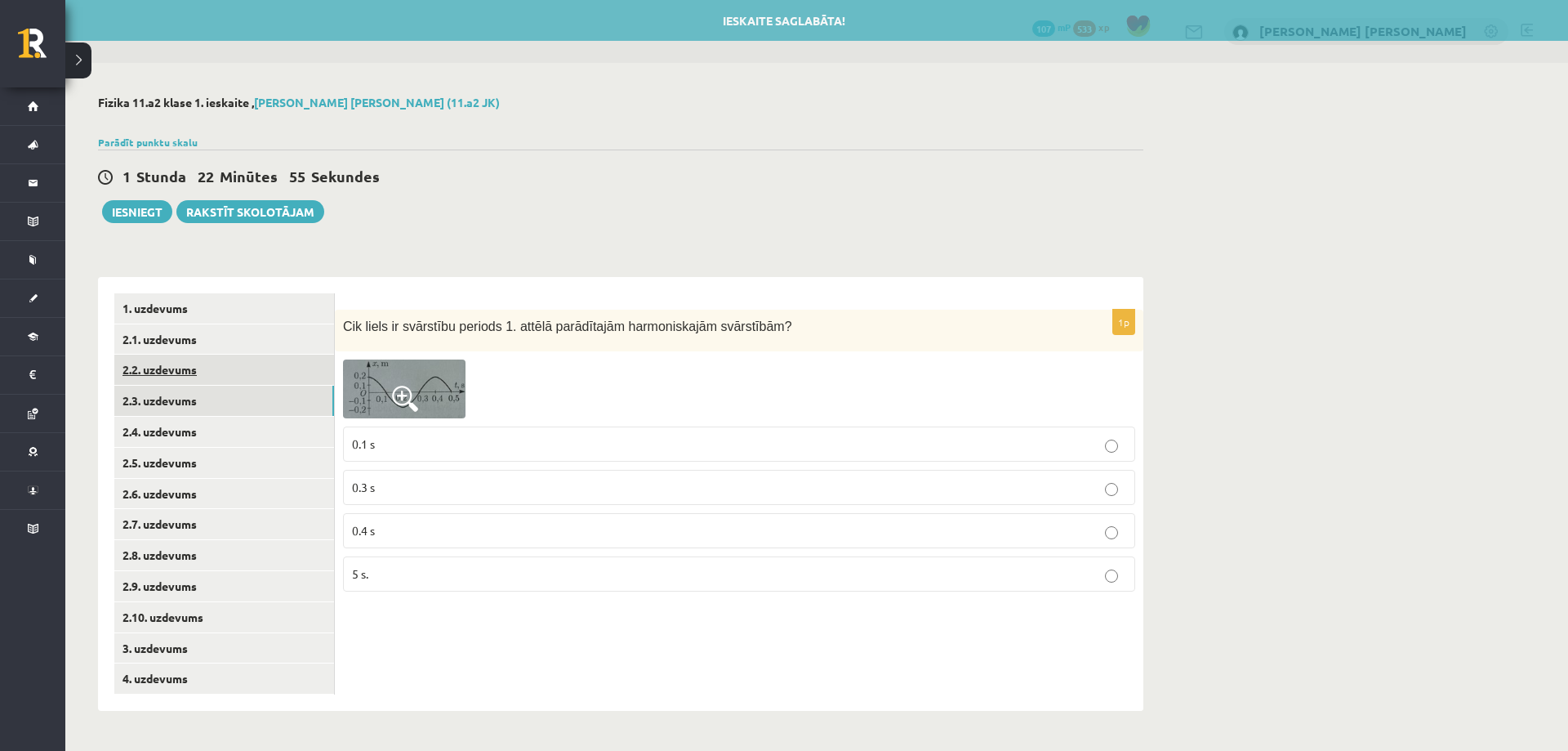
click at [224, 368] on link "2.2. uzdevums" at bounding box center [224, 370] width 219 height 30
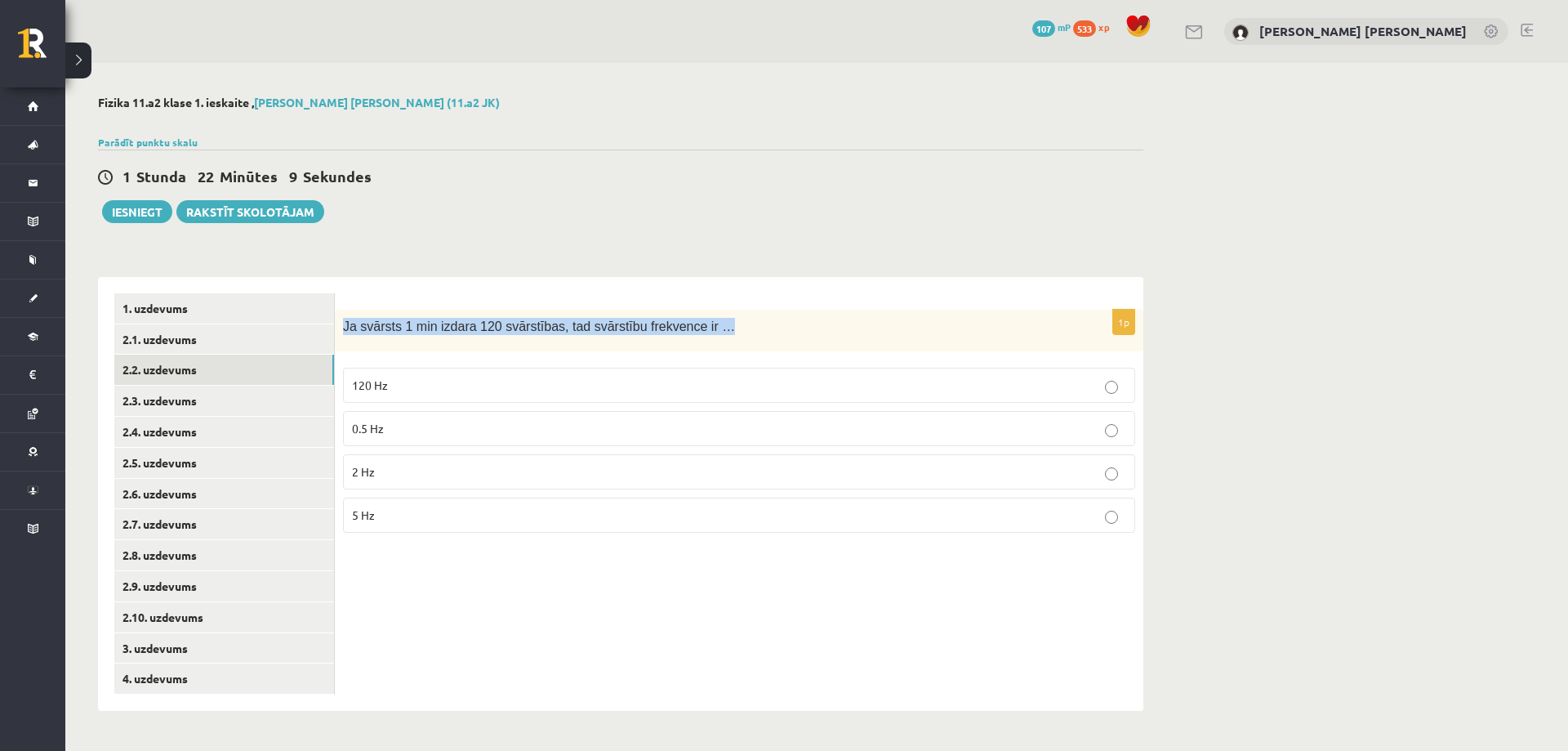
drag, startPoint x: 345, startPoint y: 328, endPoint x: 702, endPoint y: 341, distance: 357.2
click at [702, 341] on div "Ja svārsts 1 min izdara 120 svārstības, tad svārstību frekvence ir …" at bounding box center [739, 330] width 808 height 42
click at [401, 243] on div "Fizika 11.a2 klase 1. ieskaite , Juris Eduards Pleikšnis (11.a2 JK) Parādīt pun…" at bounding box center [621, 402] width 1111 height 680
click at [229, 394] on link "2.3. uzdevums" at bounding box center [224, 401] width 219 height 30
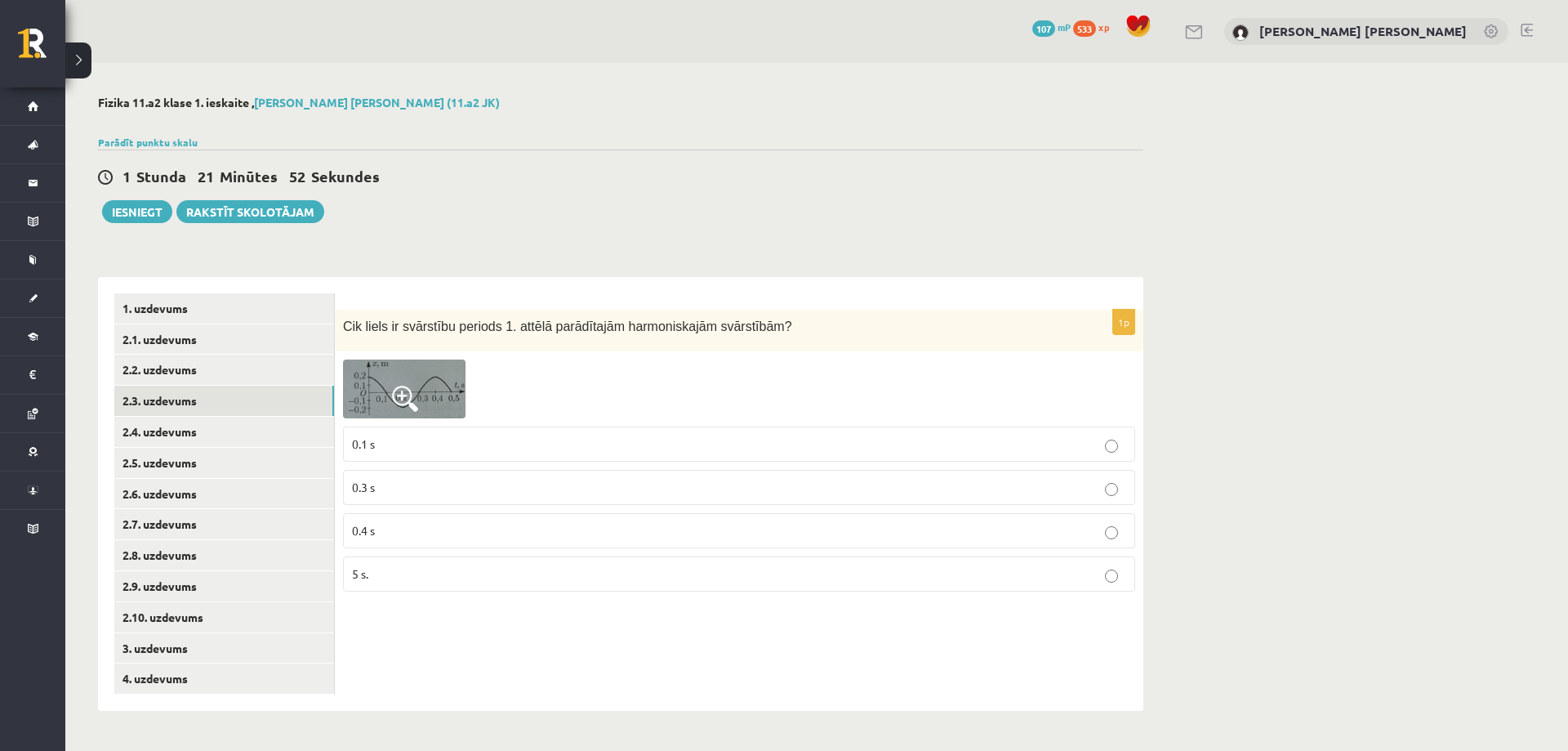
click at [406, 391] on span at bounding box center [405, 399] width 27 height 27
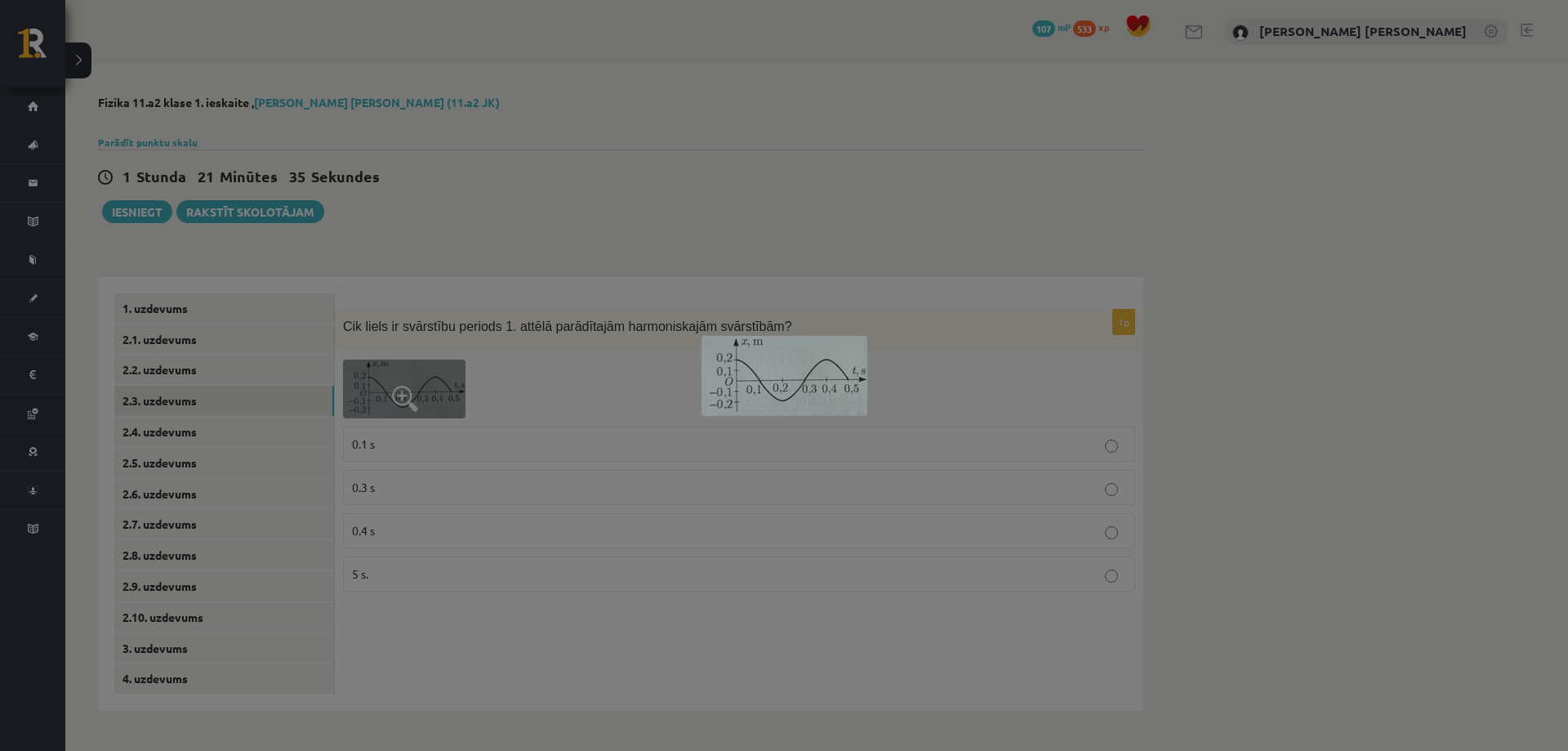
click at [669, 216] on div at bounding box center [784, 375] width 1568 height 751
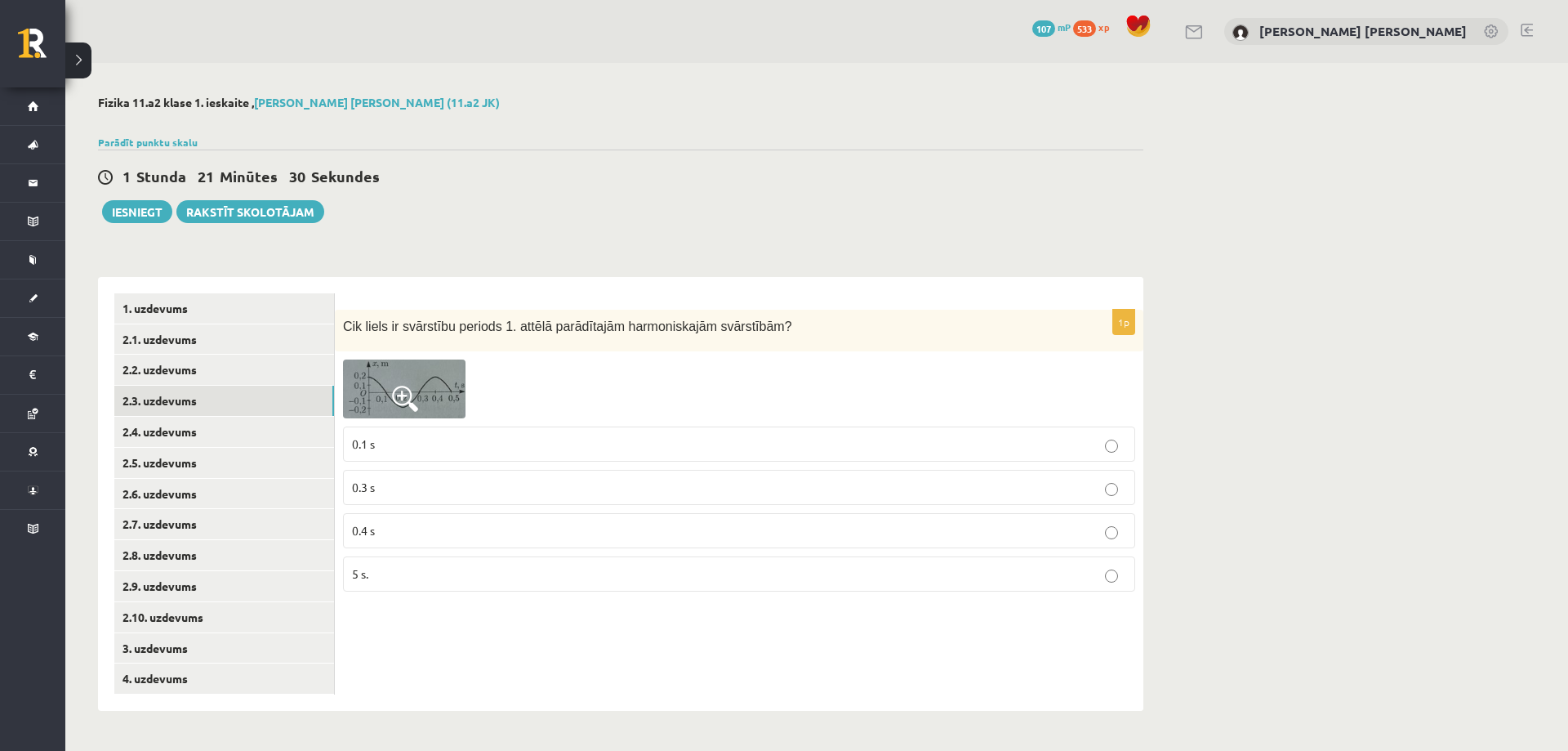
click at [417, 386] on span at bounding box center [405, 399] width 27 height 27
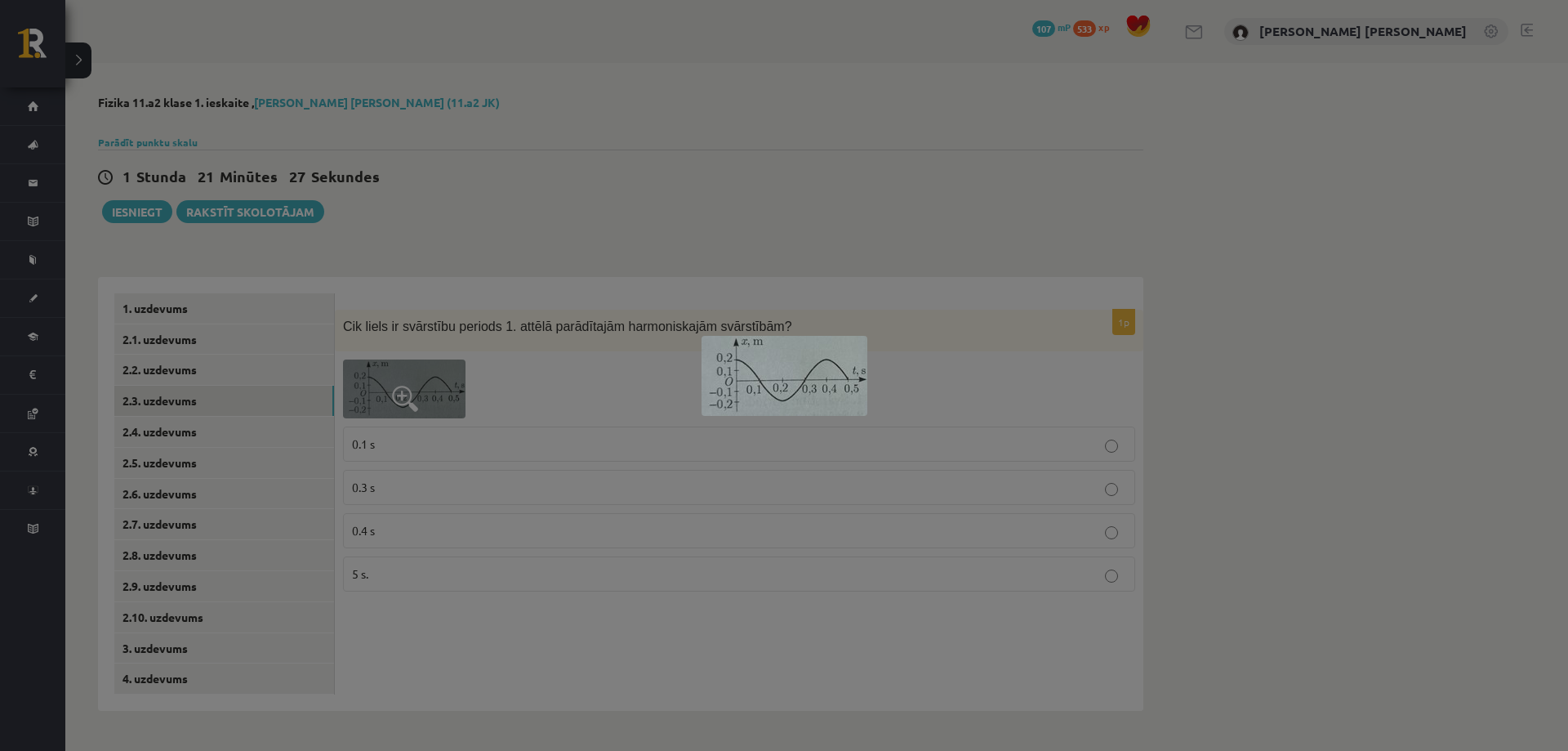
click at [746, 245] on div at bounding box center [784, 375] width 1568 height 751
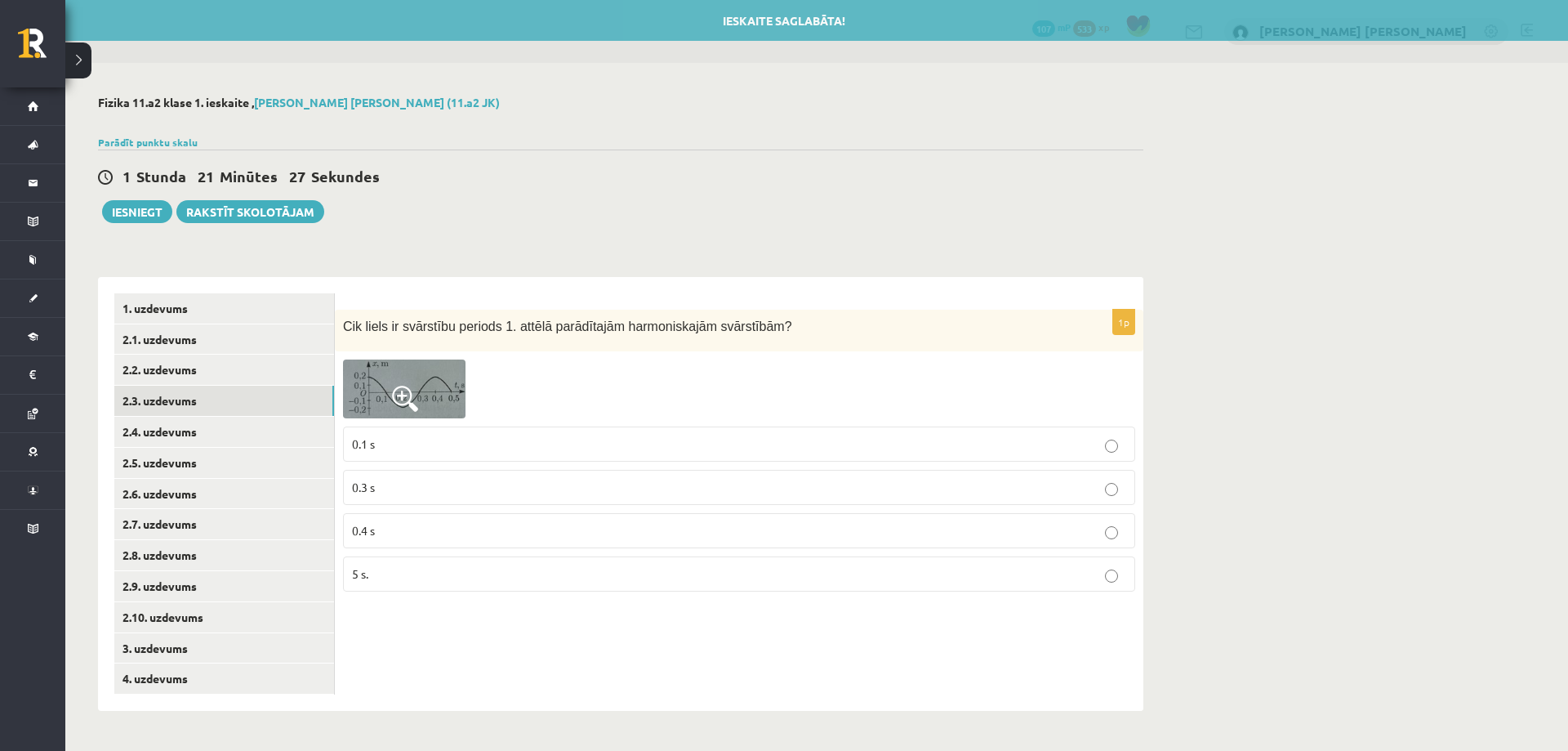
click at [452, 530] on p "0.4 s" at bounding box center [739, 530] width 775 height 17
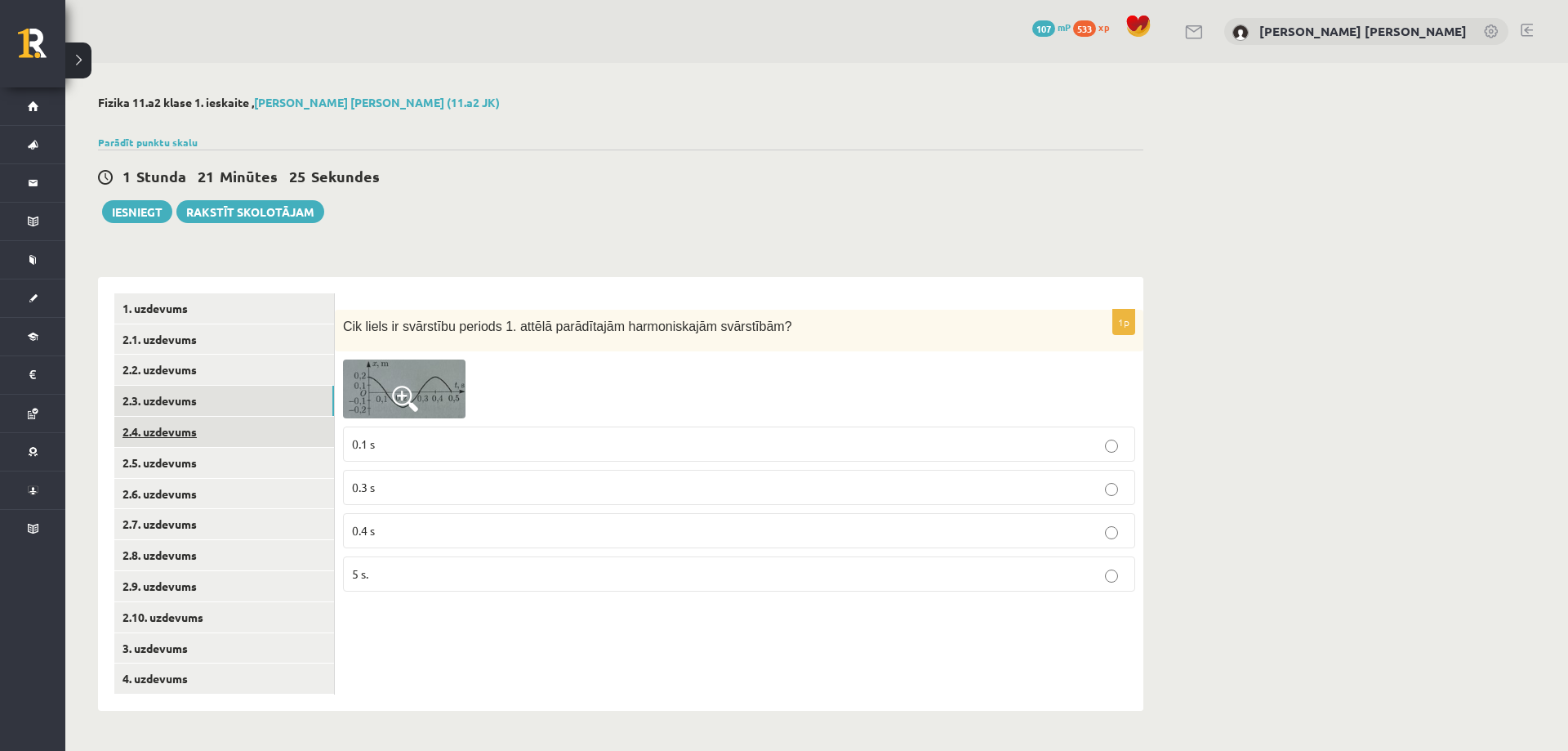
click at [234, 432] on link "2.4. uzdevums" at bounding box center [224, 432] width 219 height 30
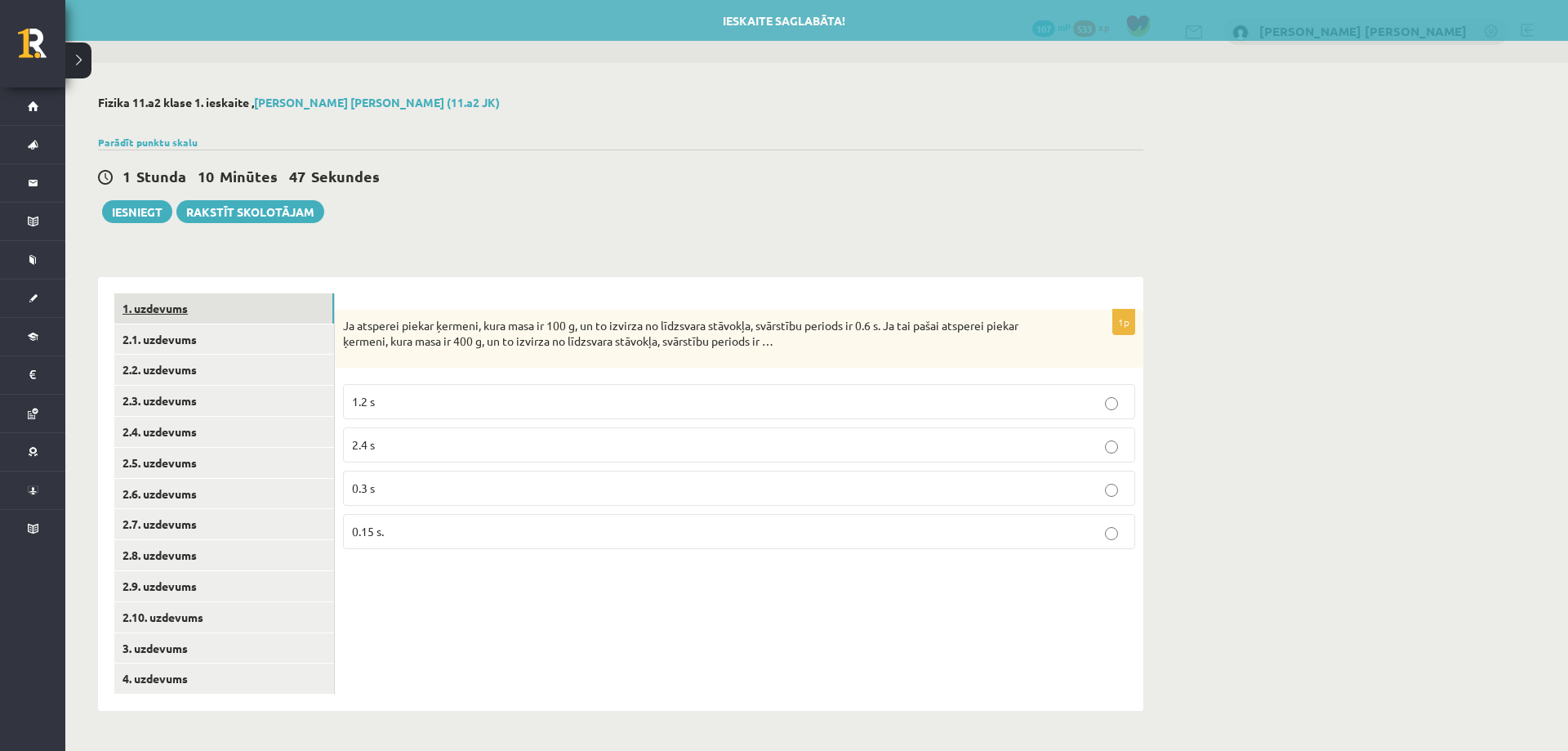
click at [264, 315] on link "1. uzdevums" at bounding box center [224, 309] width 219 height 30
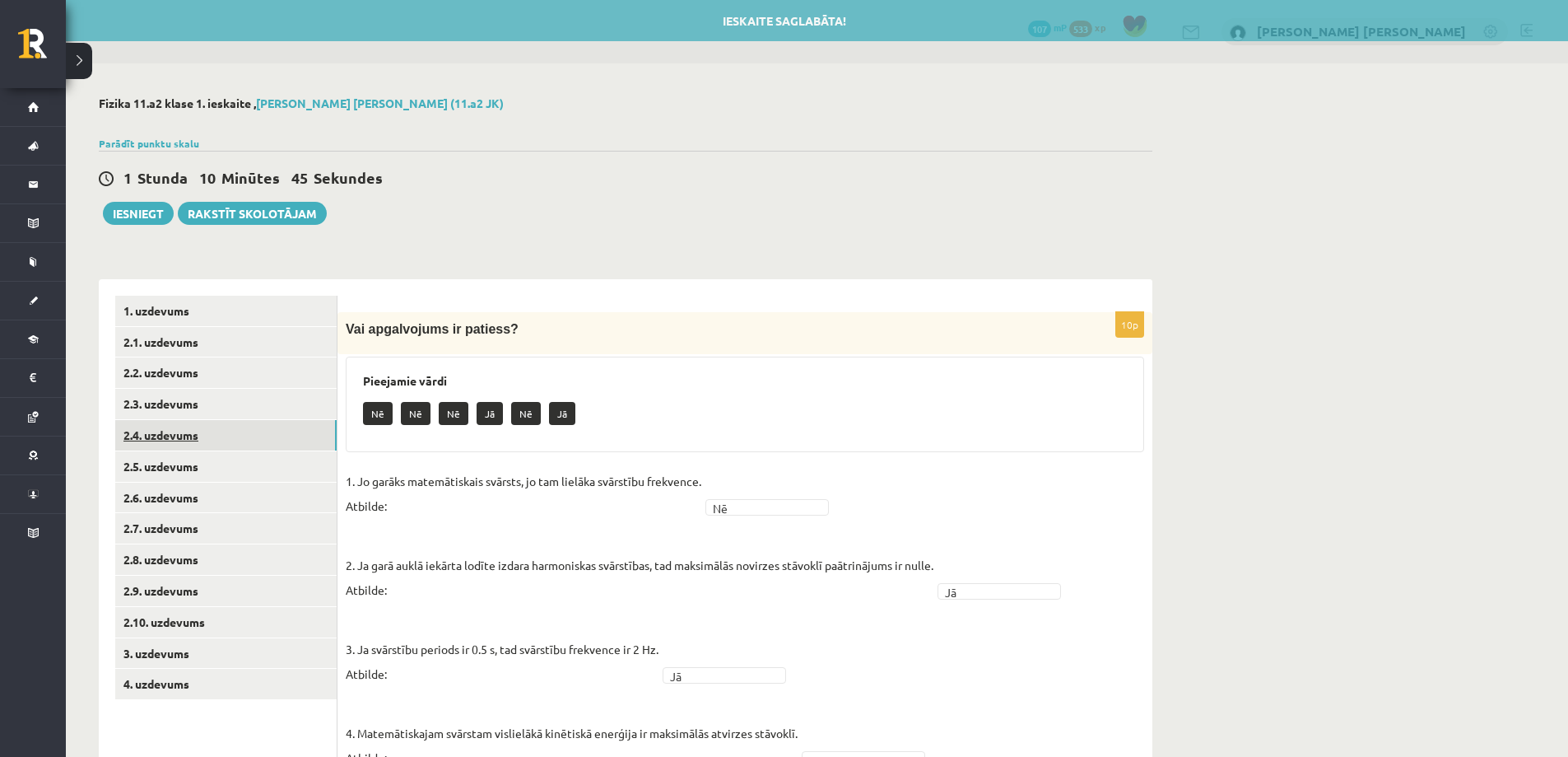
click at [212, 426] on link "2.4. uzdevums" at bounding box center [226, 435] width 221 height 30
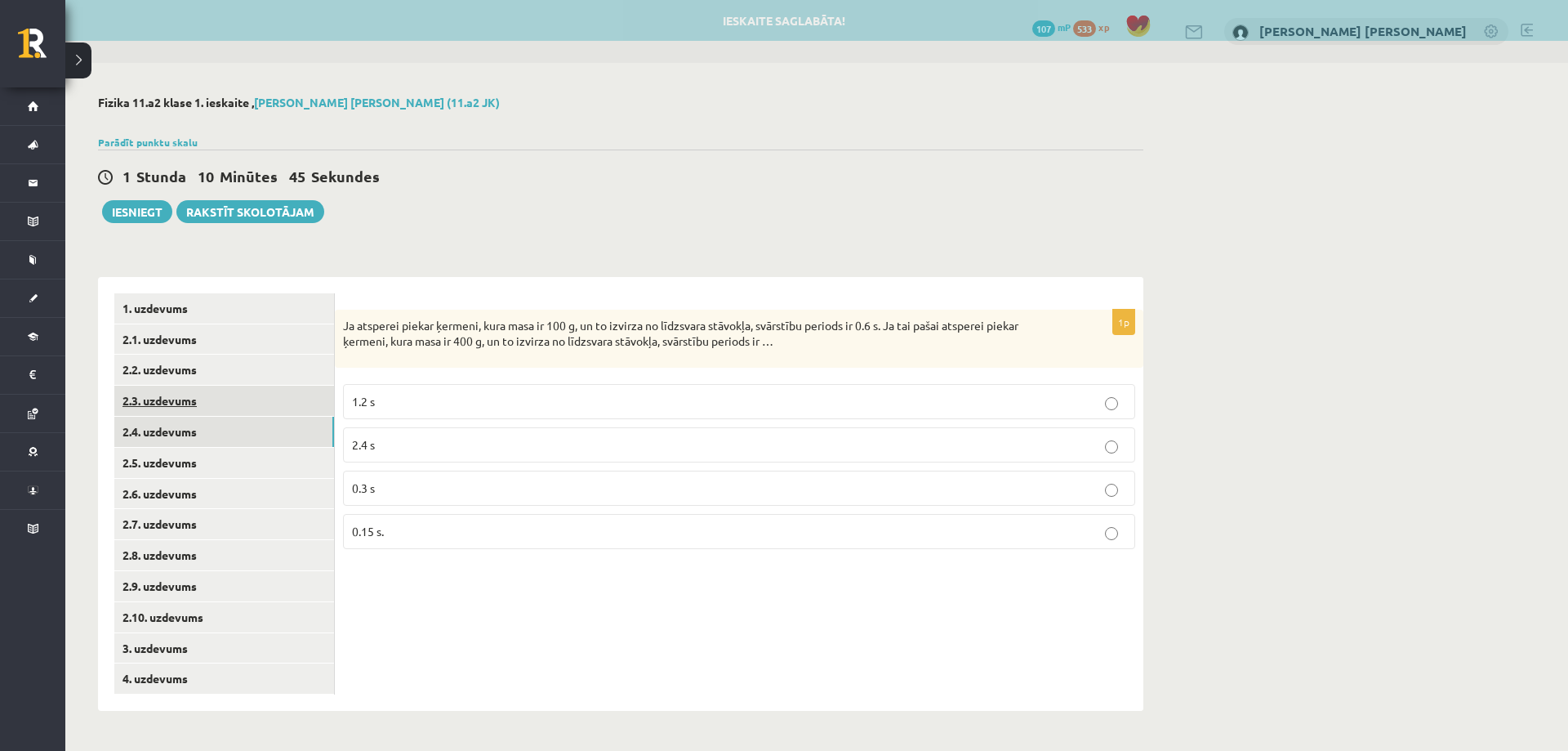
click at [221, 394] on link "2.3. uzdevums" at bounding box center [224, 401] width 219 height 30
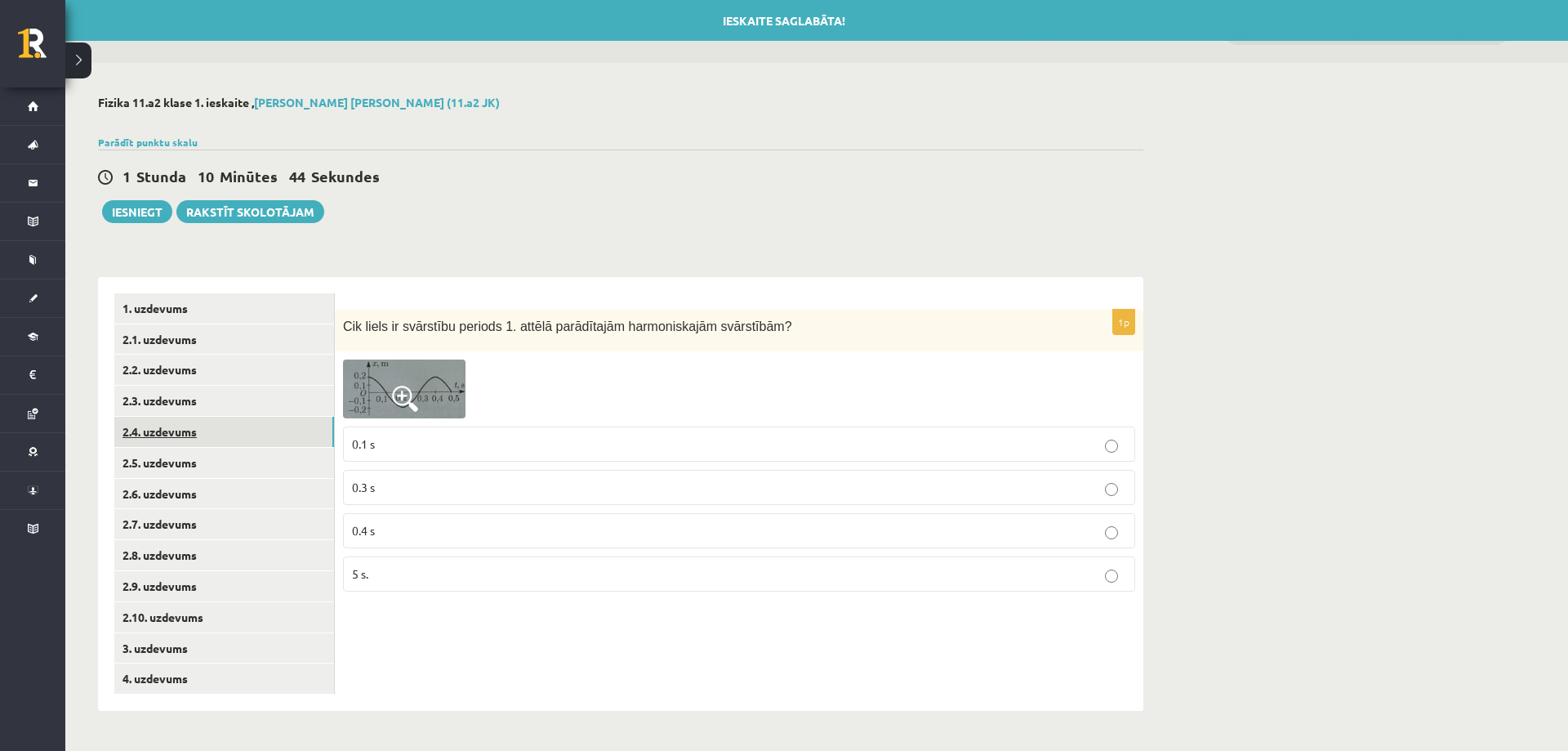
click at [223, 420] on link "2.4. uzdevums" at bounding box center [224, 432] width 219 height 30
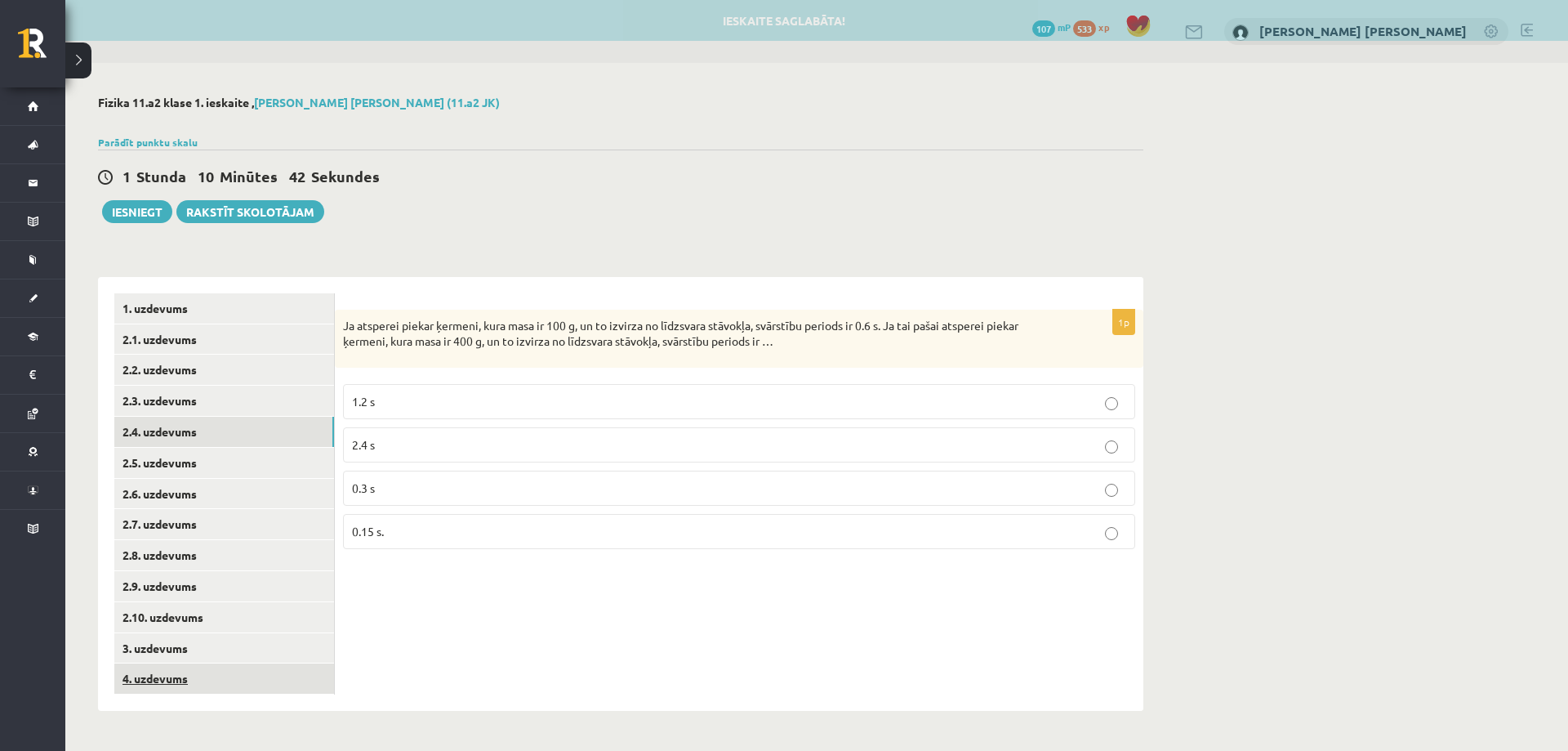
click at [226, 679] on link "4. uzdevums" at bounding box center [224, 678] width 219 height 30
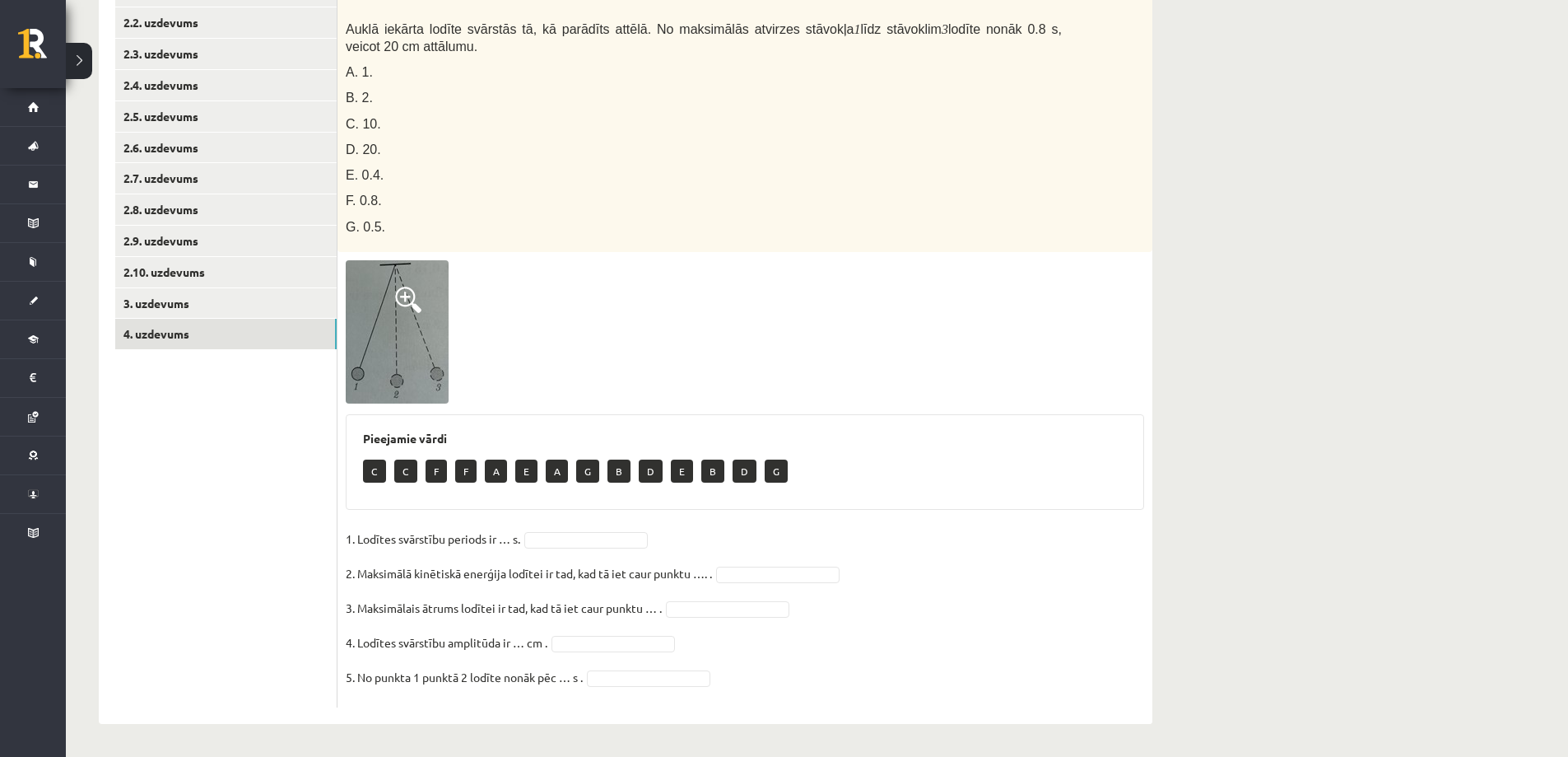
scroll to position [268, 0]
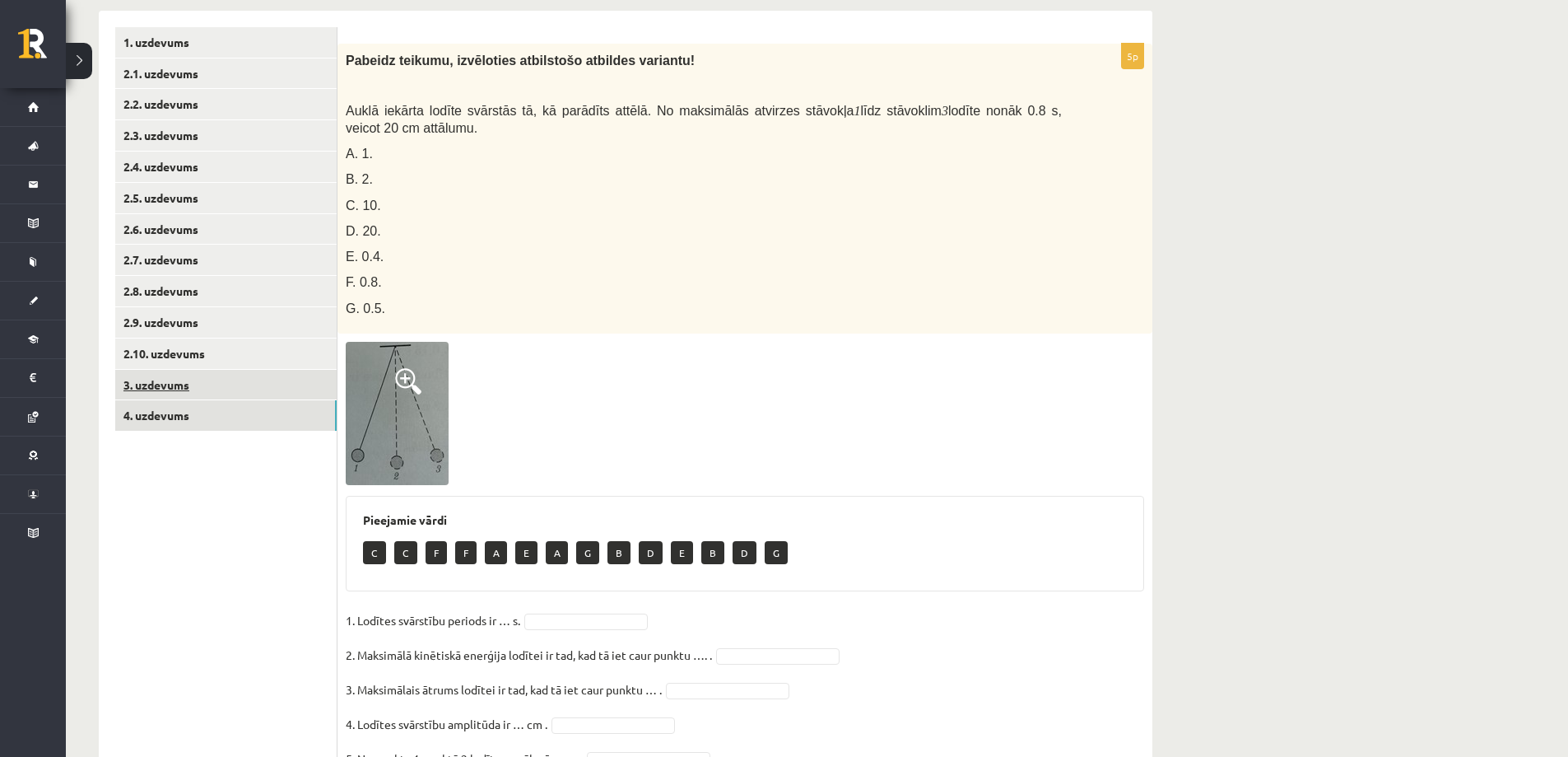
click at [204, 384] on link "3. uzdevums" at bounding box center [226, 385] width 221 height 30
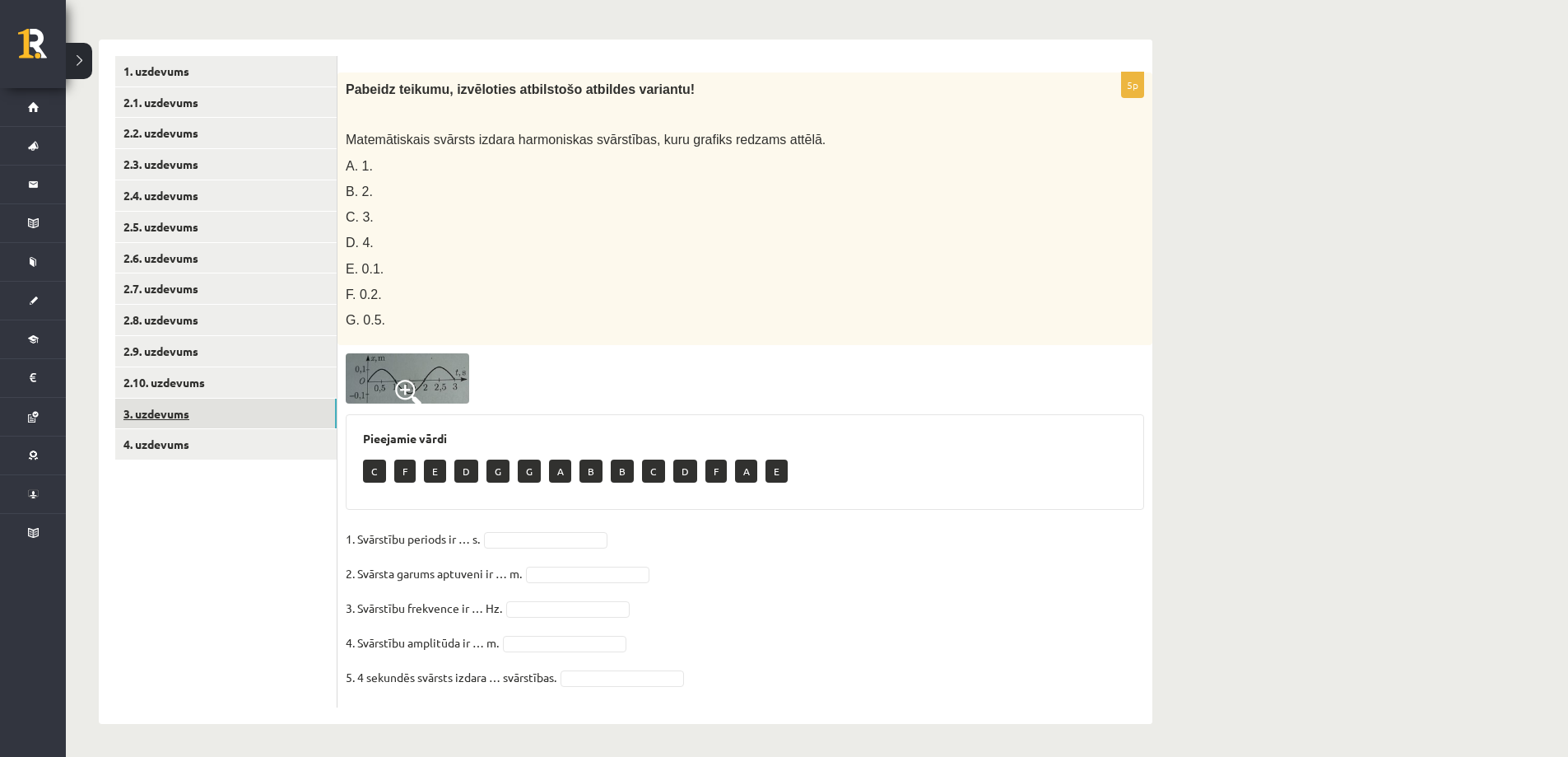
scroll to position [240, 0]
click at [200, 207] on link "2.4. uzdevums" at bounding box center [226, 195] width 221 height 30
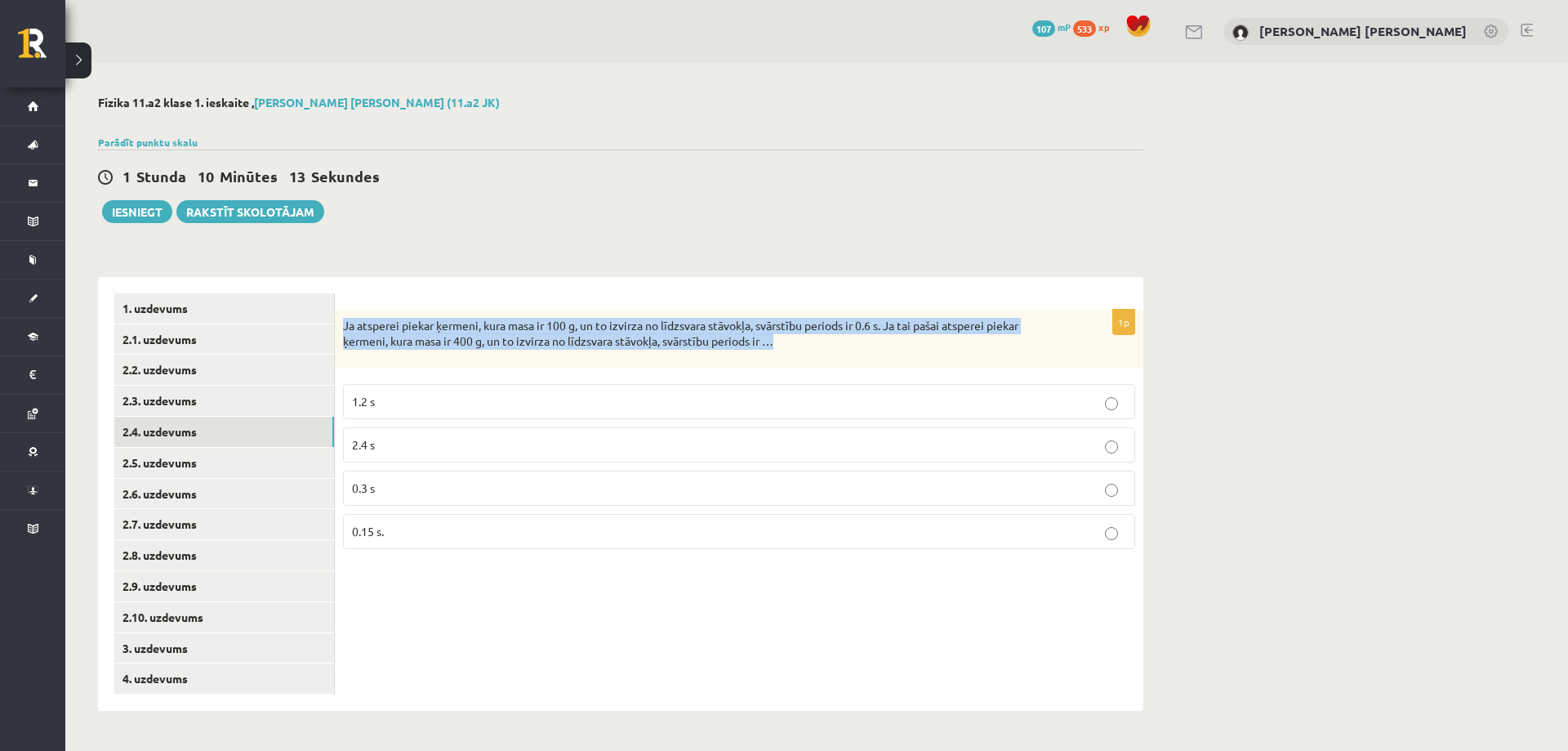
drag, startPoint x: 345, startPoint y: 325, endPoint x: 769, endPoint y: 342, distance: 424.3
click at [769, 342] on p "Ja atsperei piekar ķermeni, kura masa ir 100 g, un to izvirza no līdzsvara stāv…" at bounding box center [699, 333] width 711 height 32
click at [230, 407] on link "2.3. uzdevums" at bounding box center [224, 401] width 219 height 30
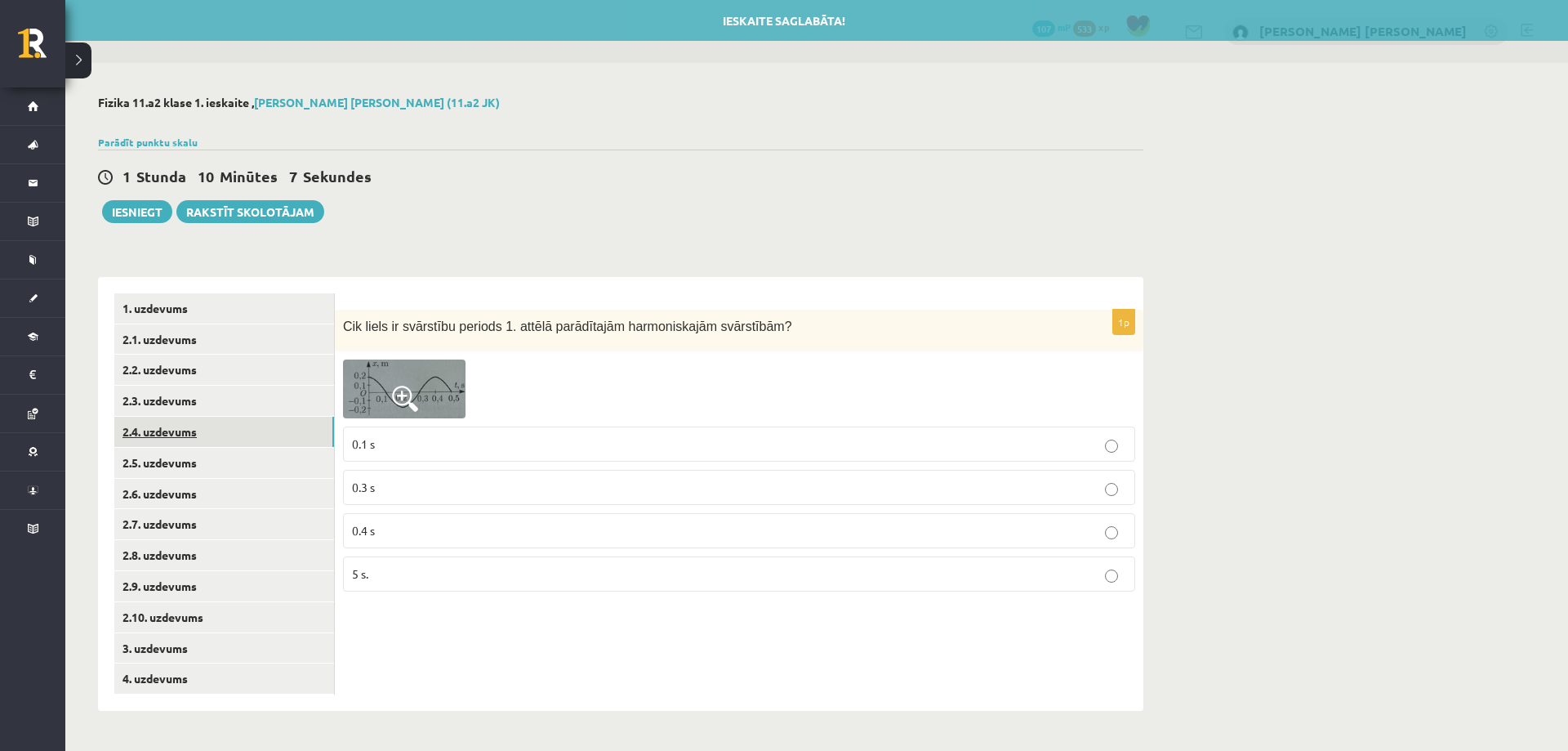
click at [241, 442] on link "2.4. uzdevums" at bounding box center [224, 432] width 219 height 30
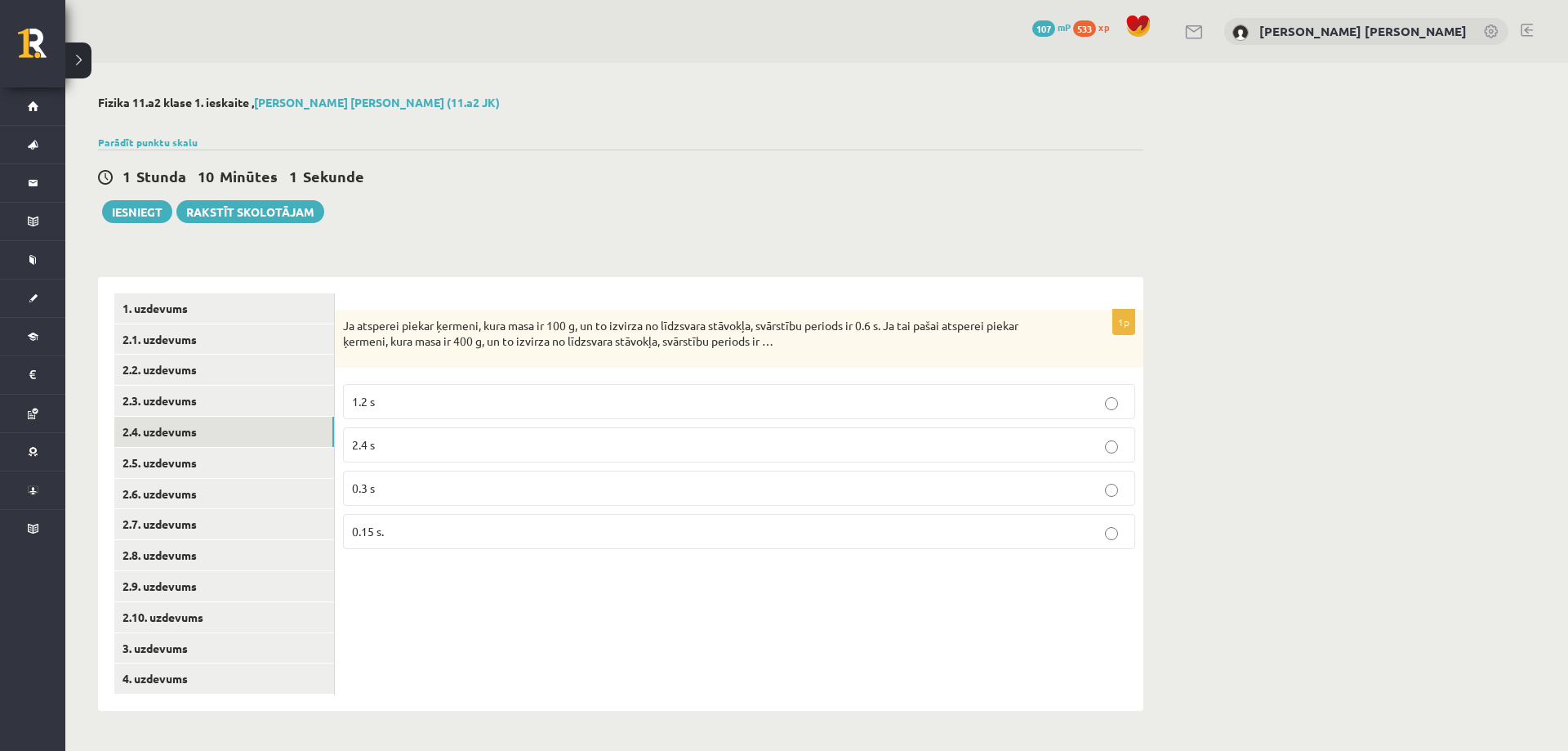
click at [403, 403] on p "1.2 s" at bounding box center [739, 401] width 775 height 17
click at [266, 467] on link "2.5. uzdevums" at bounding box center [224, 463] width 219 height 30
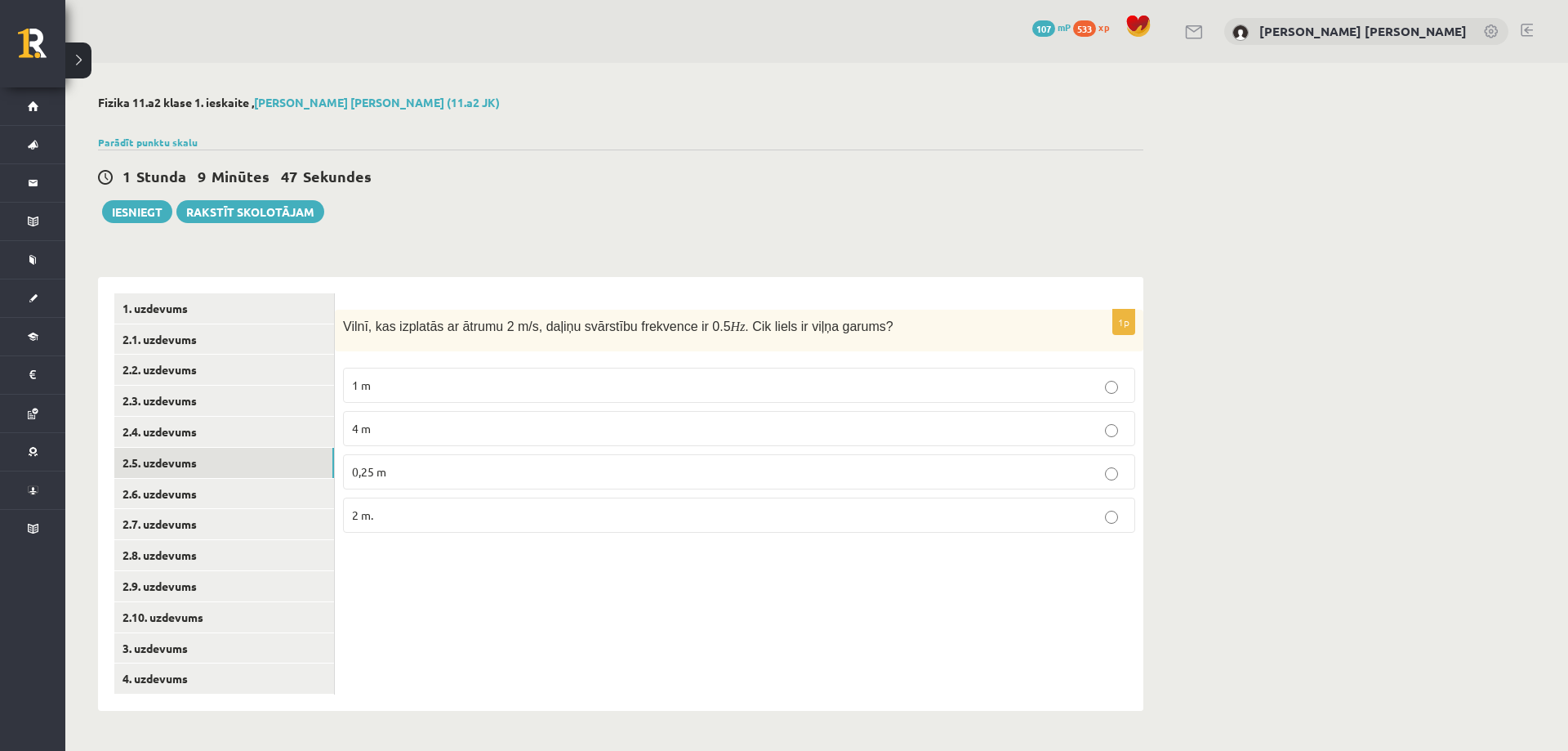
click at [460, 419] on label "4 m" at bounding box center [739, 429] width 792 height 35
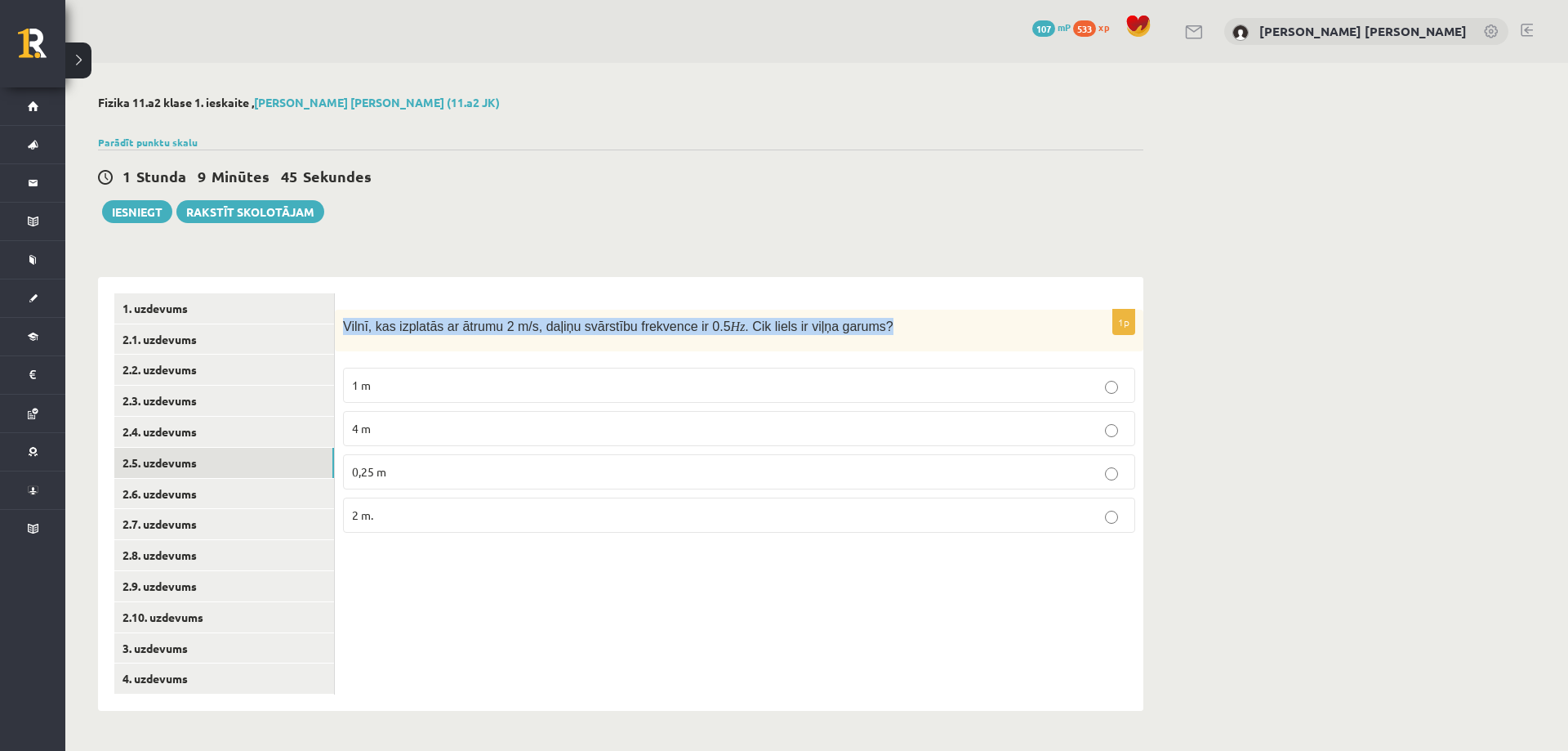
drag, startPoint x: 346, startPoint y: 326, endPoint x: 871, endPoint y: 339, distance: 525.2
click at [871, 339] on div "Vilnī, kas izplatās ar ātrumu 2 m/s, daļiņu svārstību frekvence ir 0.5 Hz . Cik…" at bounding box center [739, 330] width 808 height 42
click at [509, 237] on div "Fizika 11.a2 klase 1. ieskaite , Juris Eduards Pleikšnis (11.a2 JK) Parādīt pun…" at bounding box center [621, 402] width 1111 height 680
click at [202, 479] on link "2.6. uzdevums" at bounding box center [224, 494] width 219 height 30
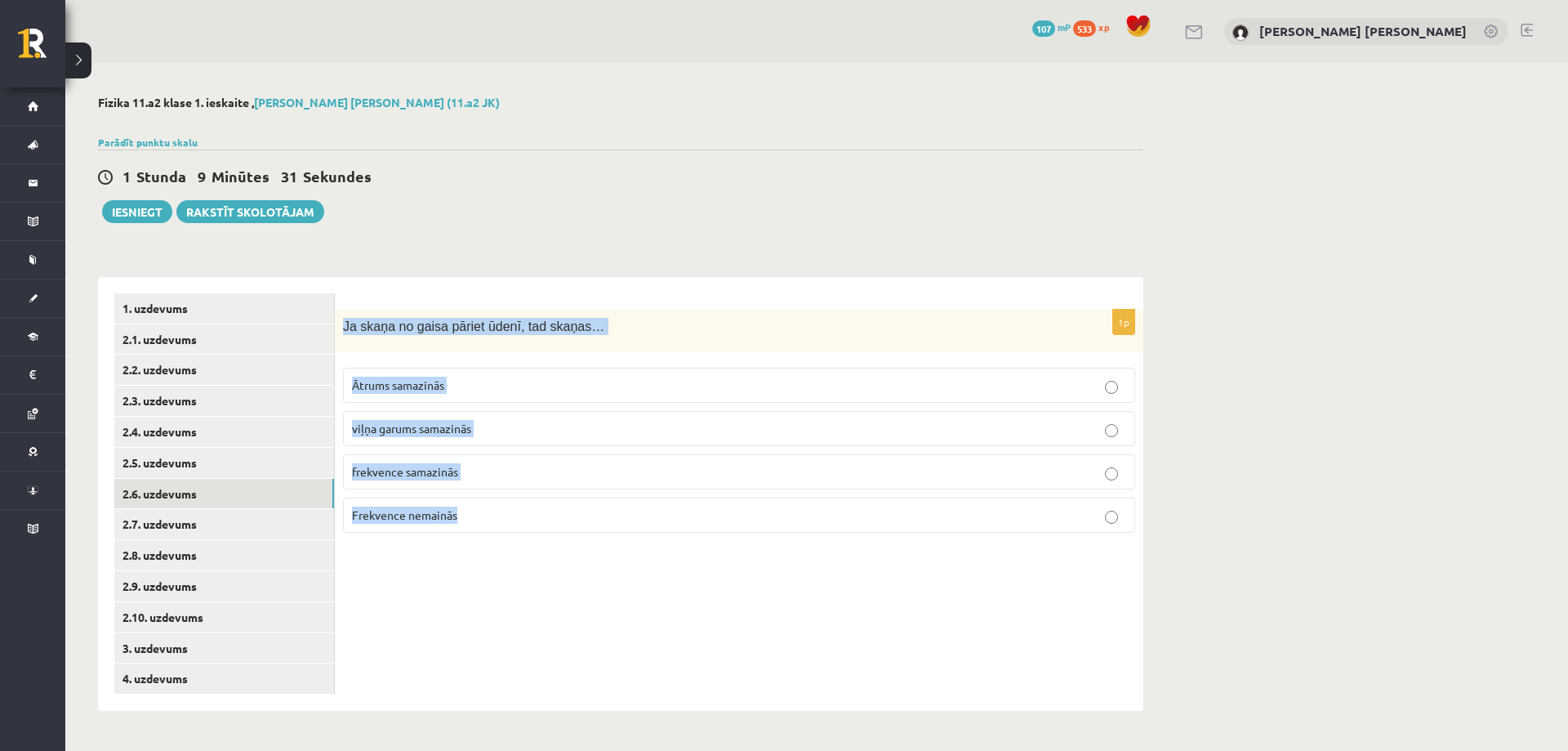
drag, startPoint x: 345, startPoint y: 330, endPoint x: 577, endPoint y: 508, distance: 292.4
click at [577, 508] on div "1p Ja skaņa no gaisa pāriet ūdenī, tad skaņas… Ātrums samazinās viļņa garums sa…" at bounding box center [739, 427] width 808 height 236
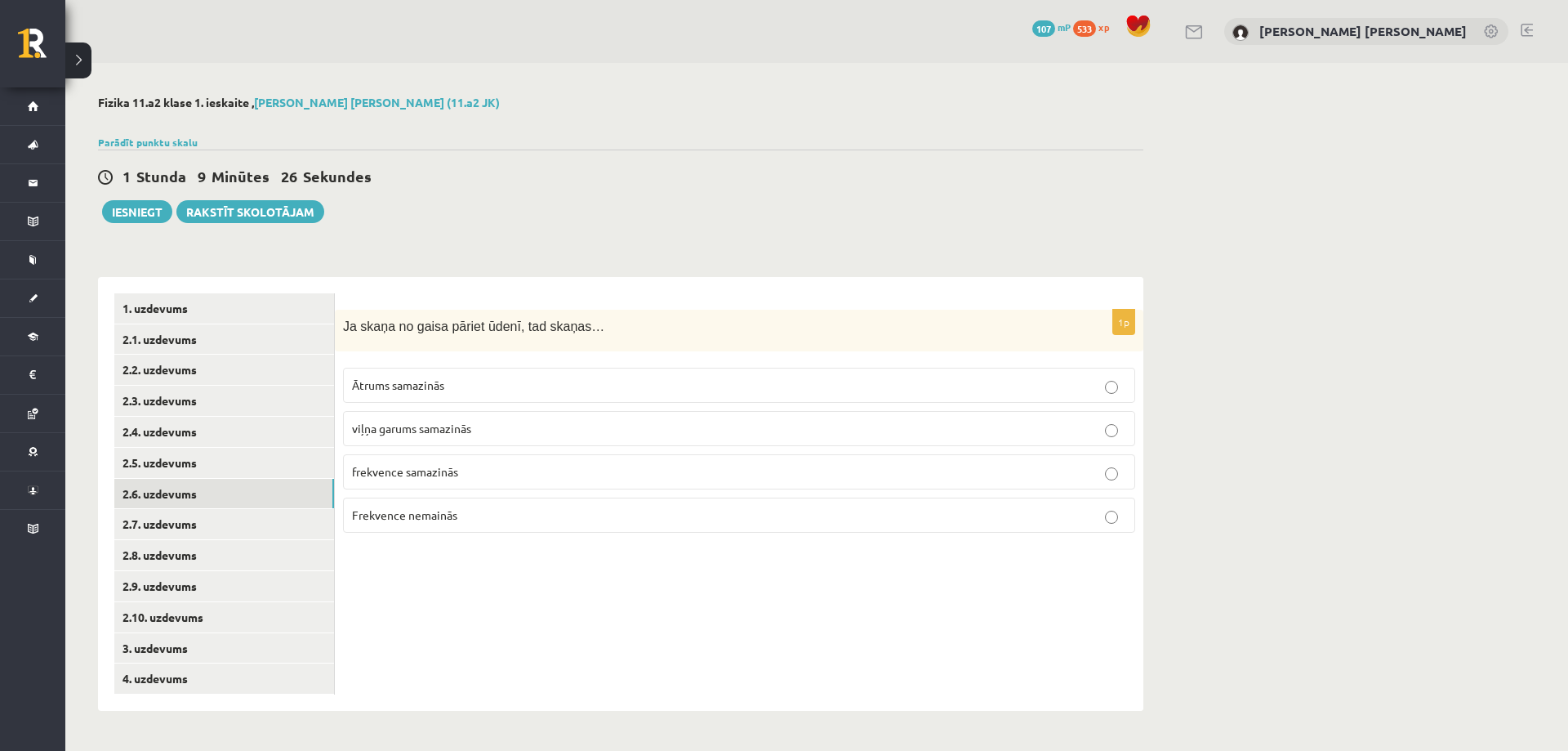
click at [472, 193] on div "1 Stunda 9 Minūtes 26 Sekundes Ieskaite saglabāta! Iesniegt Rakstīt skolotājam" at bounding box center [621, 186] width 1045 height 73
click at [499, 513] on p "Frekvence nemainās" at bounding box center [739, 515] width 775 height 17
click at [268, 519] on link "2.7. uzdevums" at bounding box center [224, 524] width 219 height 30
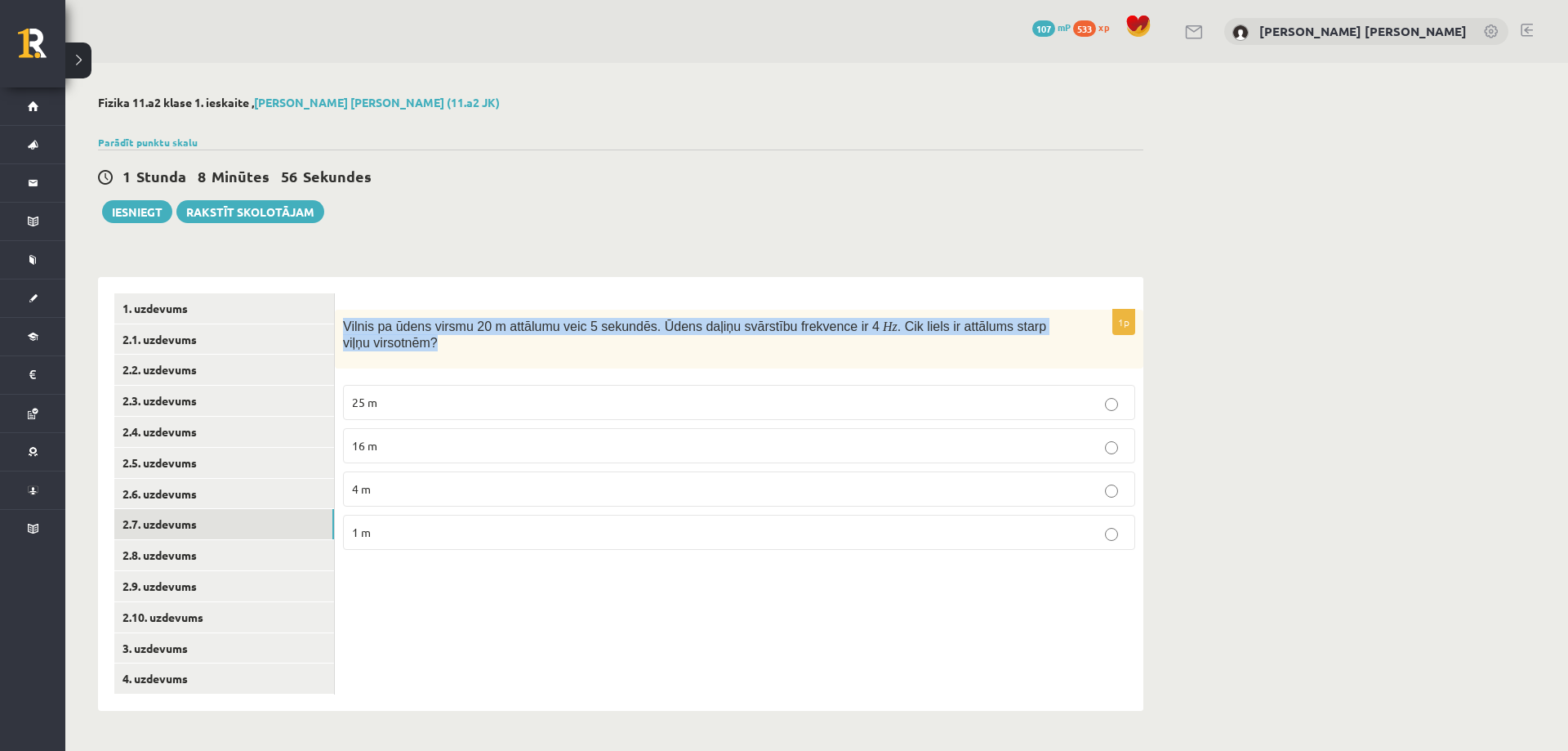
drag, startPoint x: 343, startPoint y: 324, endPoint x: 403, endPoint y: 343, distance: 62.9
click at [403, 343] on p "Vilnis pa ūdens virsmu 20 m attālumu veic 5 sekundēs. Ūdens daļiņu svārstību fr…" at bounding box center [699, 334] width 711 height 34
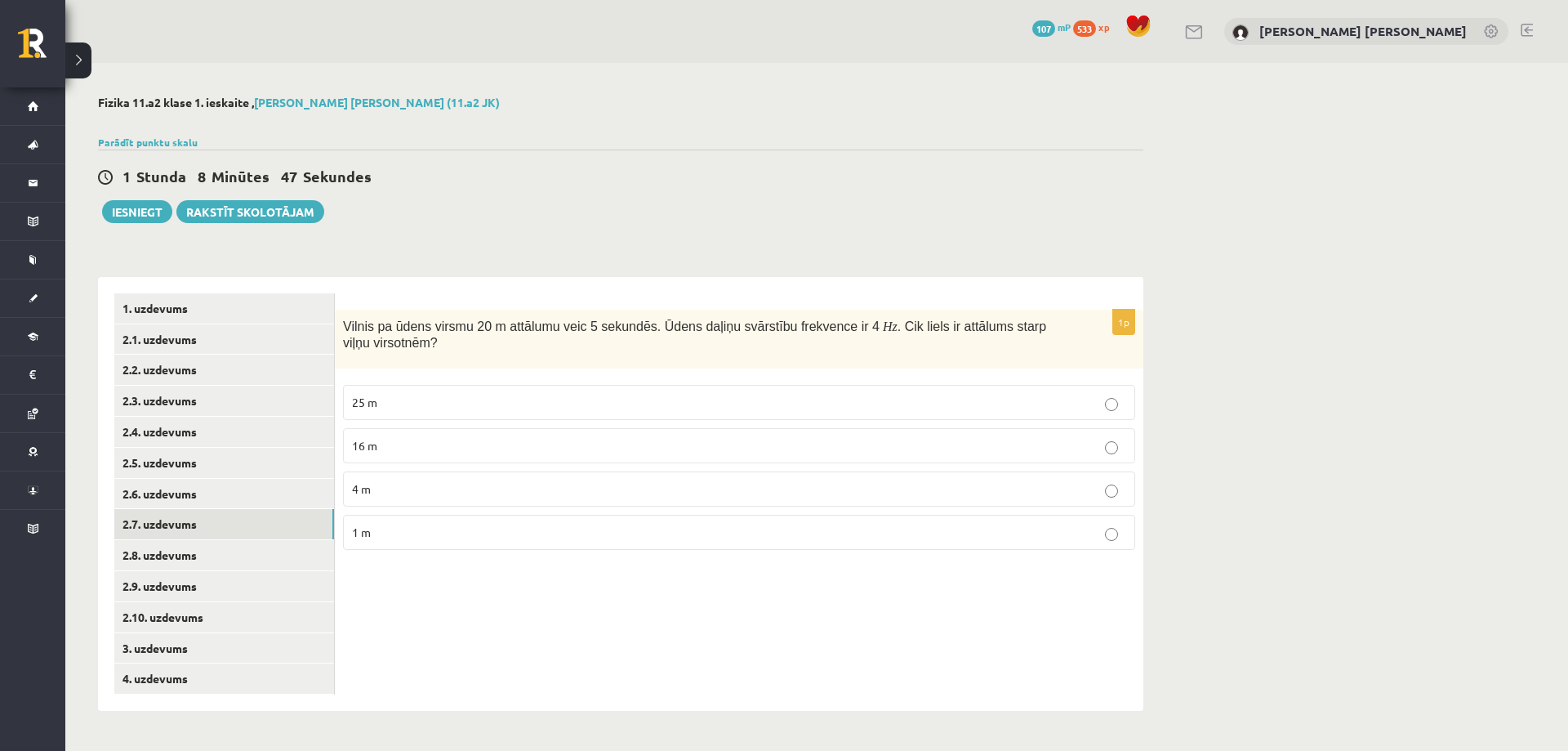
click at [395, 530] on p "1 m" at bounding box center [739, 532] width 775 height 17
click at [260, 542] on link "2.8. uzdevums" at bounding box center [224, 556] width 219 height 30
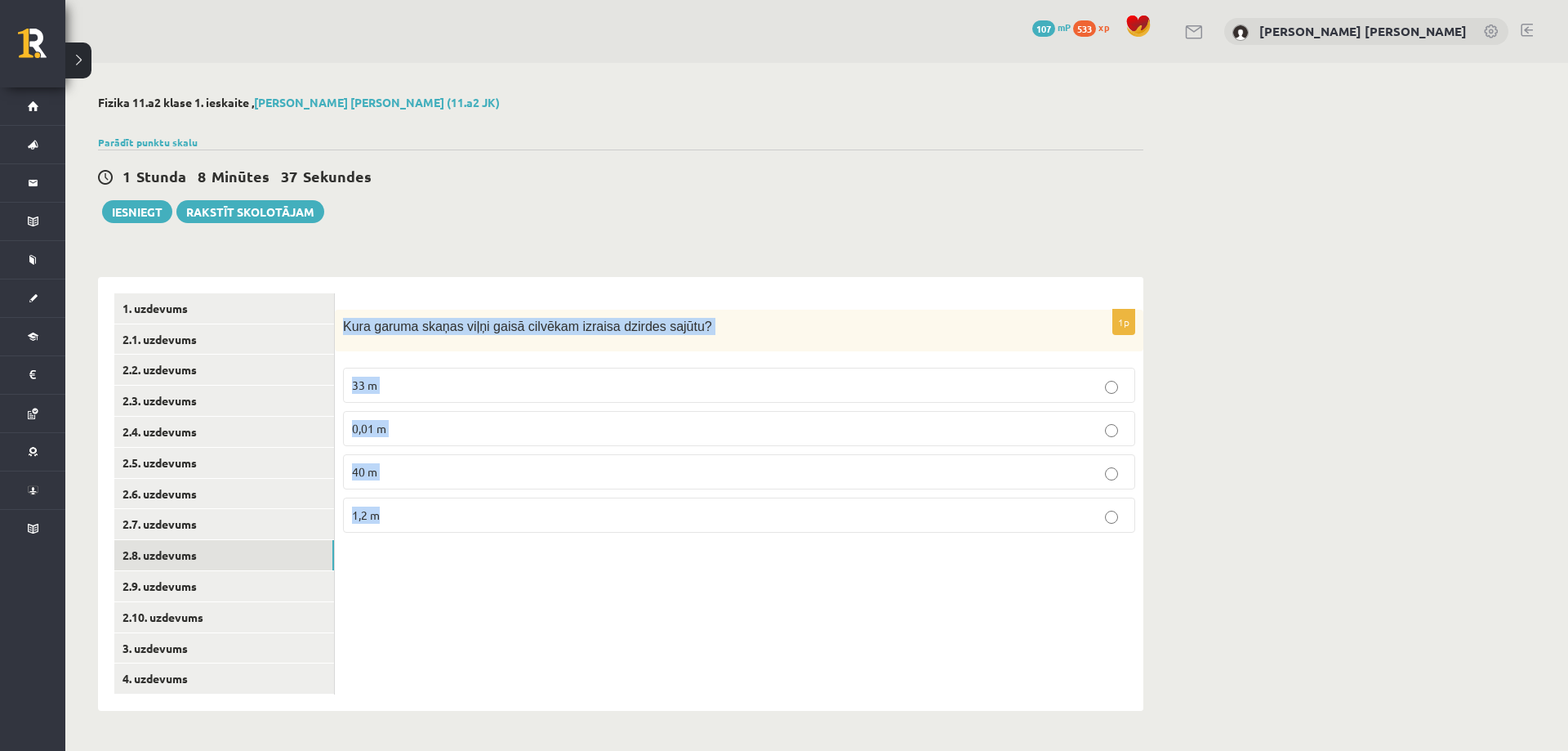
drag, startPoint x: 342, startPoint y: 326, endPoint x: 569, endPoint y: 493, distance: 281.8
click at [569, 493] on div "1p Kura garuma skaņas viļņi gaisā cilvēkam izraisa dzirdes sajūtu? 33 m 0,01 m …" at bounding box center [739, 427] width 808 height 236
click at [390, 431] on p "0,01 m" at bounding box center [739, 428] width 775 height 17
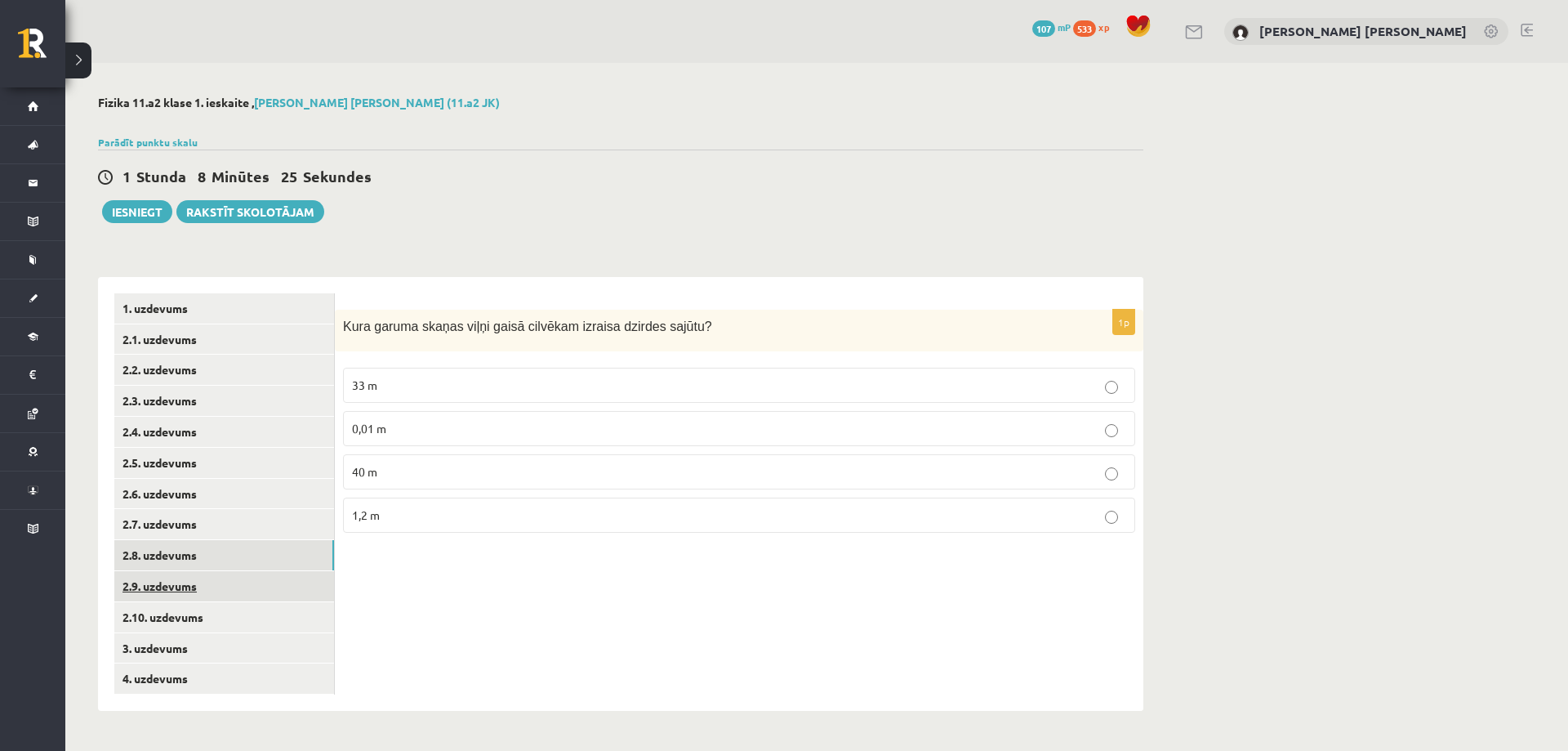
click at [232, 577] on link "2.9. uzdevums" at bounding box center [224, 586] width 219 height 30
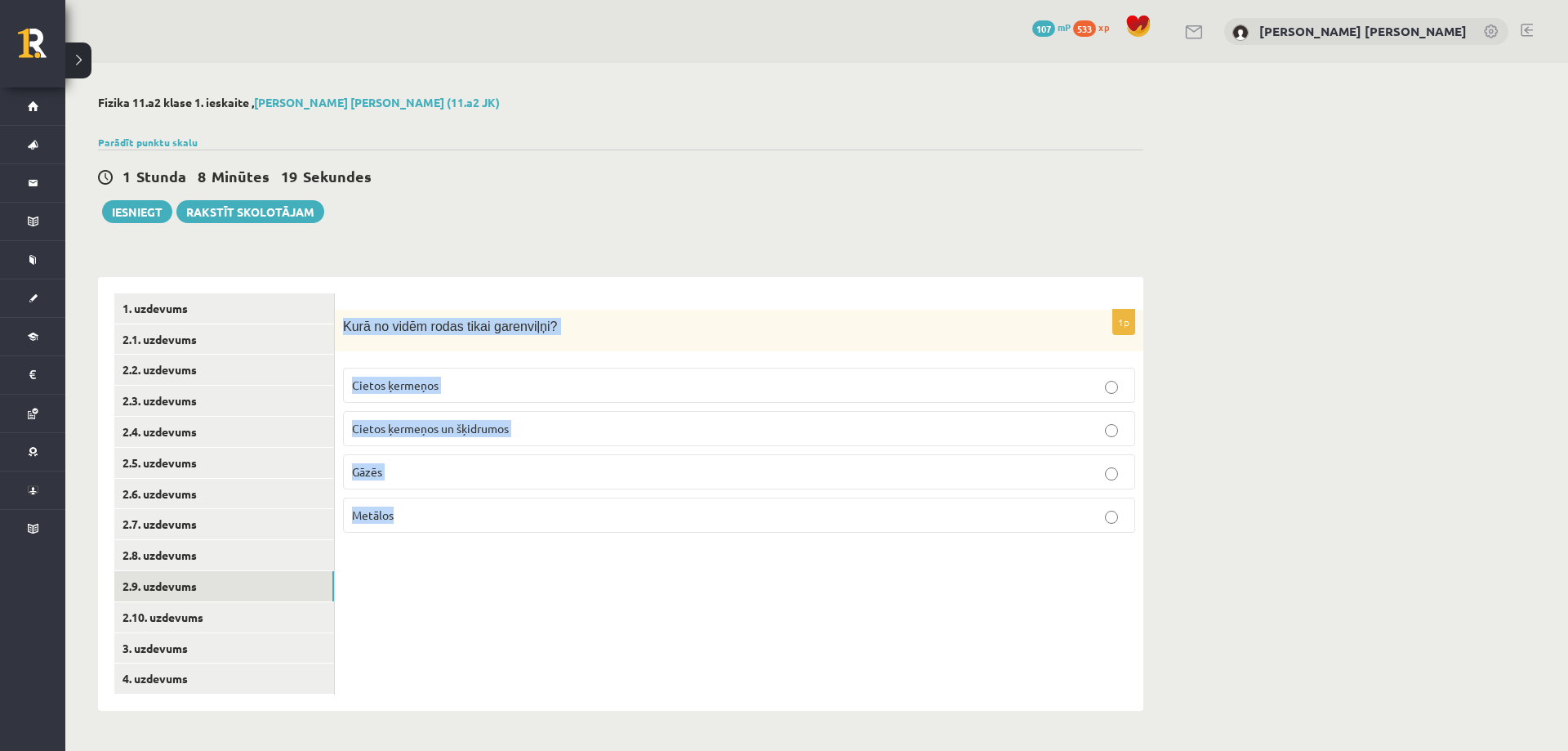
drag, startPoint x: 339, startPoint y: 324, endPoint x: 496, endPoint y: 508, distance: 241.9
click at [496, 508] on div "1p Kurā no vidēm rodas tikai garenviļņi? Cietos ķermeņos Cietos ķermeņos un šķi…" at bounding box center [739, 427] width 808 height 236
click at [508, 546] on div "1p Kurā no vidēm rodas tikai garenviļņi? Cietos ķermeņos Cietos ķermeņos un šķi…" at bounding box center [739, 427] width 808 height 236
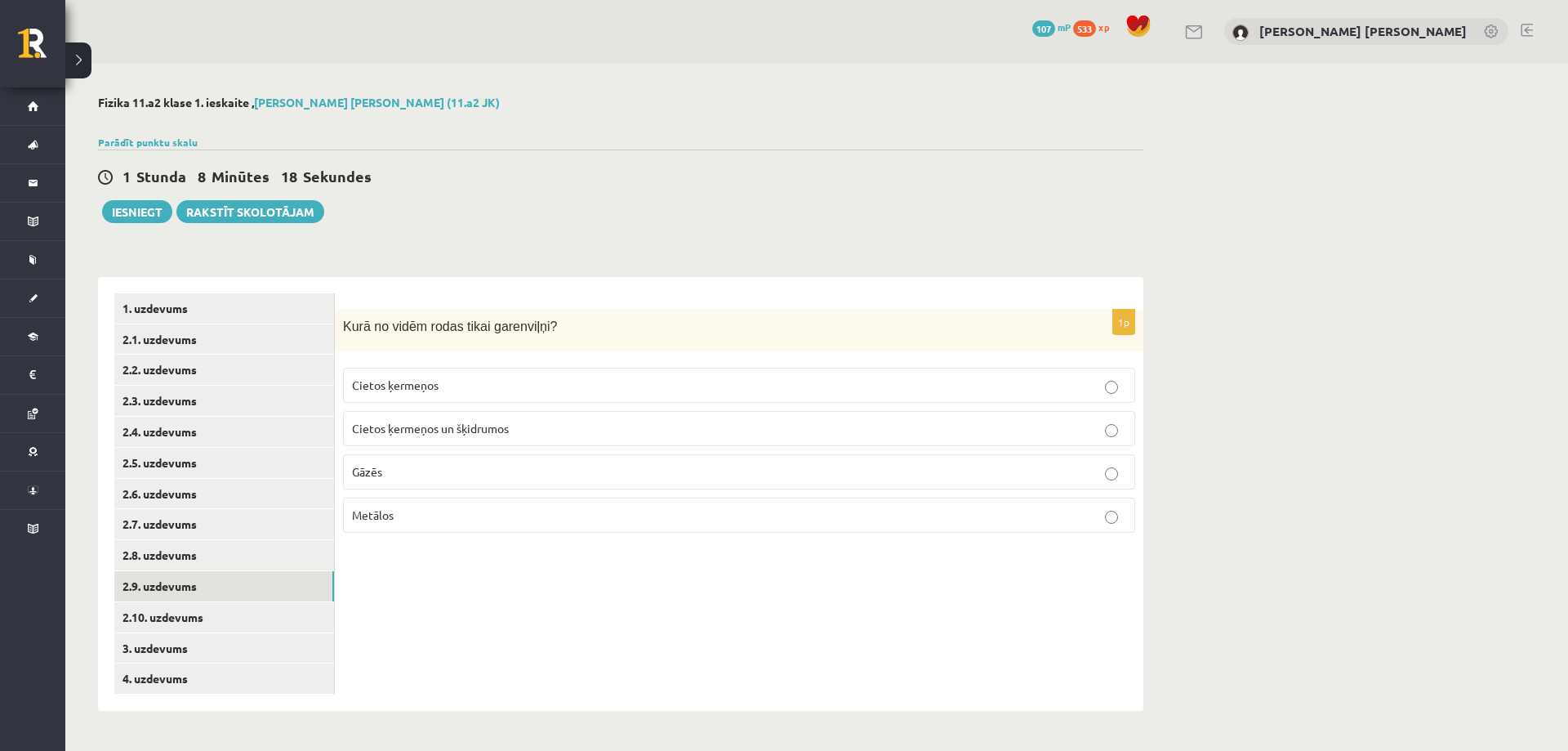
click at [431, 476] on p "Gāzēs" at bounding box center [739, 471] width 775 height 17
click at [262, 612] on link "2.10. uzdevums" at bounding box center [224, 617] width 219 height 30
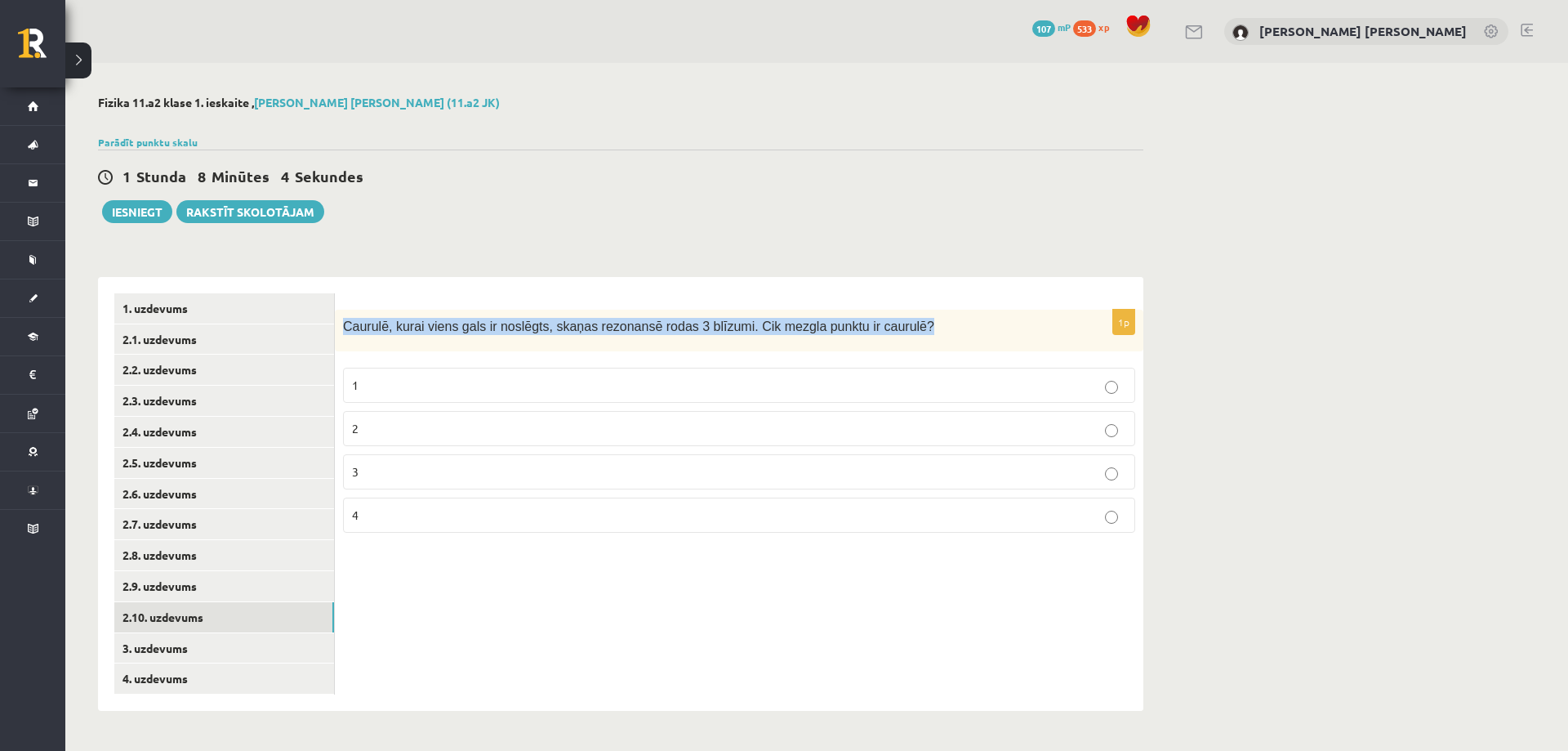
drag, startPoint x: 346, startPoint y: 326, endPoint x: 904, endPoint y: 329, distance: 558.0
click at [904, 329] on p "Caurulē, kurai viens gals ir noslēgts, skaņas rezonansē rodas 3 blīzumi. Cik me…" at bounding box center [699, 326] width 711 height 17
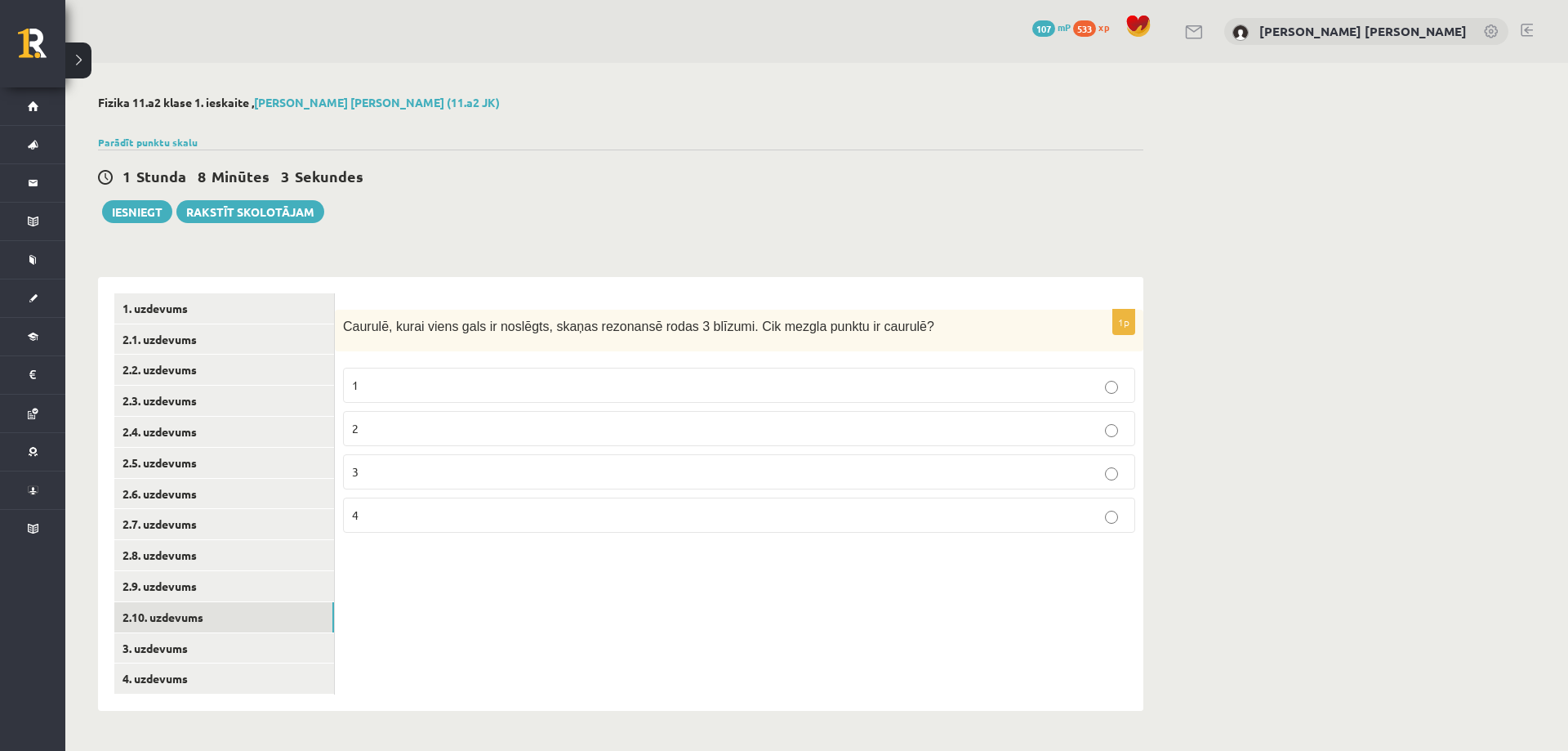
drag, startPoint x: 718, startPoint y: 177, endPoint x: 561, endPoint y: 88, distance: 180.5
click at [717, 177] on div "1 Stunda 8 Minūtes 3 Sekundes" at bounding box center [621, 177] width 1045 height 21
click at [373, 431] on p "2" at bounding box center [739, 428] width 775 height 17
click at [266, 652] on link "3. uzdevums" at bounding box center [224, 648] width 219 height 30
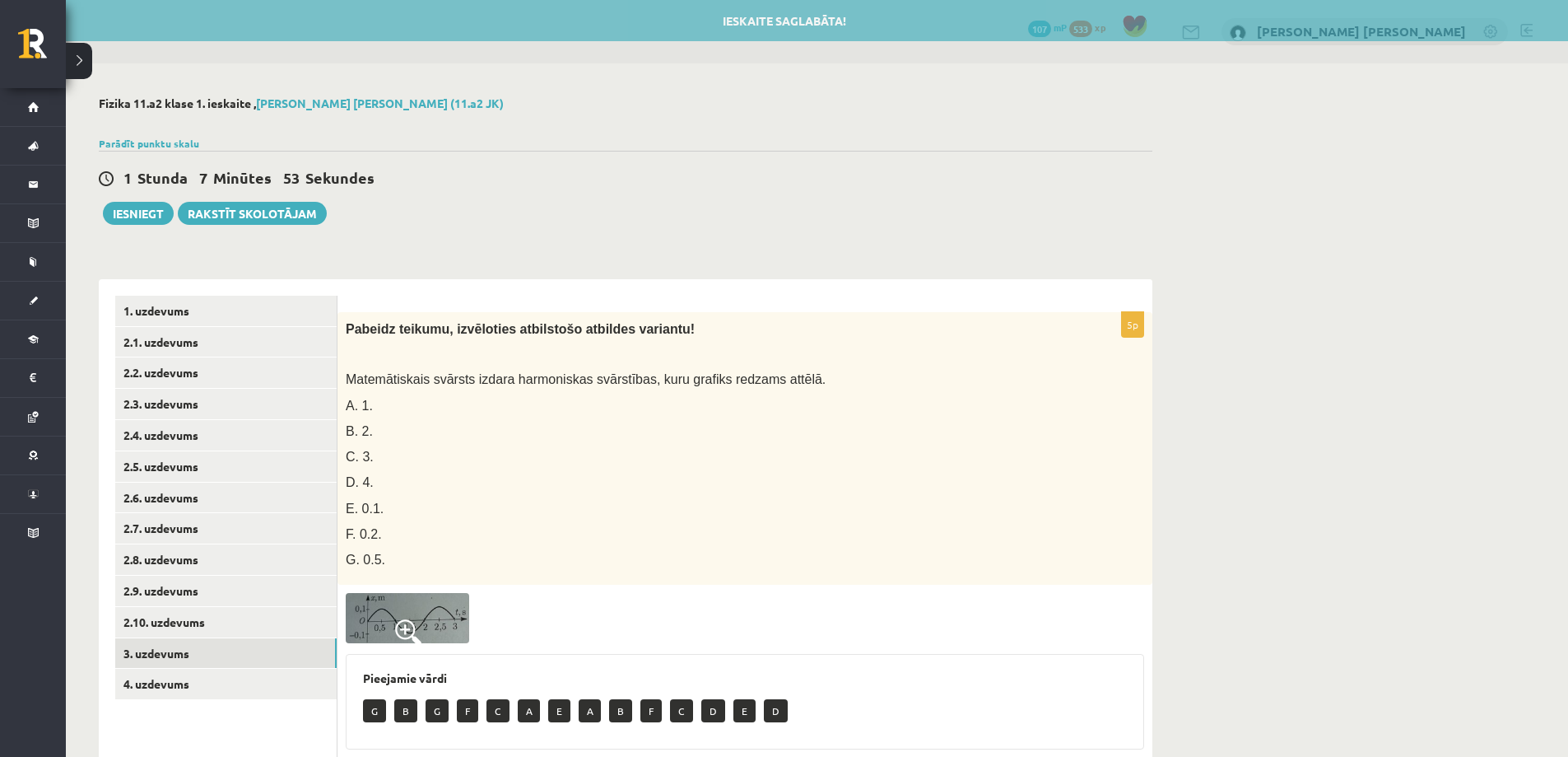
scroll to position [240, 0]
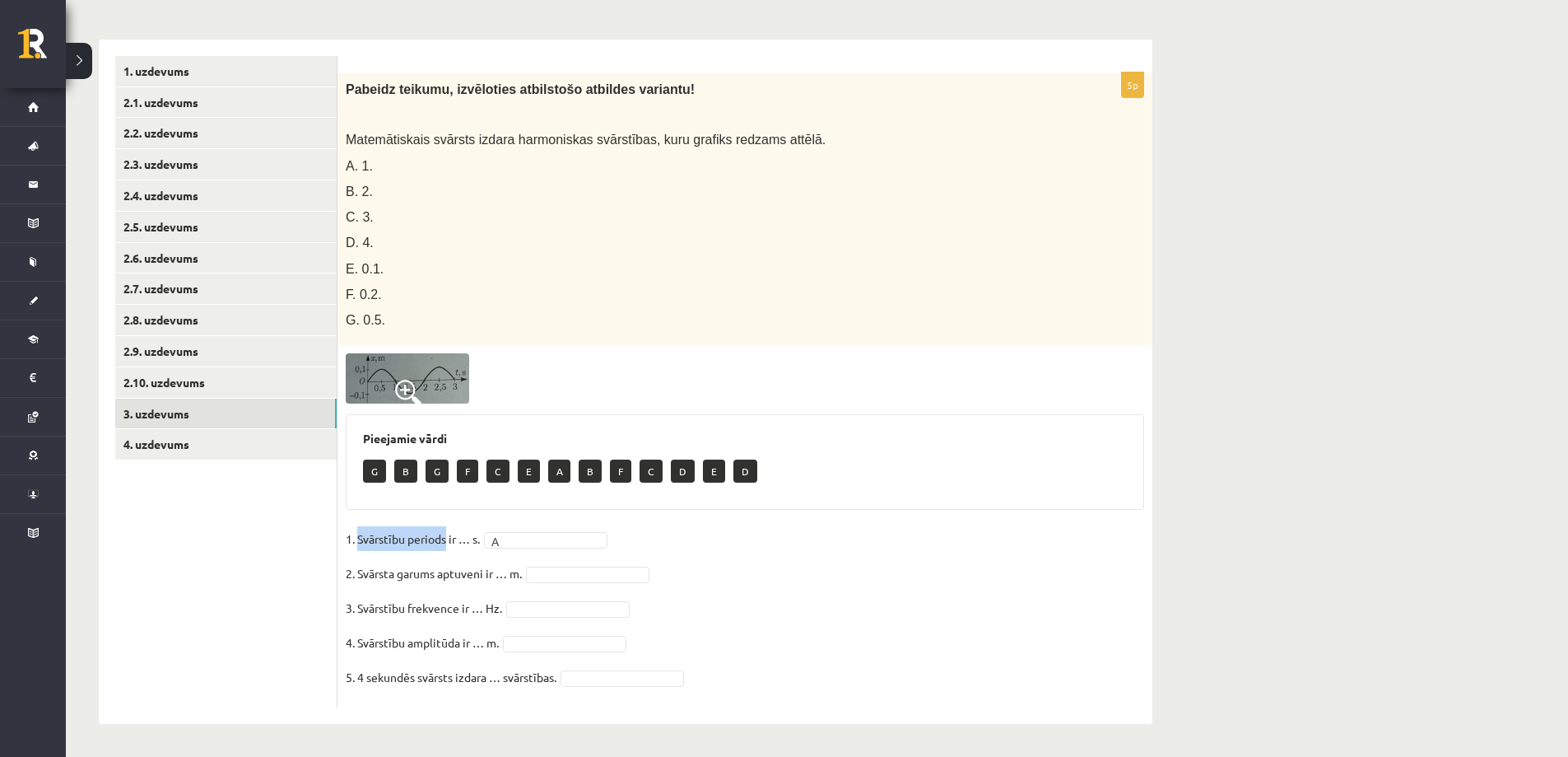
drag, startPoint x: 357, startPoint y: 539, endPoint x: 446, endPoint y: 541, distance: 89.0
click at [446, 541] on p "1. Svārstību periods ir … s." at bounding box center [413, 539] width 135 height 25
click at [381, 374] on img at bounding box center [407, 378] width 124 height 50
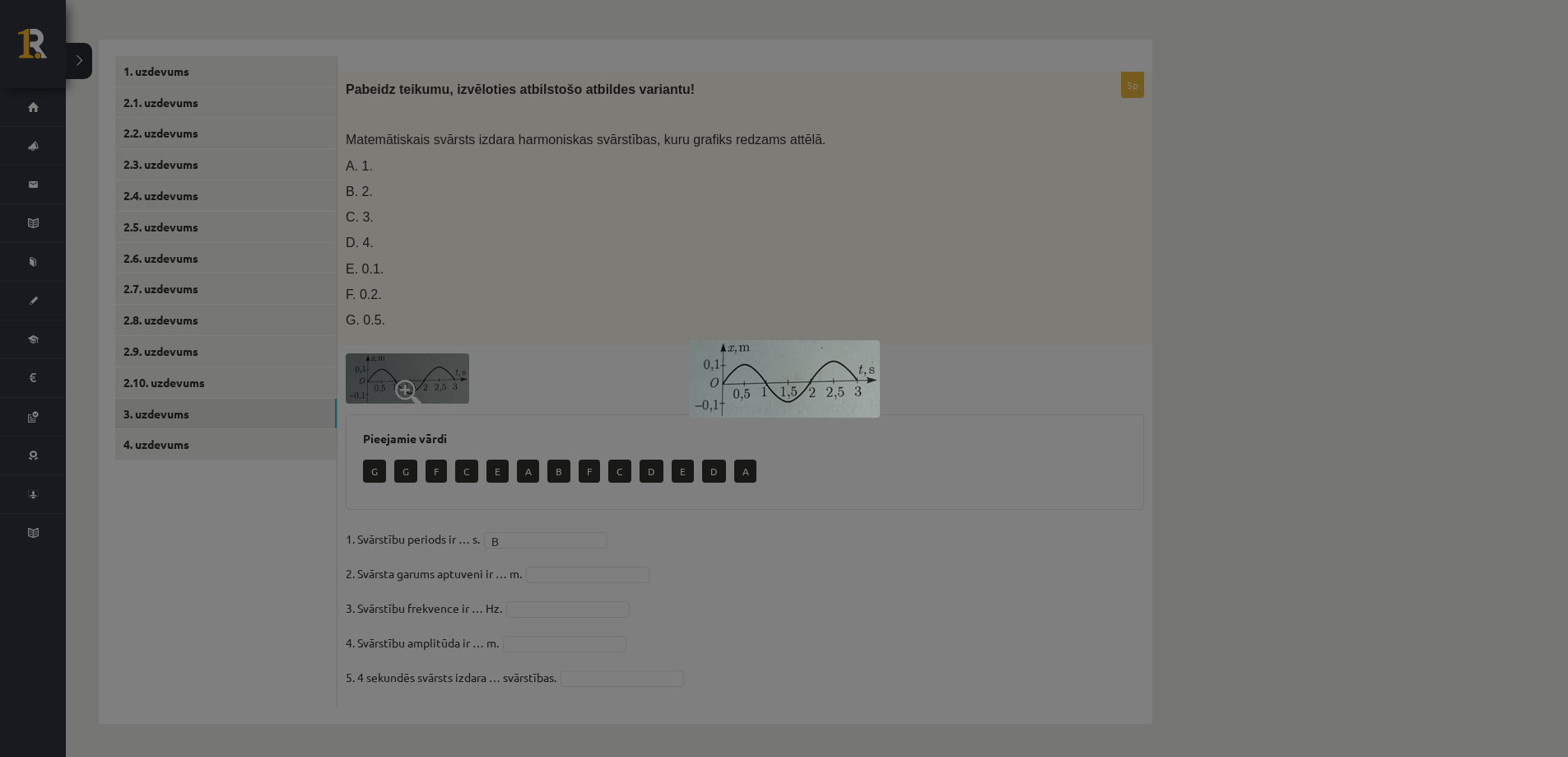
click at [488, 301] on div at bounding box center [784, 378] width 1568 height 757
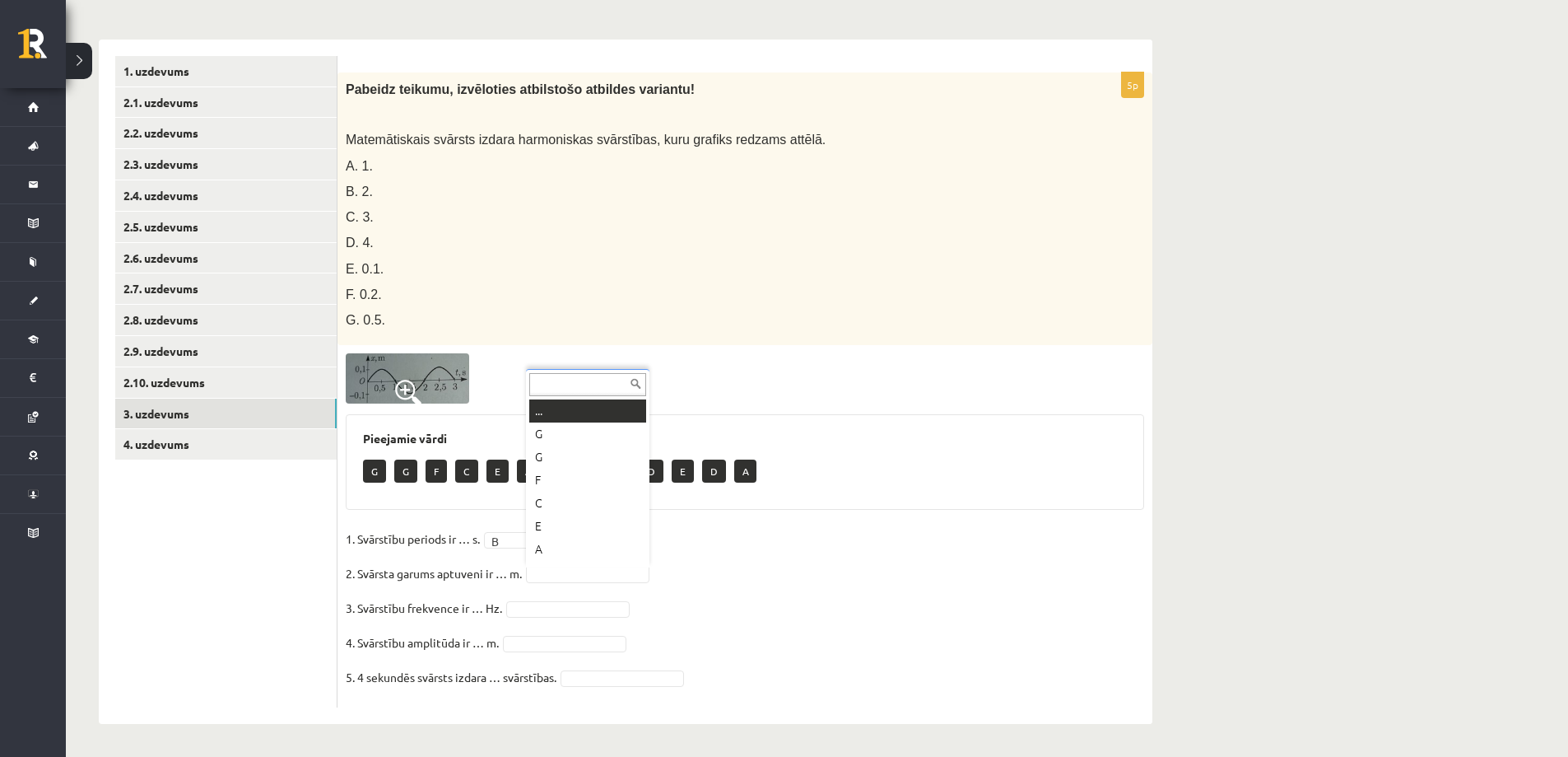
scroll to position [20, 0]
click at [408, 383] on span at bounding box center [408, 393] width 27 height 27
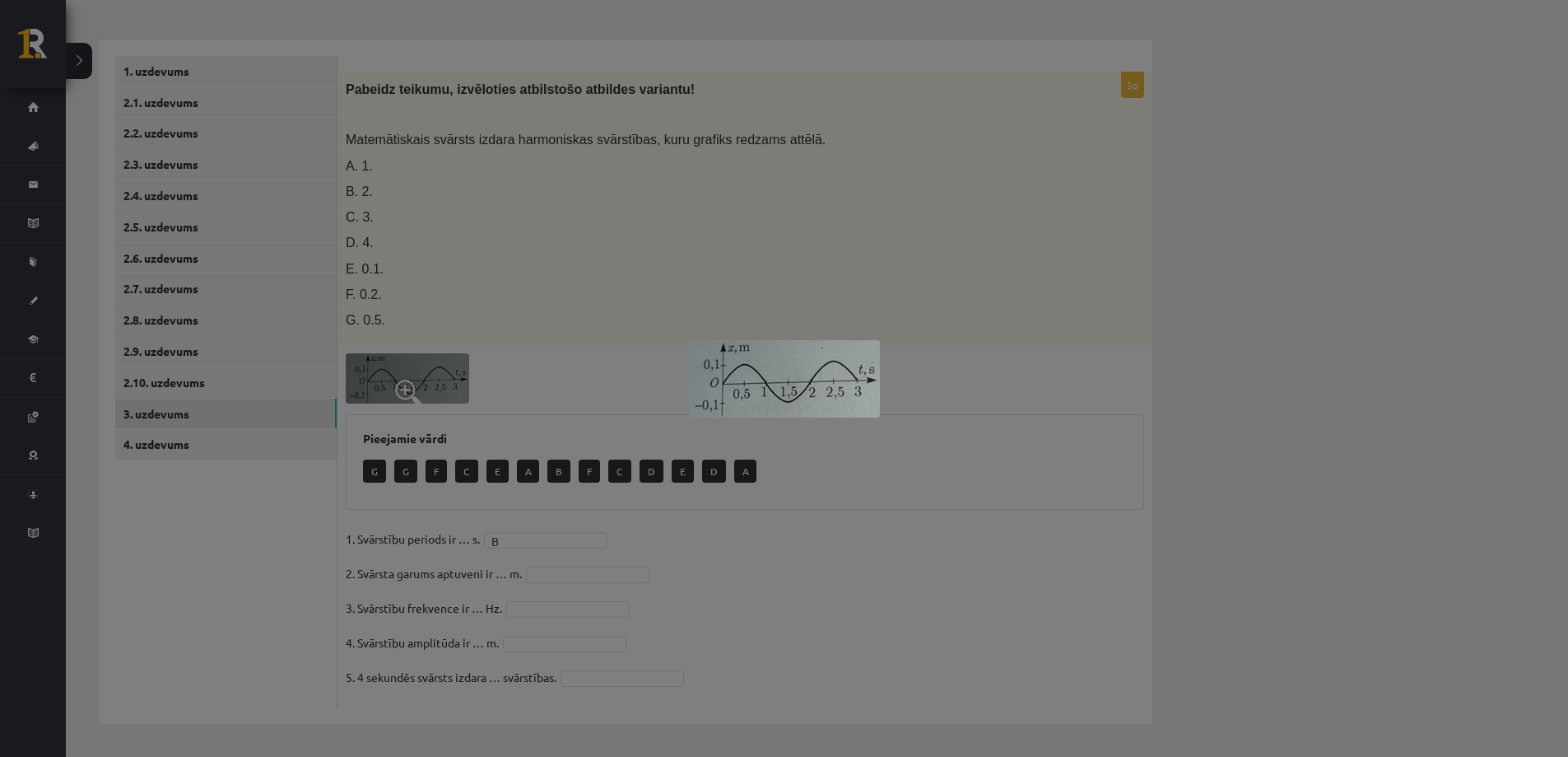
click at [439, 272] on div at bounding box center [784, 378] width 1568 height 757
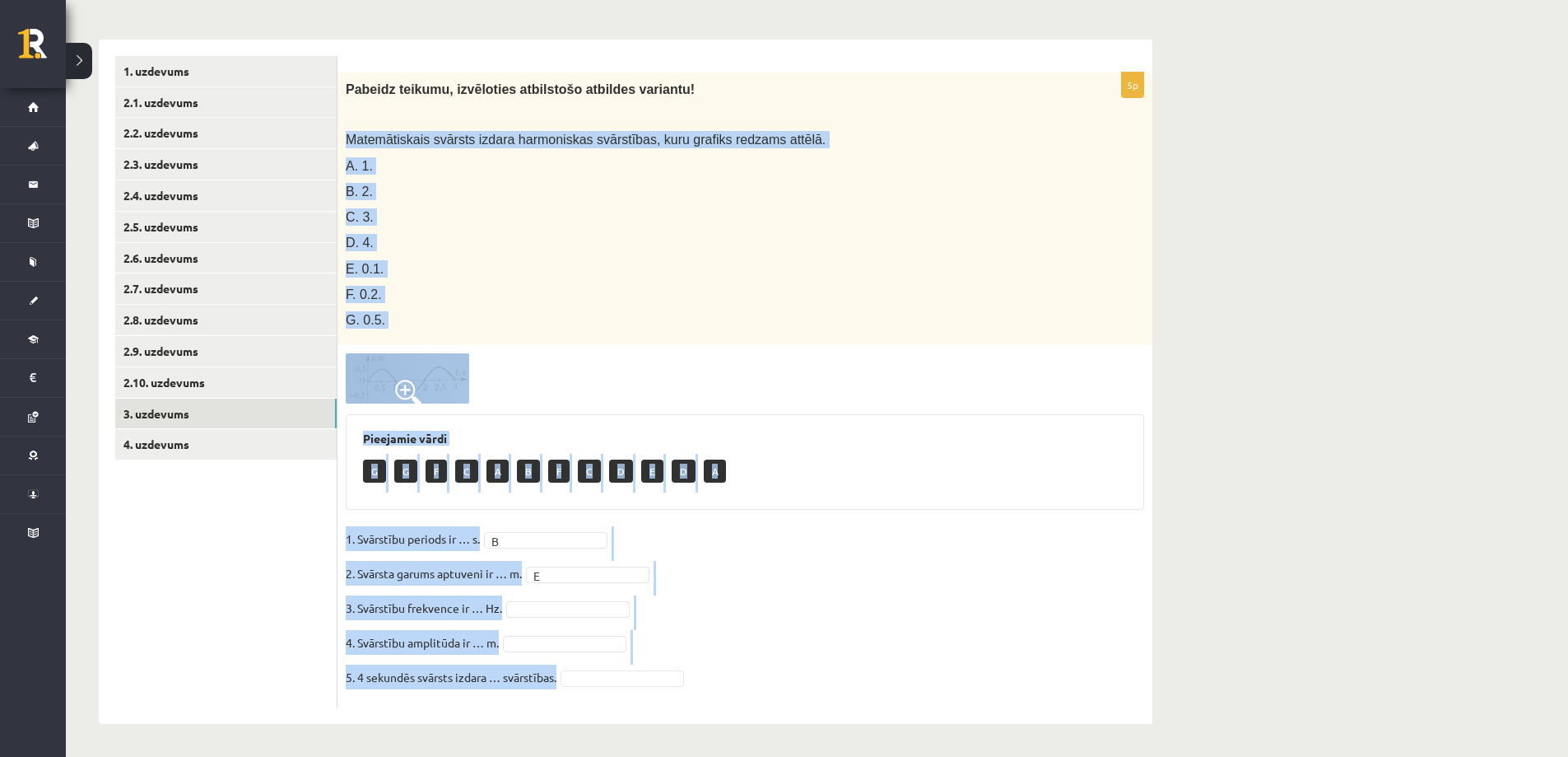
drag, startPoint x: 346, startPoint y: 135, endPoint x: 657, endPoint y: 675, distance: 623.2
click at [657, 675] on div "5p Pabeidz teikumu, izvēloties atbilstošo atbildes variantu! Matemātiskais svār…" at bounding box center [745, 390] width 815 height 635
click at [530, 347] on div "5p Pabeidz teikumu, izvēloties atbilstošo atbildes variantu! Matemātiskais svār…" at bounding box center [745, 390] width 815 height 635
click at [424, 374] on img at bounding box center [407, 378] width 124 height 50
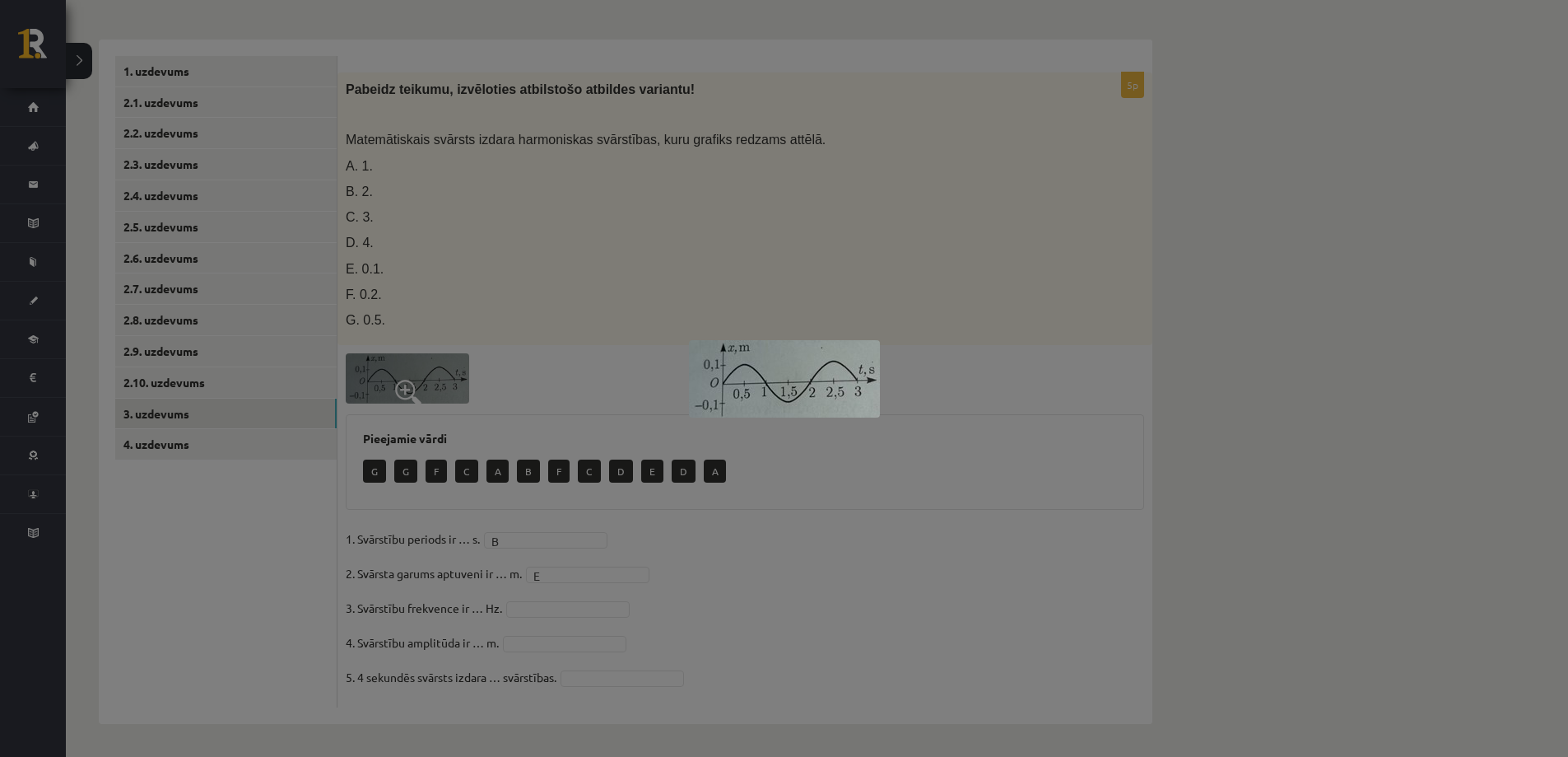
click at [652, 287] on div at bounding box center [784, 378] width 1568 height 757
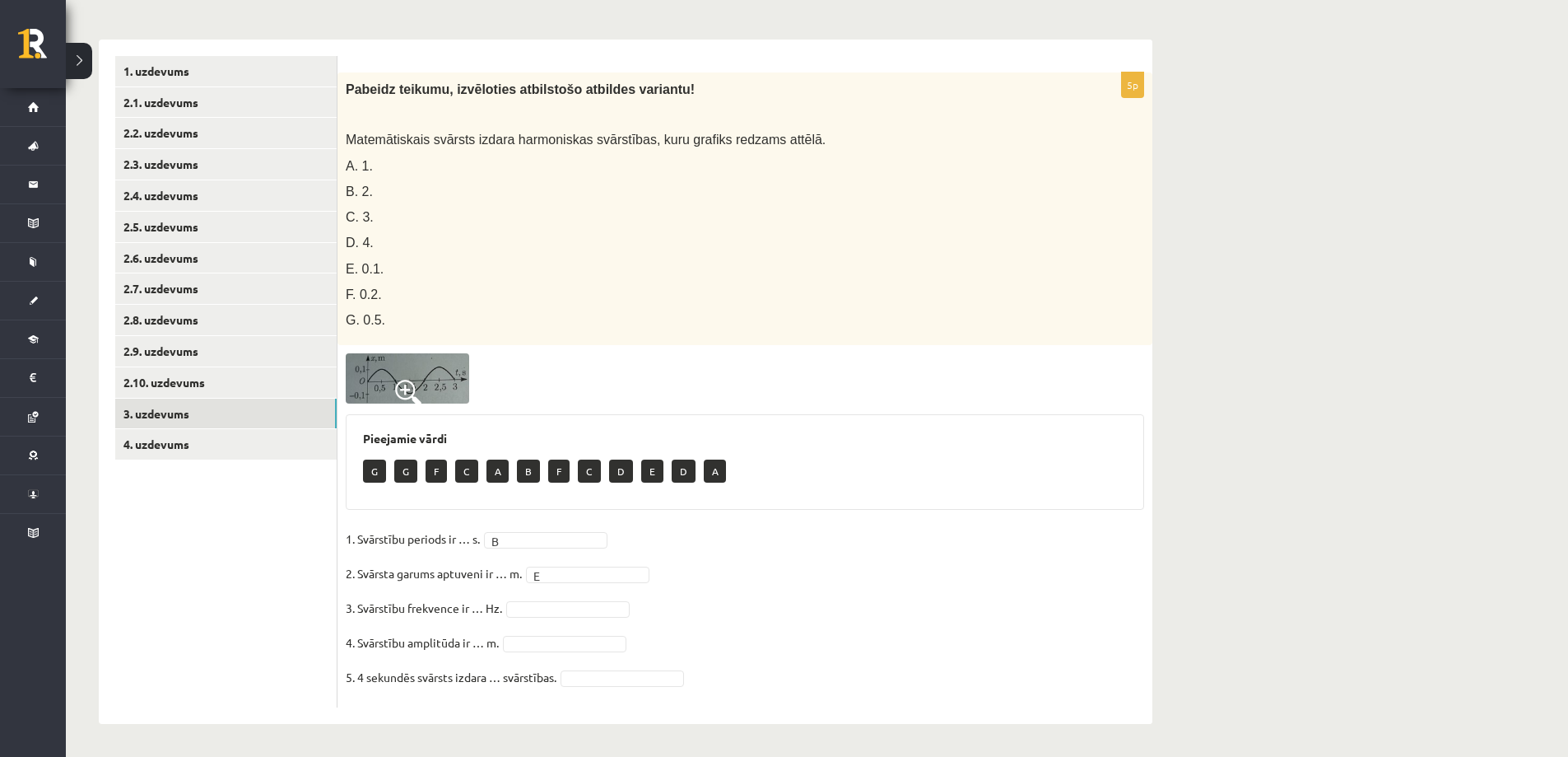
click at [429, 378] on img at bounding box center [407, 378] width 124 height 50
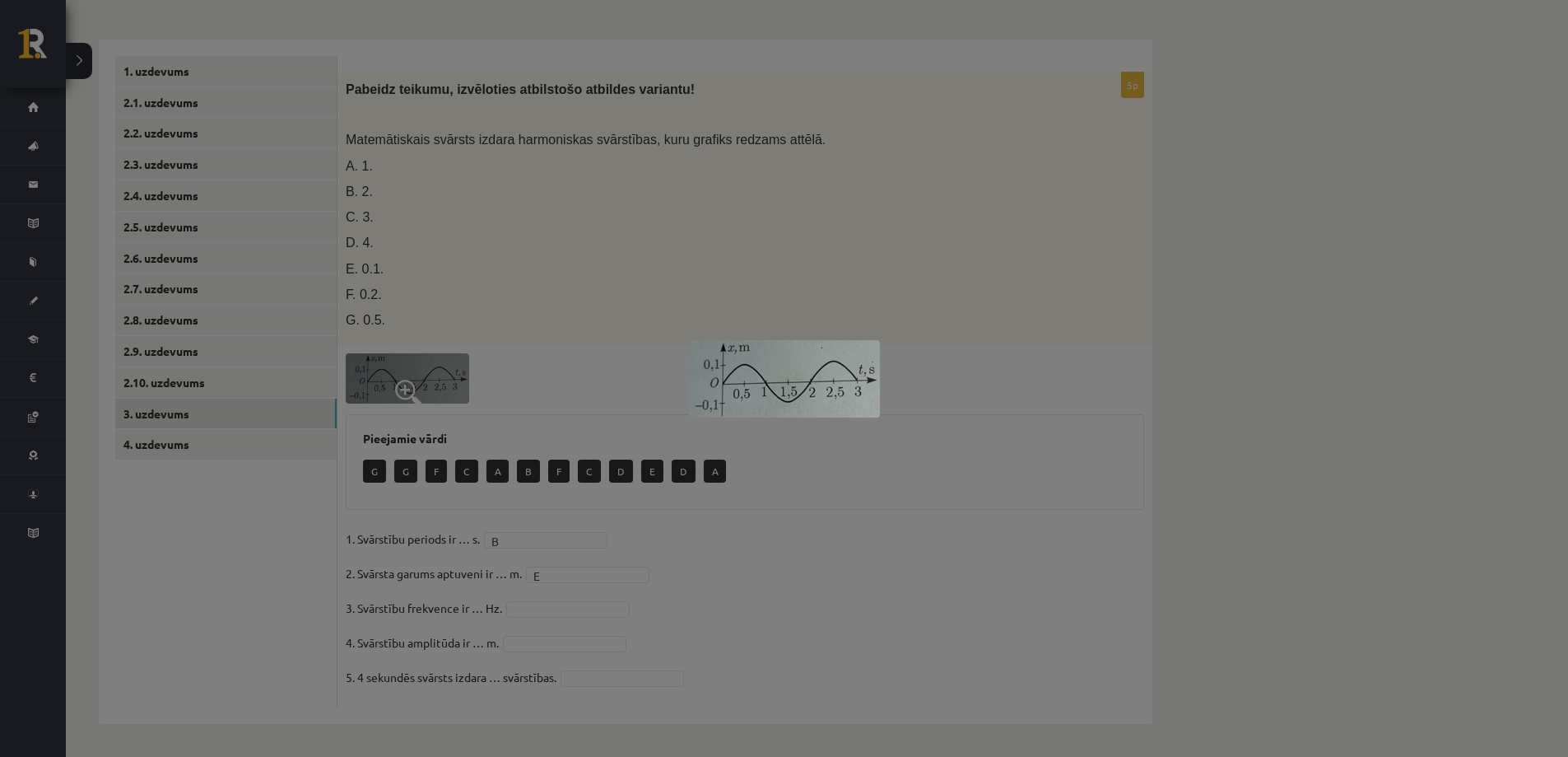
click at [774, 274] on div at bounding box center [784, 378] width 1568 height 757
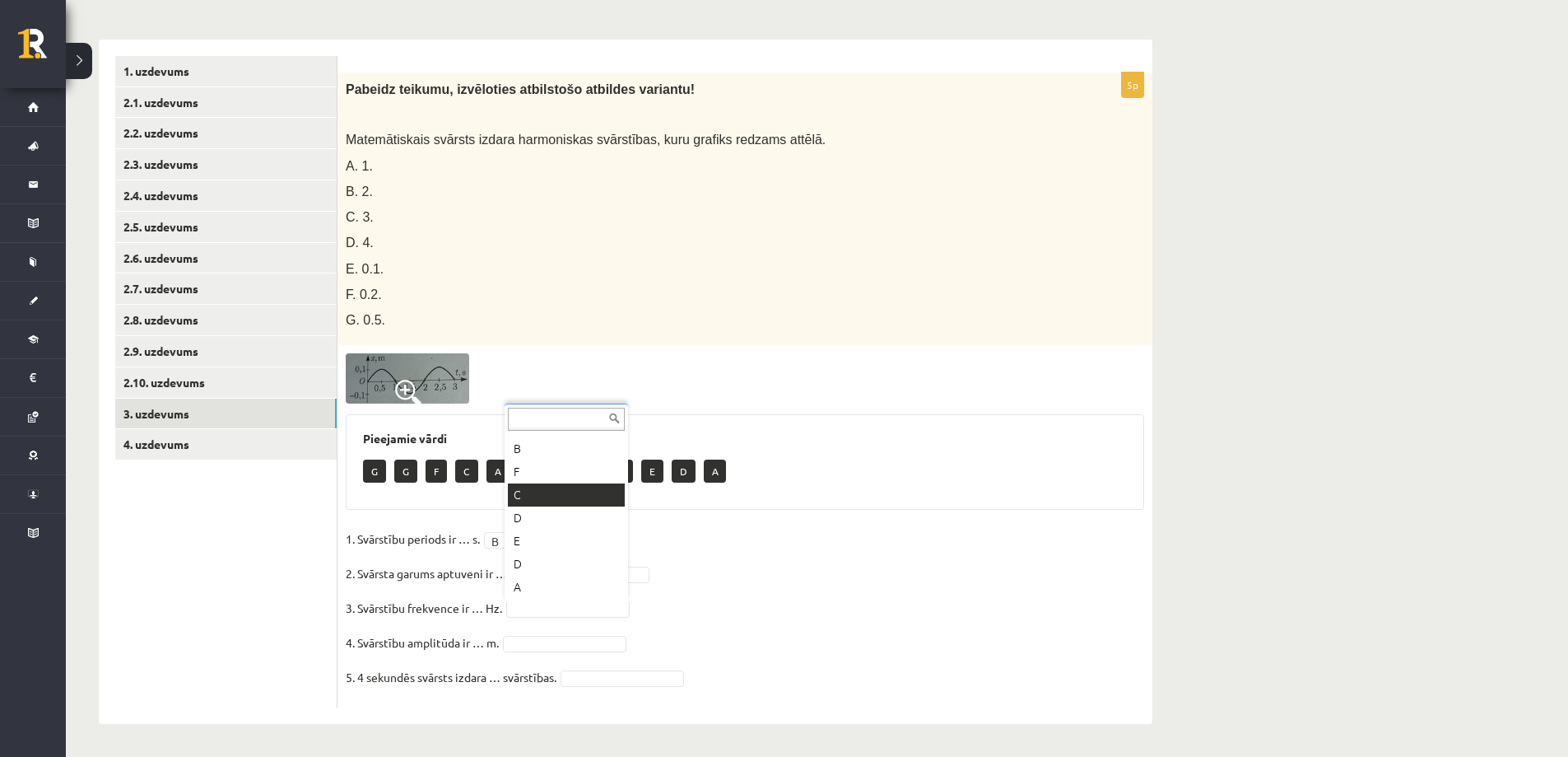
scroll to position [0, 0]
click at [404, 378] on img at bounding box center [407, 378] width 124 height 50
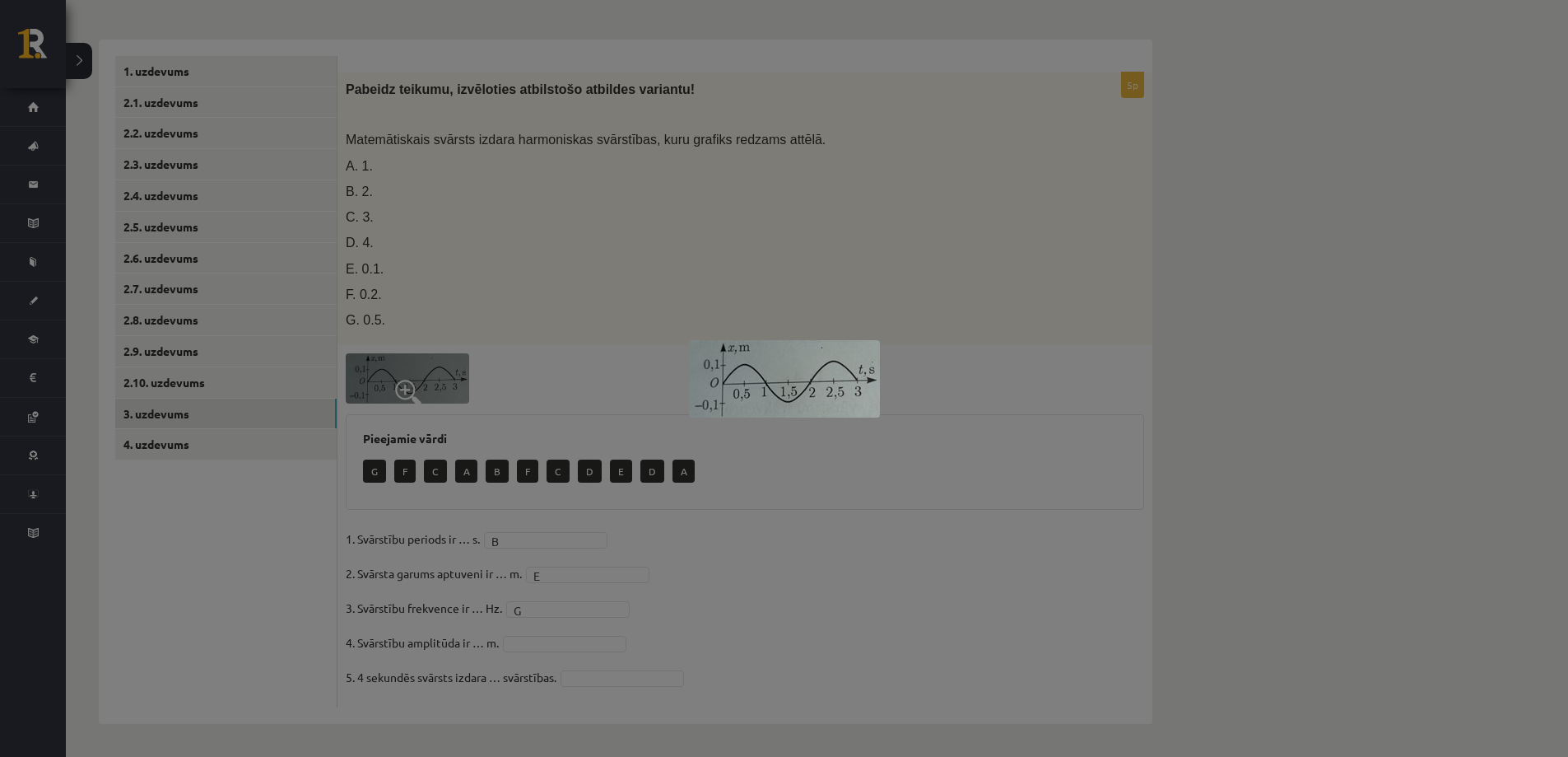
click at [669, 297] on div at bounding box center [784, 378] width 1568 height 757
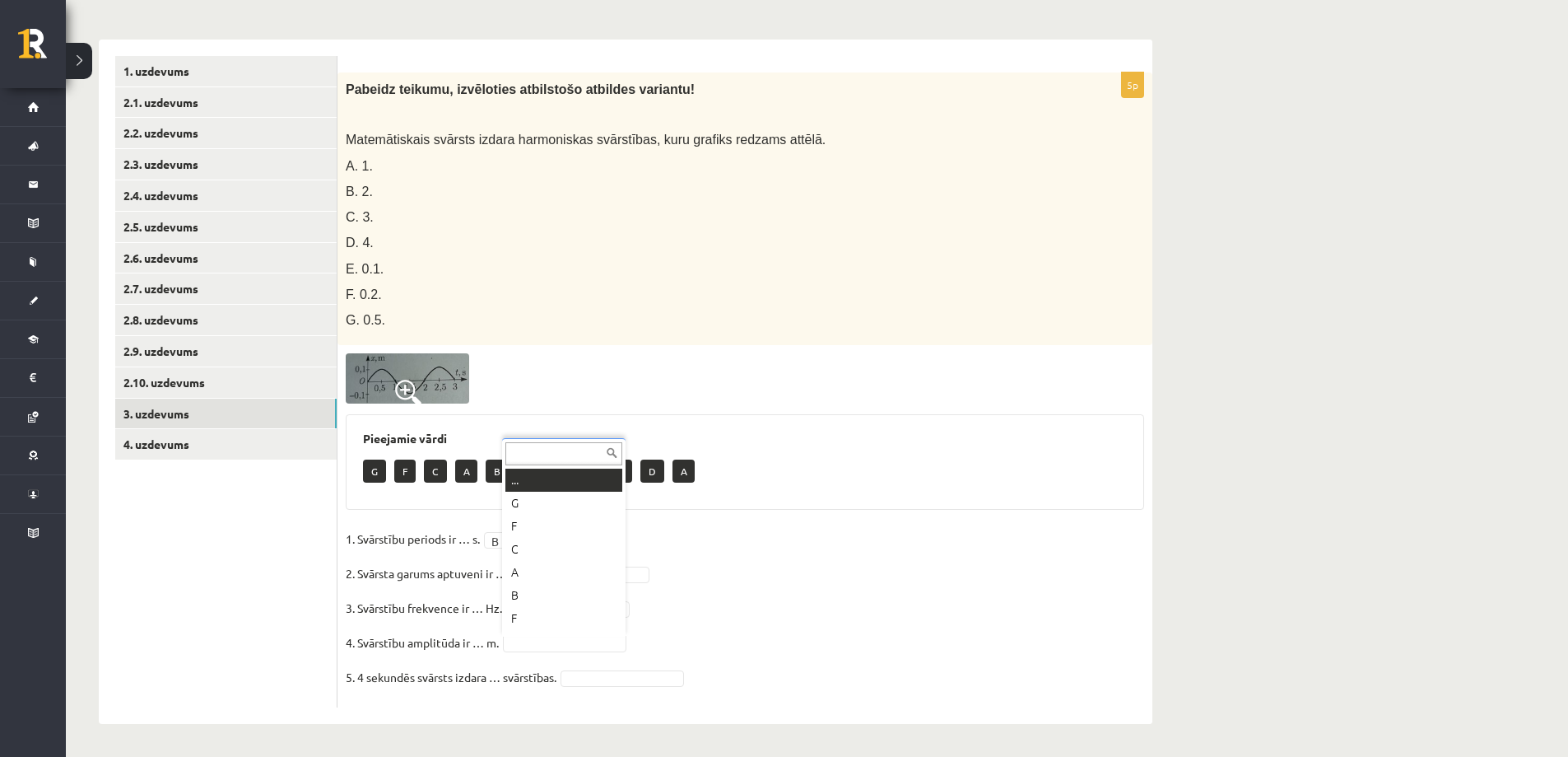
scroll to position [20, 0]
click at [435, 383] on img at bounding box center [407, 378] width 124 height 50
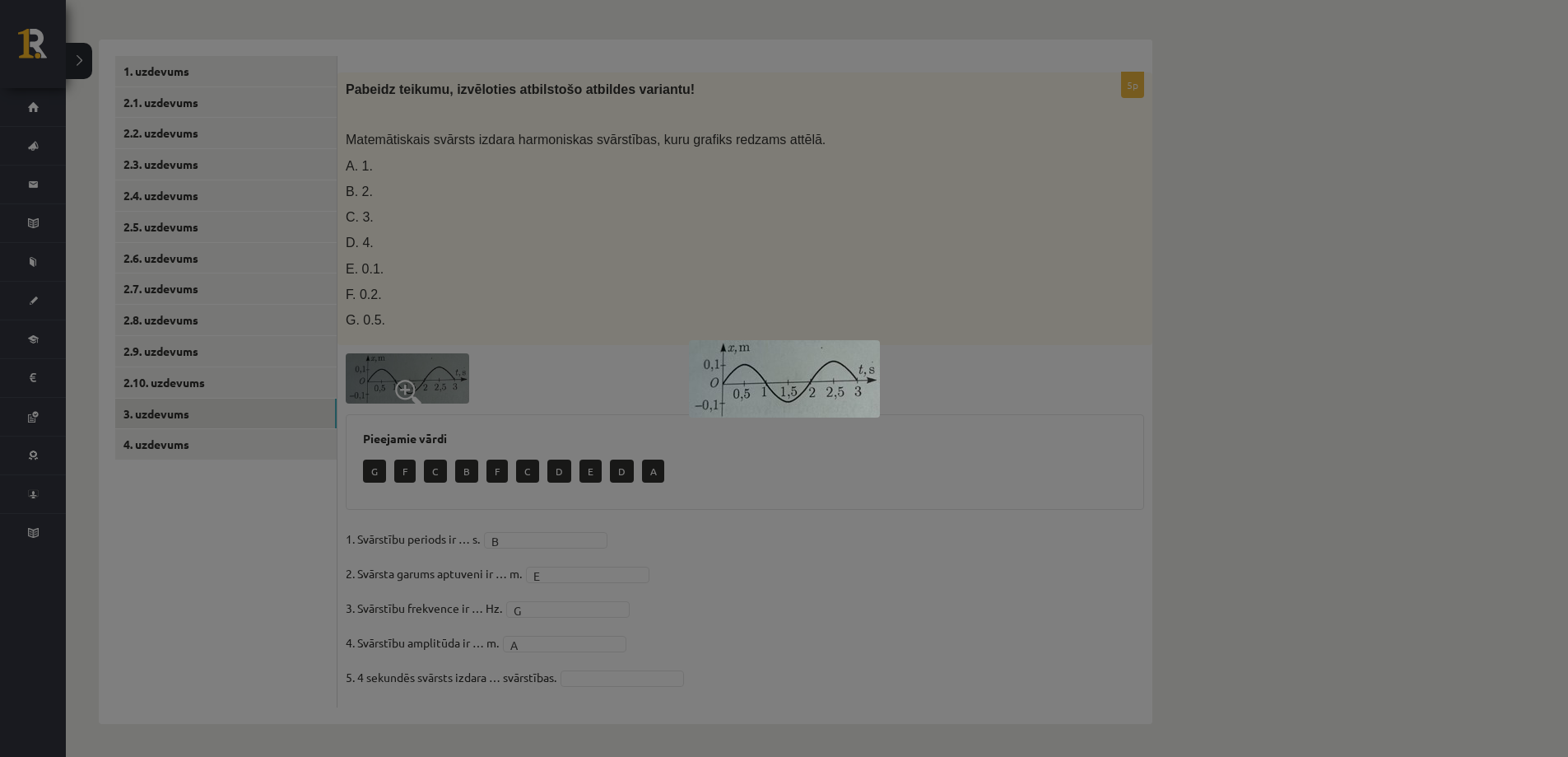
click at [693, 263] on div at bounding box center [784, 378] width 1568 height 757
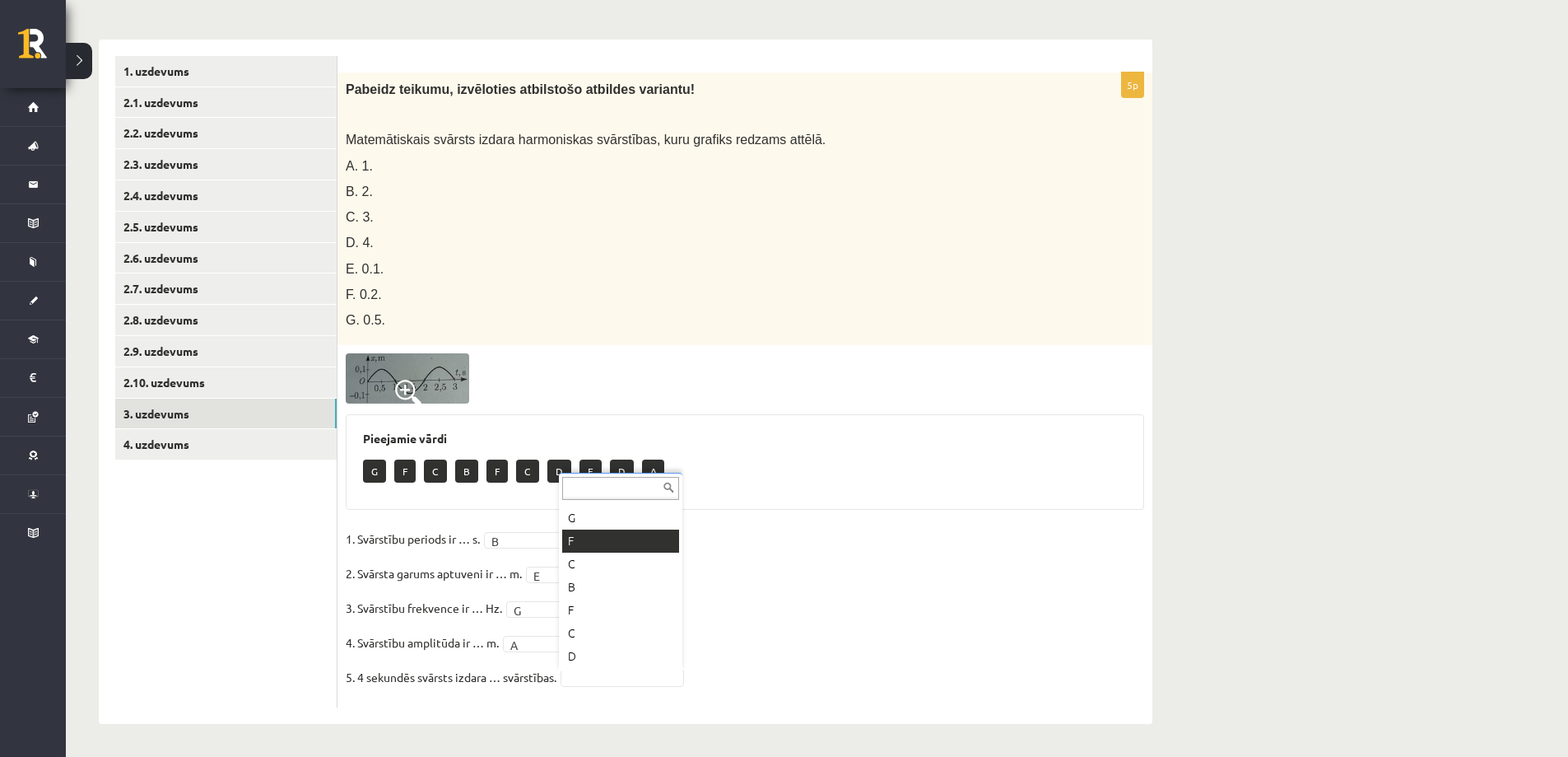
scroll to position [89, 0]
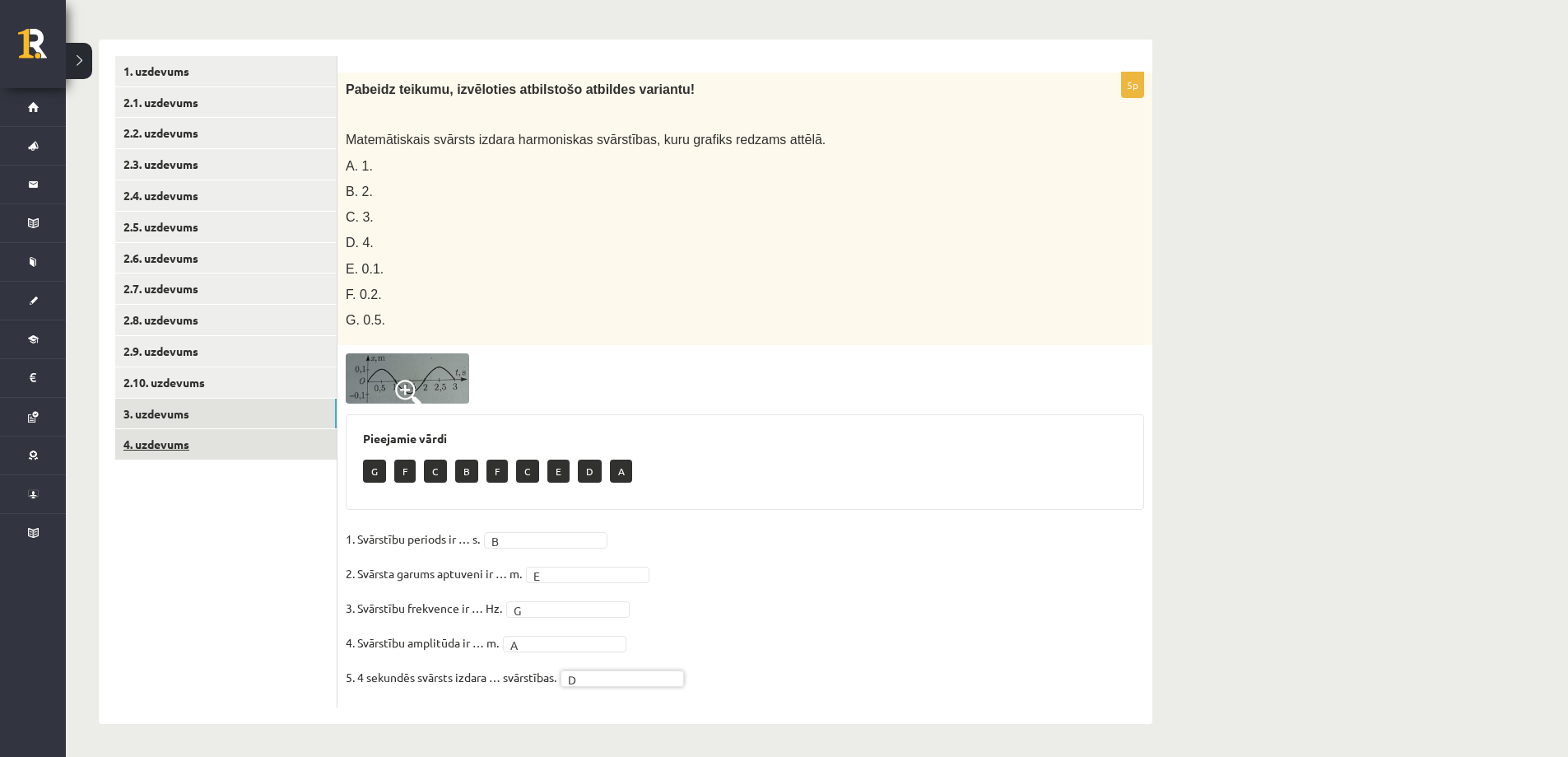
click at [257, 447] on link "4. uzdevums" at bounding box center [226, 444] width 221 height 30
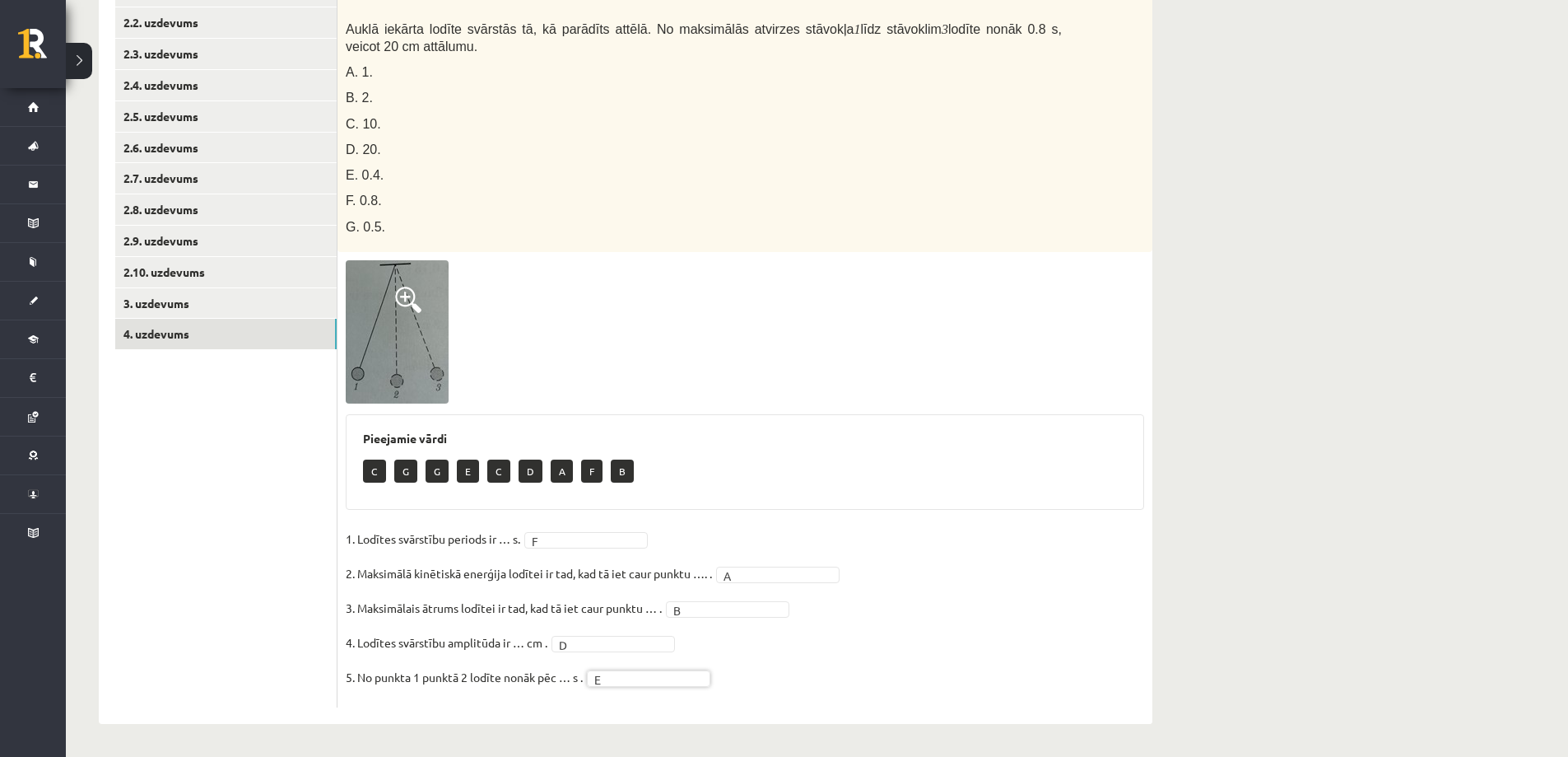
scroll to position [0, 0]
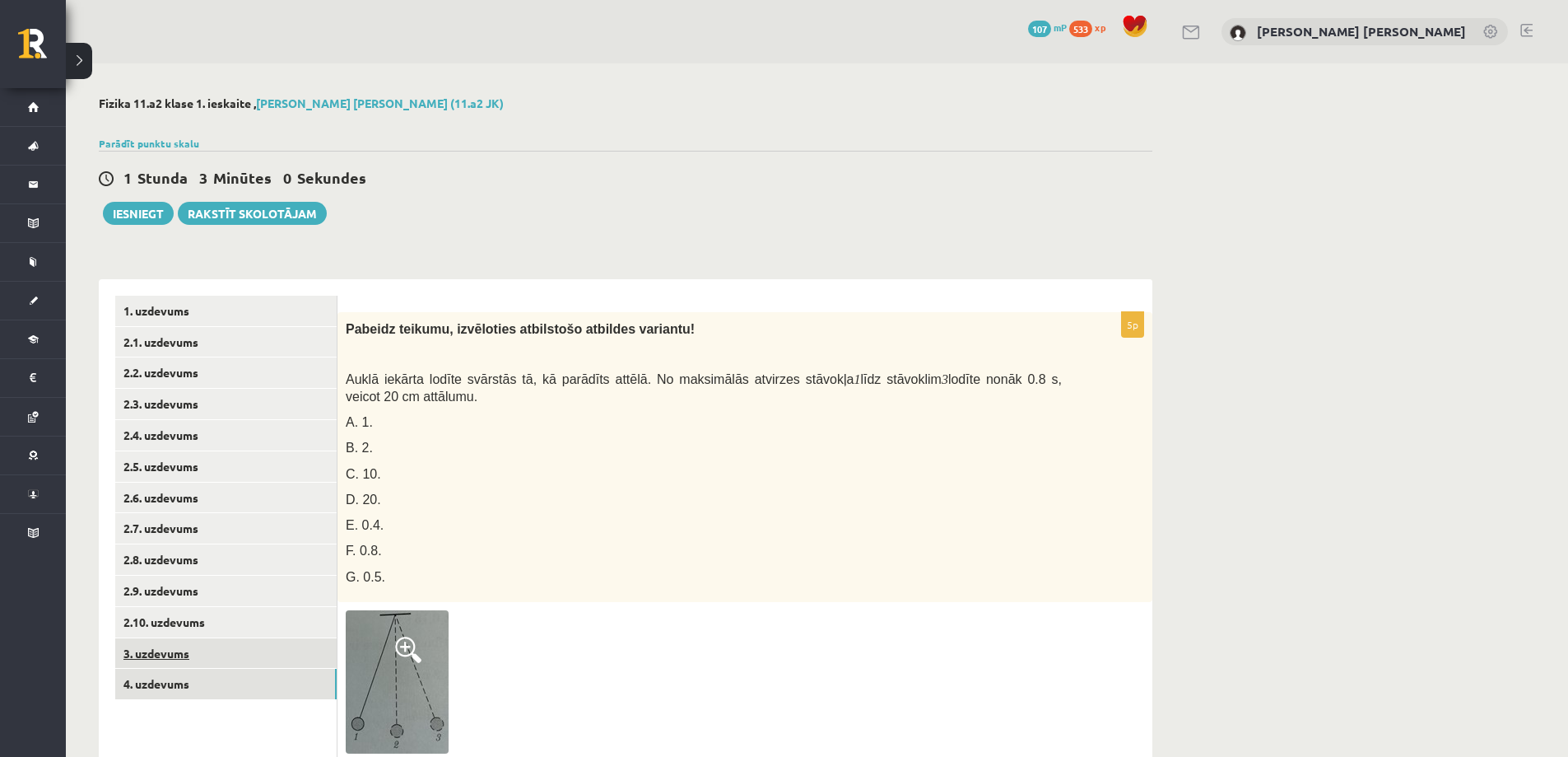
click at [240, 639] on link "3. uzdevums" at bounding box center [226, 654] width 221 height 30
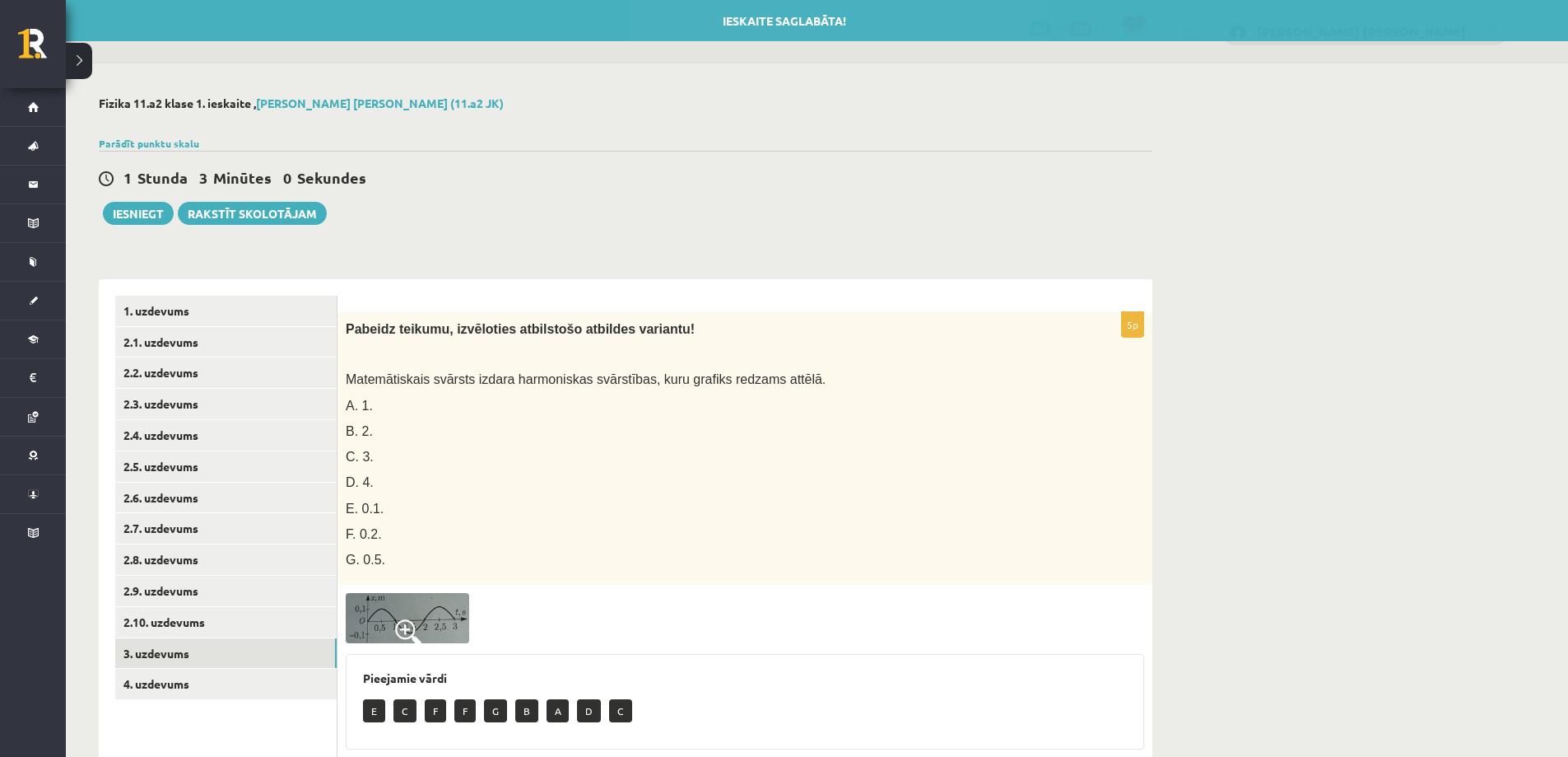
scroll to position [240, 0]
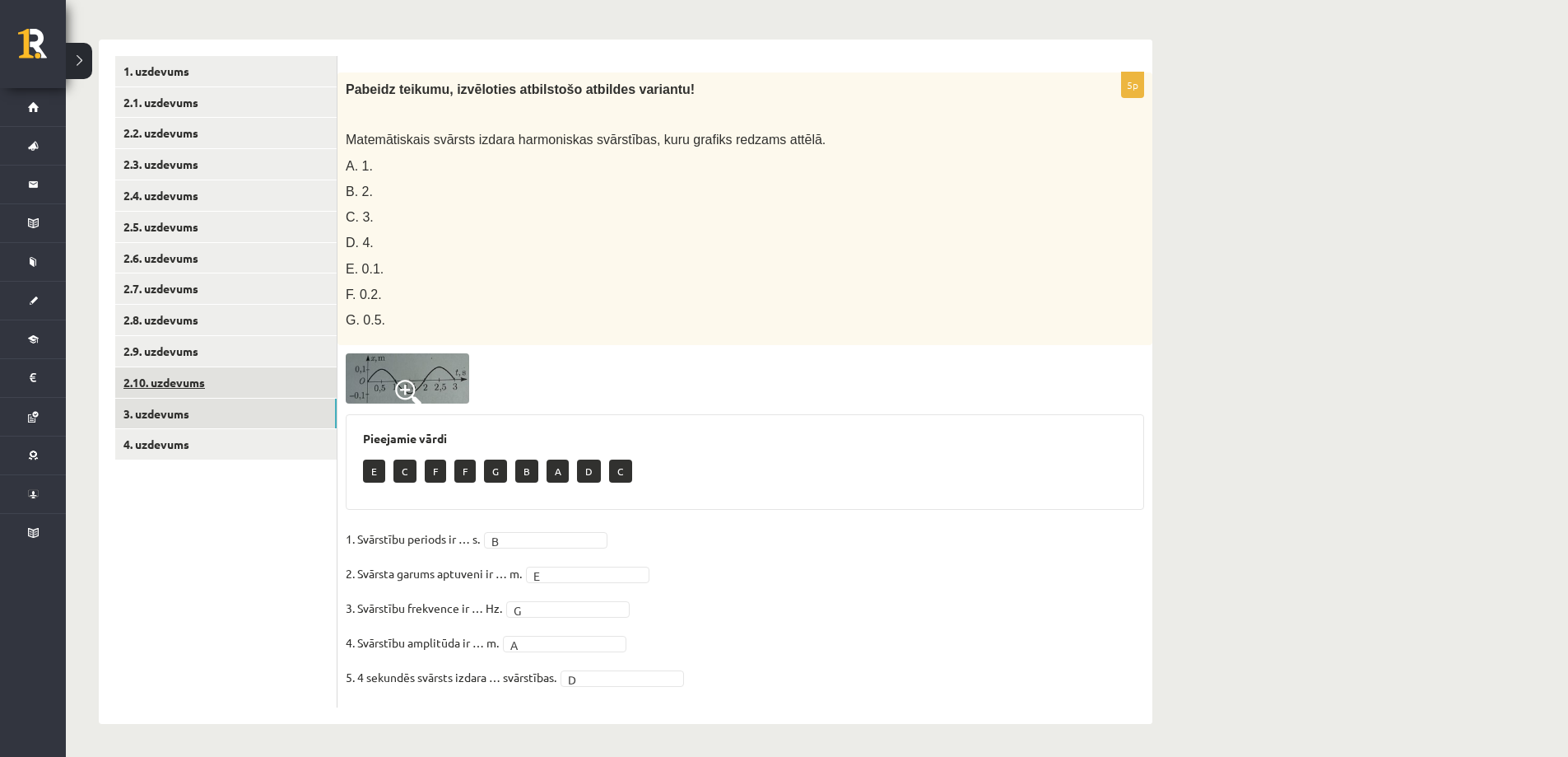
click at [249, 374] on link "2.10. uzdevums" at bounding box center [226, 383] width 221 height 30
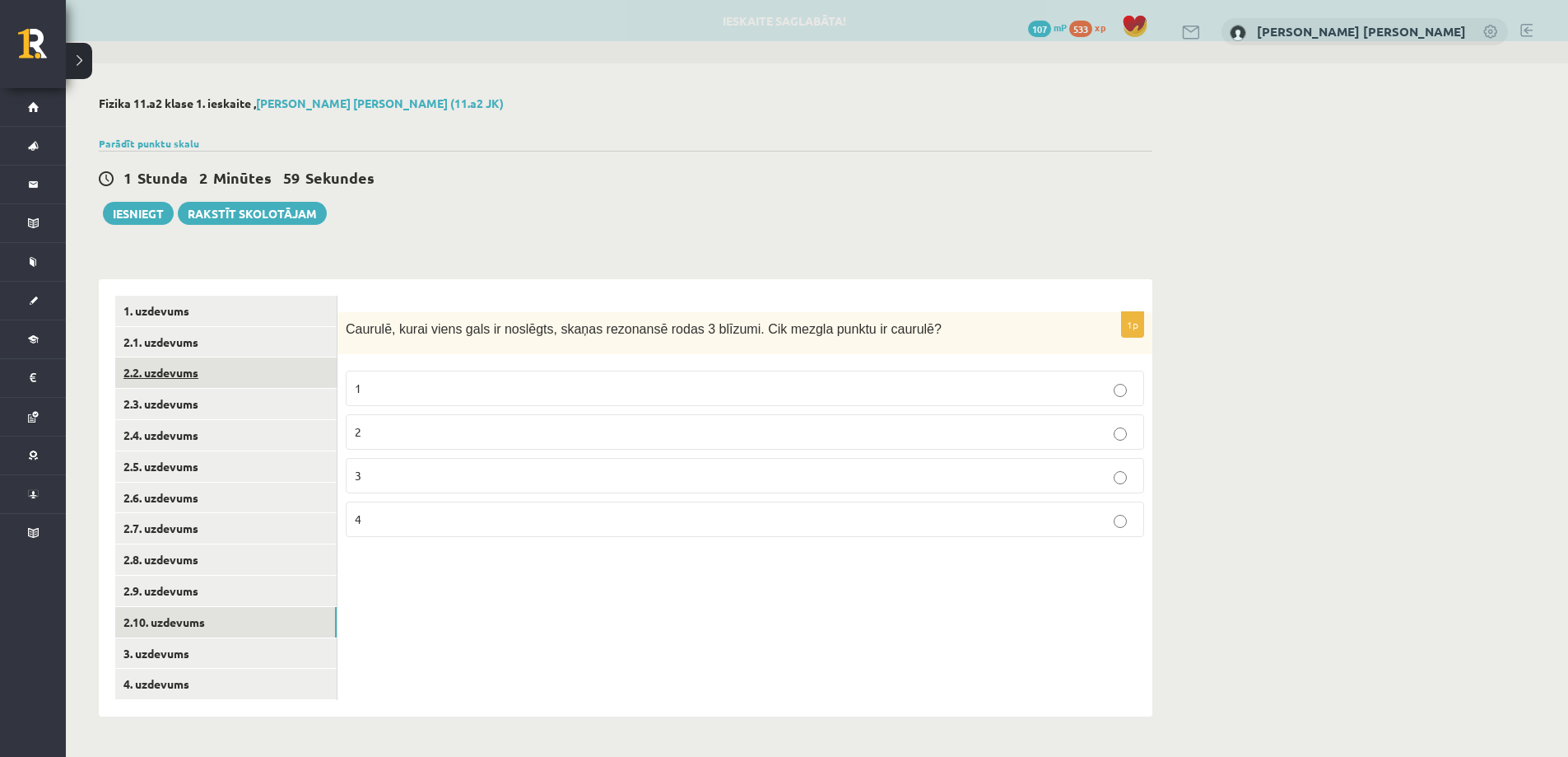
scroll to position [0, 0]
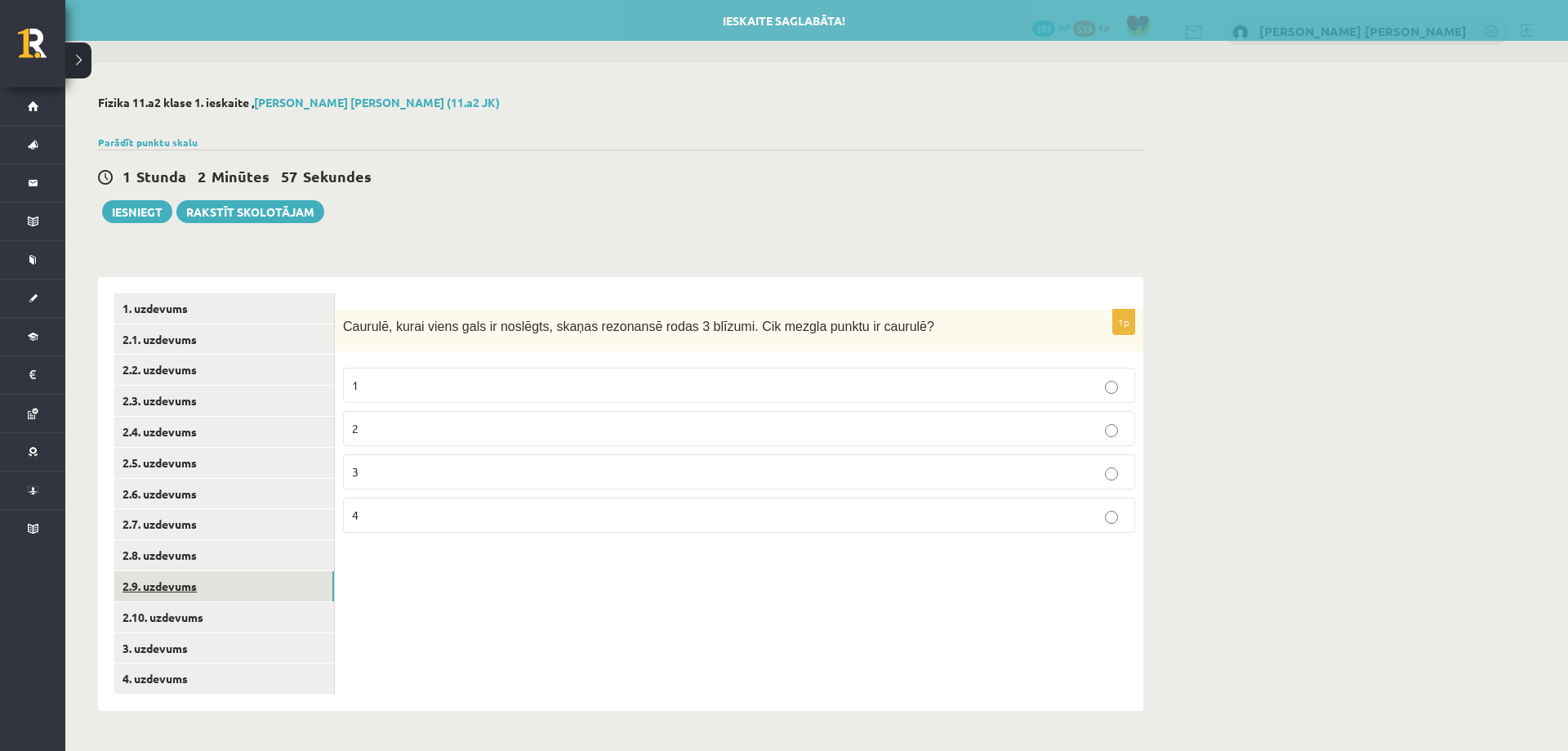
click at [226, 589] on link "2.9. uzdevums" at bounding box center [224, 586] width 219 height 30
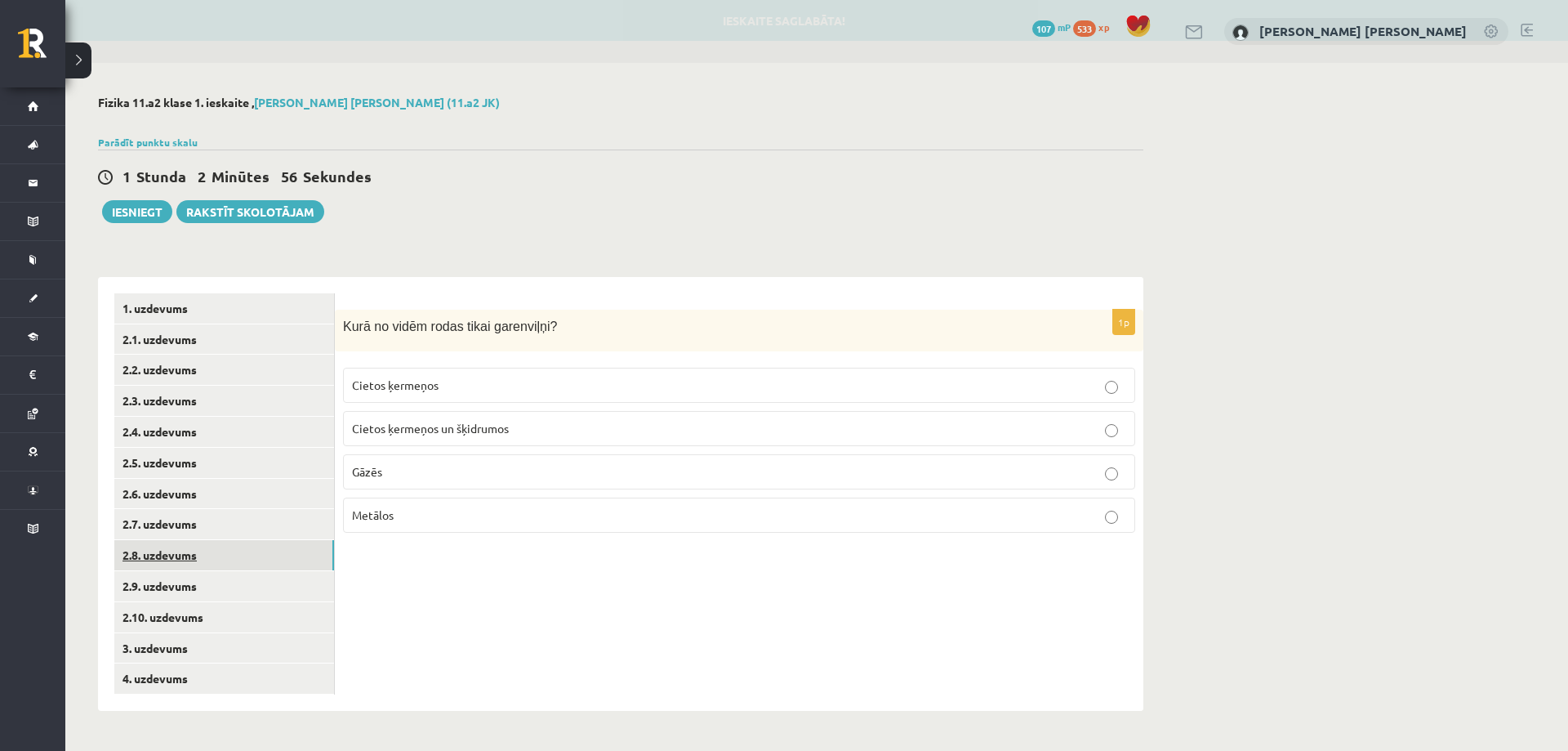
click at [230, 556] on link "2.8. uzdevums" at bounding box center [224, 556] width 219 height 30
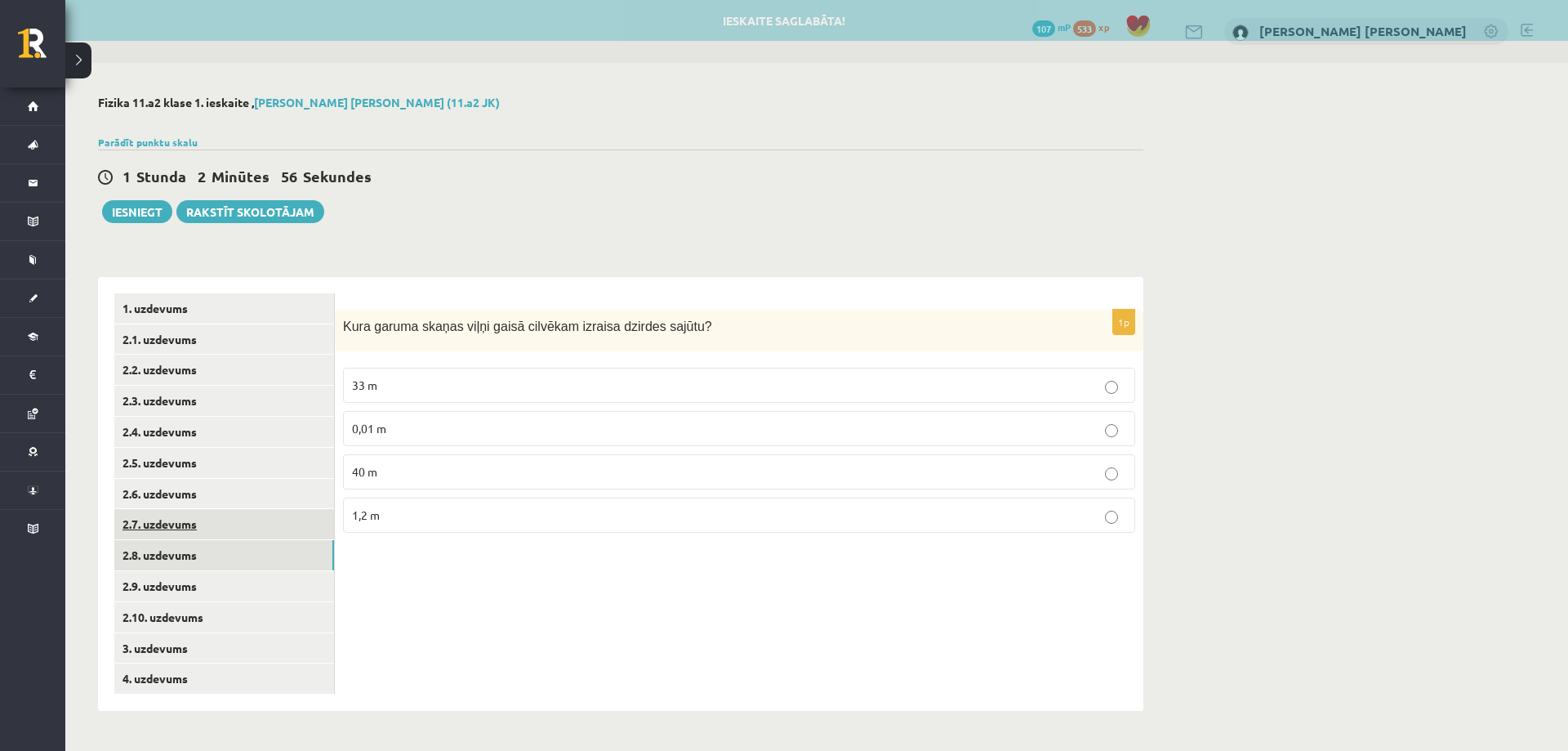
click at [226, 514] on link "2.7. uzdevums" at bounding box center [224, 524] width 219 height 30
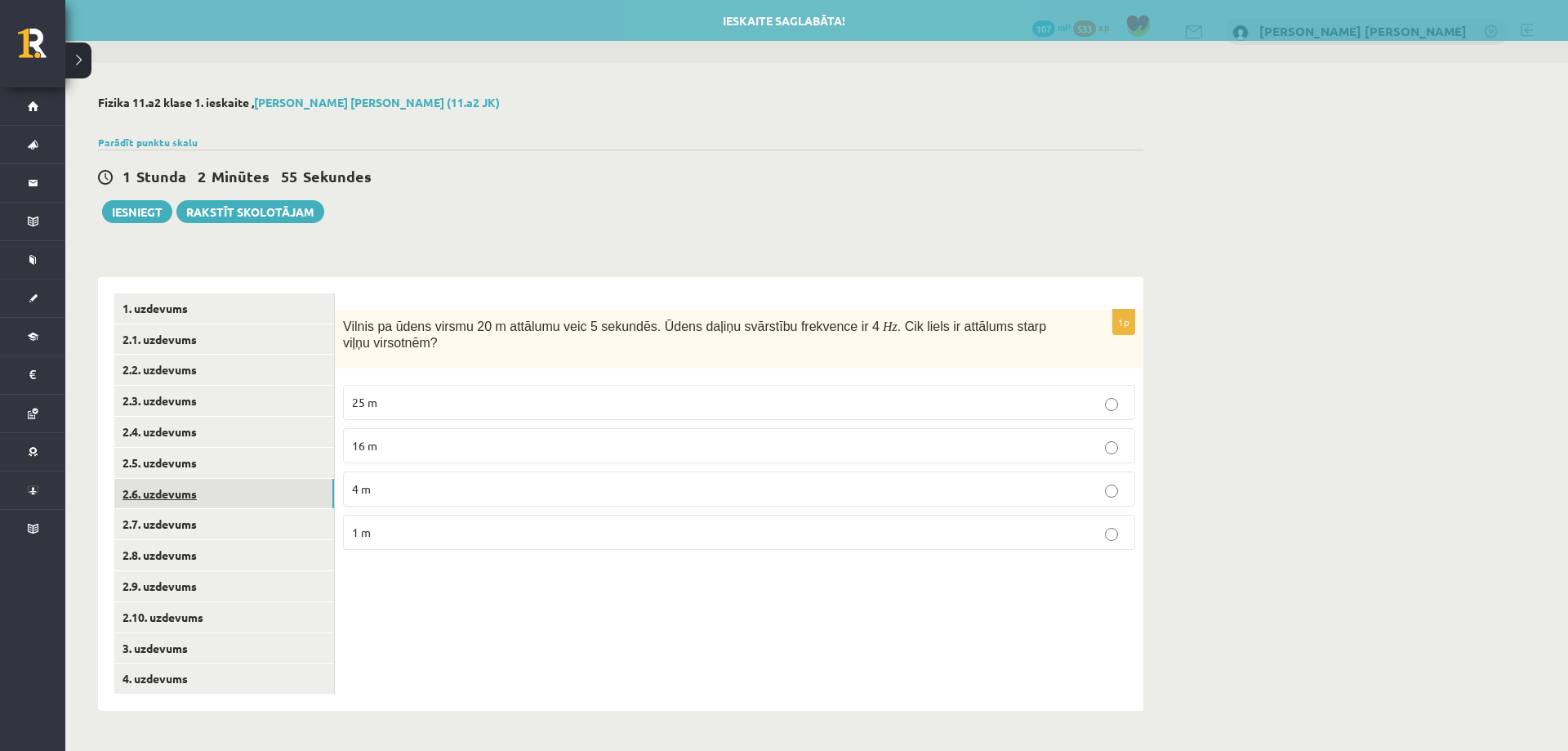
click at [227, 479] on link "2.6. uzdevums" at bounding box center [224, 494] width 219 height 30
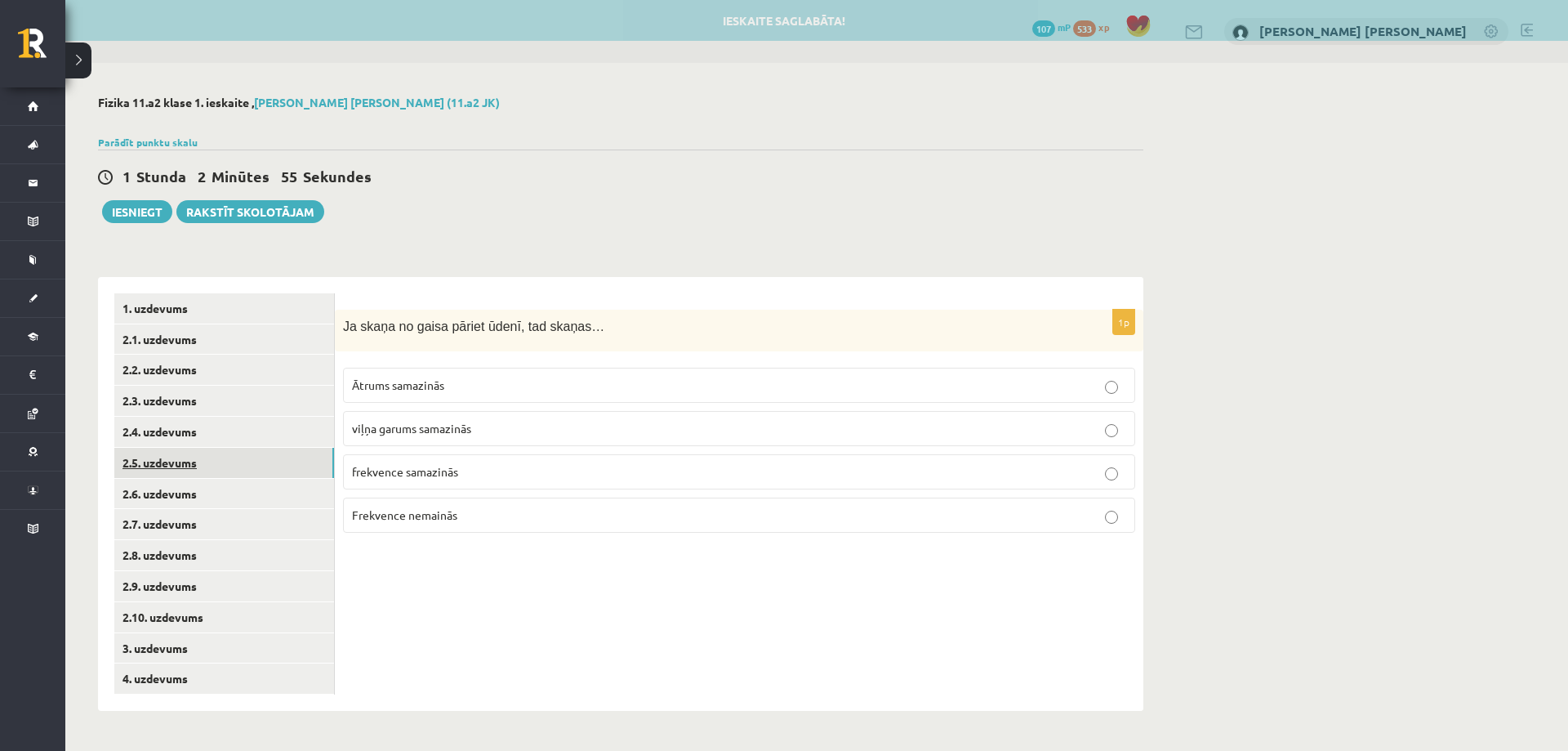
click at [227, 460] on link "2.5. uzdevums" at bounding box center [224, 463] width 219 height 30
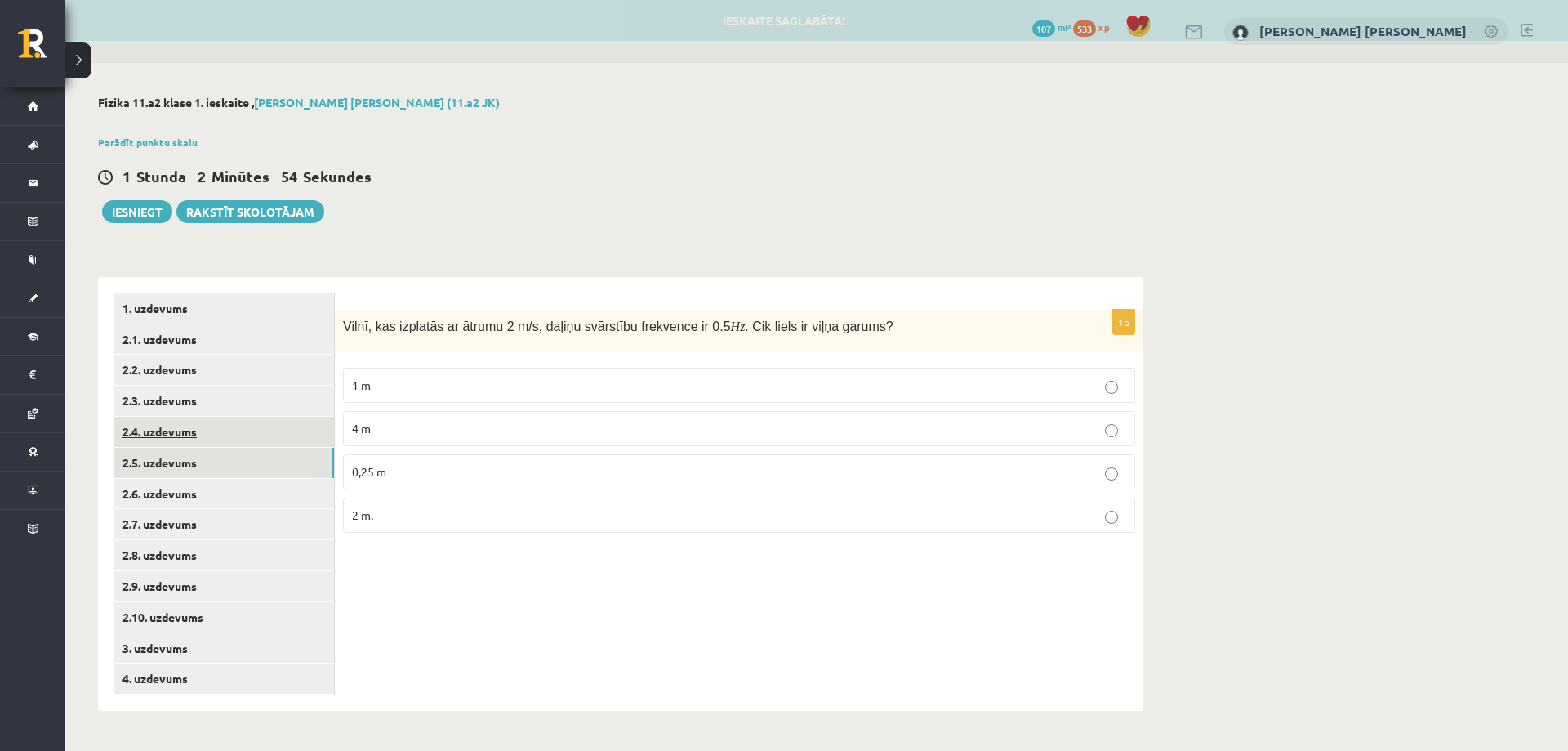
click at [227, 425] on link "2.4. uzdevums" at bounding box center [224, 432] width 219 height 30
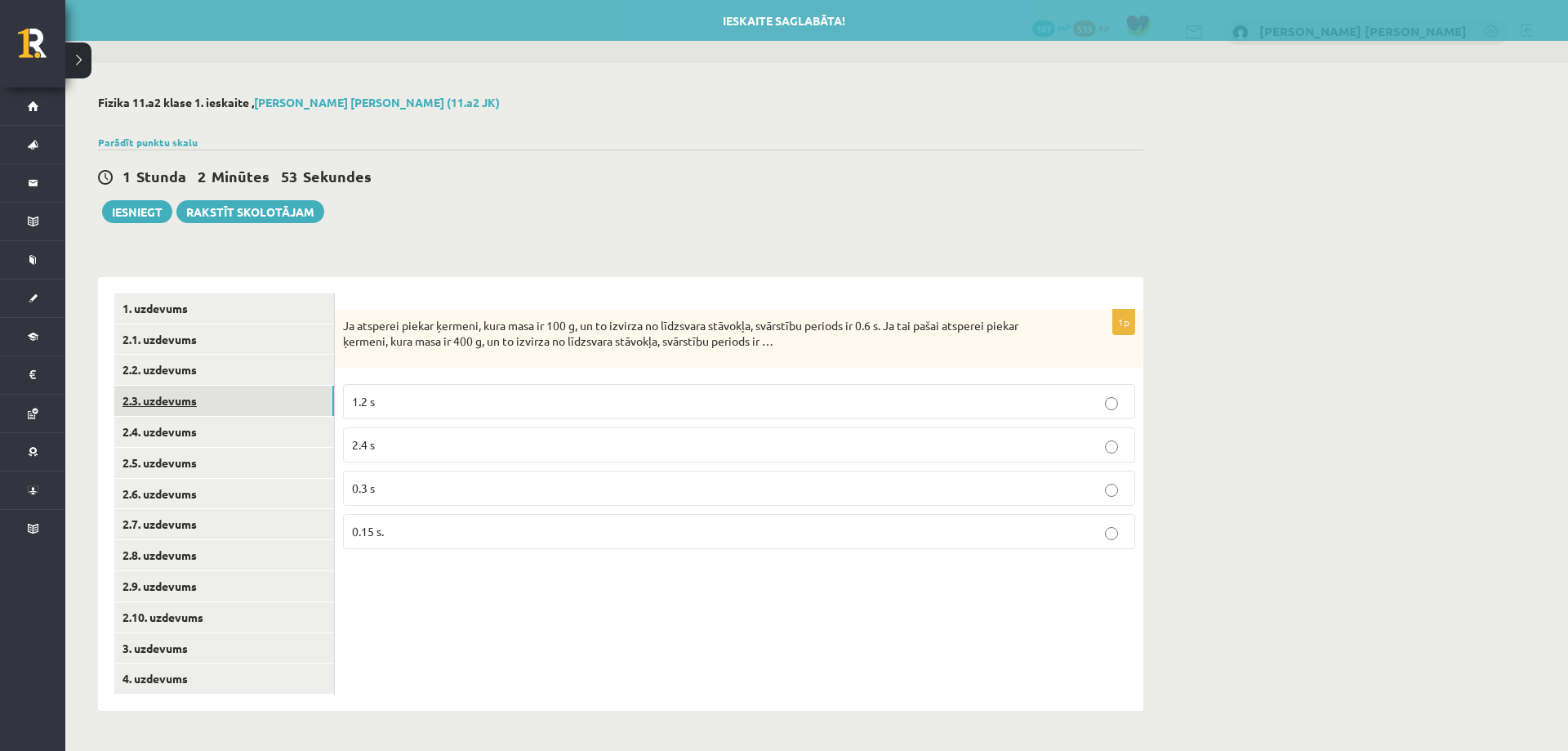
click at [222, 395] on link "2.3. uzdevums" at bounding box center [224, 401] width 219 height 30
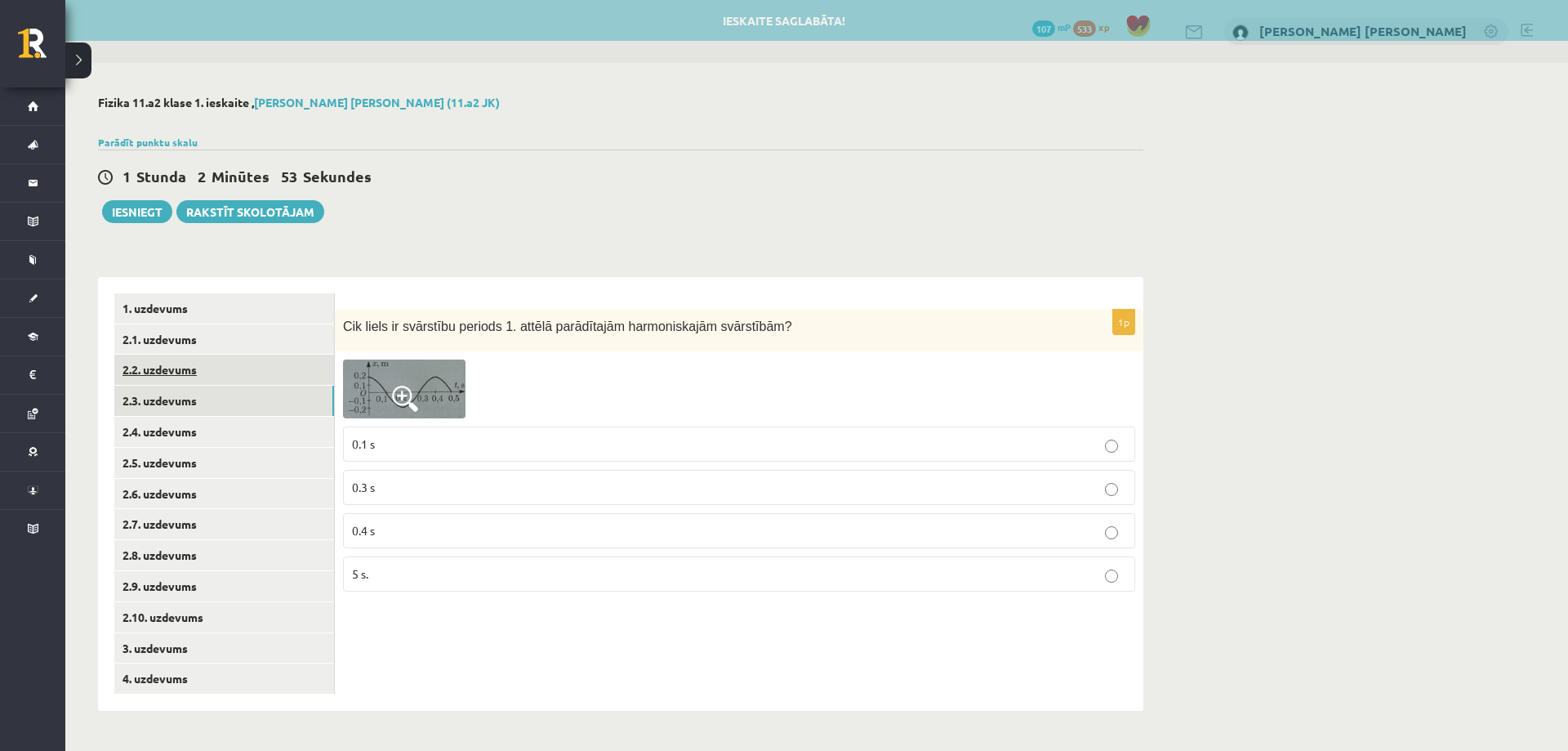
click at [220, 369] on link "2.2. uzdevums" at bounding box center [224, 370] width 219 height 30
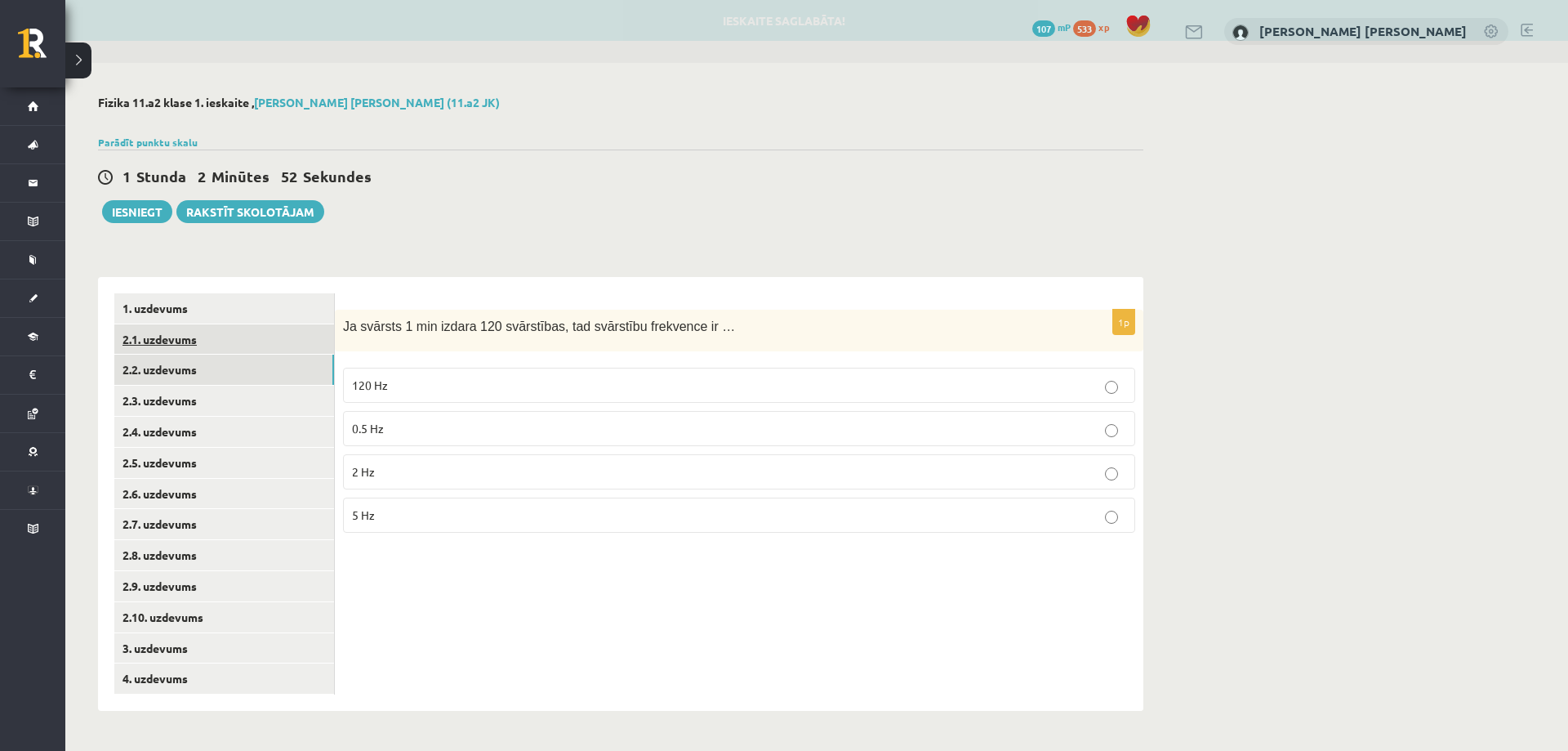
click at [222, 341] on link "2.1. uzdevums" at bounding box center [224, 340] width 219 height 30
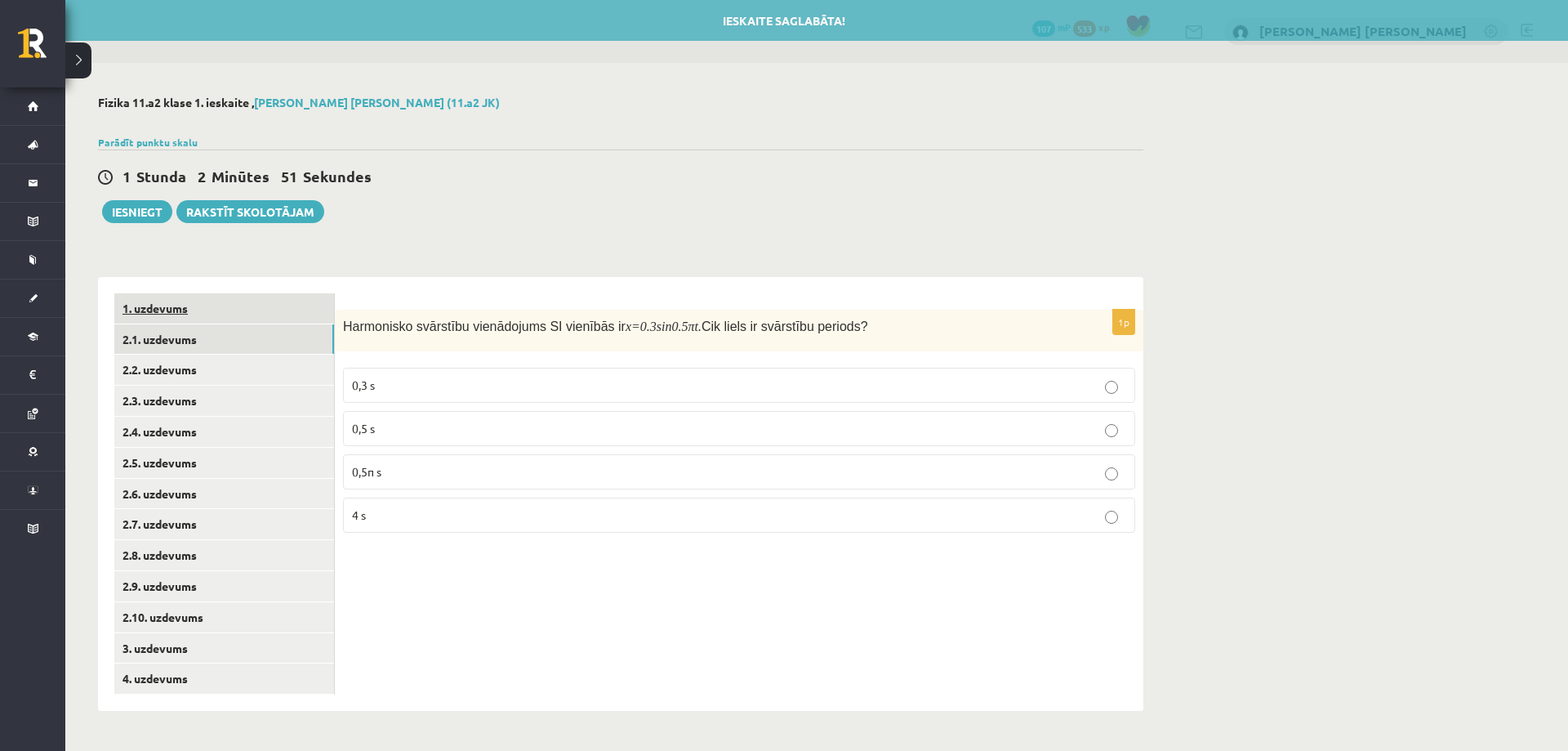
click at [216, 306] on link "1. uzdevums" at bounding box center [224, 309] width 219 height 30
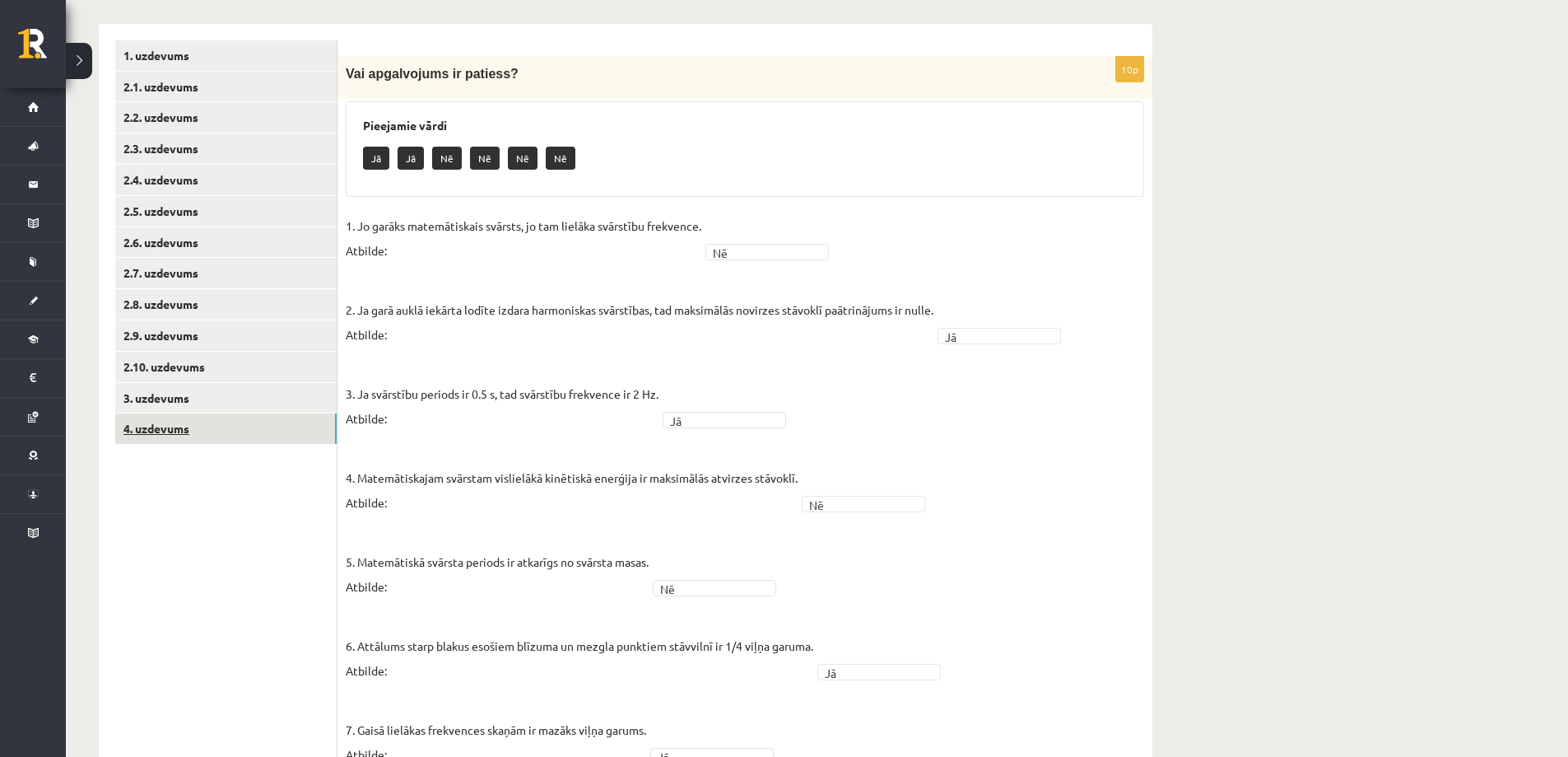
click at [240, 435] on link "4. uzdevums" at bounding box center [226, 429] width 221 height 30
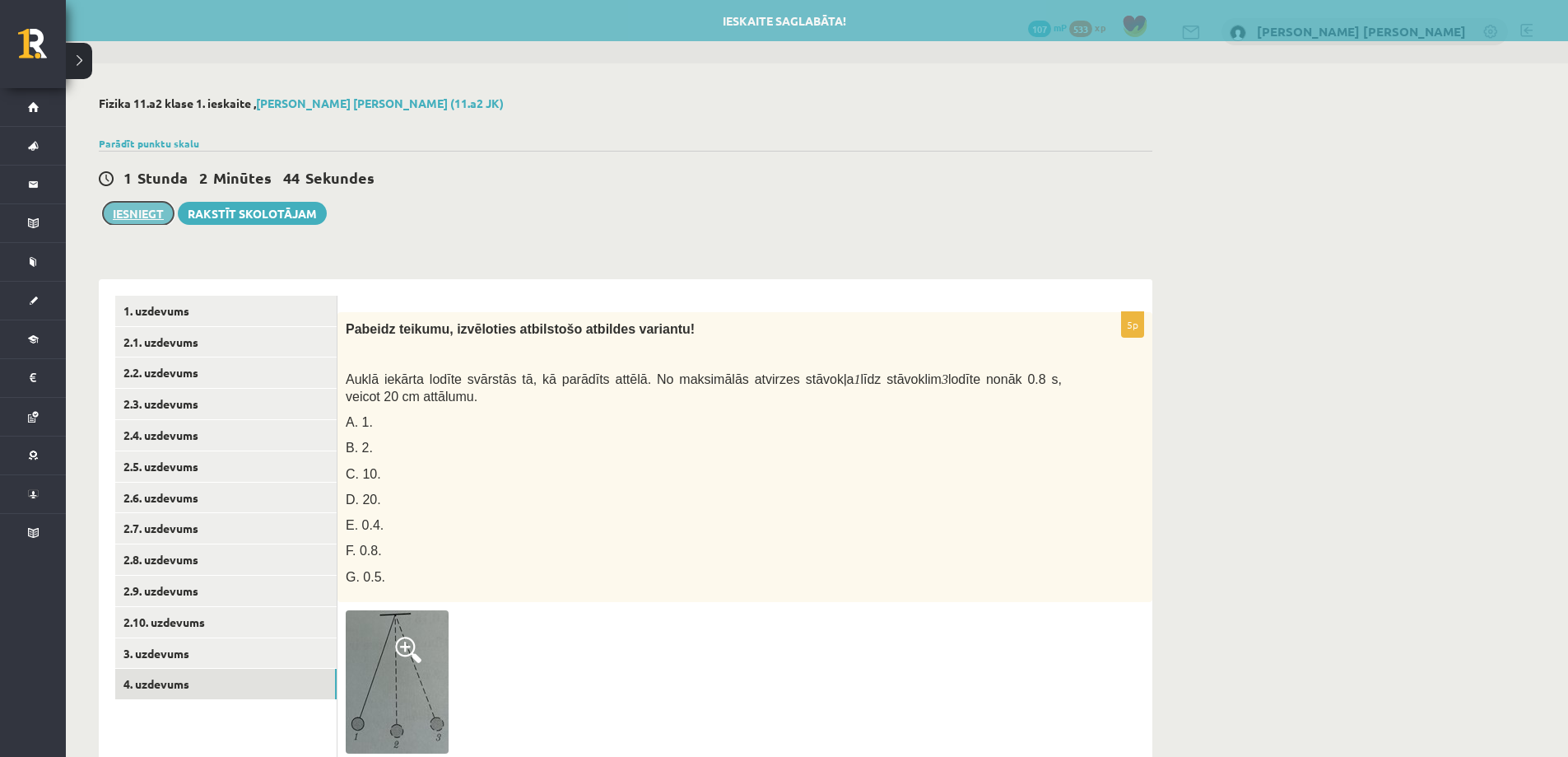
click at [156, 221] on button "Iesniegt" at bounding box center [137, 213] width 70 height 23
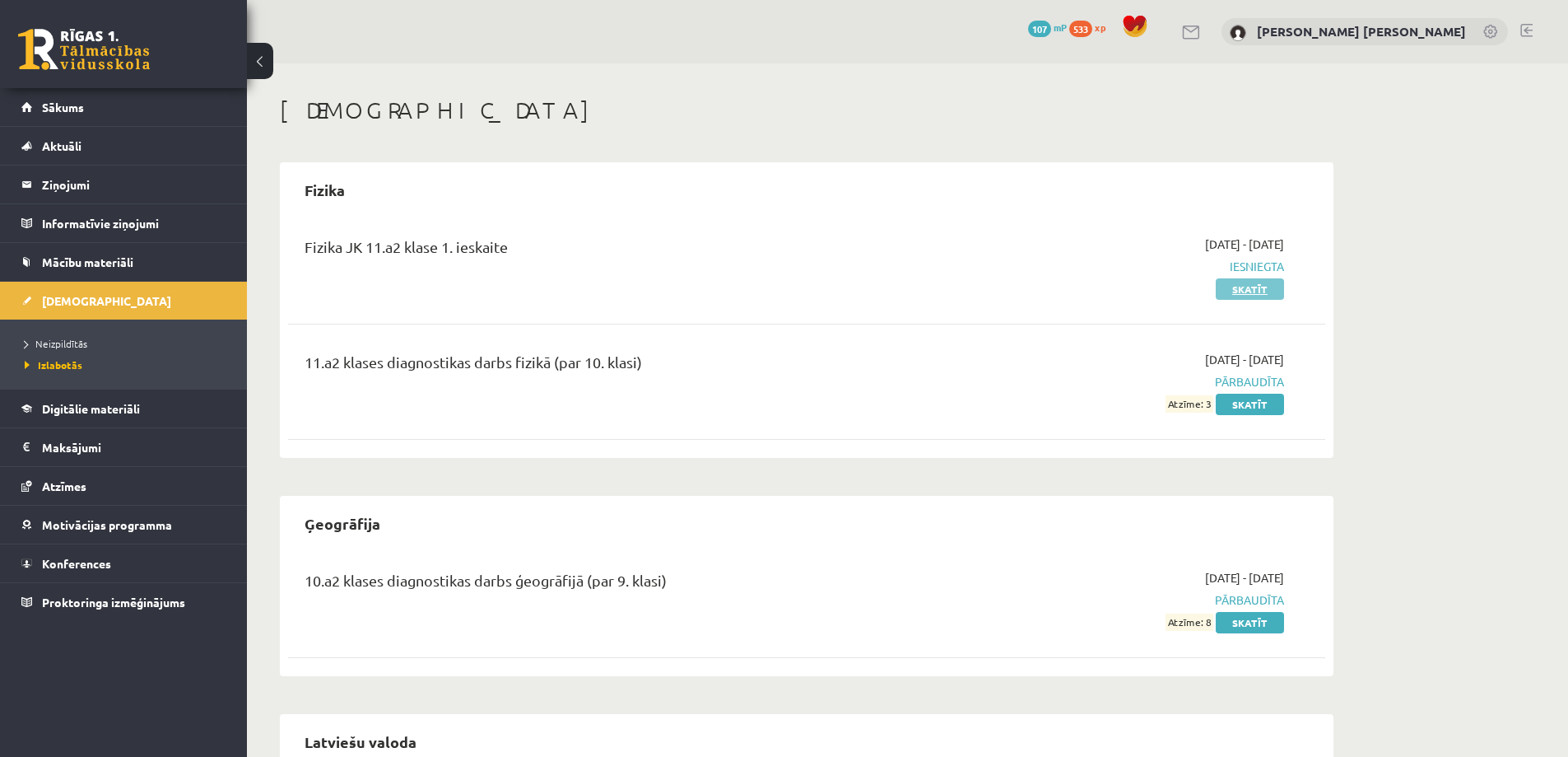
click at [1248, 291] on link "Skatīt" at bounding box center [1250, 289] width 69 height 21
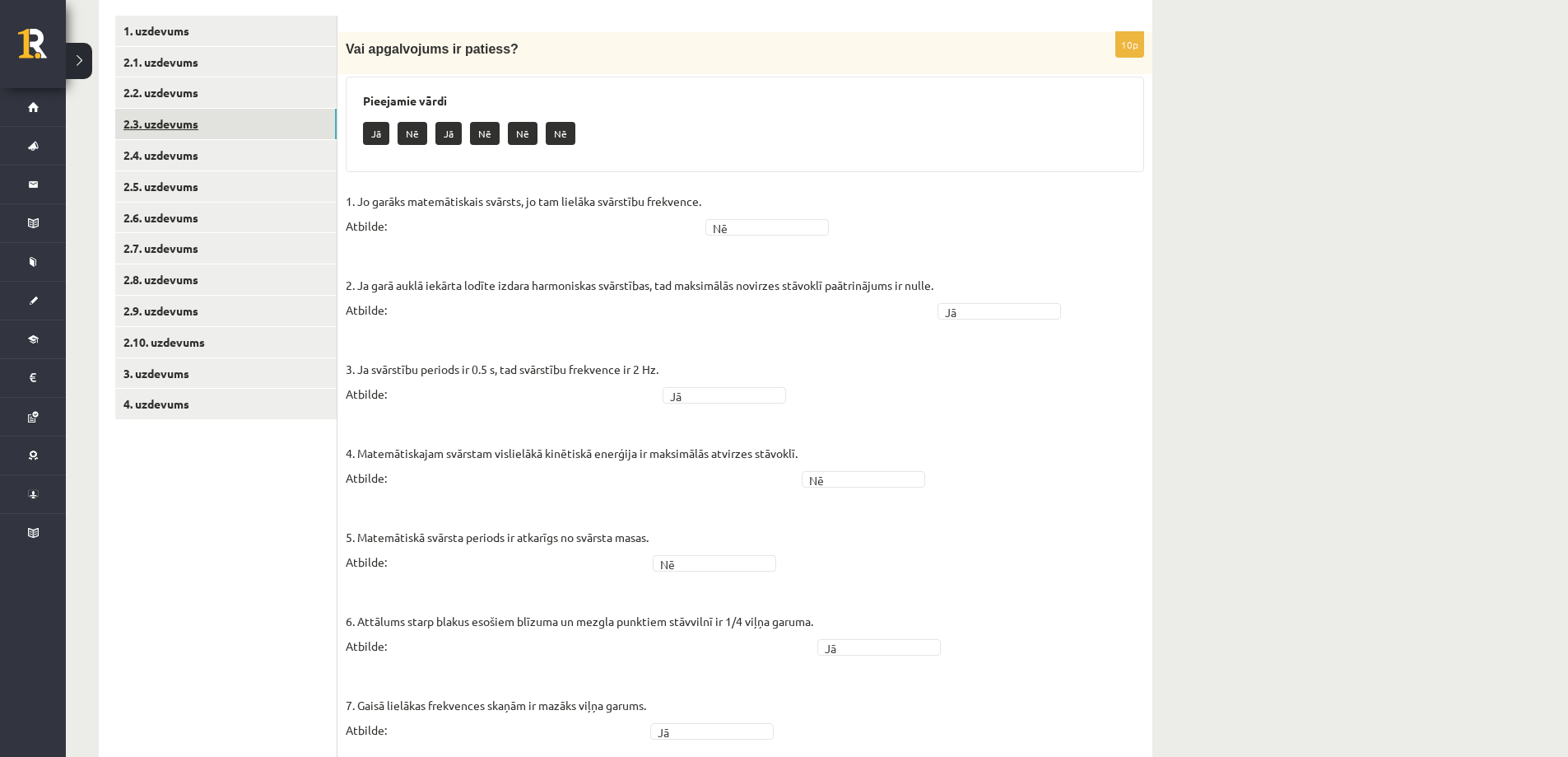
click at [164, 135] on link "2.3. uzdevums" at bounding box center [226, 124] width 221 height 30
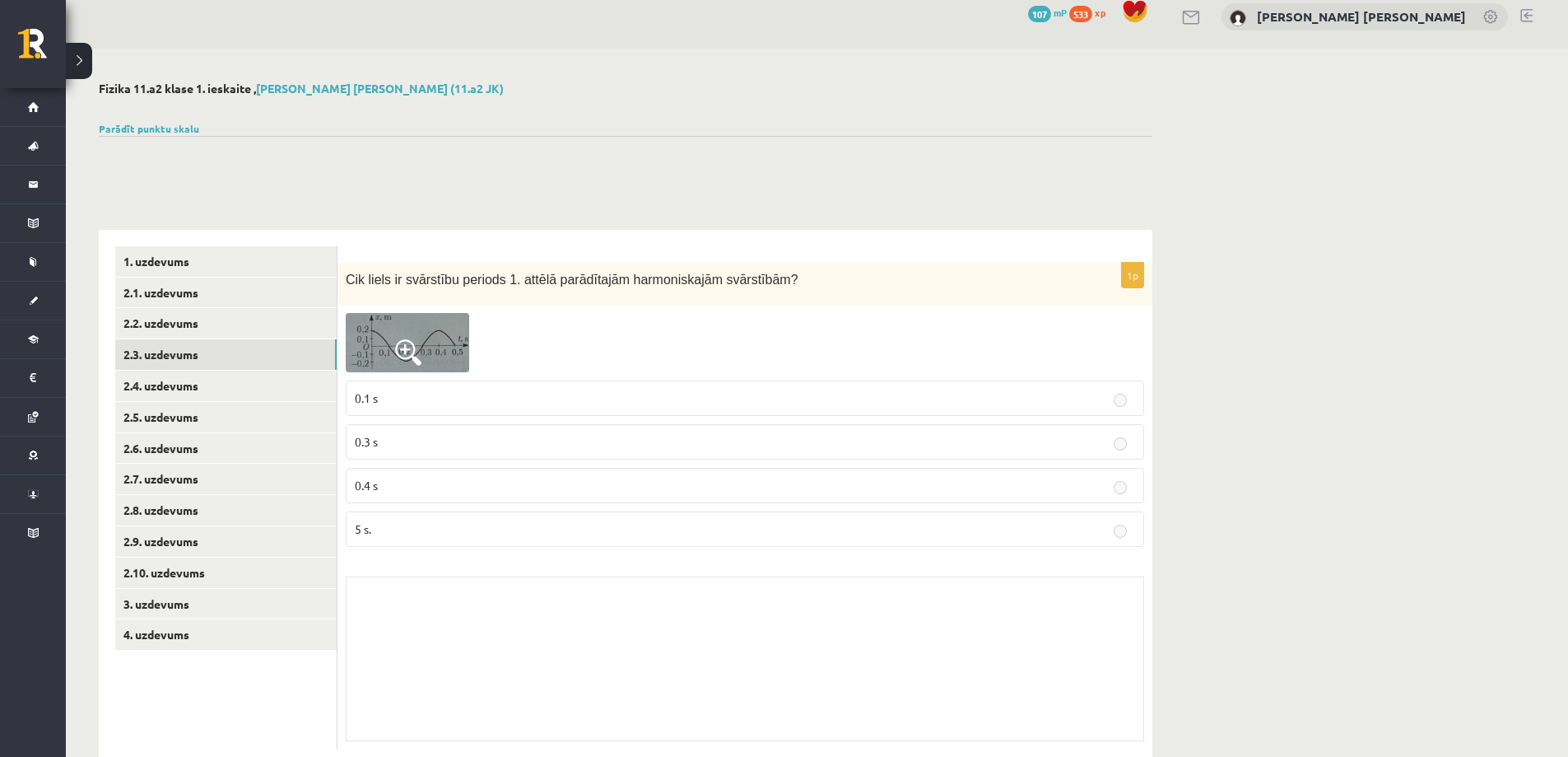
scroll to position [57, 0]
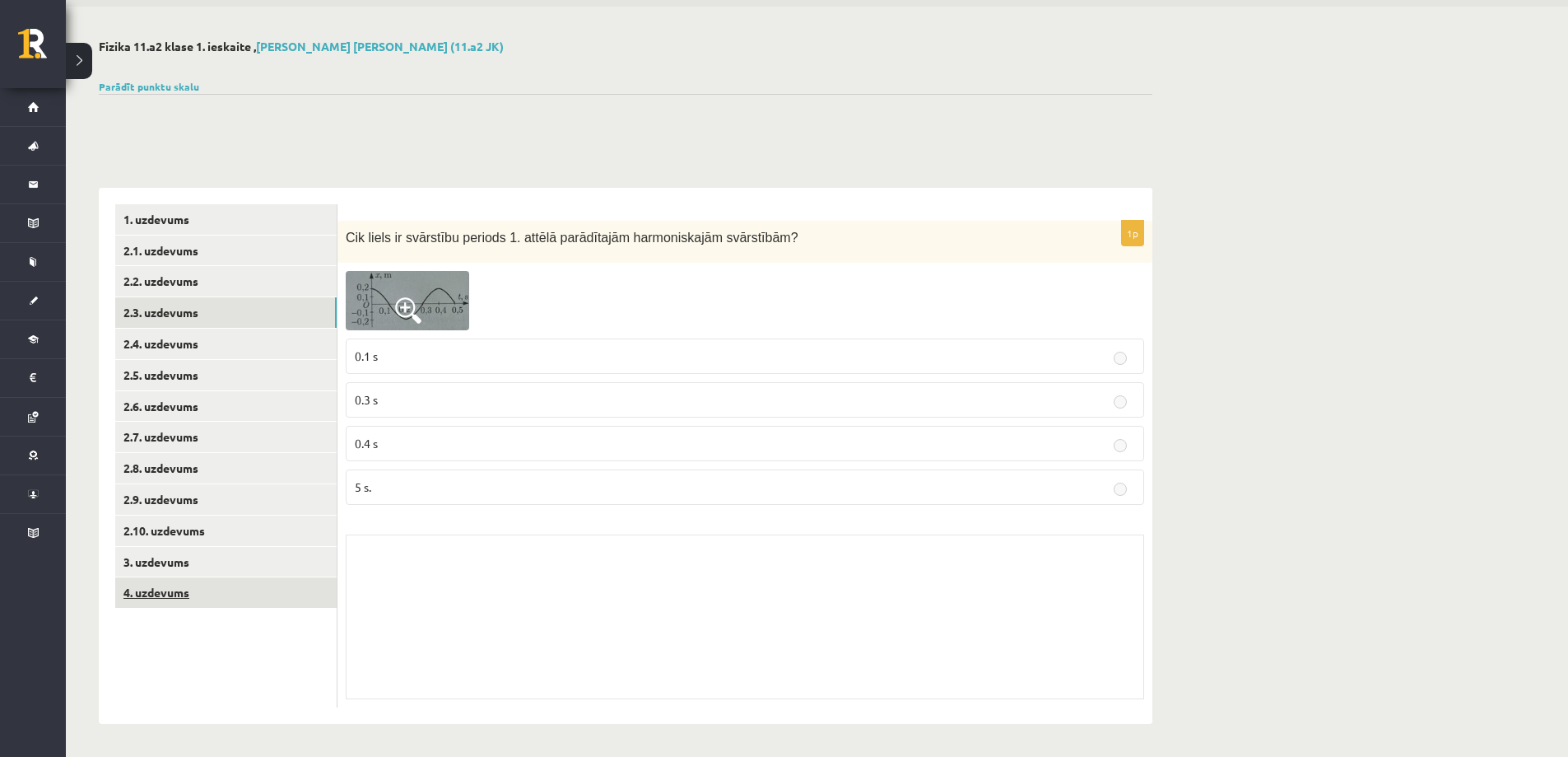
click at [246, 588] on link "4. uzdevums" at bounding box center [226, 592] width 221 height 30
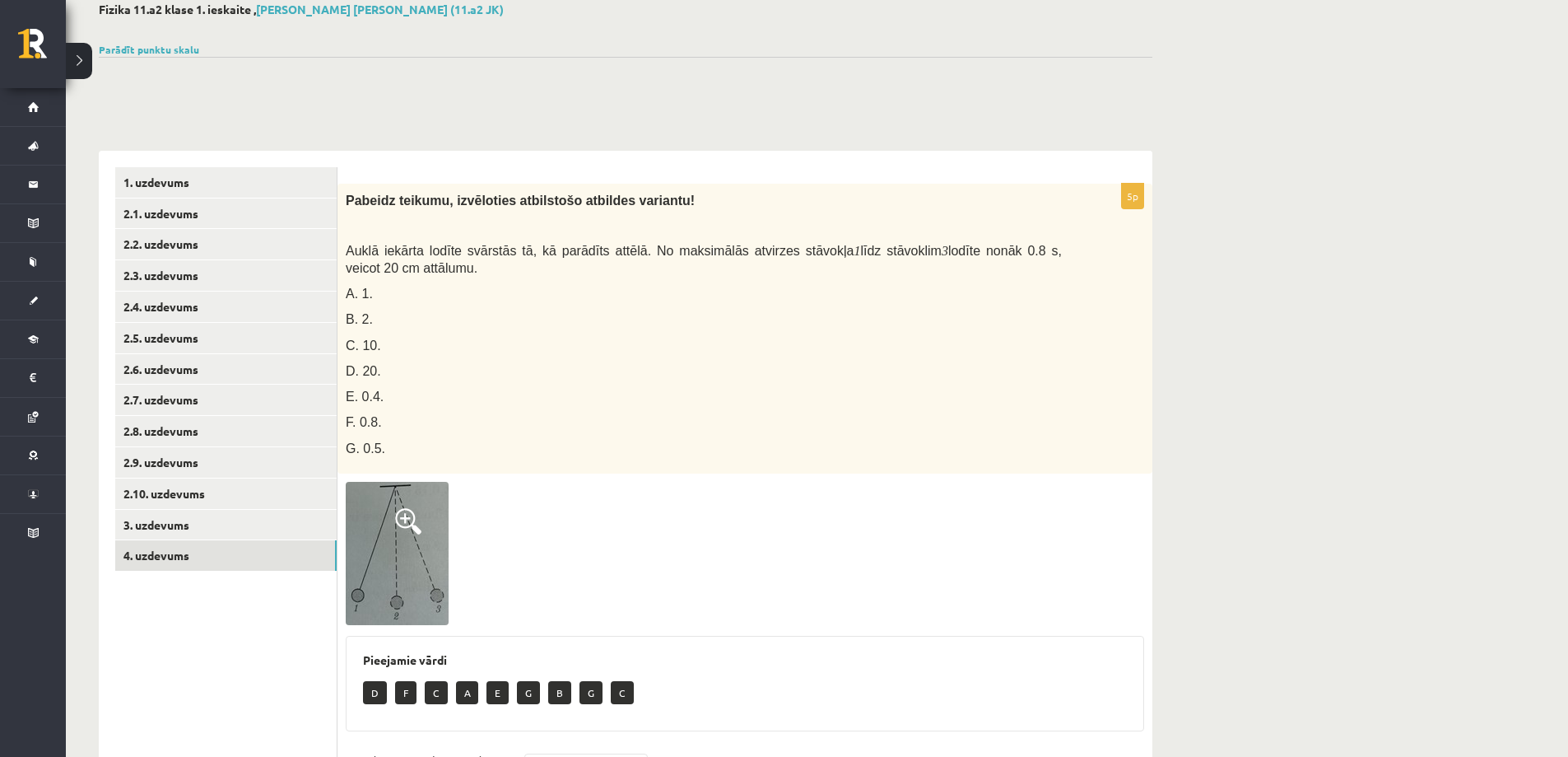
scroll to position [0, 0]
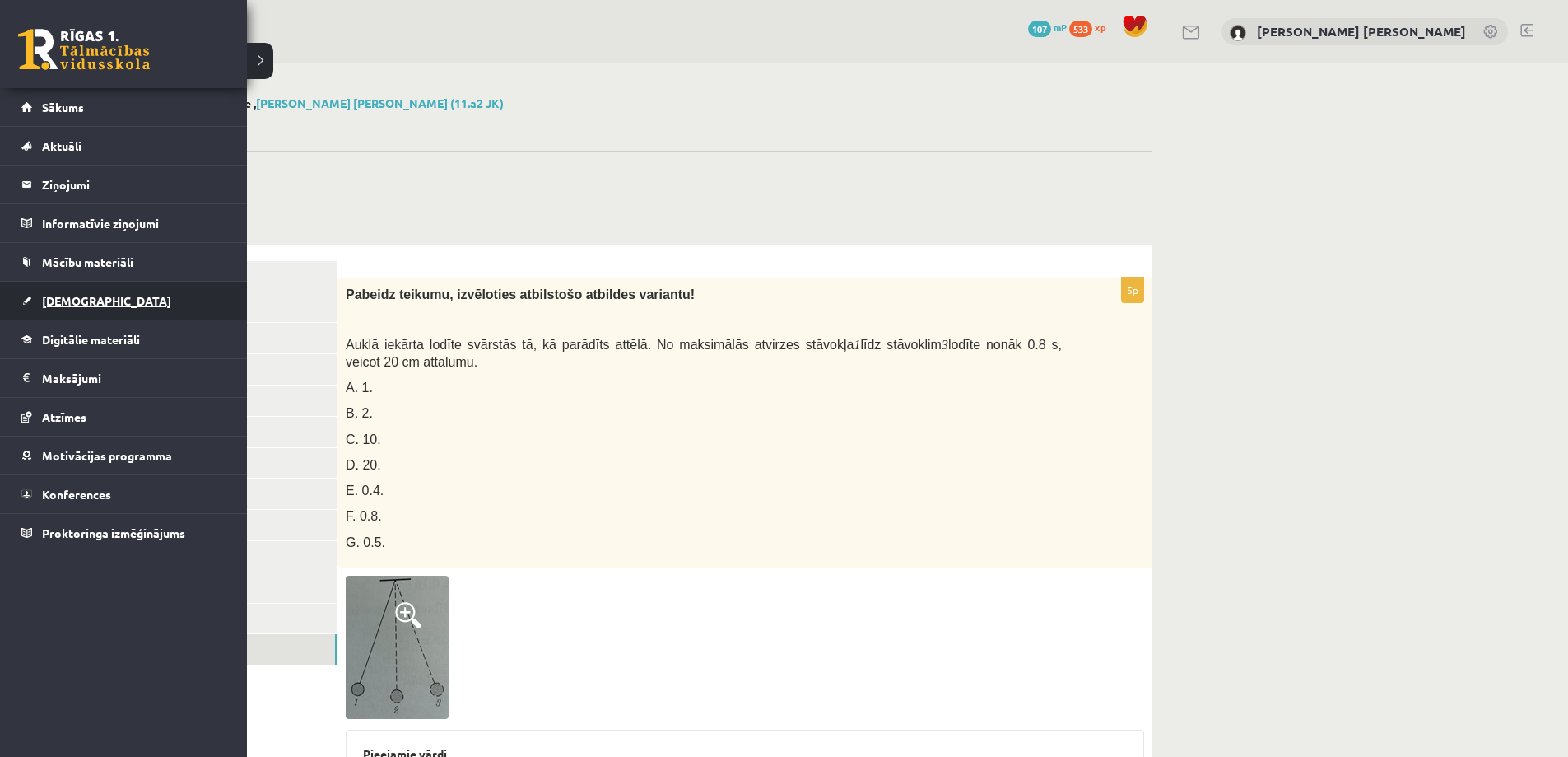
click at [99, 300] on link "[DEMOGRAPHIC_DATA]" at bounding box center [124, 300] width 205 height 37
